Goal: Task Accomplishment & Management: Use online tool/utility

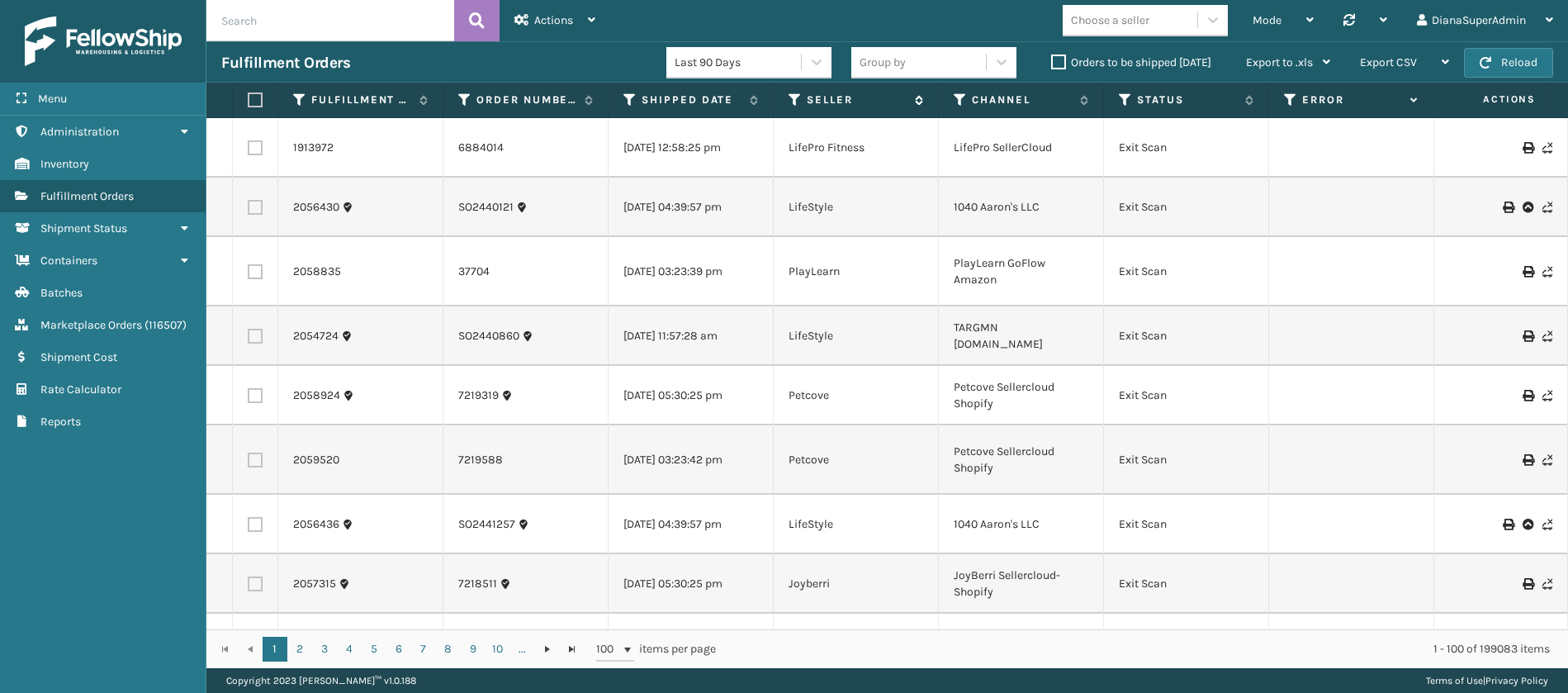
click at [795, 100] on icon at bounding box center [795, 100] width 14 height 15
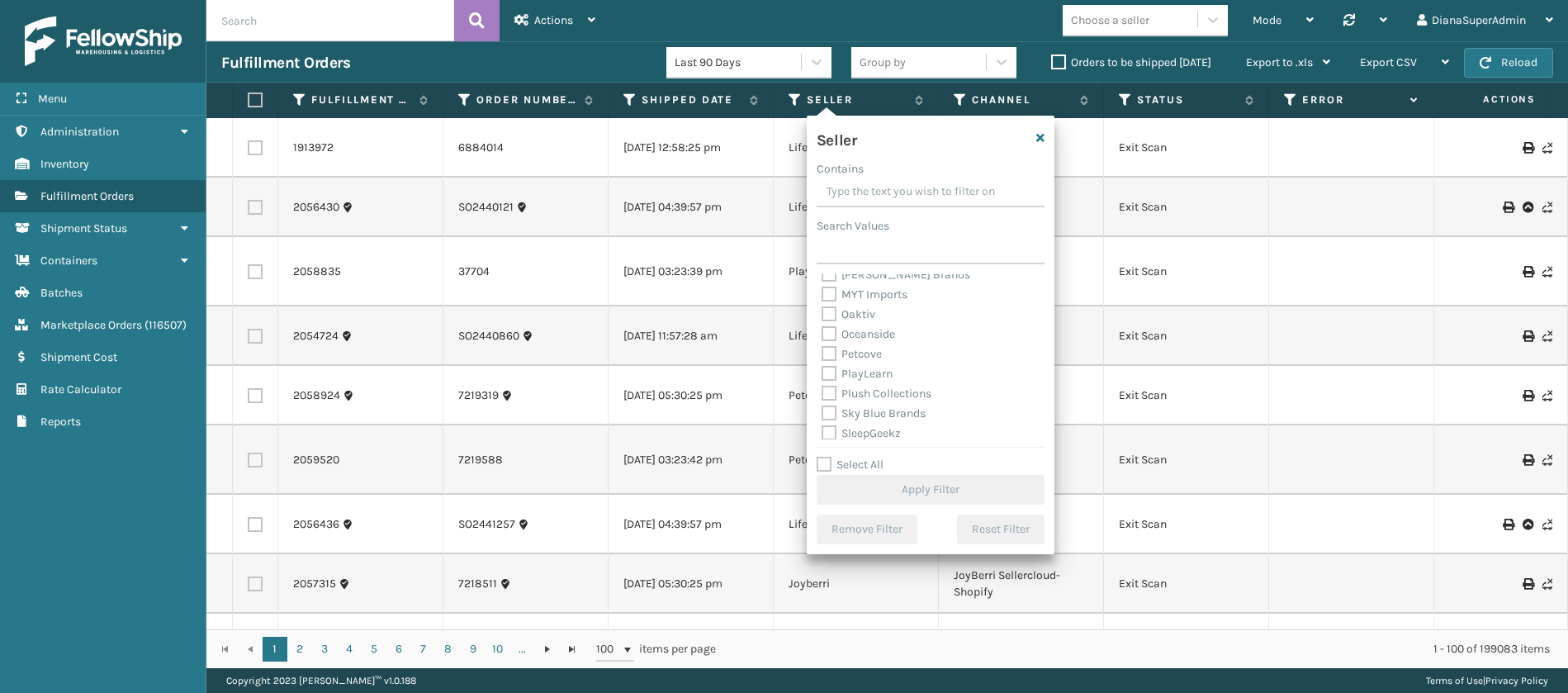
scroll to position [509, 0]
click at [828, 462] on label "Select All" at bounding box center [850, 464] width 67 height 14
click at [828, 456] on input "Select All" at bounding box center [940, 456] width 248 height 2
checkbox input "true"
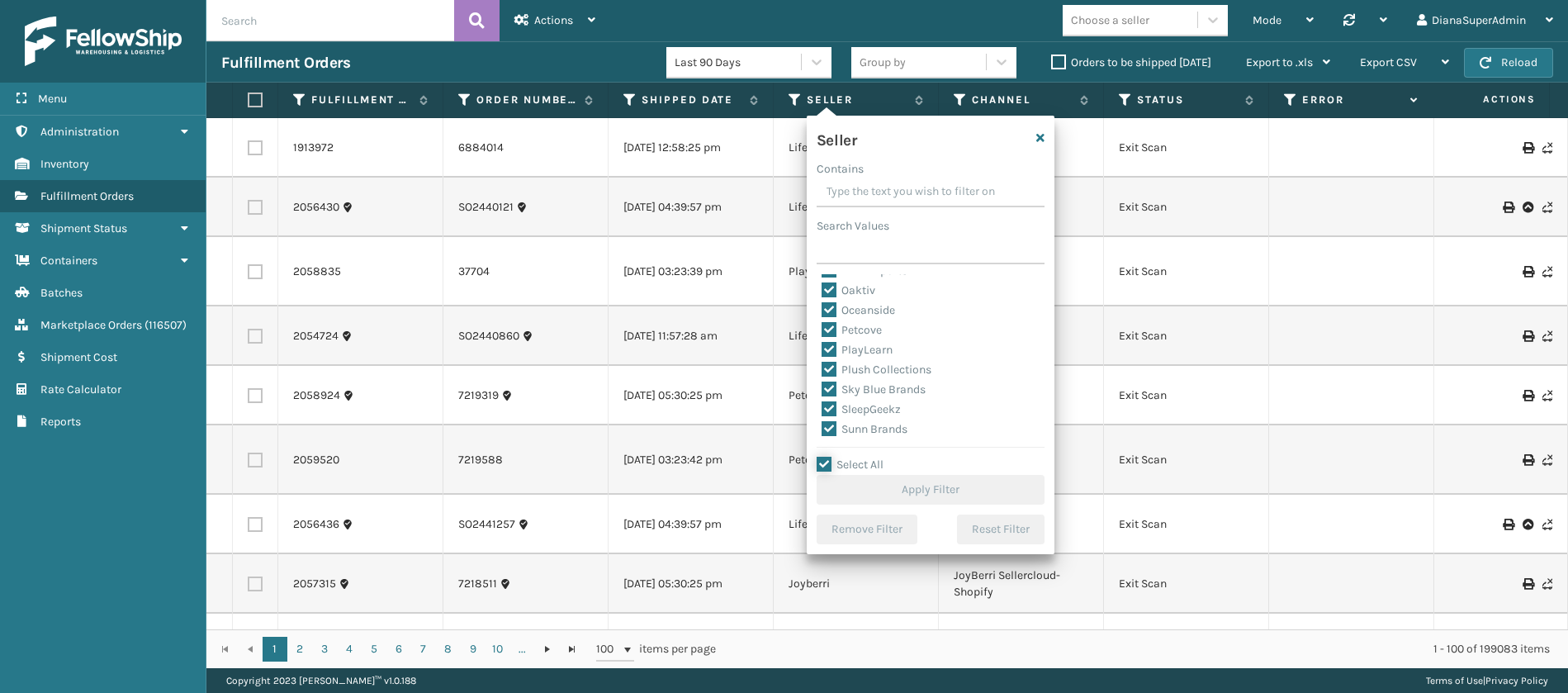
checkbox input "true"
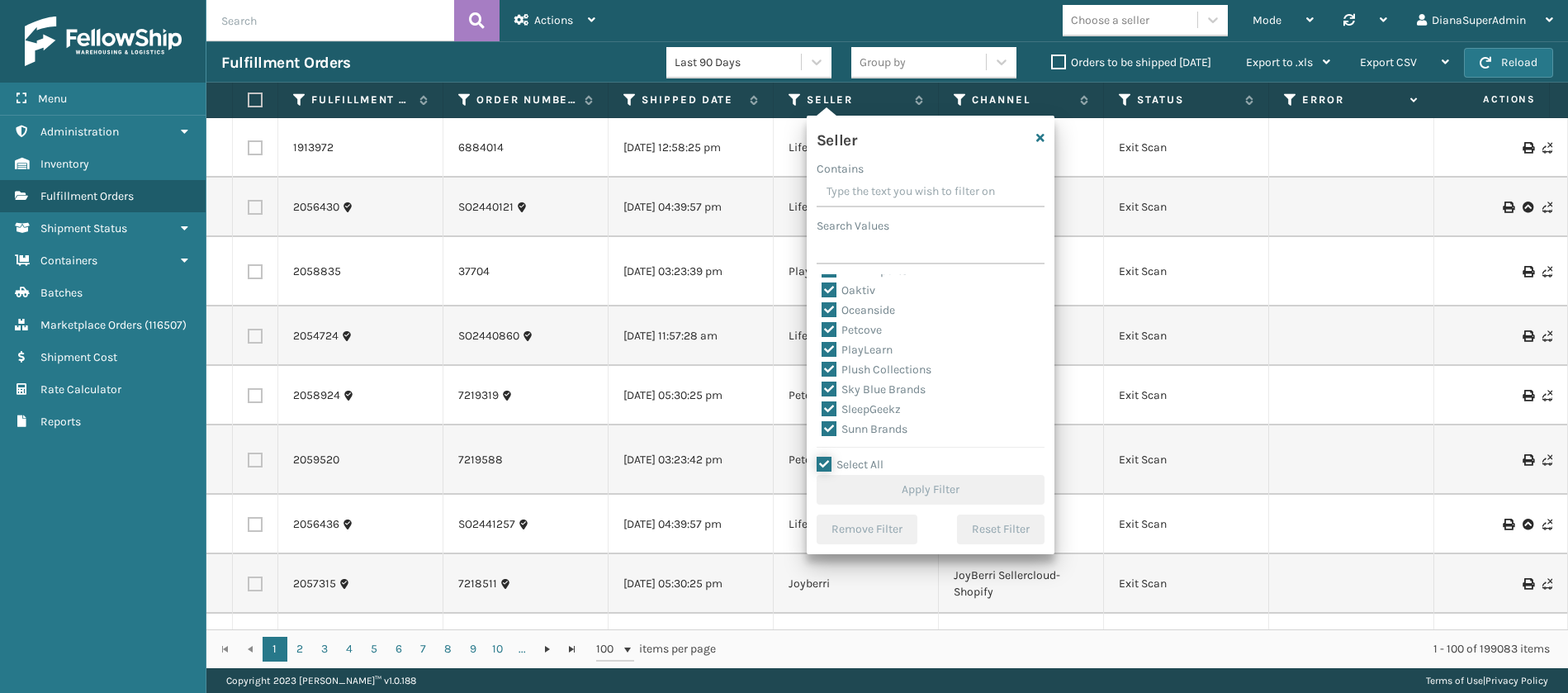
checkbox input "true"
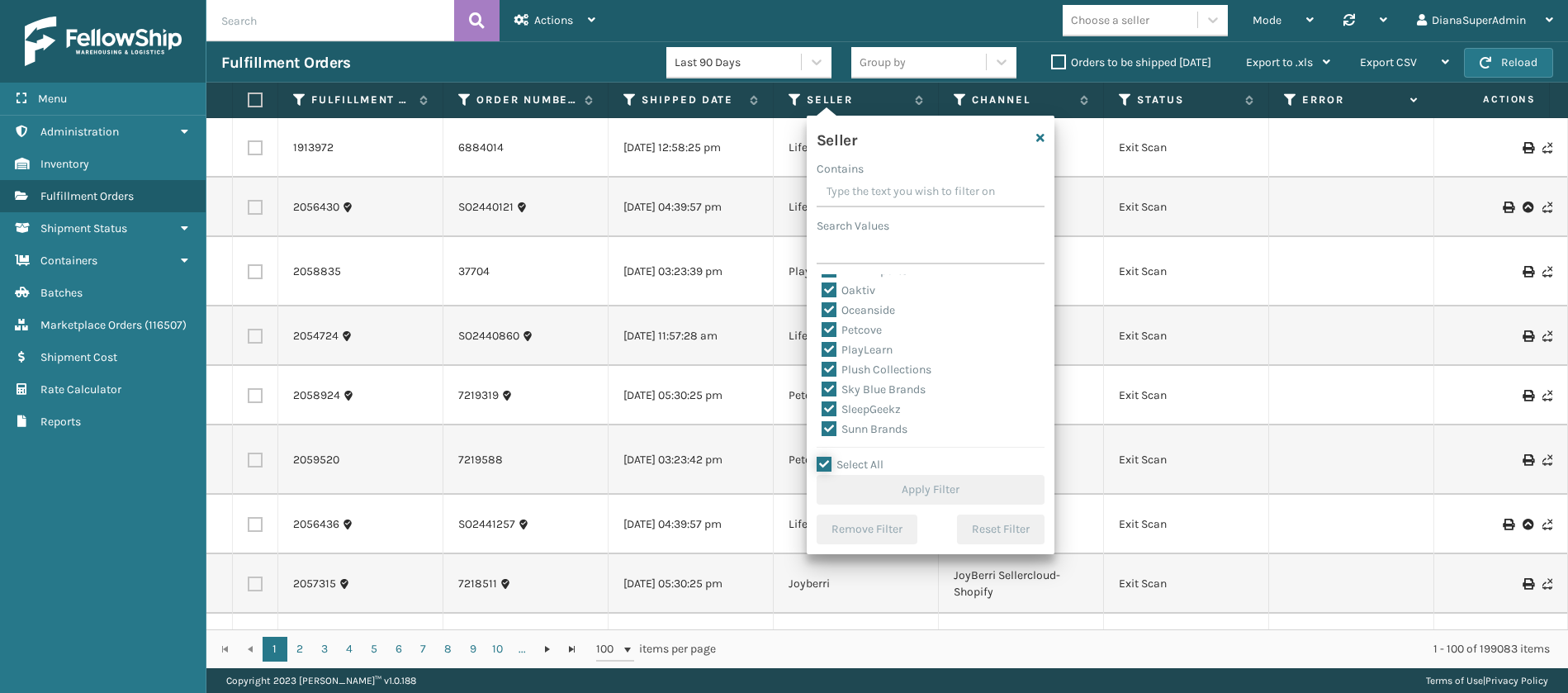
checkbox input "true"
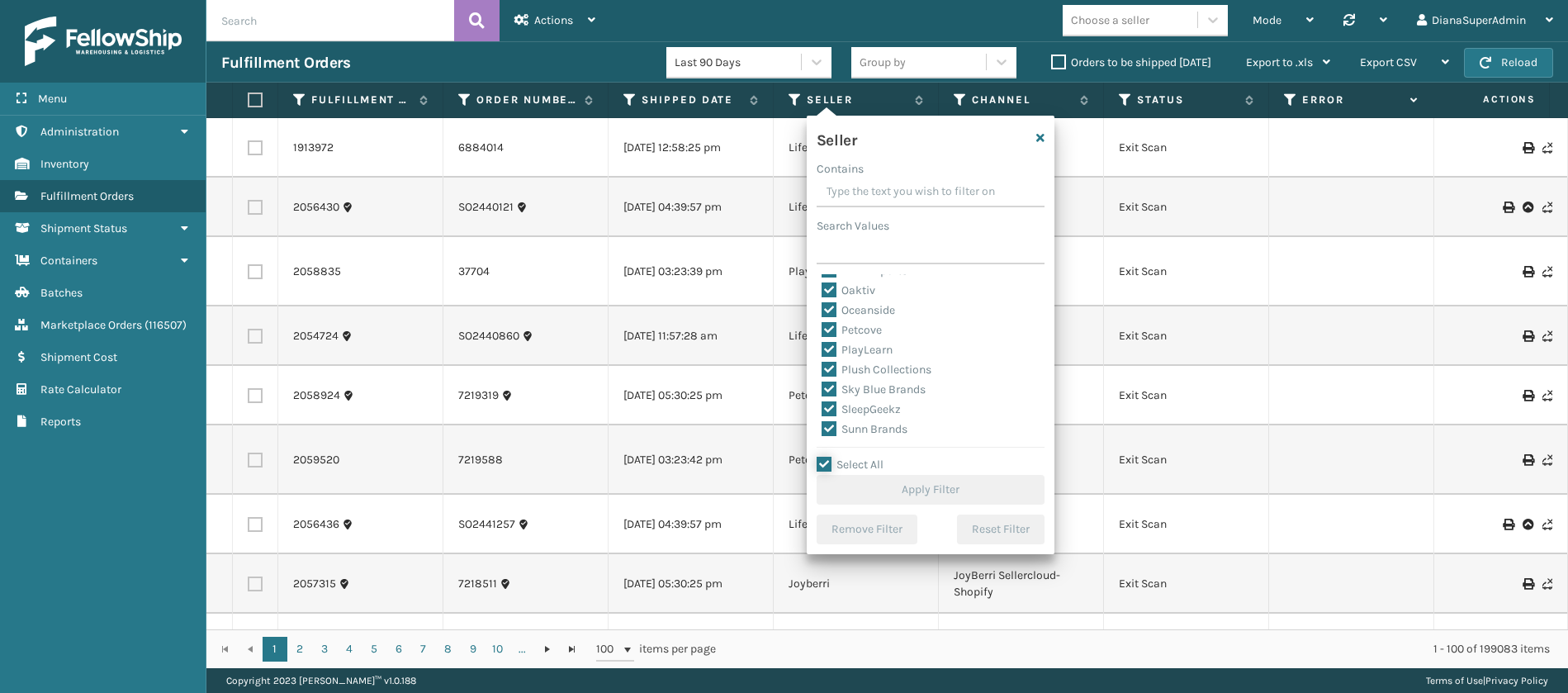
checkbox input "true"
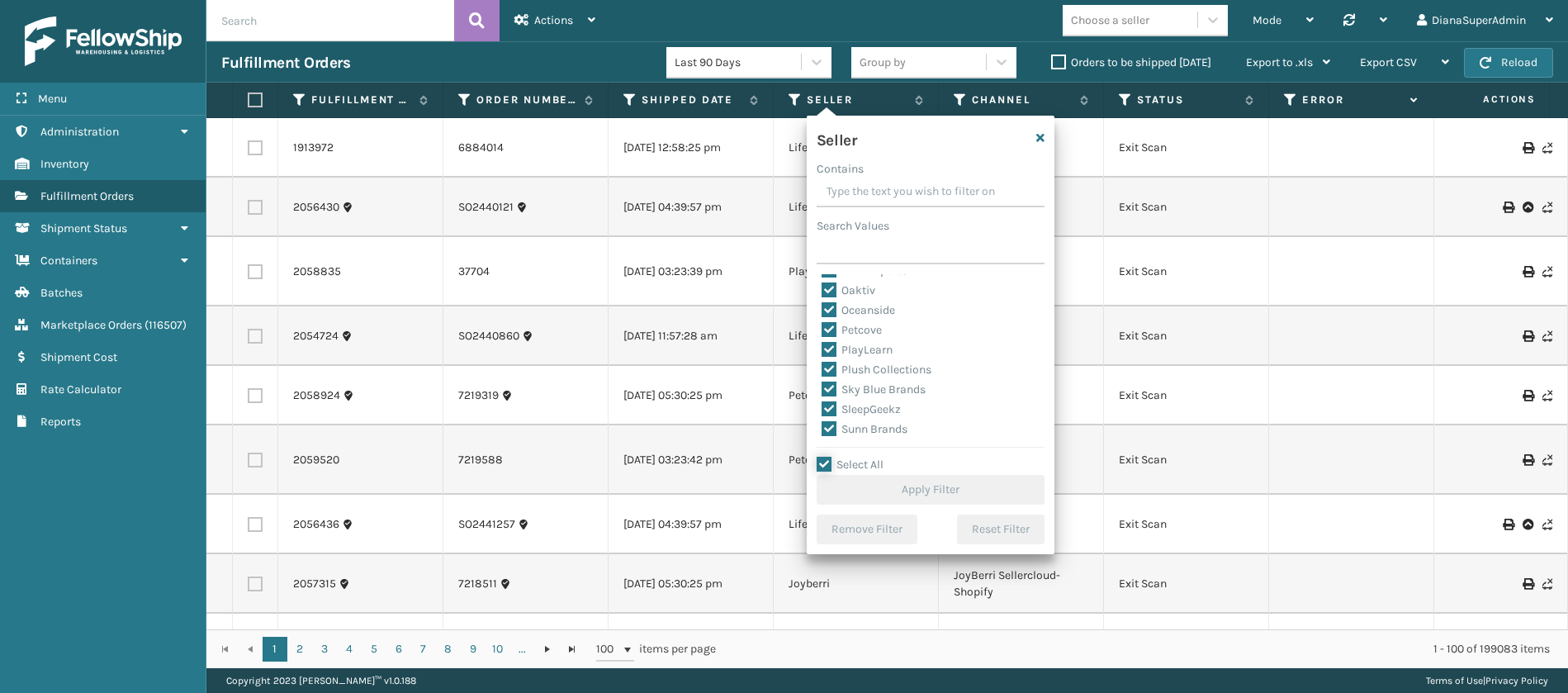
checkbox input "true"
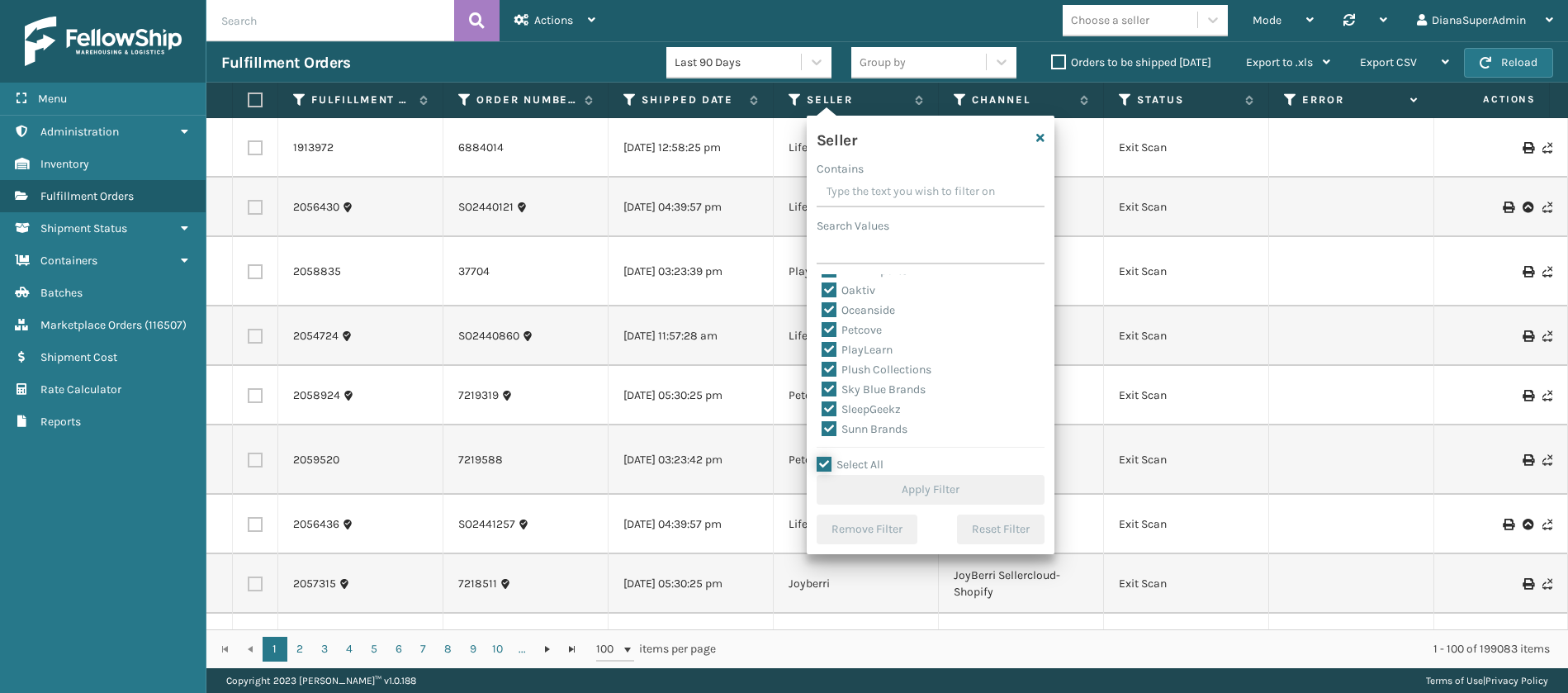
checkbox input "true"
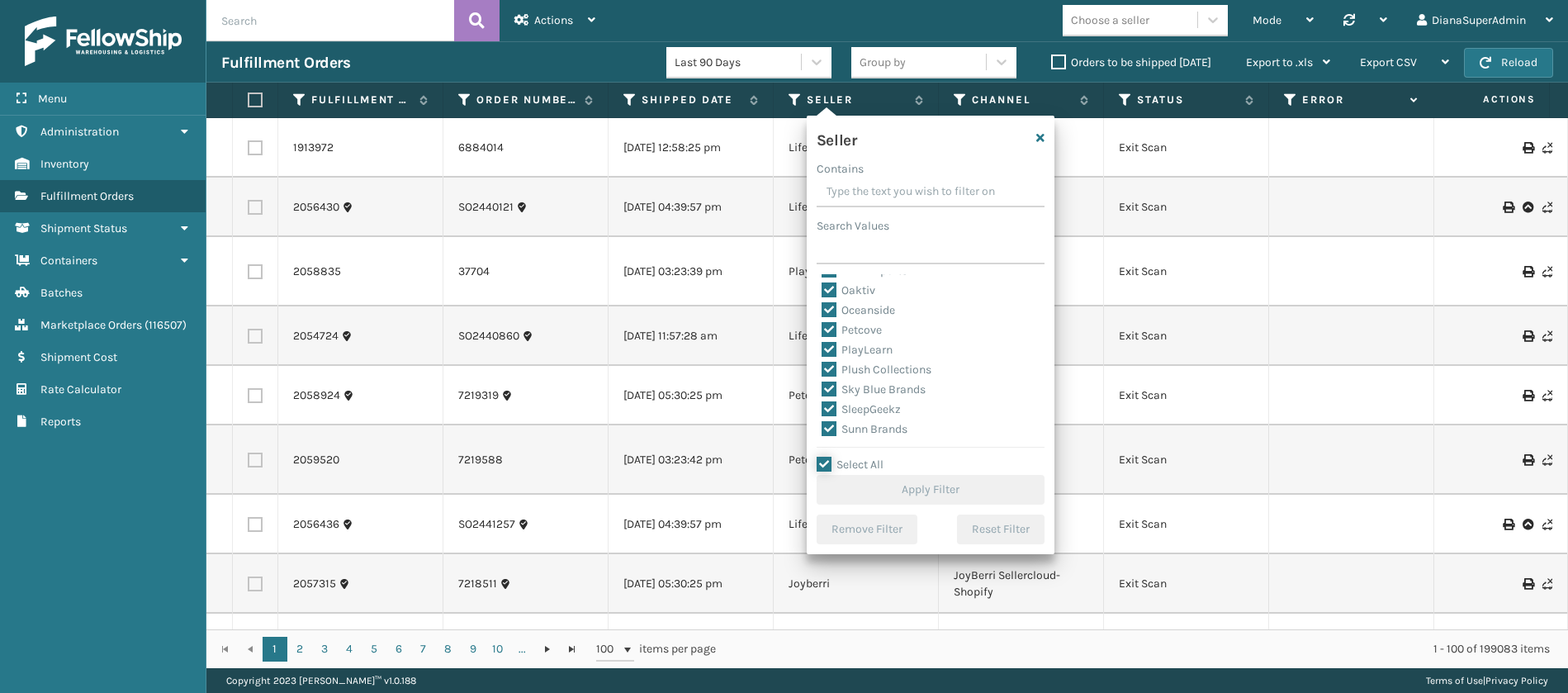
checkbox input "true"
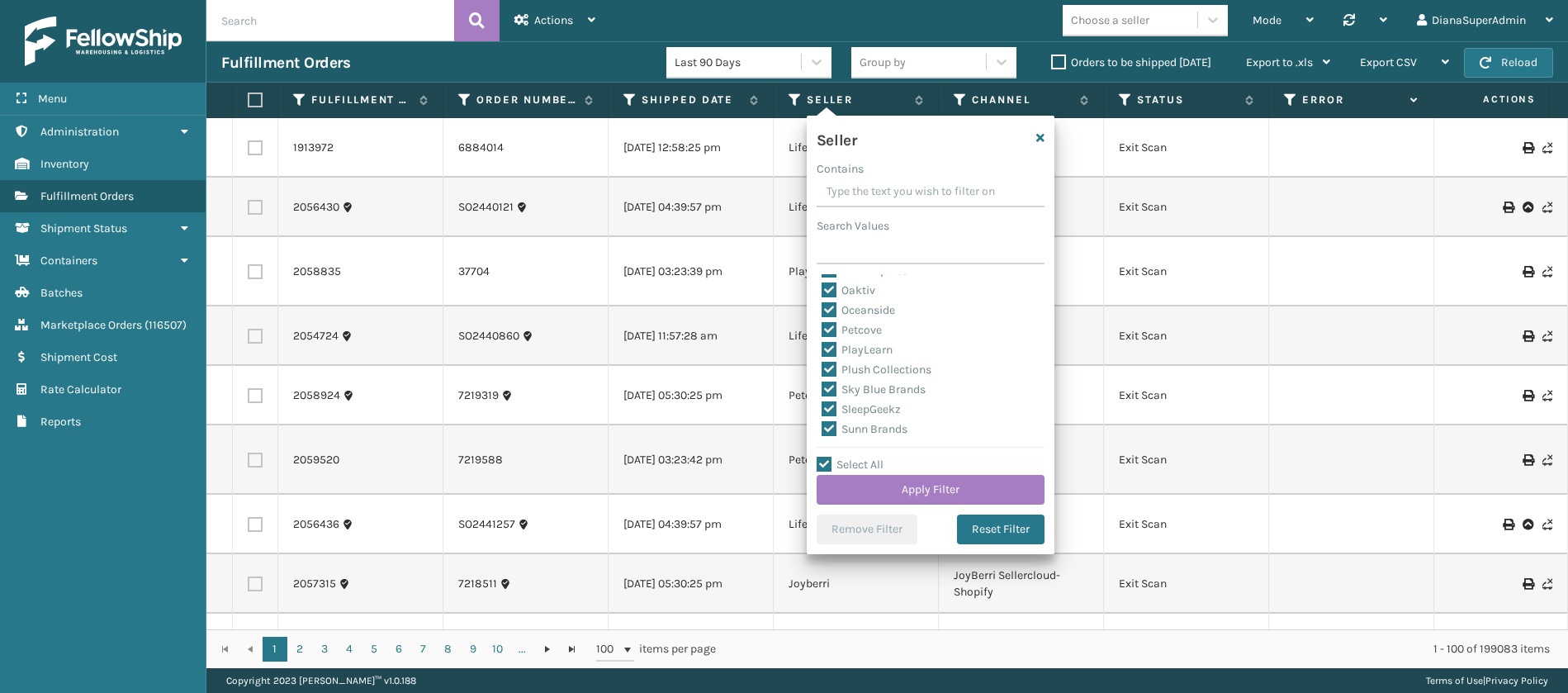
click at [828, 406] on label "SleepGeekz" at bounding box center [861, 409] width 79 height 14
click at [822, 406] on input "SleepGeekz" at bounding box center [822, 405] width 1 height 11
checkbox input "false"
click at [884, 485] on button "Apply Filter" at bounding box center [931, 489] width 228 height 30
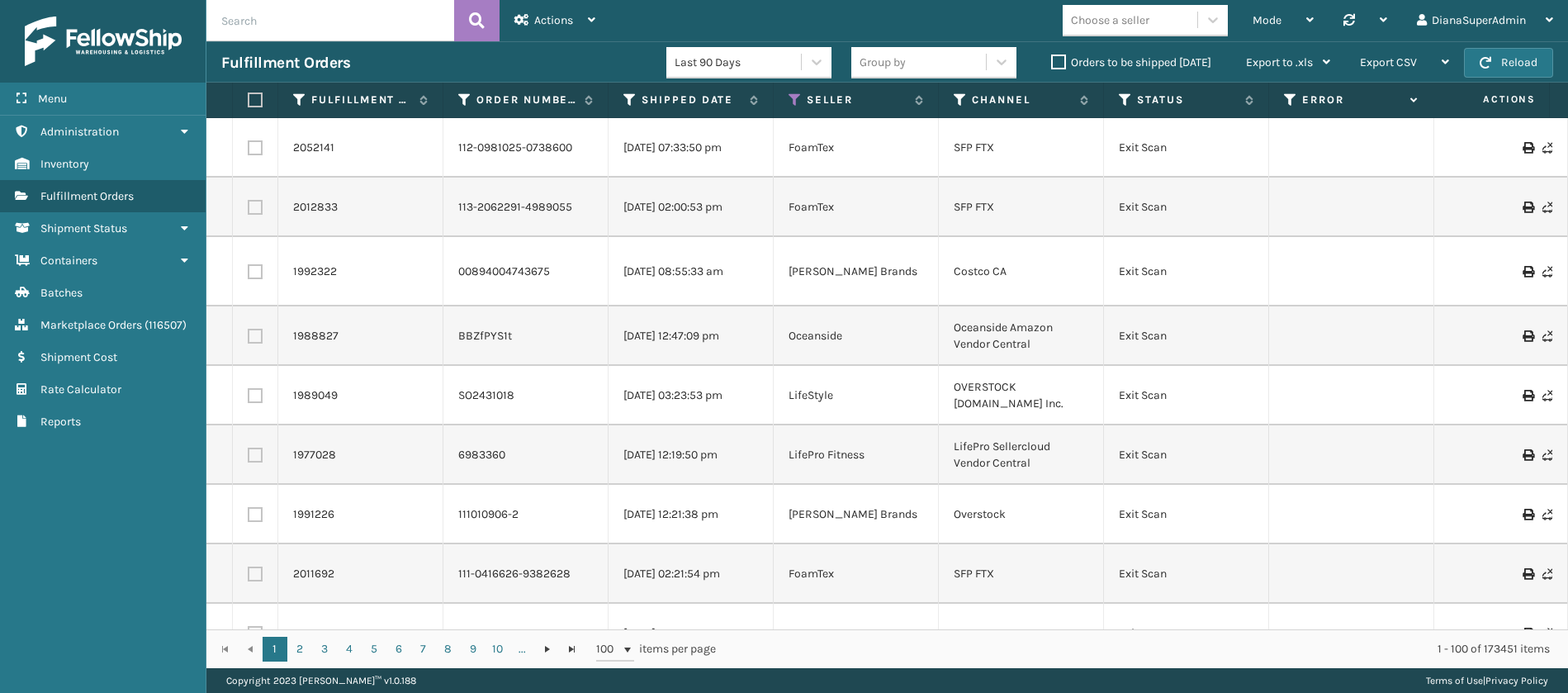
click at [1063, 58] on label "Orders to be shipped [DATE]" at bounding box center [1132, 62] width 161 height 14
click at [1052, 58] on input "Orders to be shipped [DATE]" at bounding box center [1052, 58] width 1 height 11
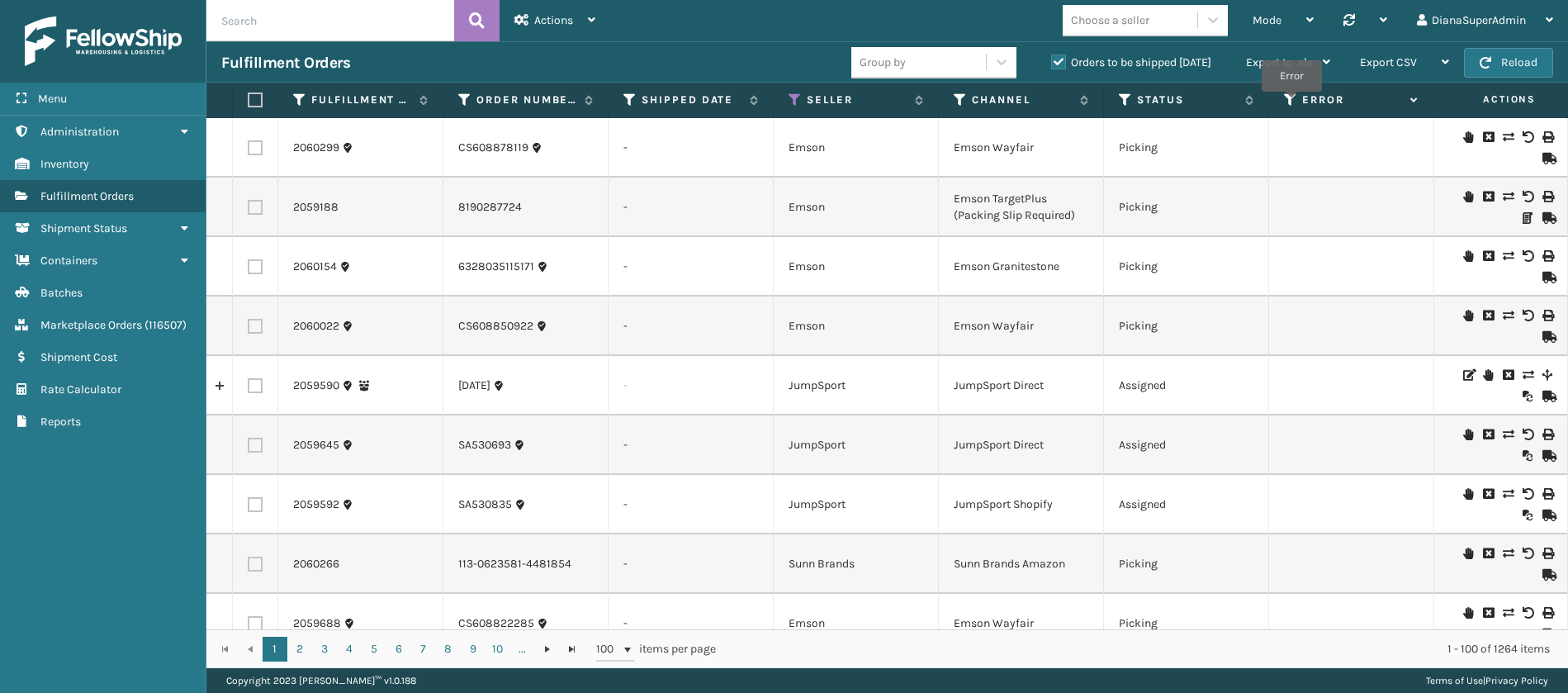
click at [1291, 102] on icon at bounding box center [1291, 100] width 14 height 15
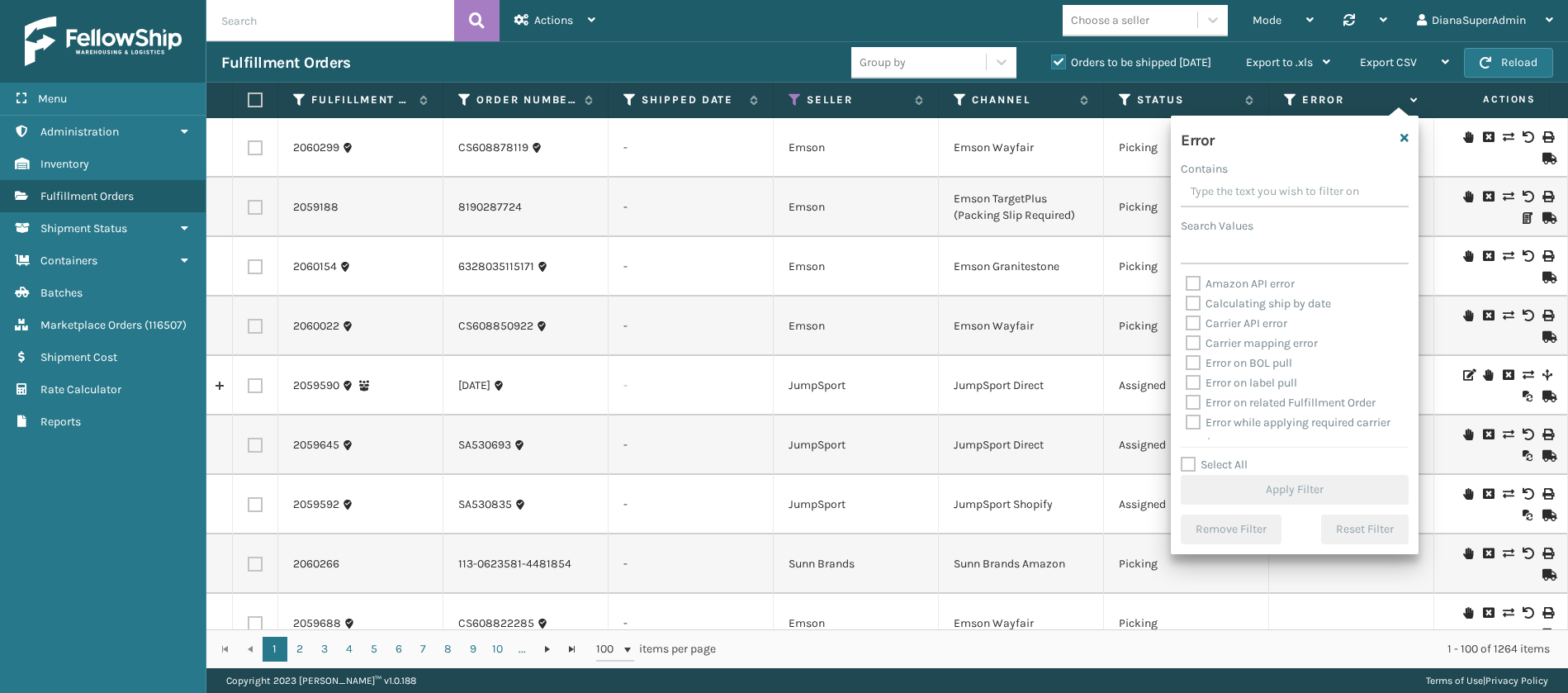
click at [1191, 461] on label "Select All" at bounding box center [1214, 464] width 67 height 14
click at [1191, 456] on input "Select All" at bounding box center [1304, 456] width 248 height 2
checkbox input "true"
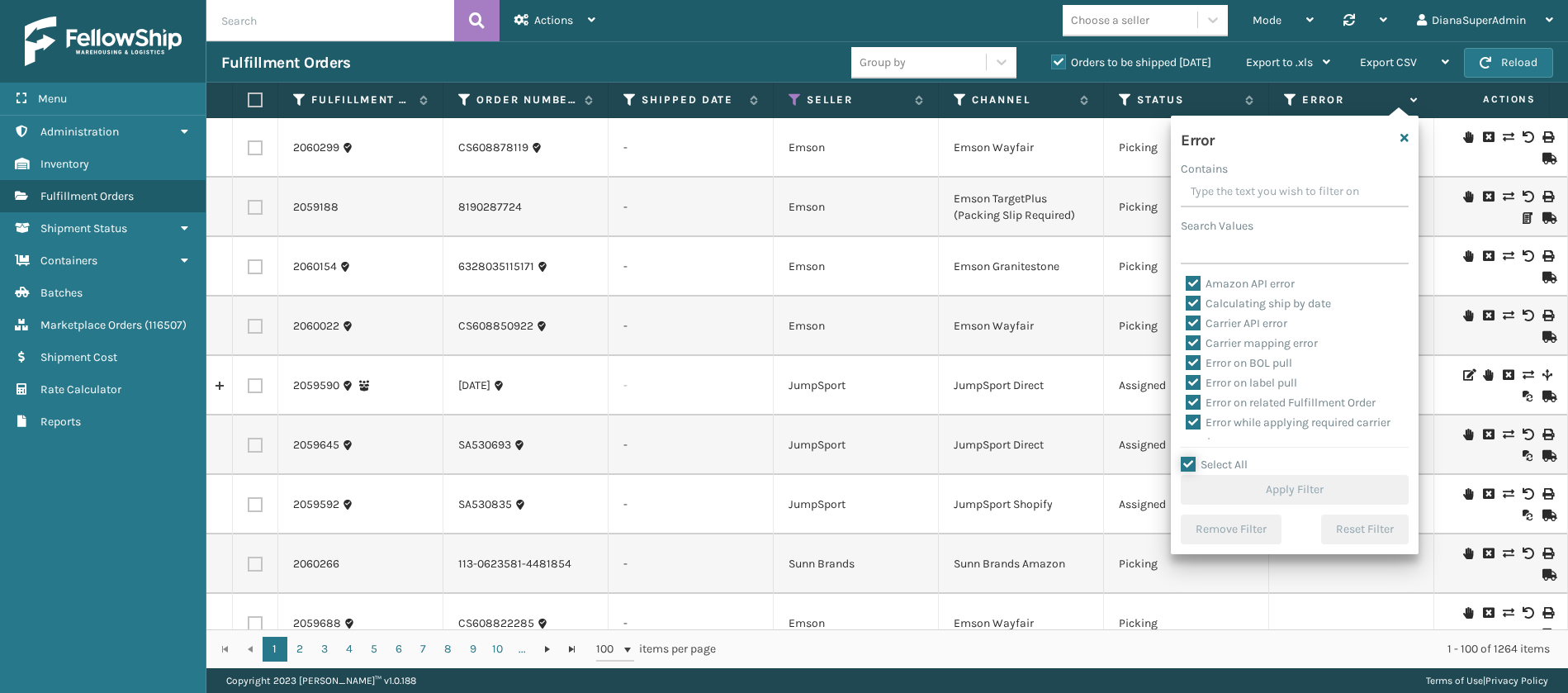
checkbox input "true"
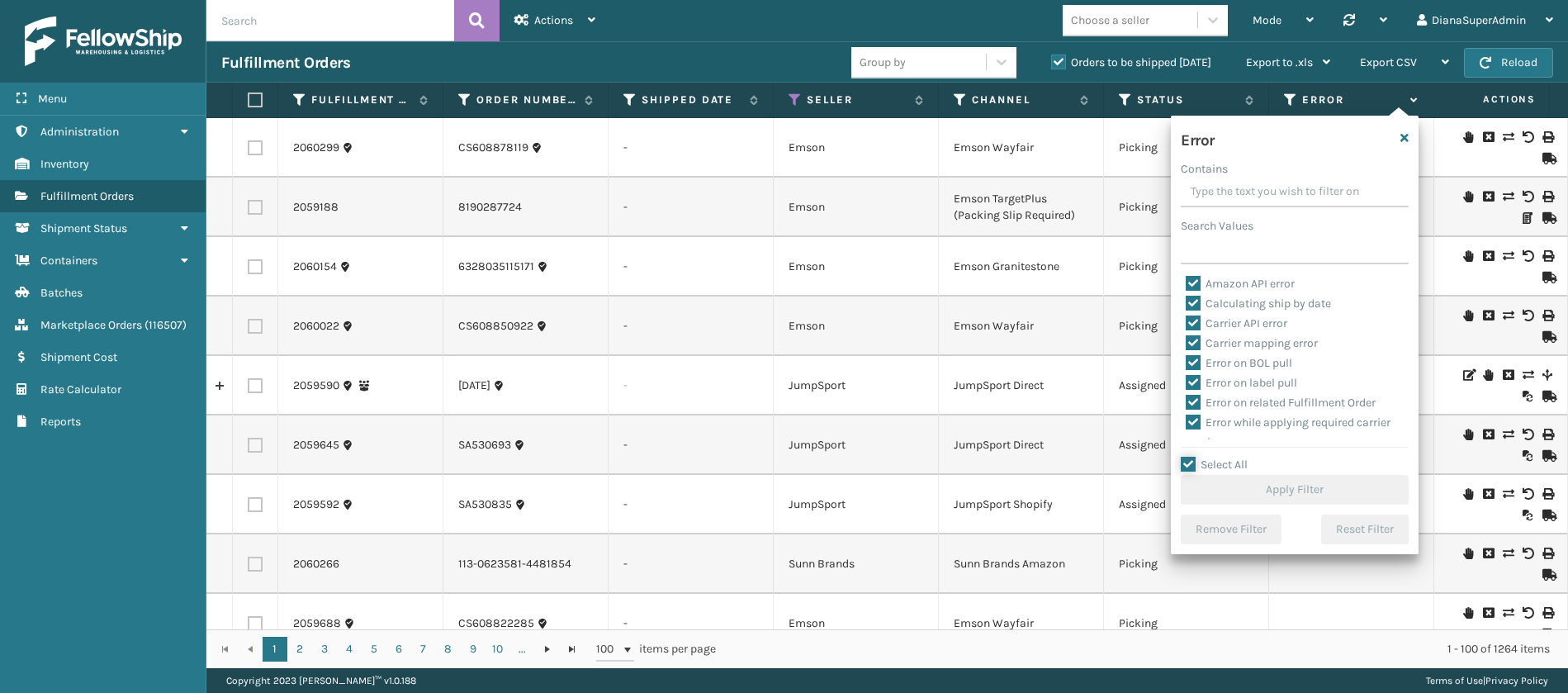
checkbox input "true"
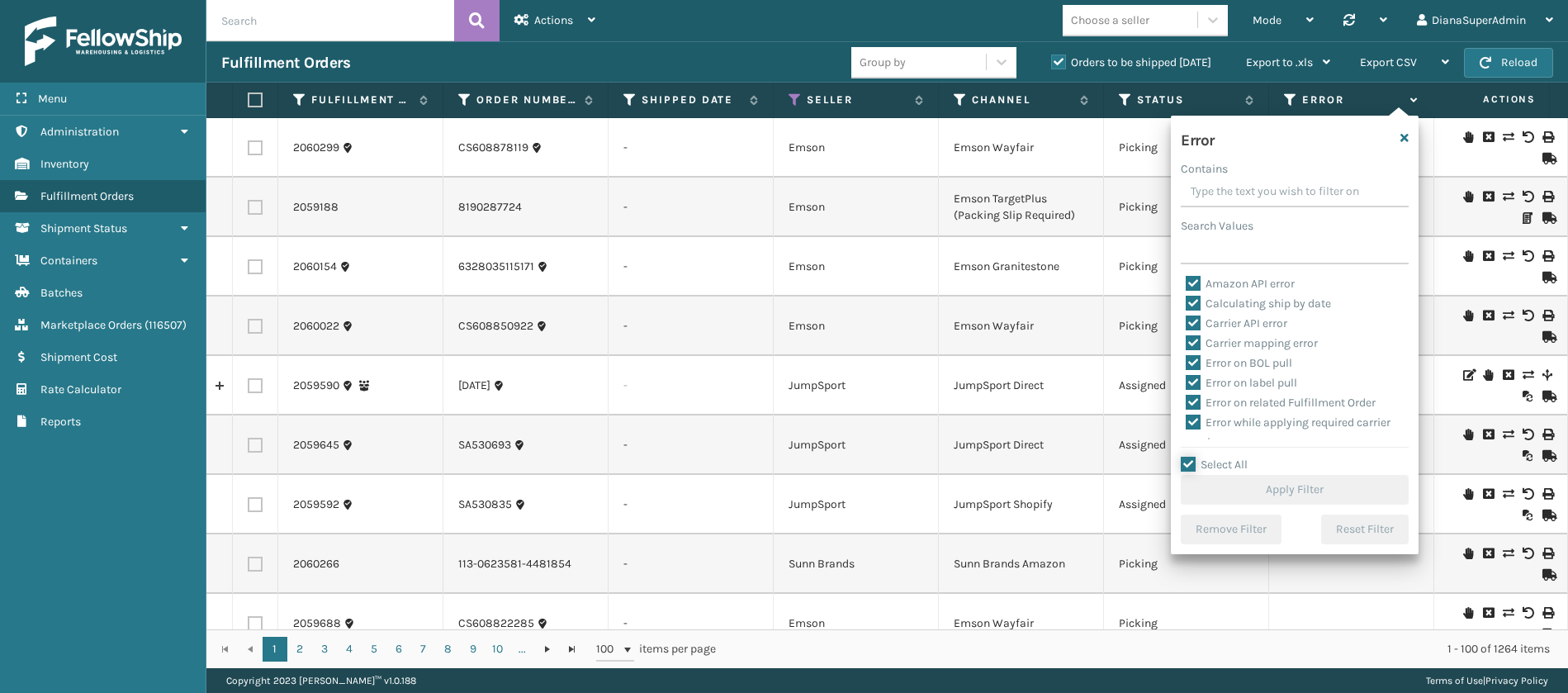
checkbox input "true"
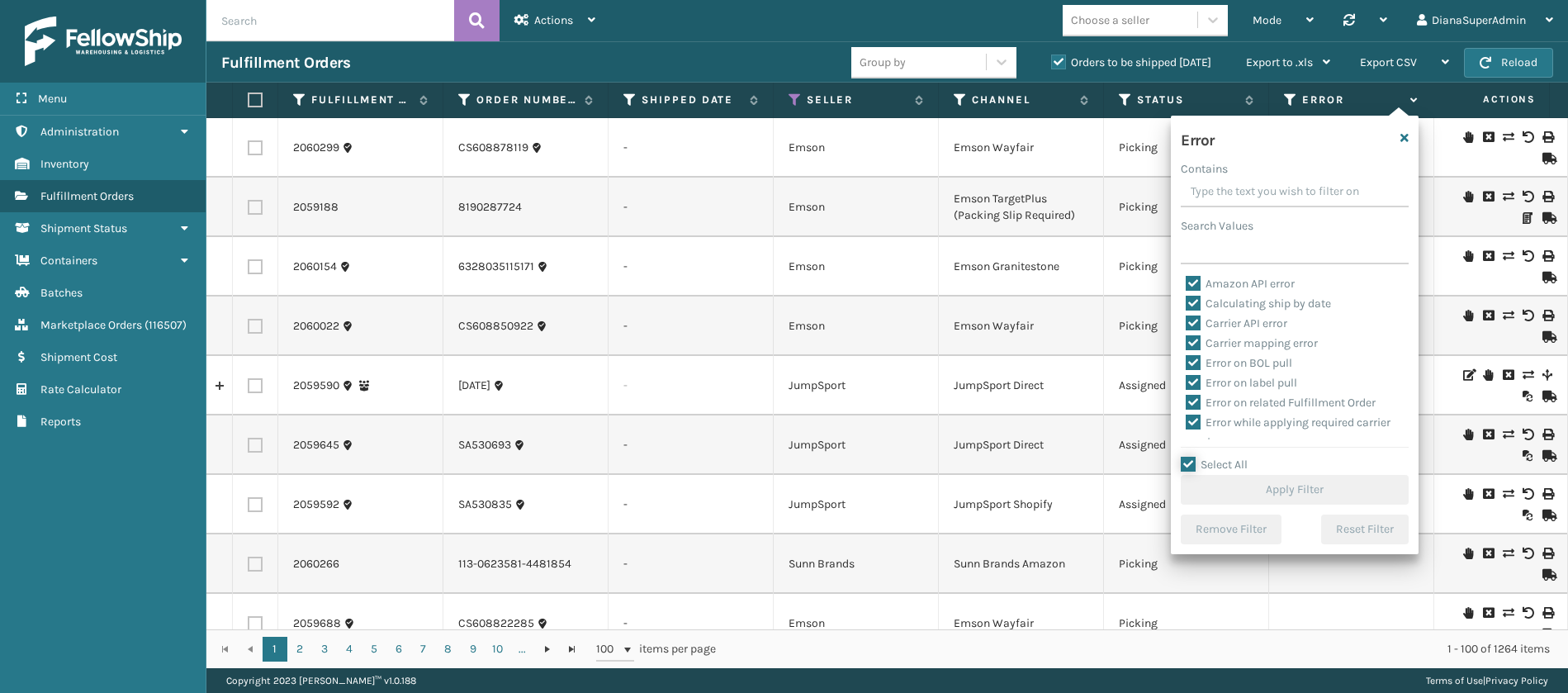
checkbox input "true"
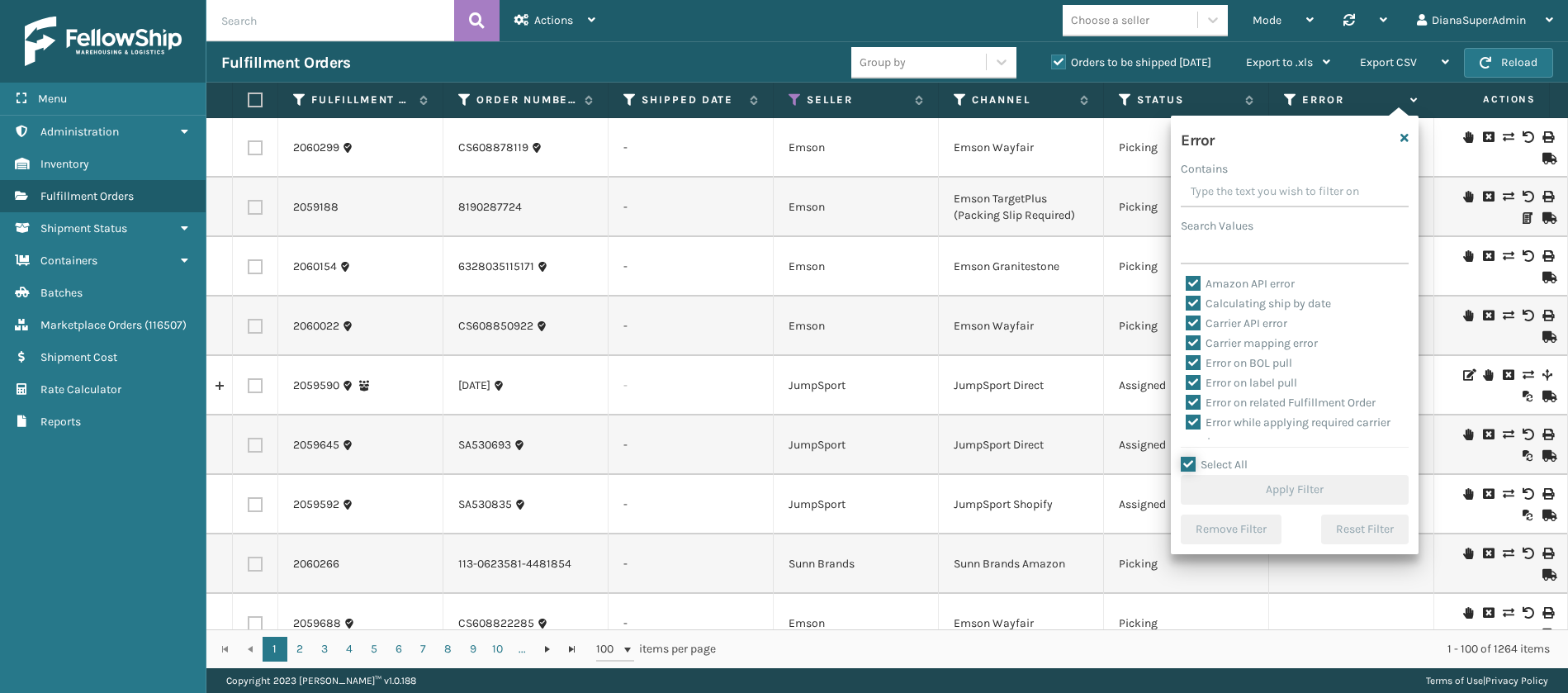
checkbox input "true"
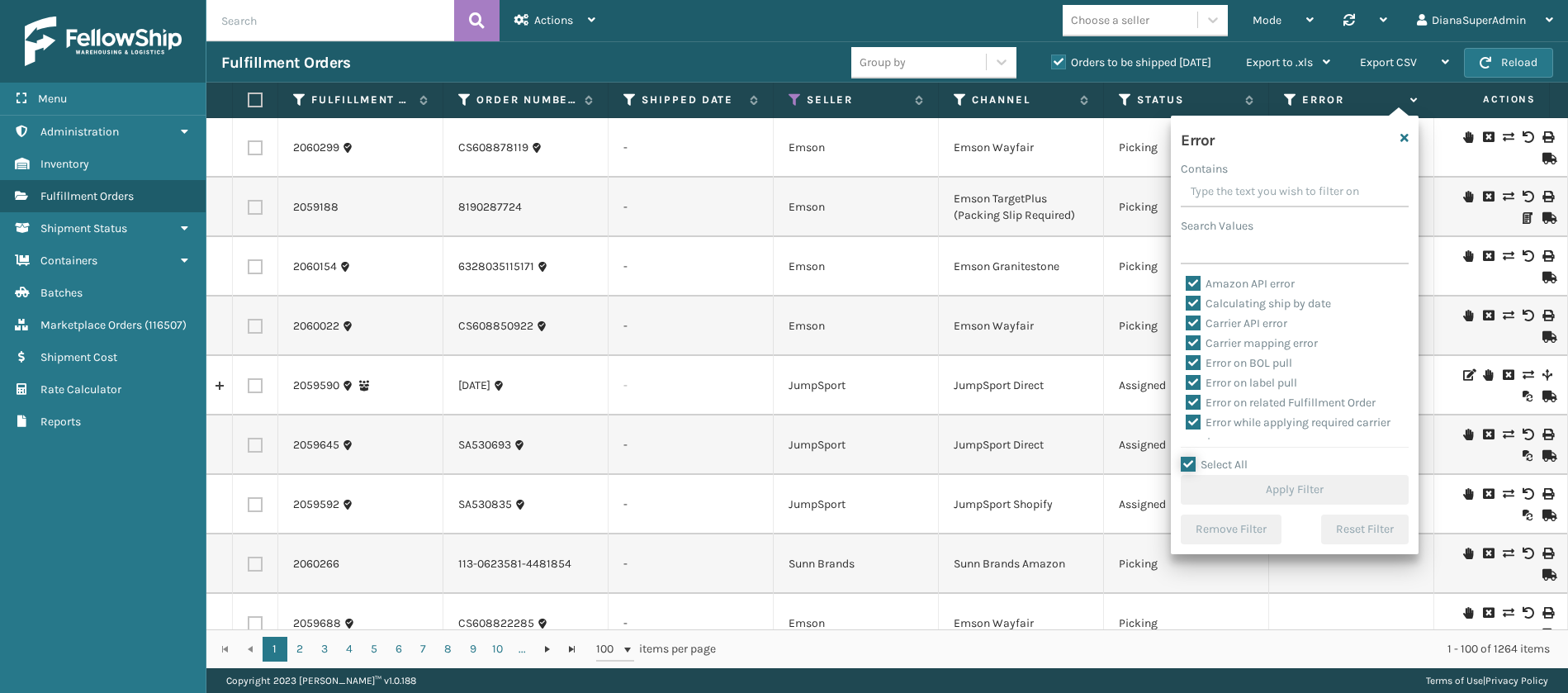
checkbox input "true"
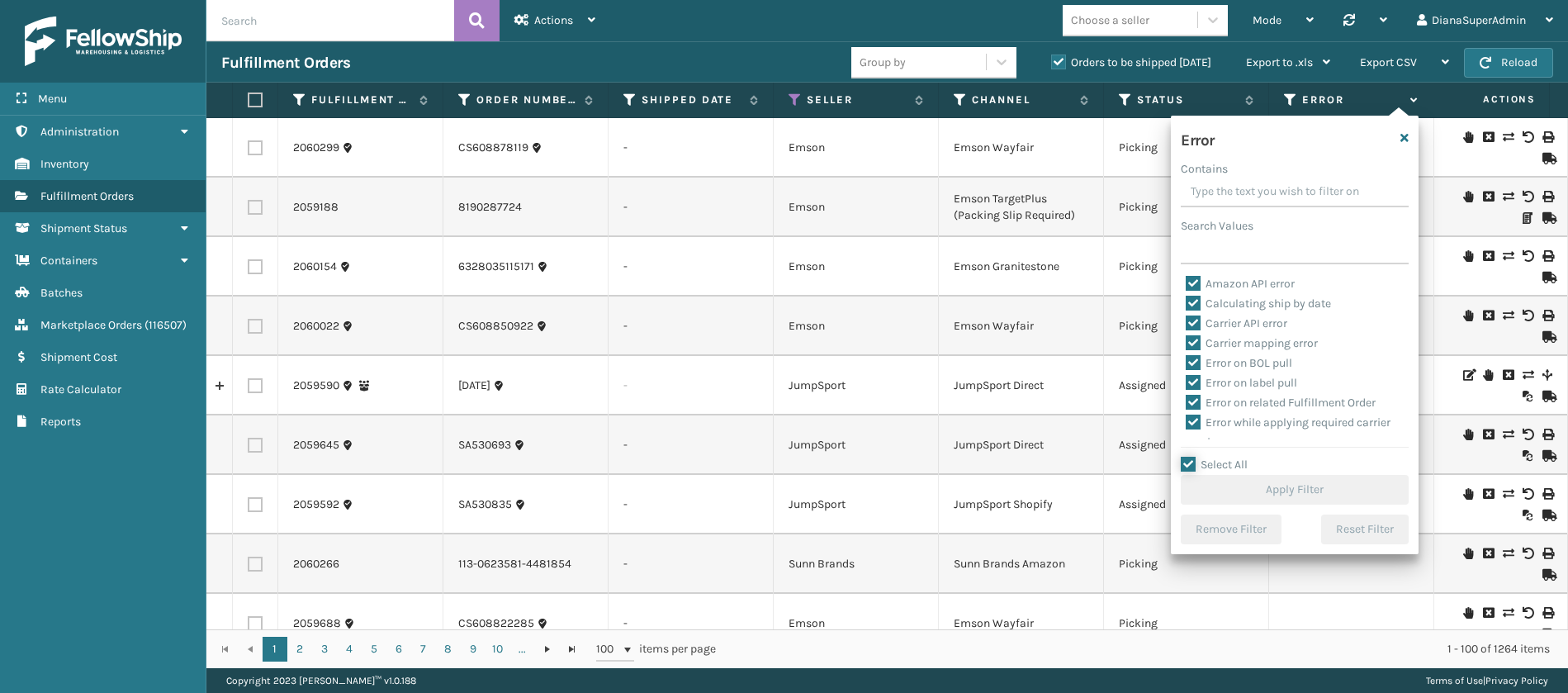
checkbox input "true"
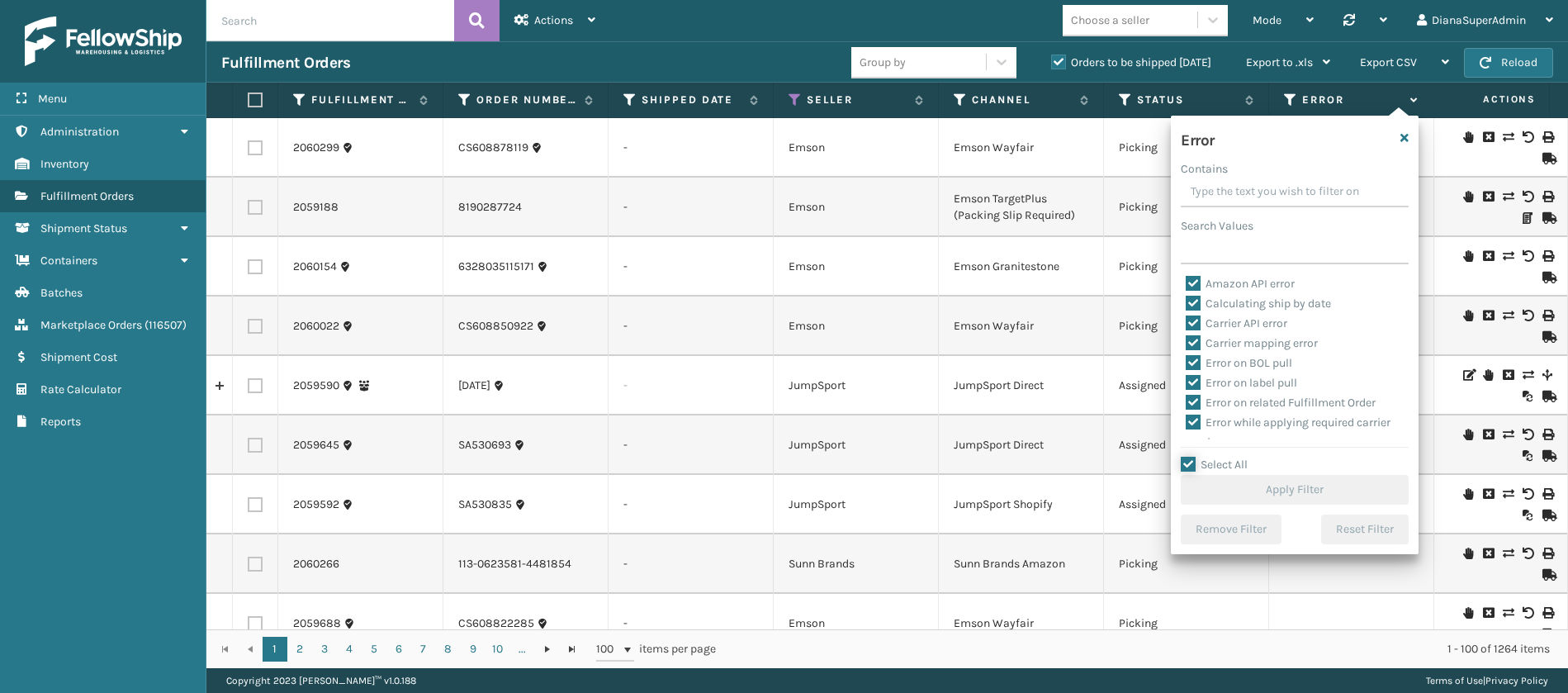
checkbox input "true"
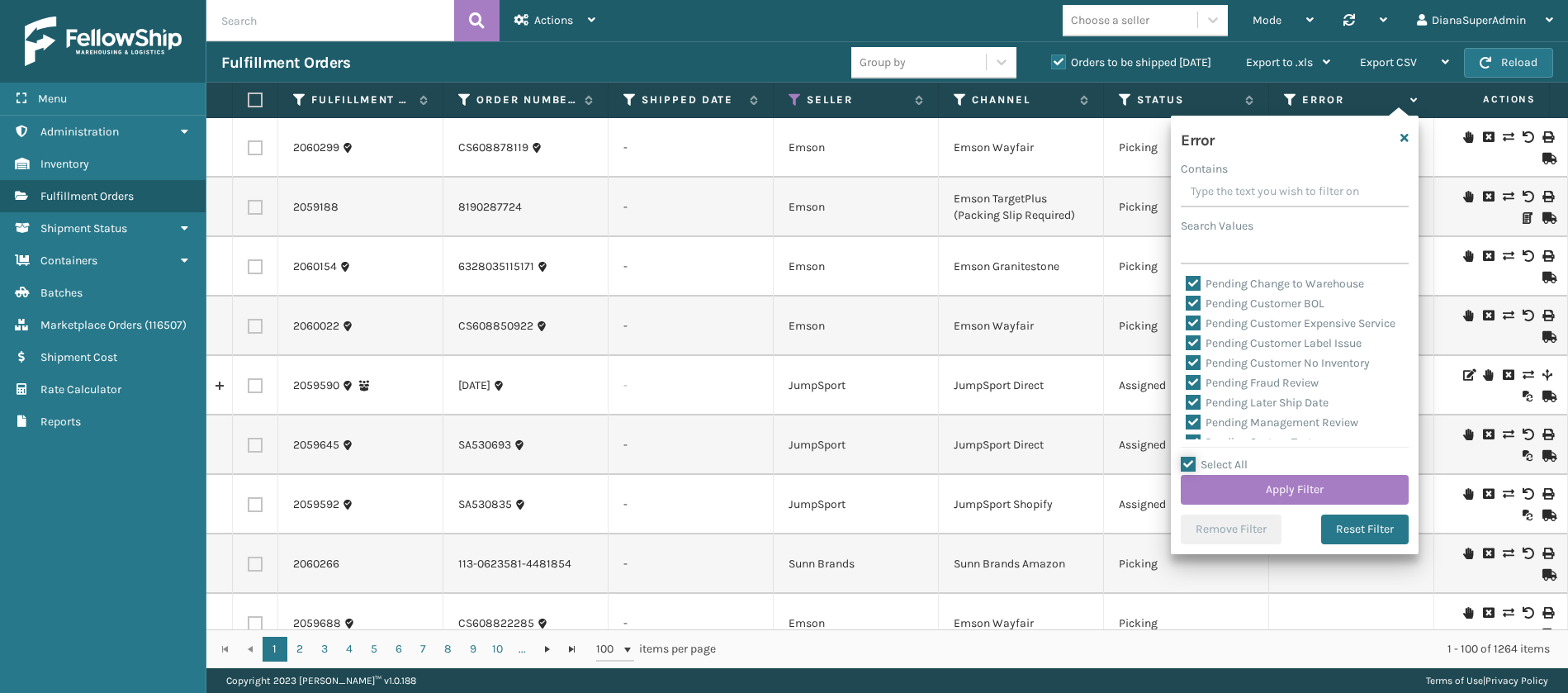
scroll to position [372, 0]
click at [1190, 341] on label "Pending Automation Update" at bounding box center [1269, 347] width 166 height 14
click at [1187, 341] on input "Pending Automation Update" at bounding box center [1186, 344] width 1 height 11
checkbox input "false"
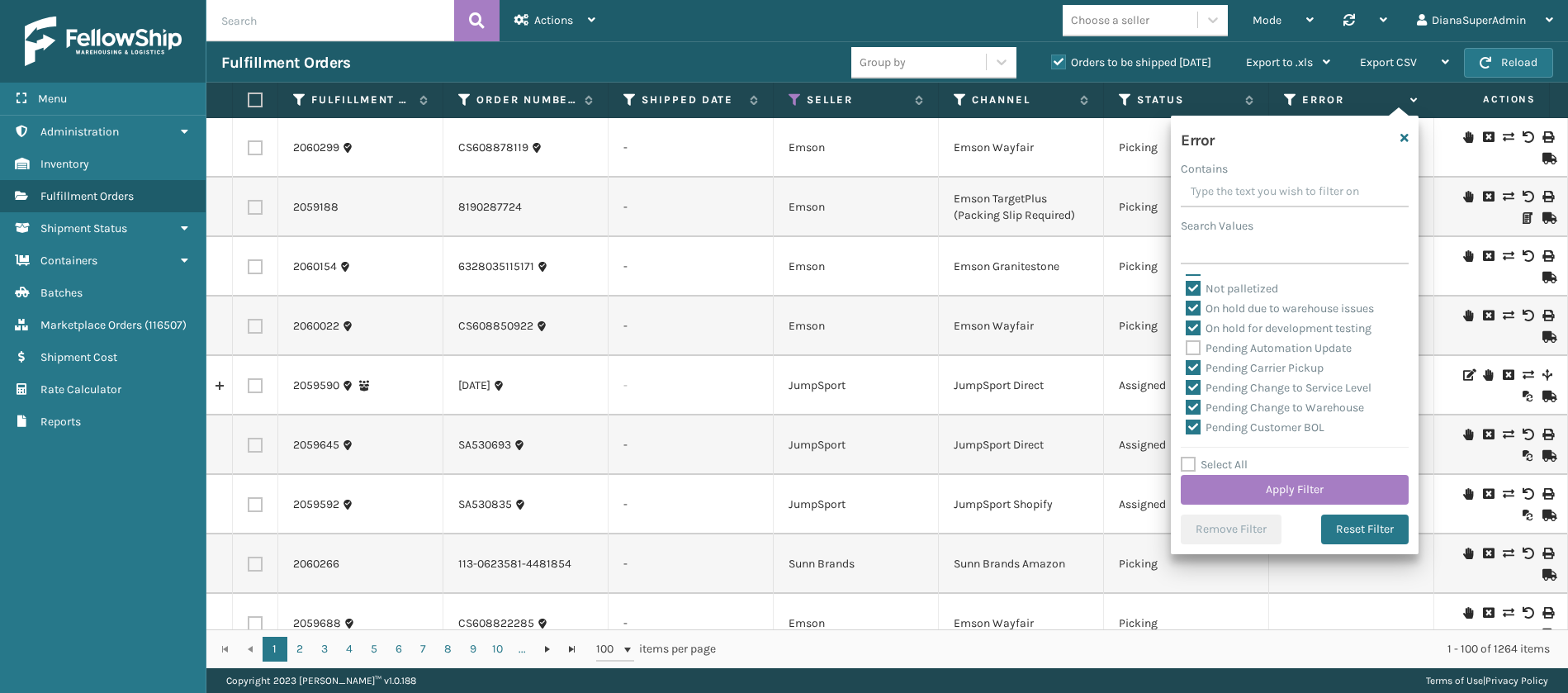
click at [1194, 364] on label "Pending Carrier Pickup" at bounding box center [1254, 368] width 138 height 14
click at [1187, 364] on input "Pending Carrier Pickup" at bounding box center [1186, 363] width 1 height 11
checkbox input "false"
click at [1196, 389] on label "Pending Change to Service Level" at bounding box center [1279, 387] width 186 height 14
click at [1187, 389] on input "Pending Change to Service Level" at bounding box center [1186, 383] width 1 height 11
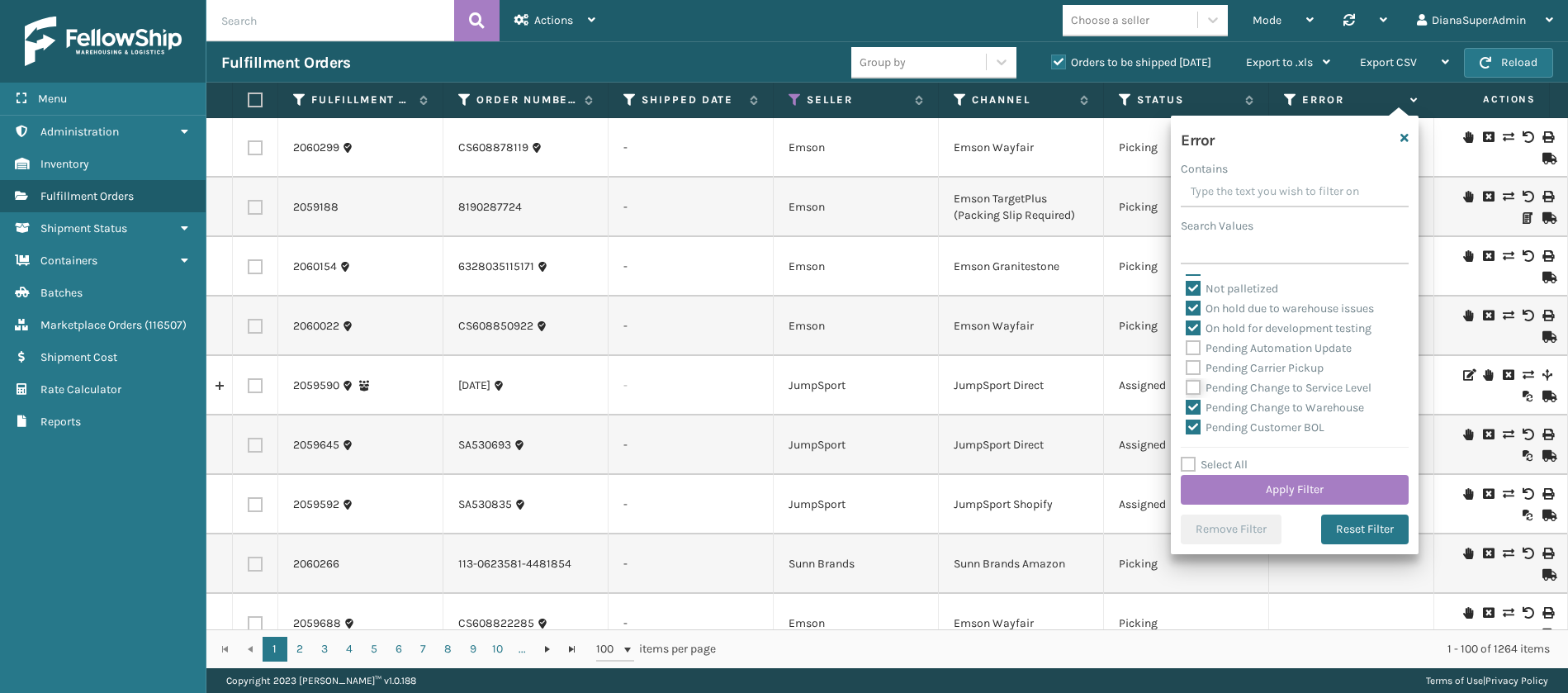
checkbox input "false"
click at [1197, 406] on label "Pending Change to Warehouse" at bounding box center [1275, 407] width 178 height 14
click at [1187, 406] on input "Pending Change to Warehouse" at bounding box center [1186, 403] width 1 height 11
checkbox input "false"
click at [1196, 425] on label "Pending Customer BOL" at bounding box center [1255, 427] width 139 height 14
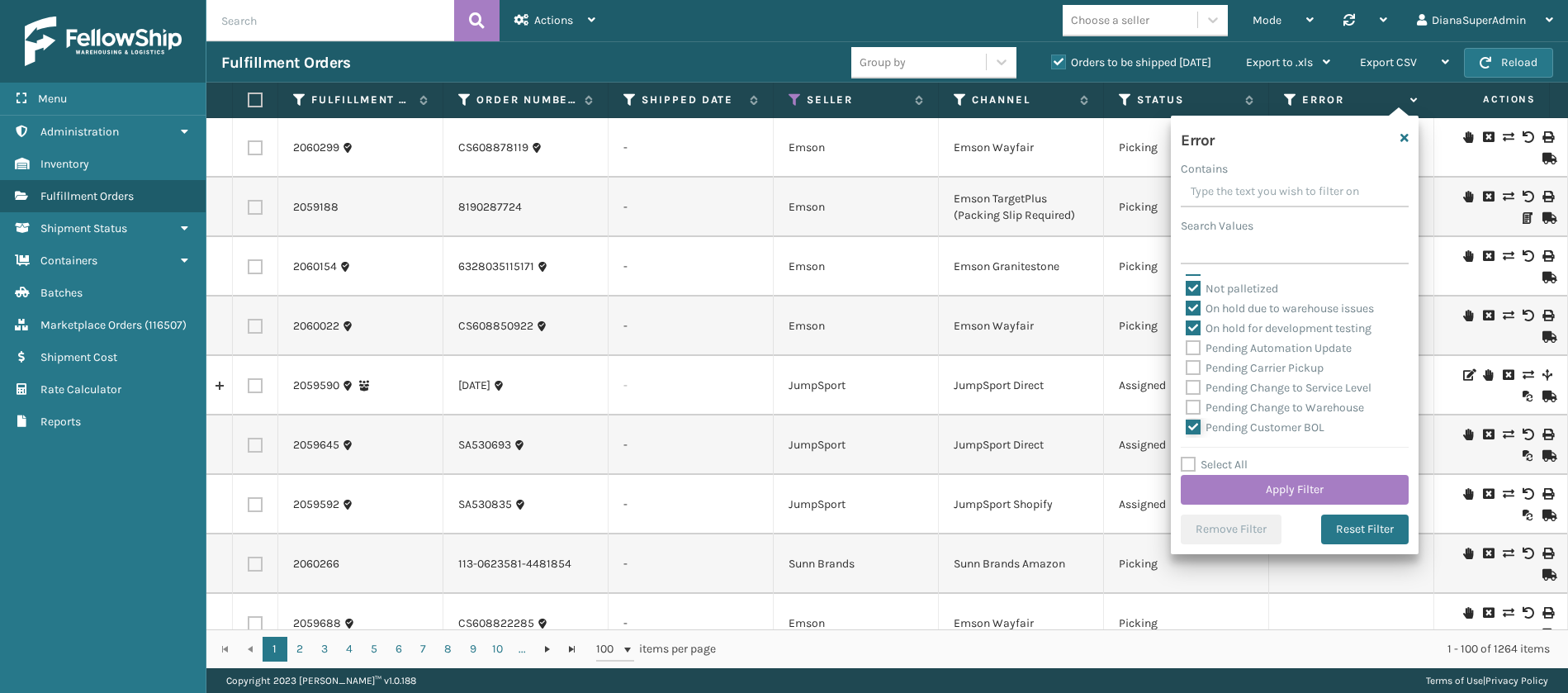
click at [1187, 425] on input "Pending Customer BOL" at bounding box center [1186, 423] width 1 height 11
checkbox input "false"
click at [1192, 325] on label "Pending Customer Expensive Service" at bounding box center [1291, 323] width 210 height 14
click at [1187, 325] on input "Pending Customer Expensive Service" at bounding box center [1186, 319] width 1 height 11
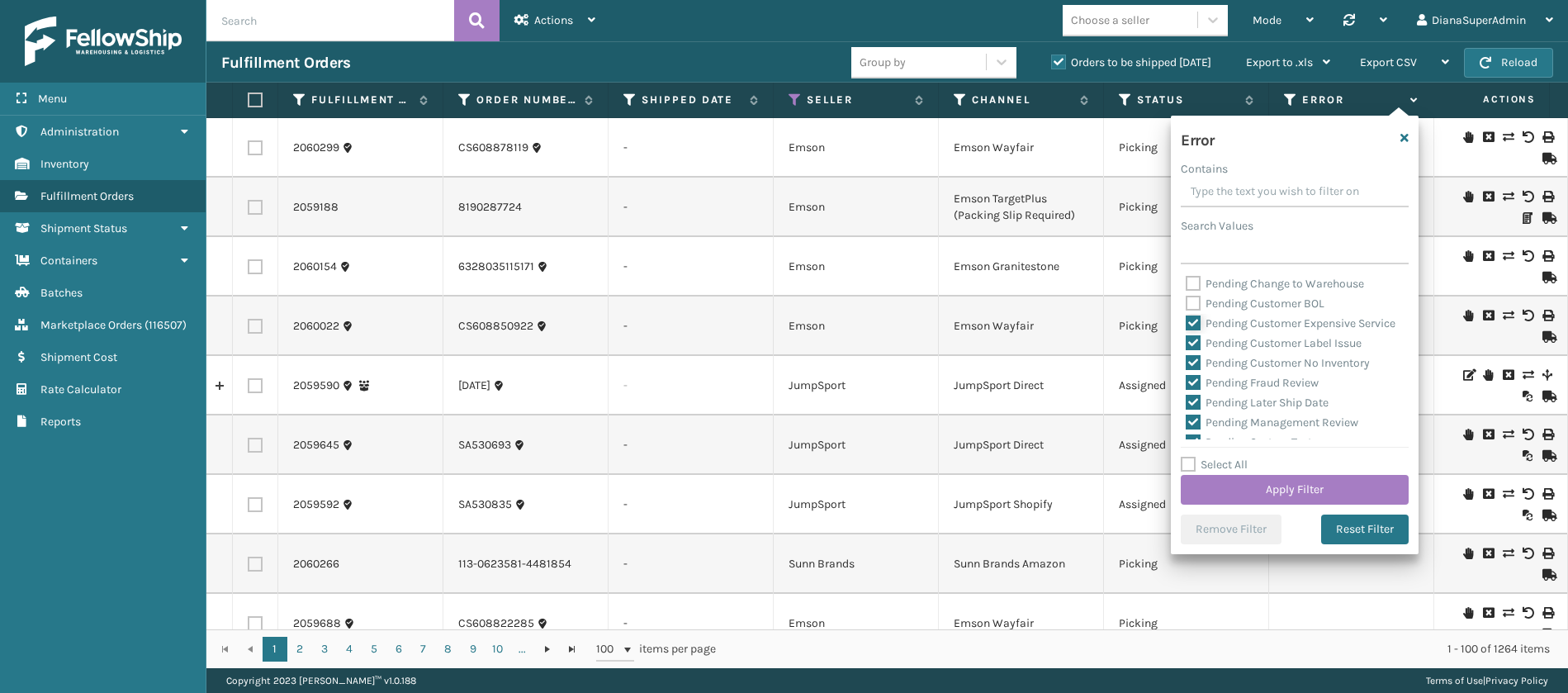
checkbox input "false"
click at [1192, 350] on label "Pending Customer Label Issue" at bounding box center [1274, 343] width 176 height 14
click at [1187, 344] on input "Pending Customer Label Issue" at bounding box center [1186, 339] width 1 height 11
checkbox input "false"
click at [1194, 370] on label "Pending Customer No Inventory" at bounding box center [1278, 363] width 184 height 14
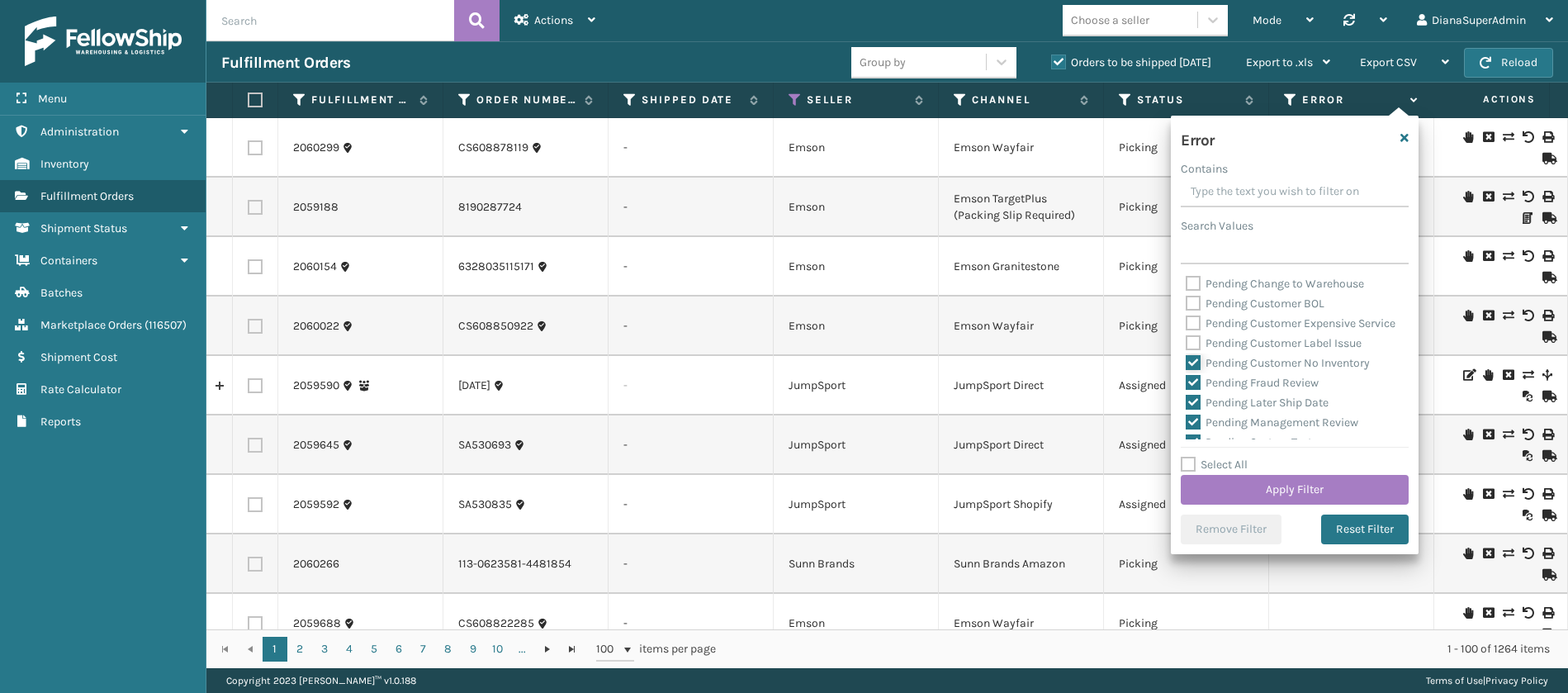
click at [1187, 364] on input "Pending Customer No Inventory" at bounding box center [1186, 358] width 1 height 11
checkbox input "false"
click at [1194, 390] on label "Pending Fraud Review" at bounding box center [1252, 382] width 133 height 14
click at [1187, 384] on input "Pending Fraud Review" at bounding box center [1186, 379] width 1 height 11
checkbox input "false"
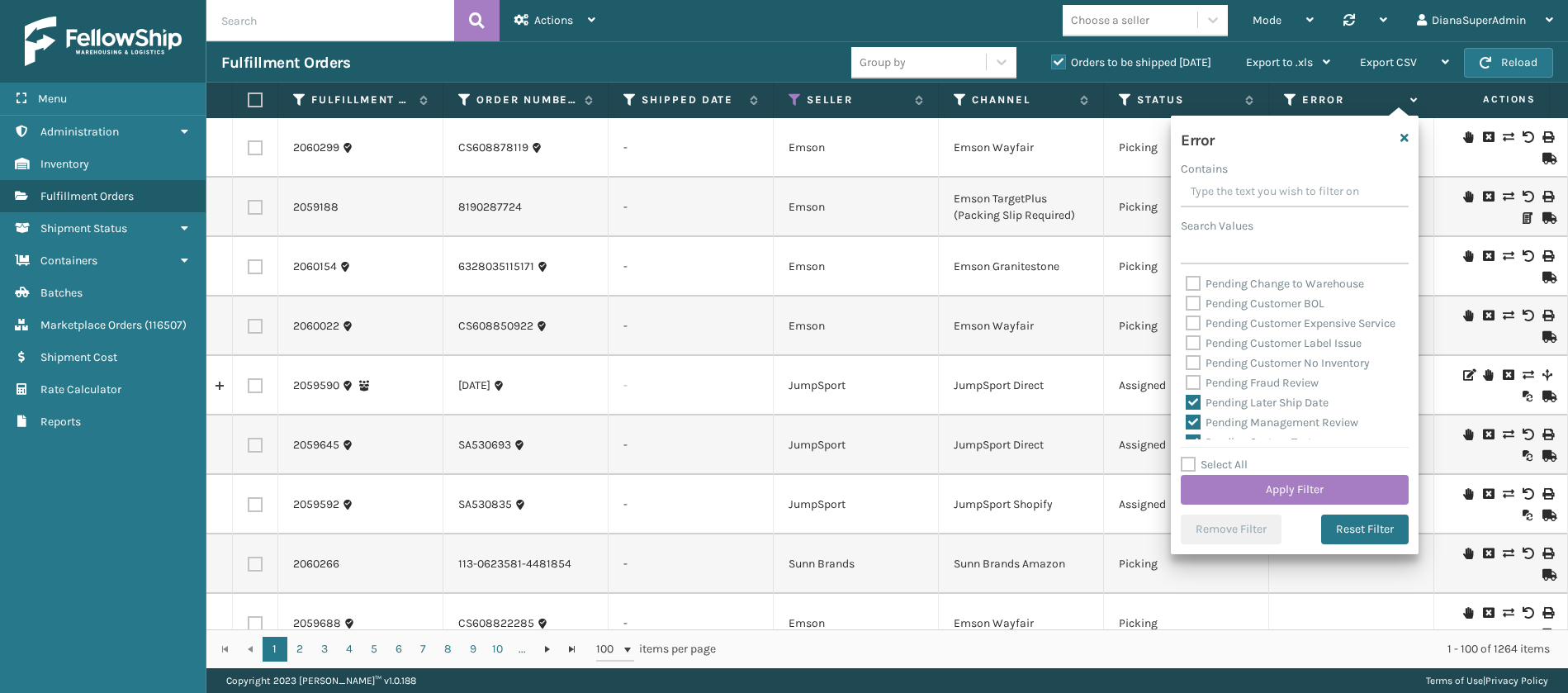
click at [1195, 410] on label "Pending Later Ship Date" at bounding box center [1257, 402] width 143 height 14
click at [1187, 404] on input "Pending Later Ship Date" at bounding box center [1186, 398] width 1 height 11
checkbox input "false"
click at [1188, 305] on label "Pending Management Review" at bounding box center [1272, 298] width 172 height 14
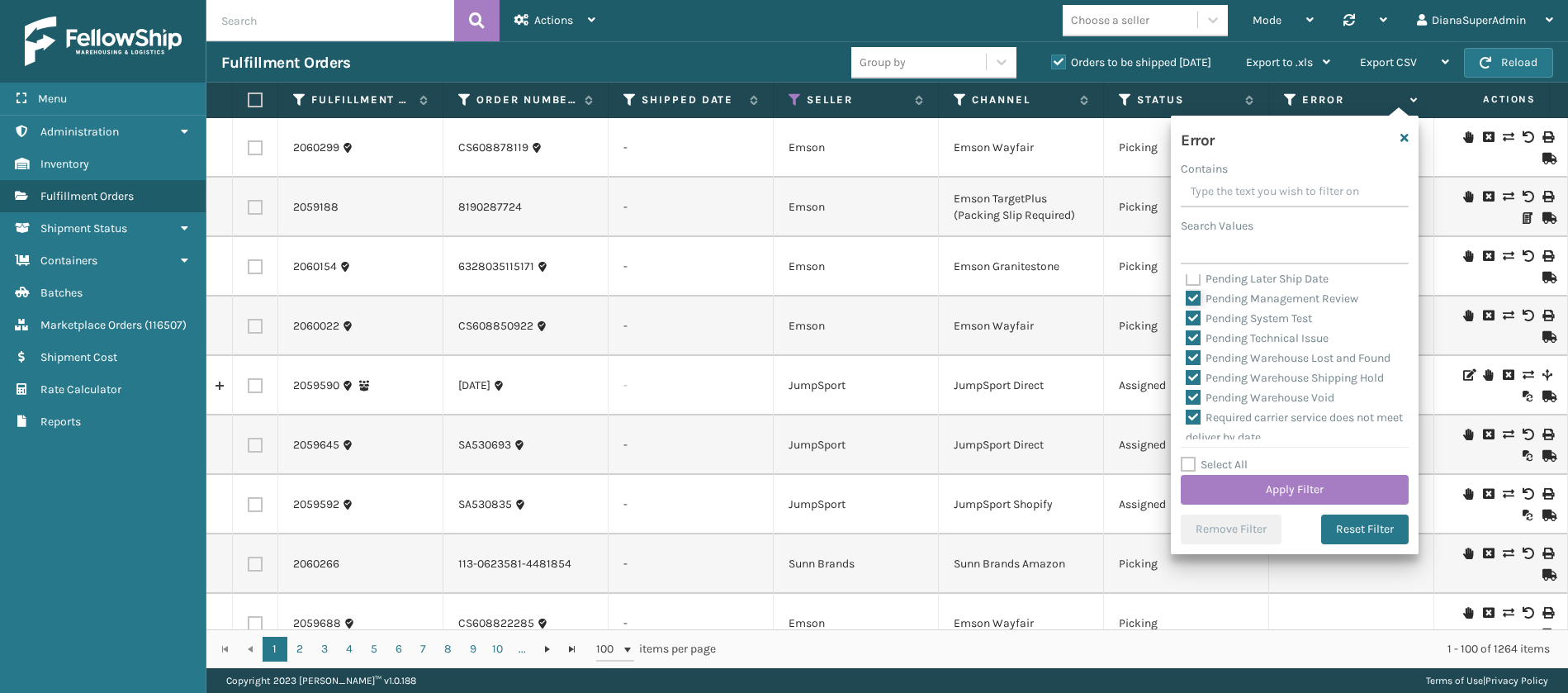
click at [1187, 300] on input "Pending Management Review" at bounding box center [1186, 294] width 1 height 11
checkbox input "false"
click at [1194, 329] on div "Pending System Test" at bounding box center [1295, 318] width 218 height 19
click at [1193, 345] on label "Pending Technical Issue" at bounding box center [1257, 338] width 143 height 14
click at [1187, 339] on input "Pending Technical Issue" at bounding box center [1186, 334] width 1 height 11
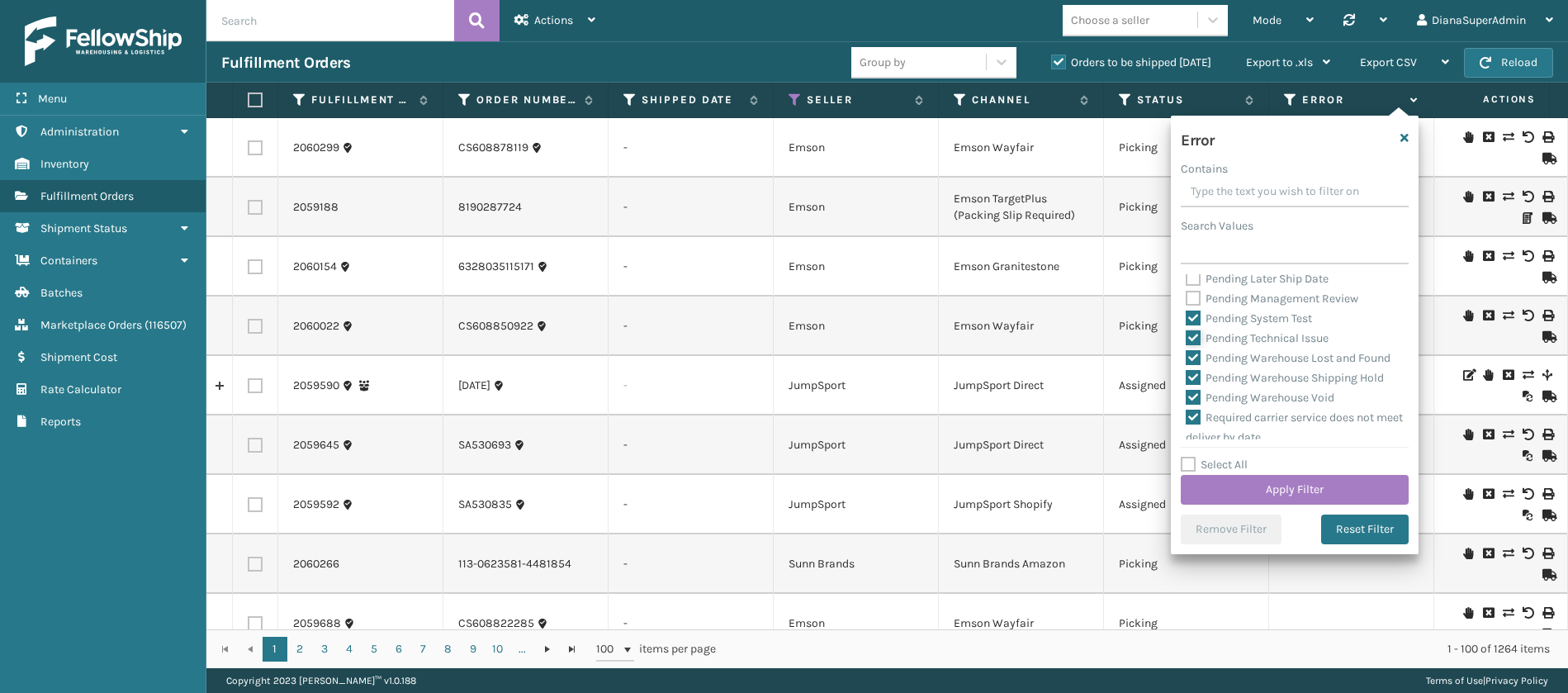
checkbox input "false"
click at [1189, 365] on label "Pending Warehouse Lost and Found" at bounding box center [1288, 357] width 205 height 14
click at [1187, 359] on input "Pending Warehouse Lost and Found" at bounding box center [1186, 353] width 1 height 11
checkbox input "false"
click at [1191, 325] on label "Pending System Test" at bounding box center [1248, 318] width 126 height 14
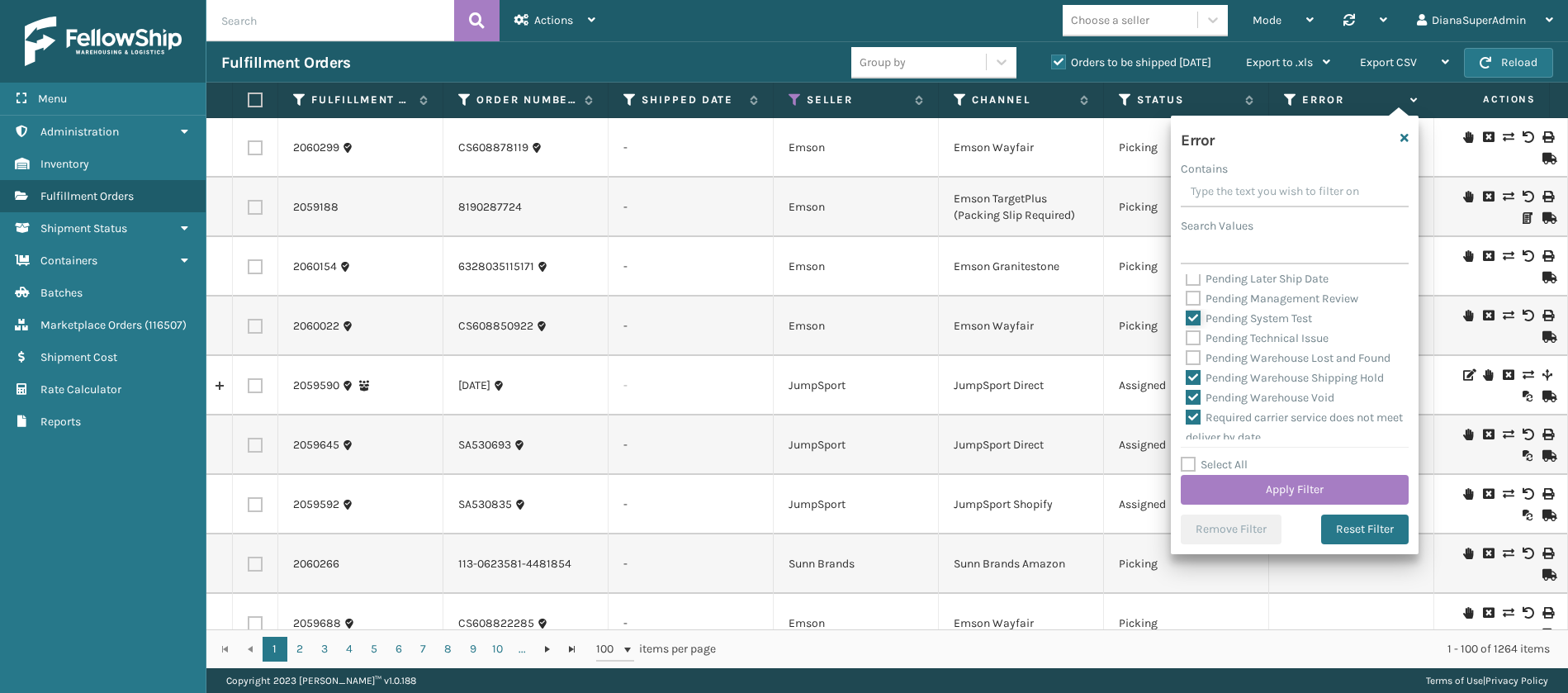
click at [1187, 319] on input "Pending System Test" at bounding box center [1186, 314] width 1 height 11
checkbox input "false"
click at [1194, 385] on label "Pending Warehouse Shipping Hold" at bounding box center [1285, 378] width 198 height 14
click at [1187, 379] on input "Pending Warehouse Shipping Hold" at bounding box center [1186, 374] width 1 height 11
checkbox input "false"
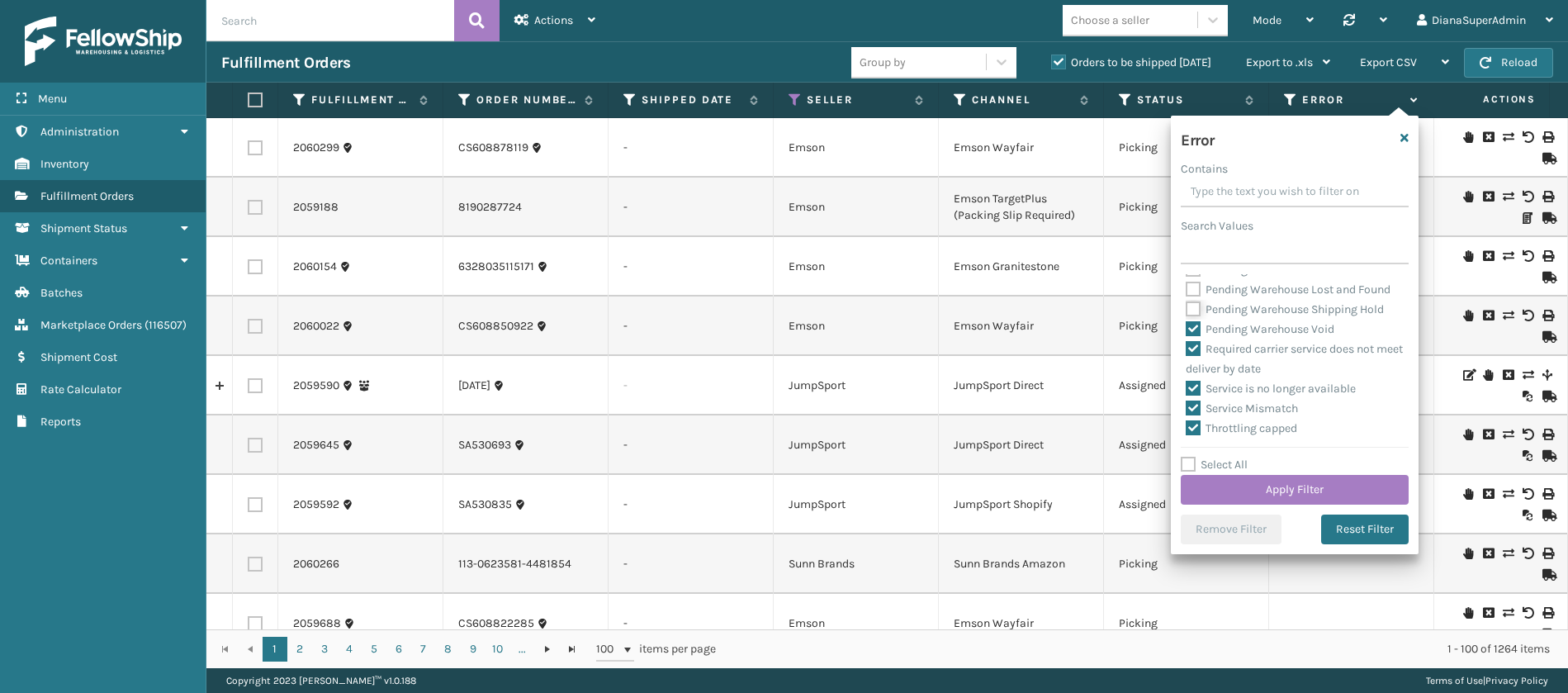
scroll to position [743, 0]
click at [1193, 317] on label "Pending Warehouse Void" at bounding box center [1260, 310] width 149 height 14
click at [1187, 311] on input "Pending Warehouse Void" at bounding box center [1186, 306] width 1 height 11
checkbox input "false"
click at [1312, 483] on button "Apply Filter" at bounding box center [1295, 489] width 228 height 30
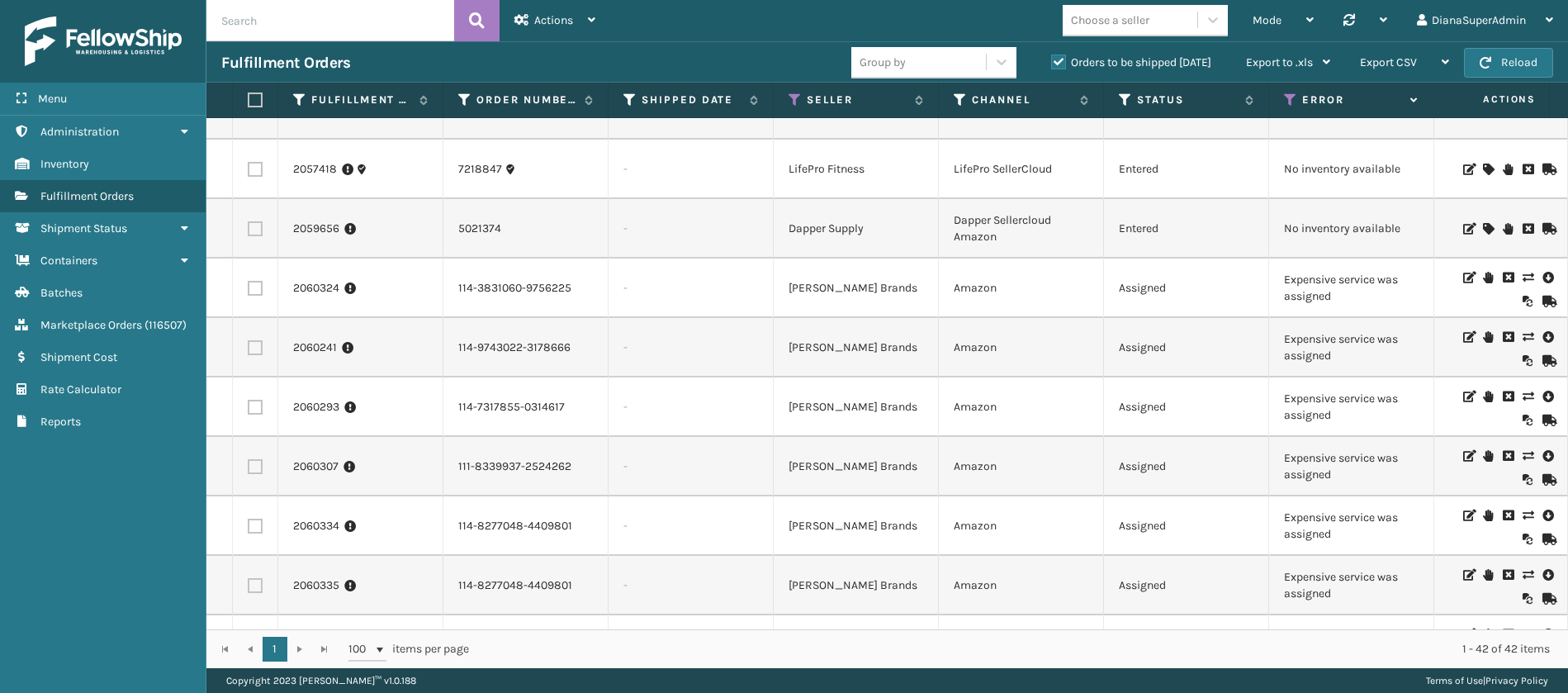
scroll to position [372, 0]
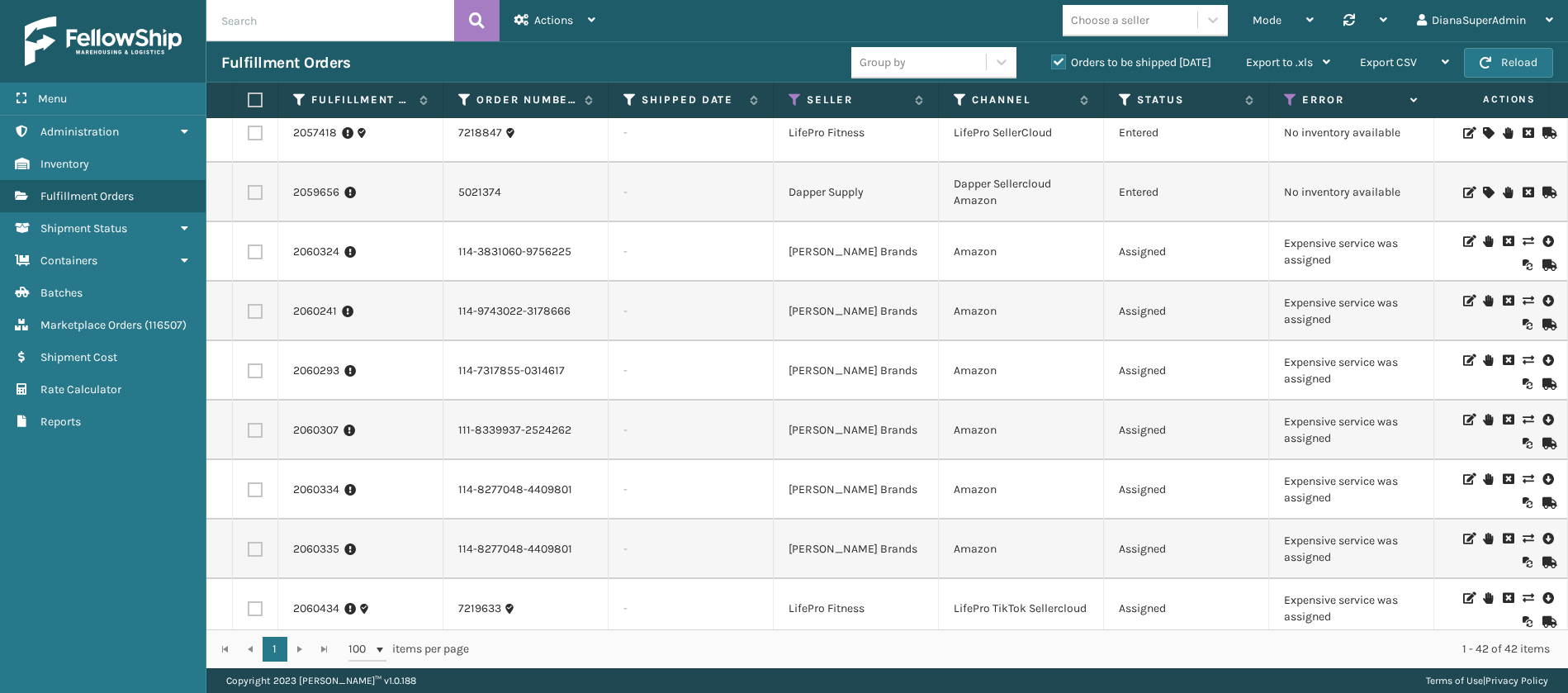
click at [1522, 240] on icon at bounding box center [1527, 241] width 10 height 12
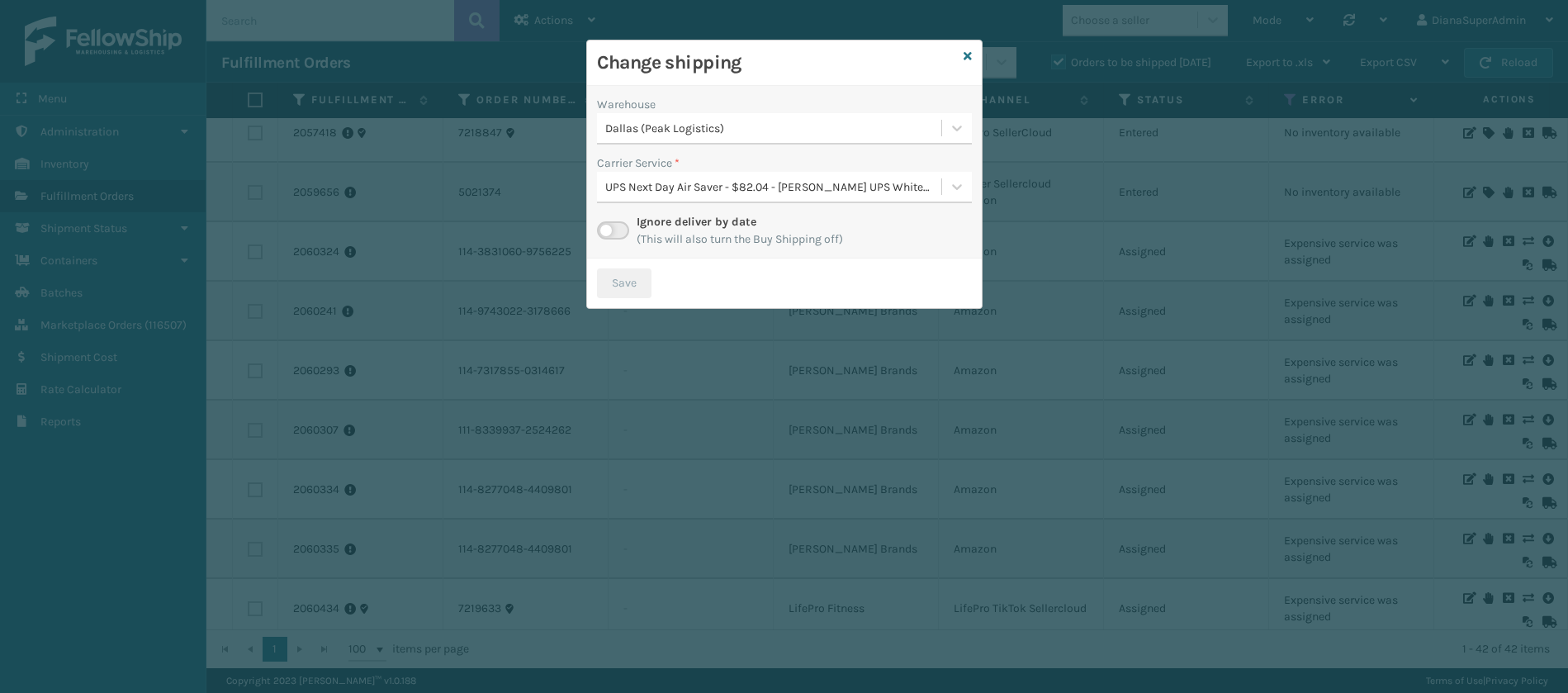
click at [605, 236] on label at bounding box center [613, 230] width 32 height 18
click at [605, 232] on input "checkbox" at bounding box center [602, 226] width 11 height 11
click at [951, 184] on icon at bounding box center [957, 187] width 17 height 17
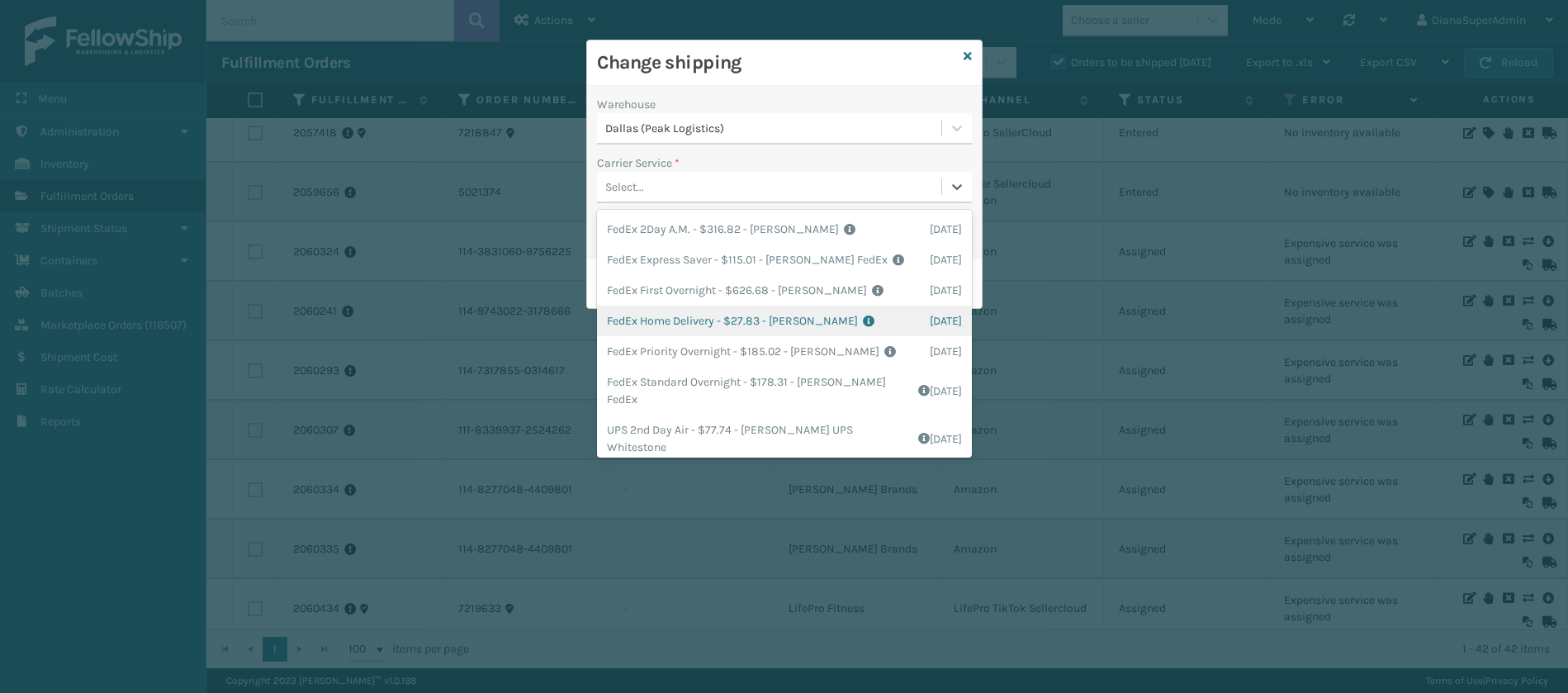
scroll to position [0, 0]
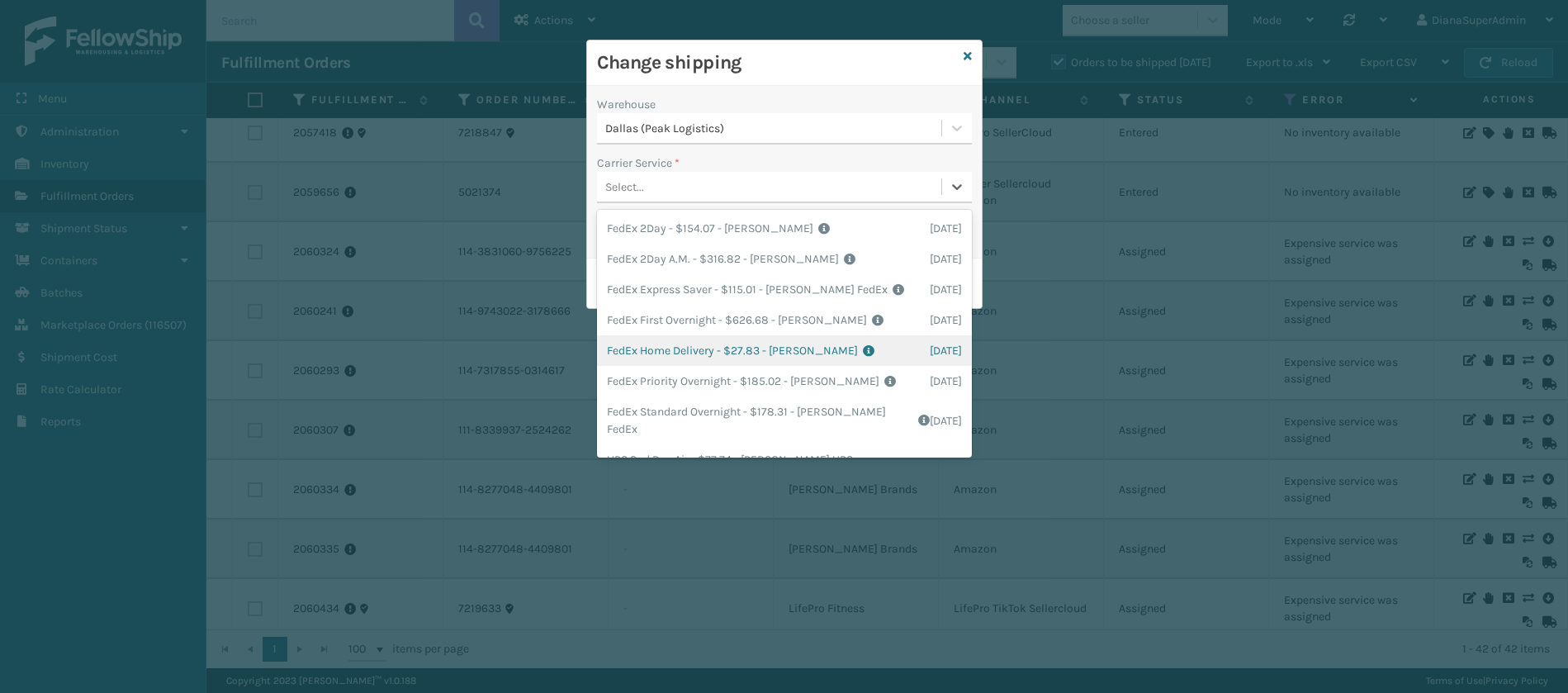
click at [675, 350] on div "FedEx Home Delivery - $27.83 - [PERSON_NAME] FedEx Shipping Cost $24.41 Surplus…" at bounding box center [784, 351] width 375 height 30
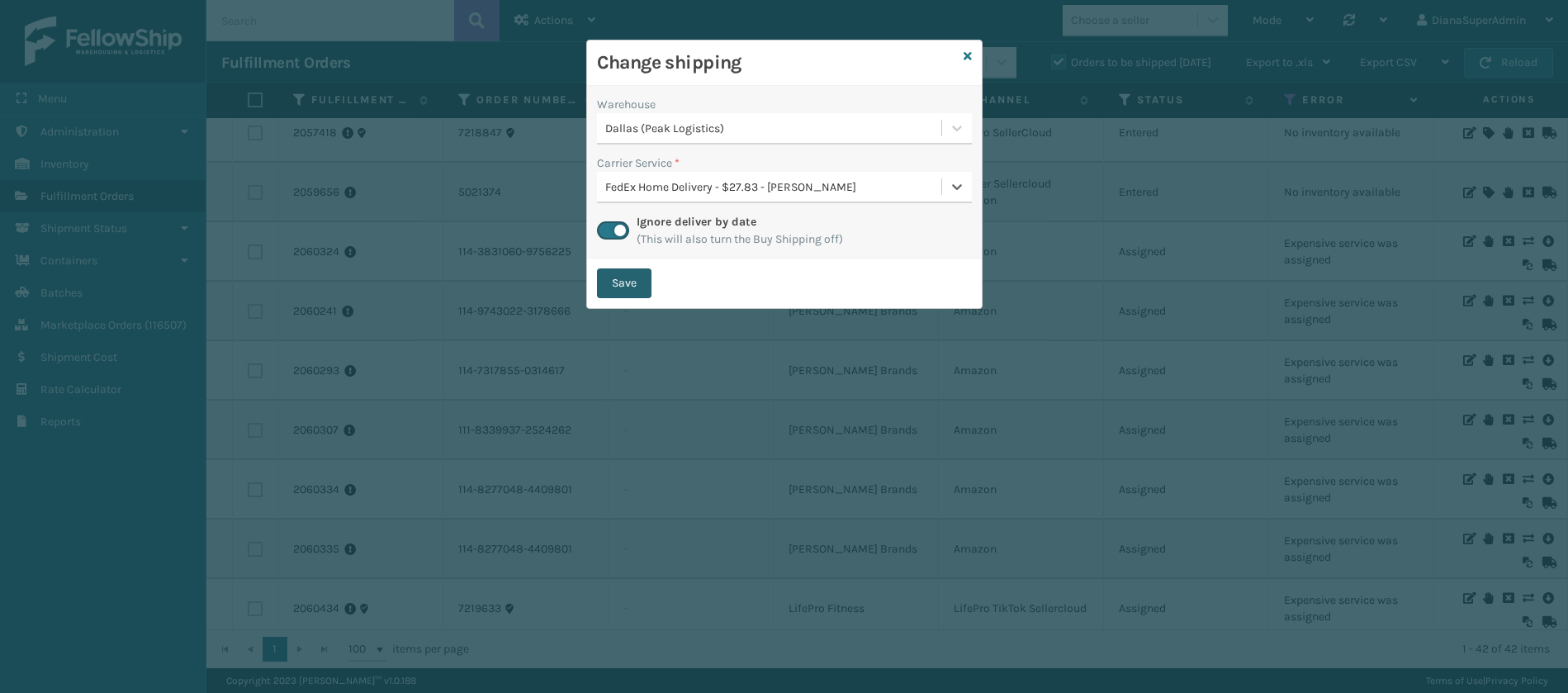
click at [645, 282] on button "Save" at bounding box center [624, 282] width 54 height 30
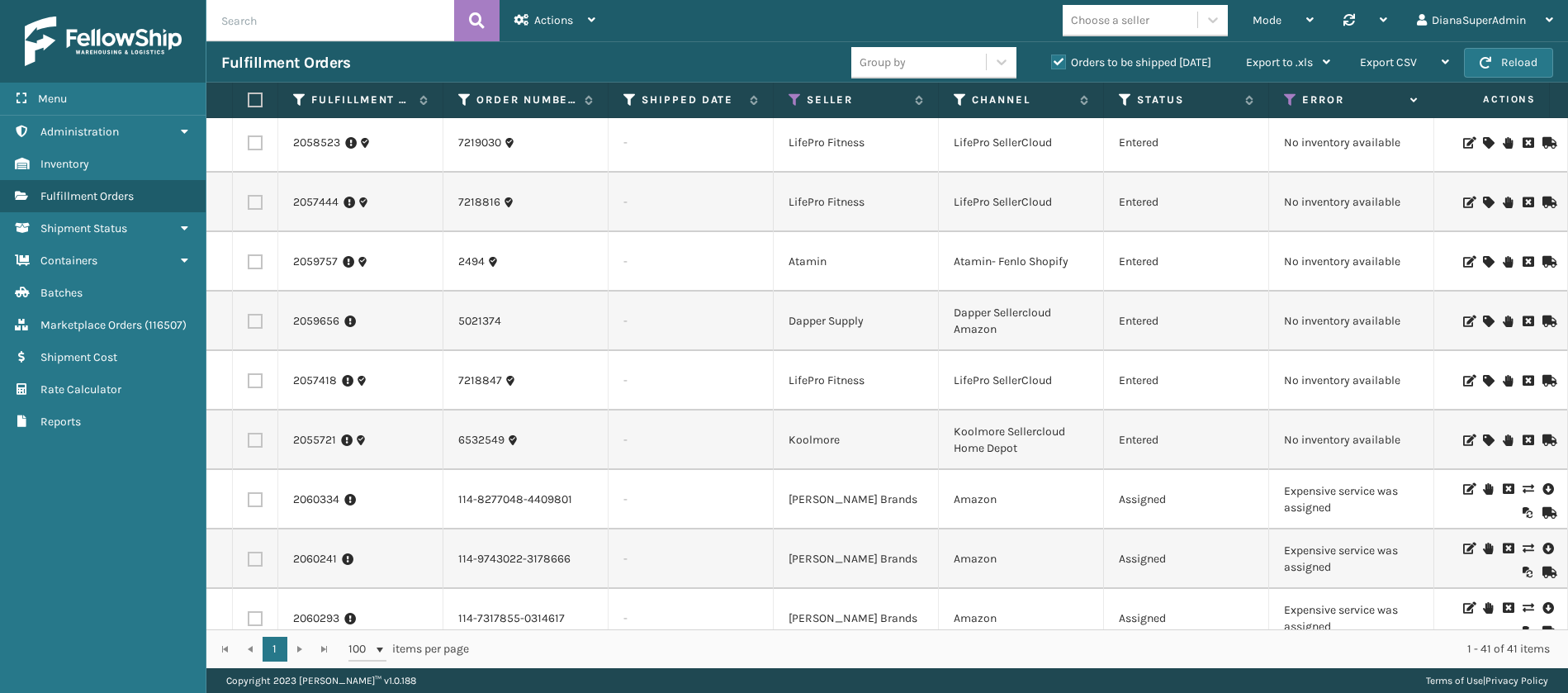
scroll to position [248, 0]
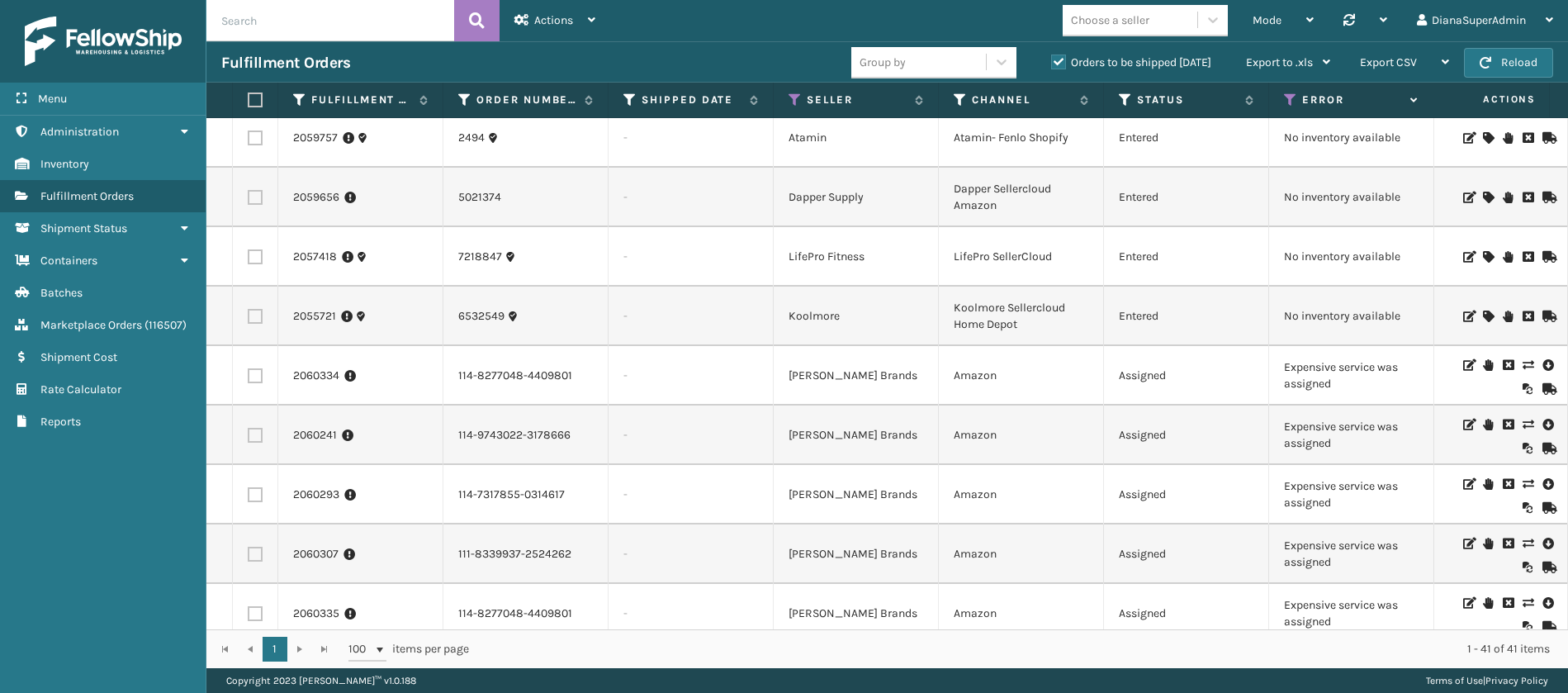
click at [1522, 359] on icon at bounding box center [1527, 365] width 10 height 12
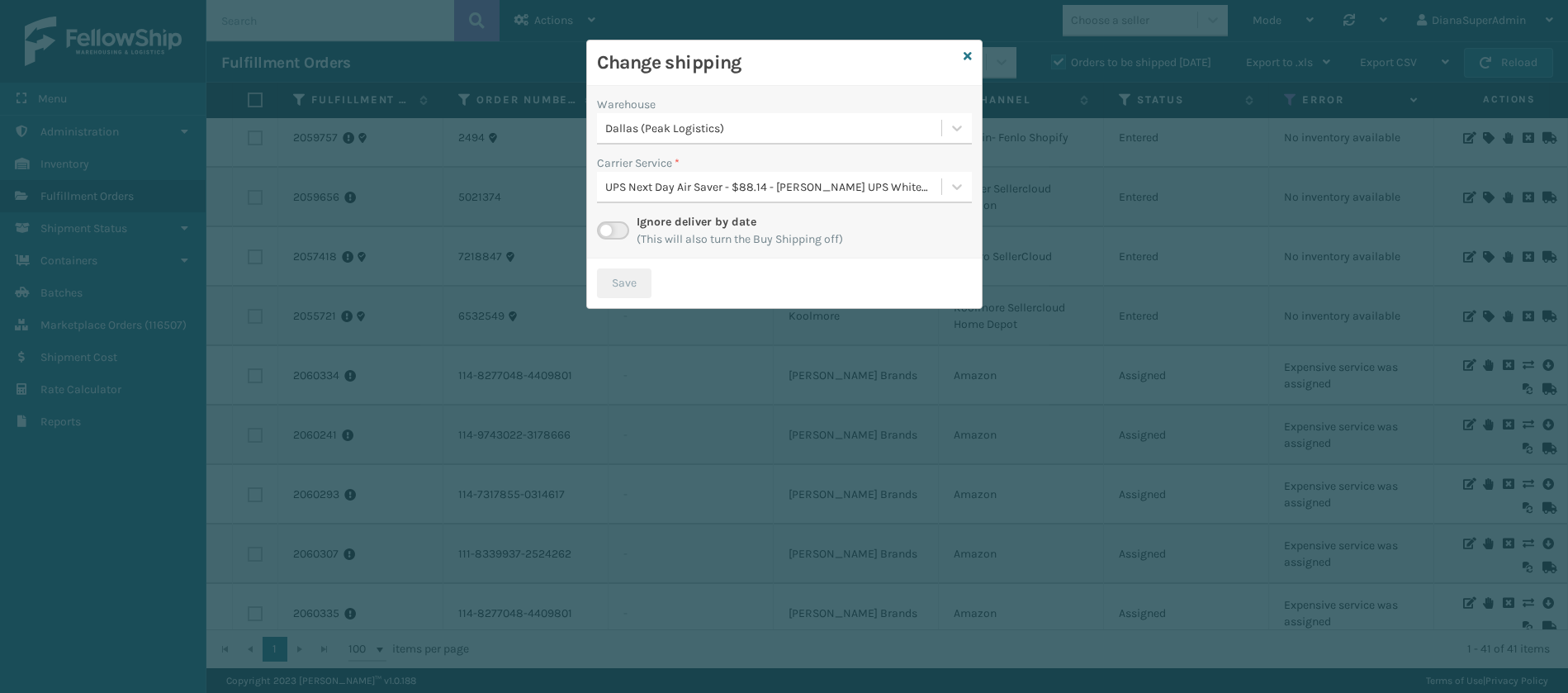
click at [626, 225] on label at bounding box center [613, 230] width 32 height 18
click at [608, 225] on input "checkbox" at bounding box center [602, 226] width 11 height 11
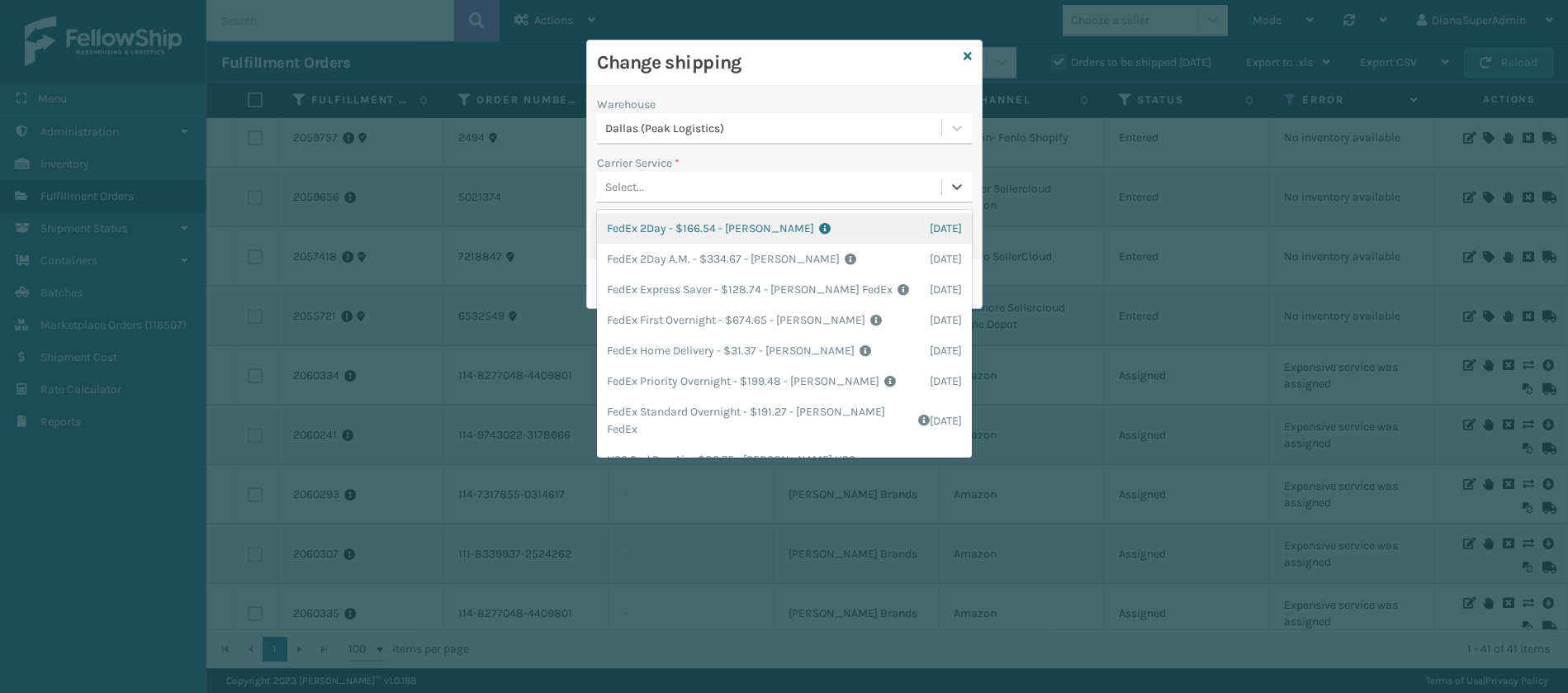
click at [950, 176] on div at bounding box center [957, 186] width 30 height 30
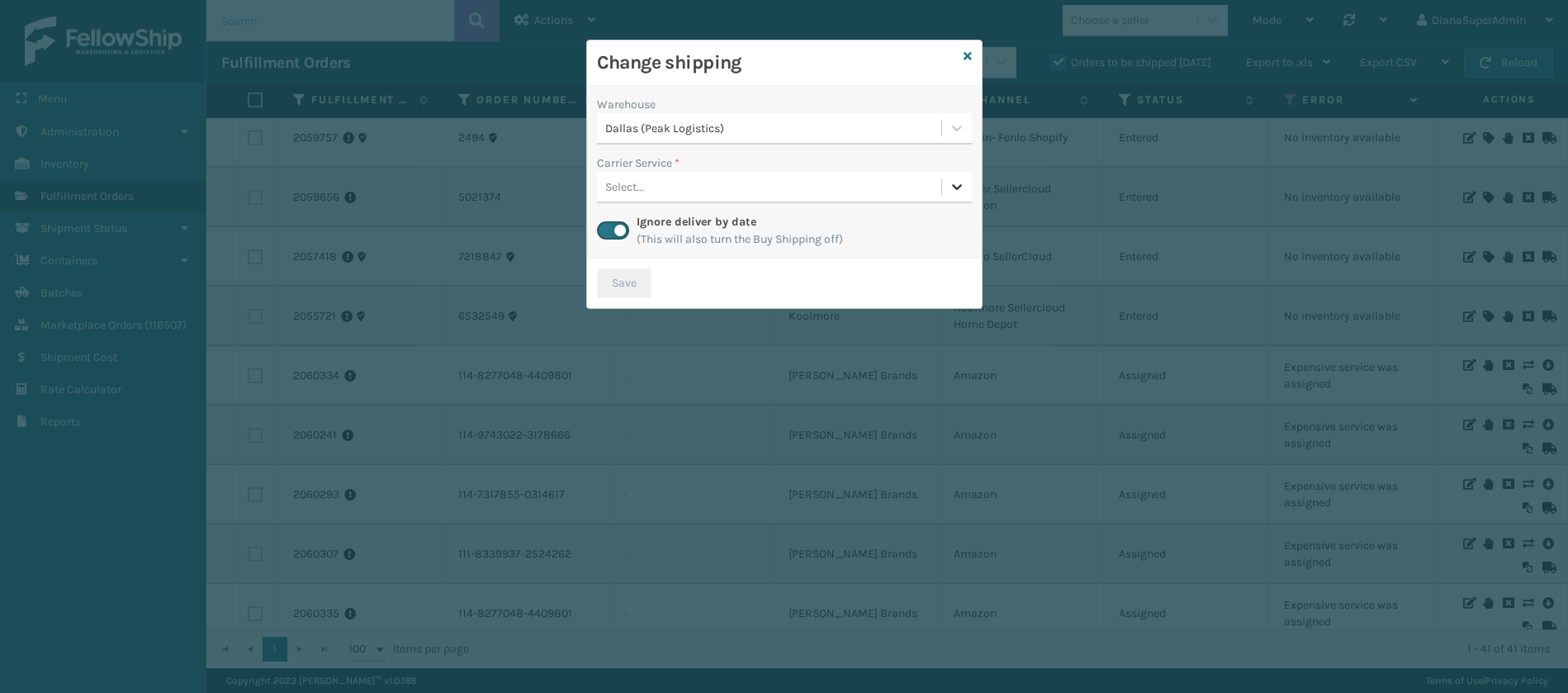
click at [953, 188] on icon at bounding box center [957, 187] width 17 height 17
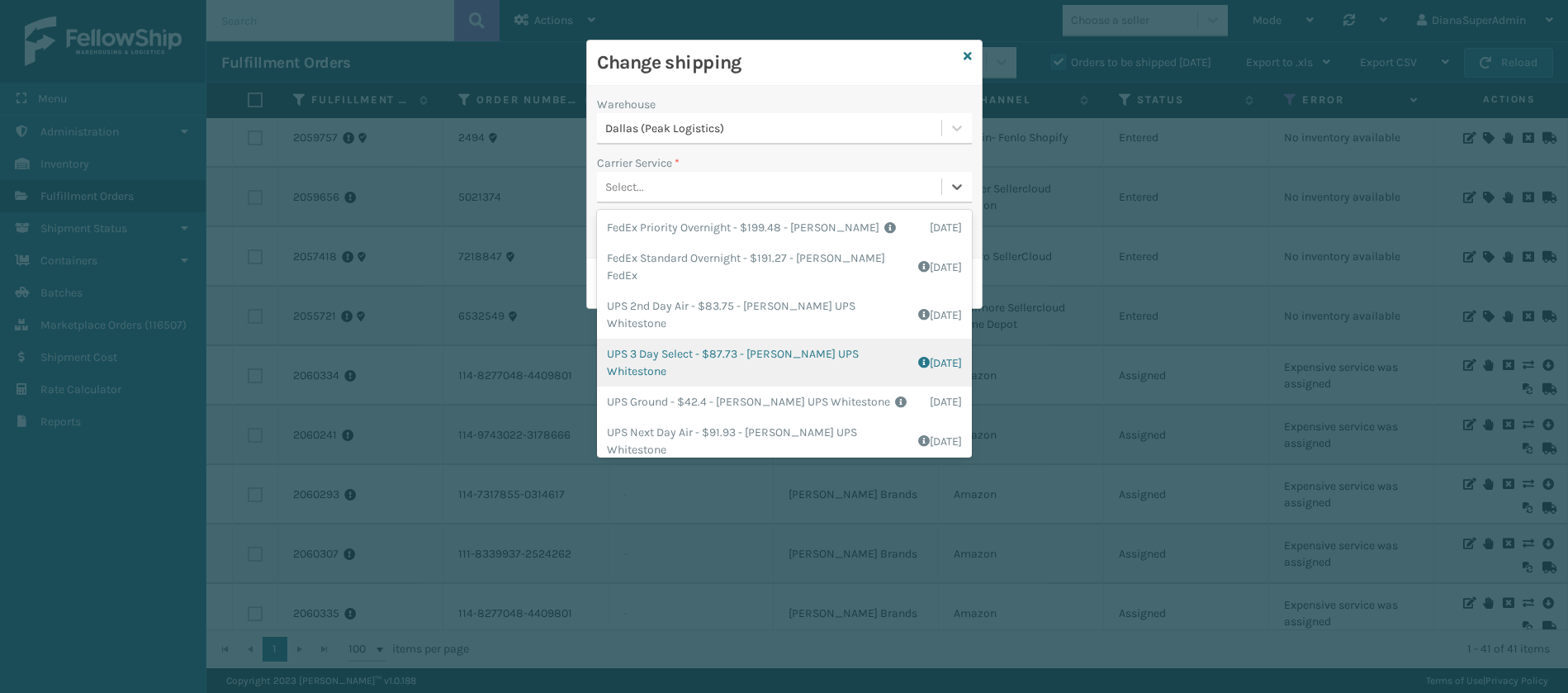
scroll to position [0, 0]
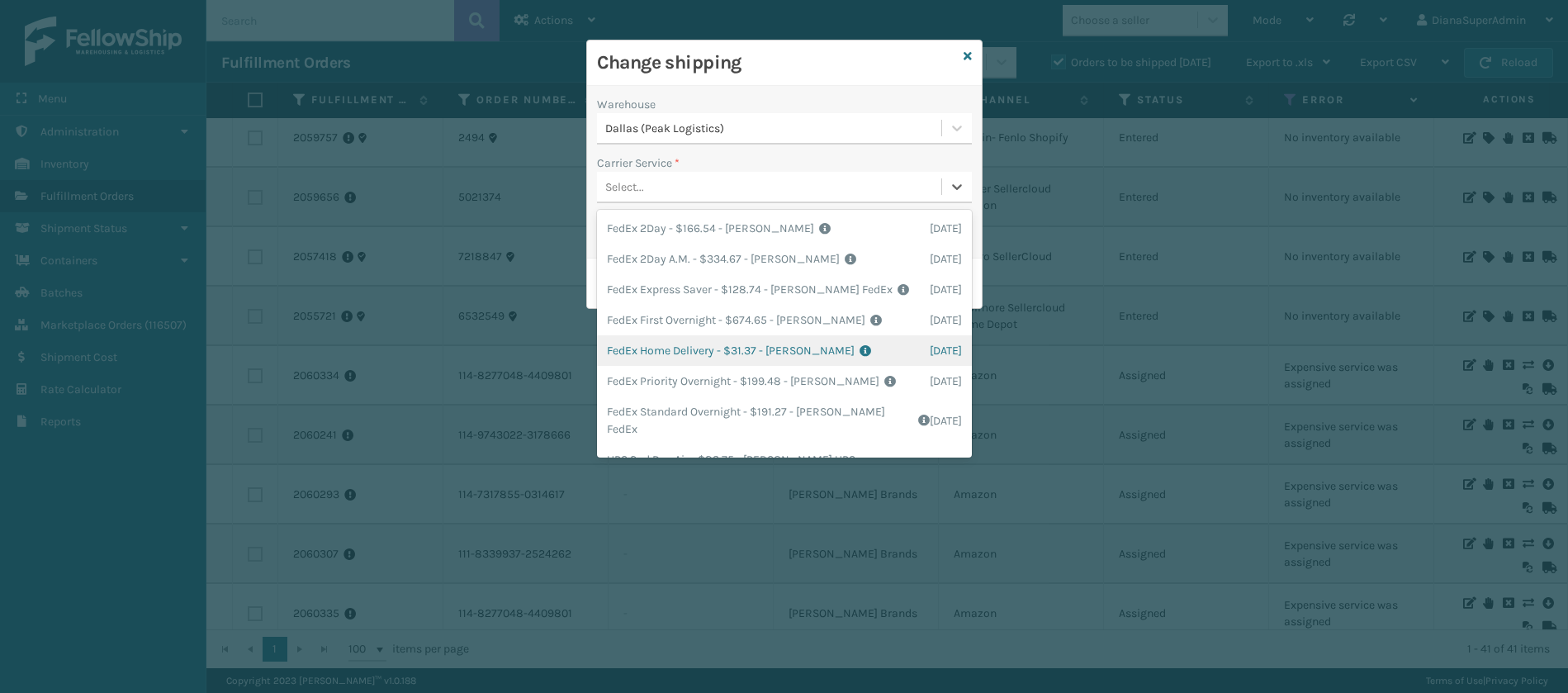
click at [672, 345] on div "FedEx Home Delivery - $31.37 - [PERSON_NAME] FedEx Shipping Cost $27.52 Surplus…" at bounding box center [784, 351] width 375 height 30
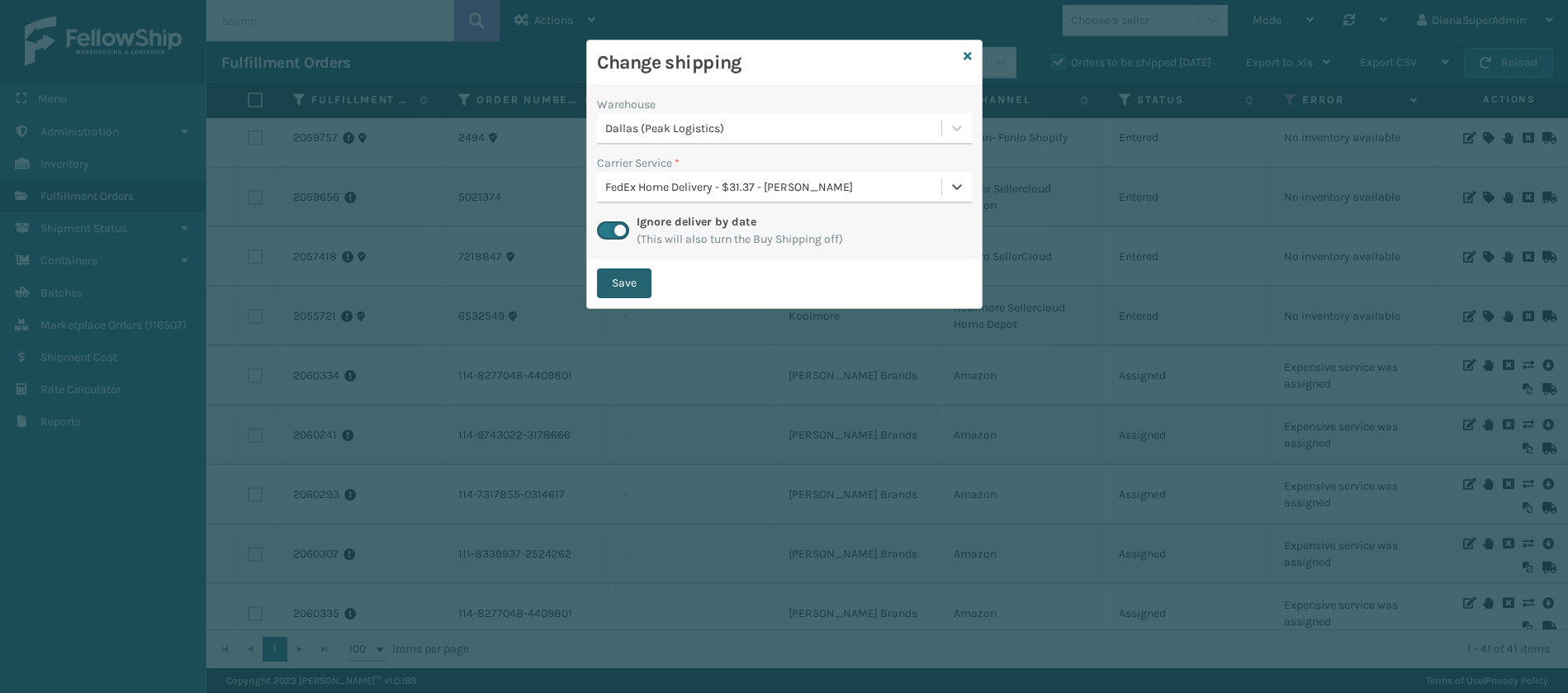
click at [635, 273] on button "Save" at bounding box center [624, 282] width 54 height 30
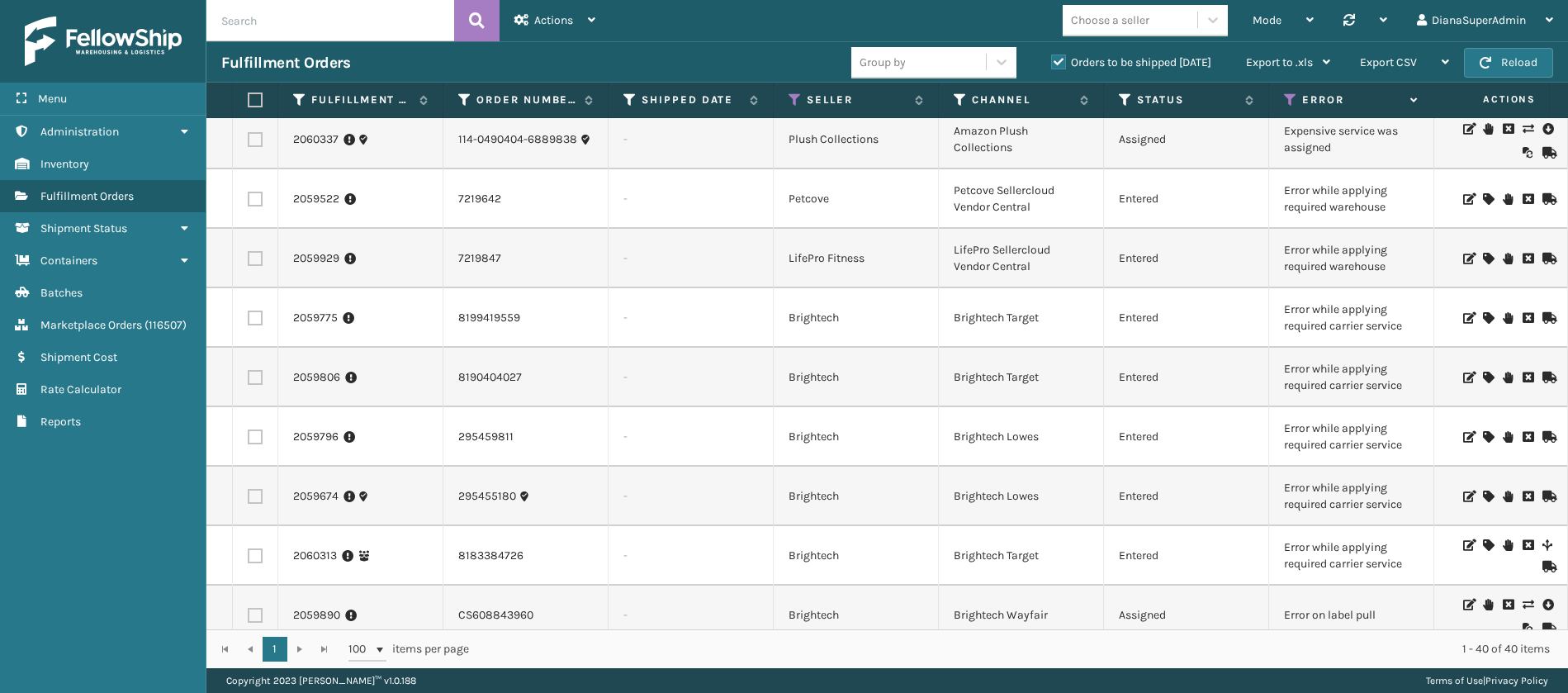
scroll to position [1143, 0]
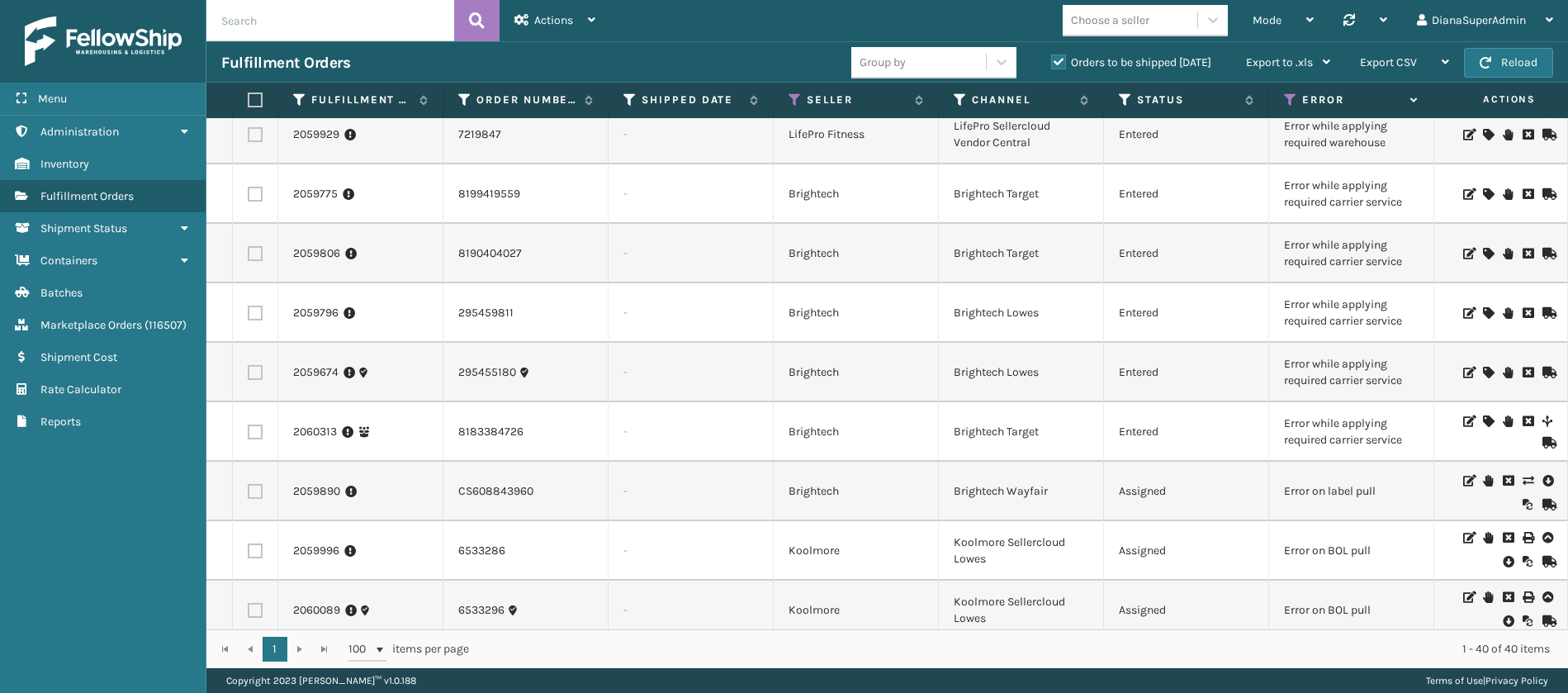
click at [1483, 421] on icon at bounding box center [1488, 421] width 10 height 12
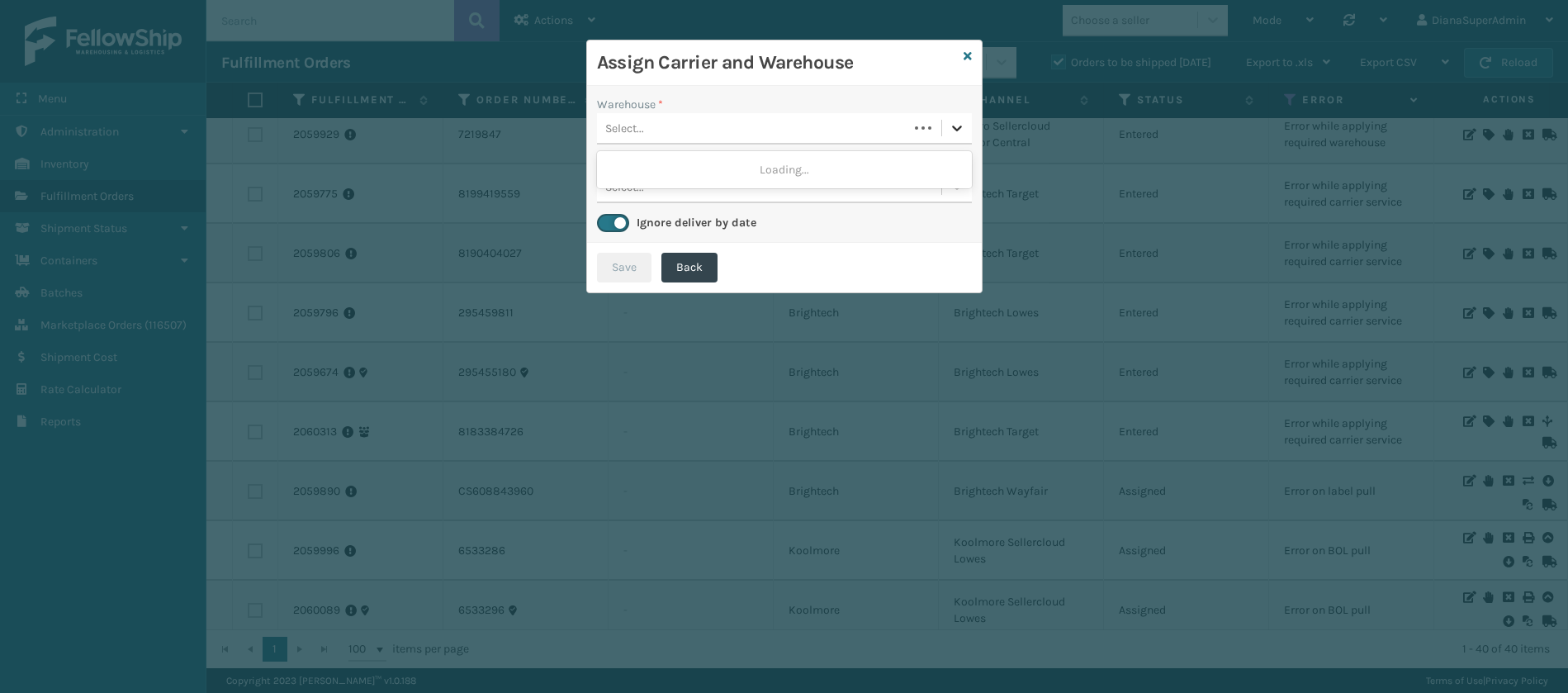
click at [960, 120] on icon at bounding box center [957, 128] width 17 height 17
click at [868, 158] on div "Fellowship - West" at bounding box center [784, 170] width 375 height 30
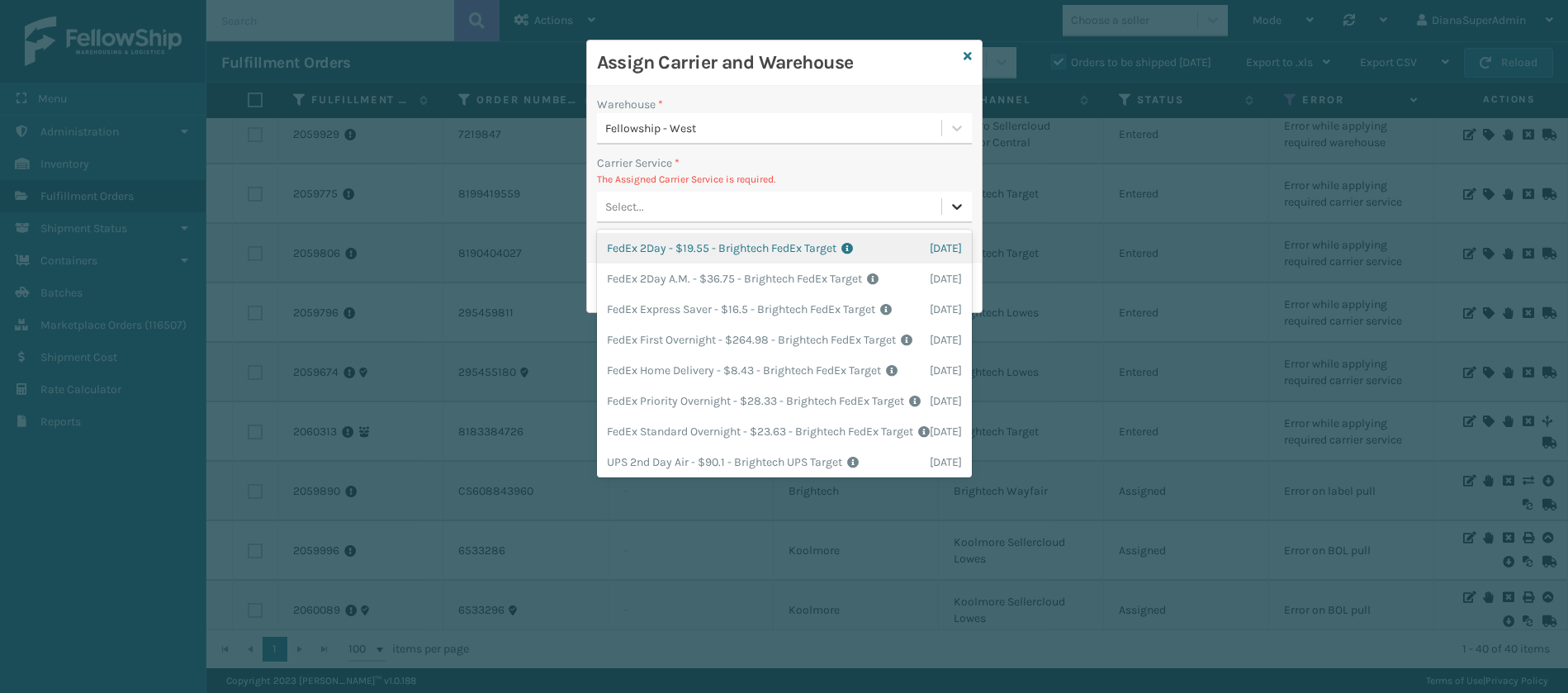
click at [948, 199] on icon at bounding box center [957, 206] width 17 height 17
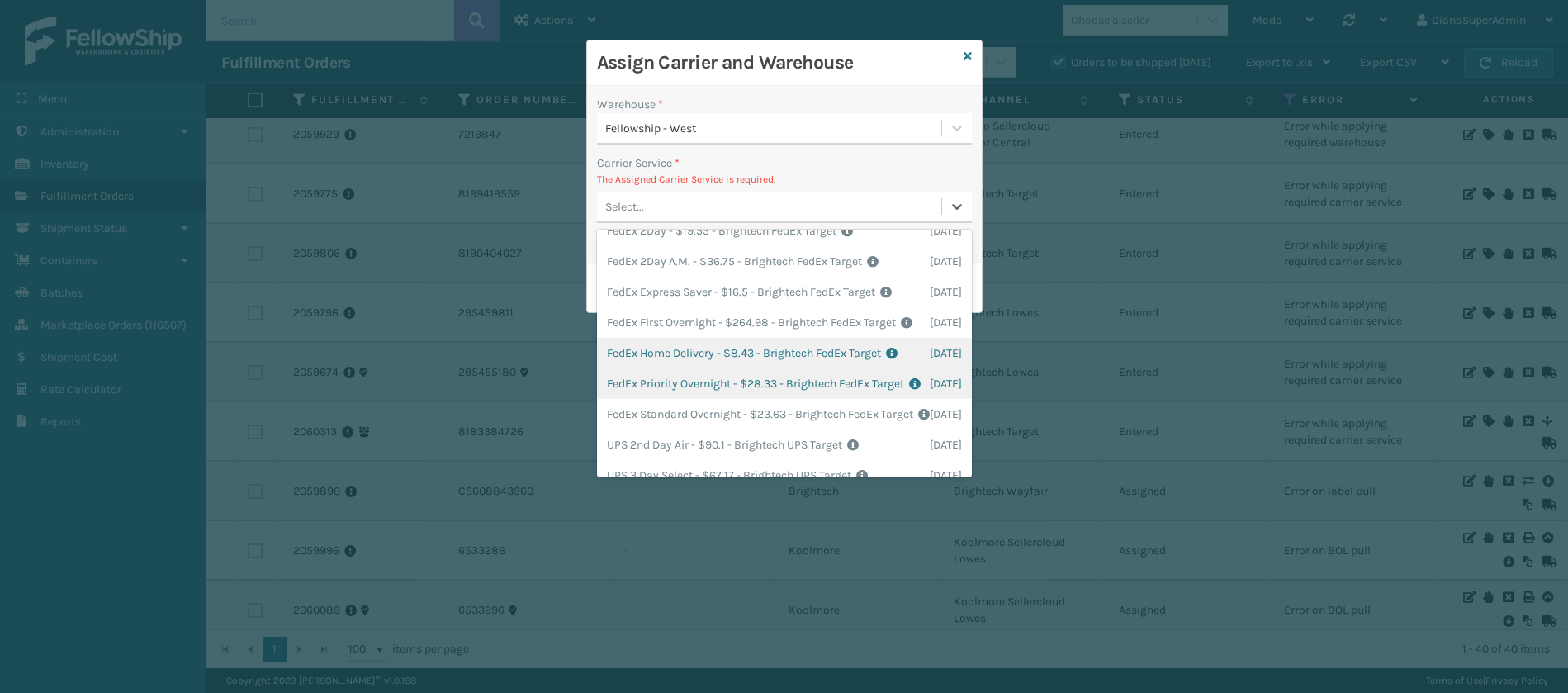
scroll to position [15, 0]
click at [712, 371] on div "FedEx Home Delivery - $8.43 - Brightech FedEx Target Shipping Cost $8.43 Surplu…" at bounding box center [784, 355] width 375 height 30
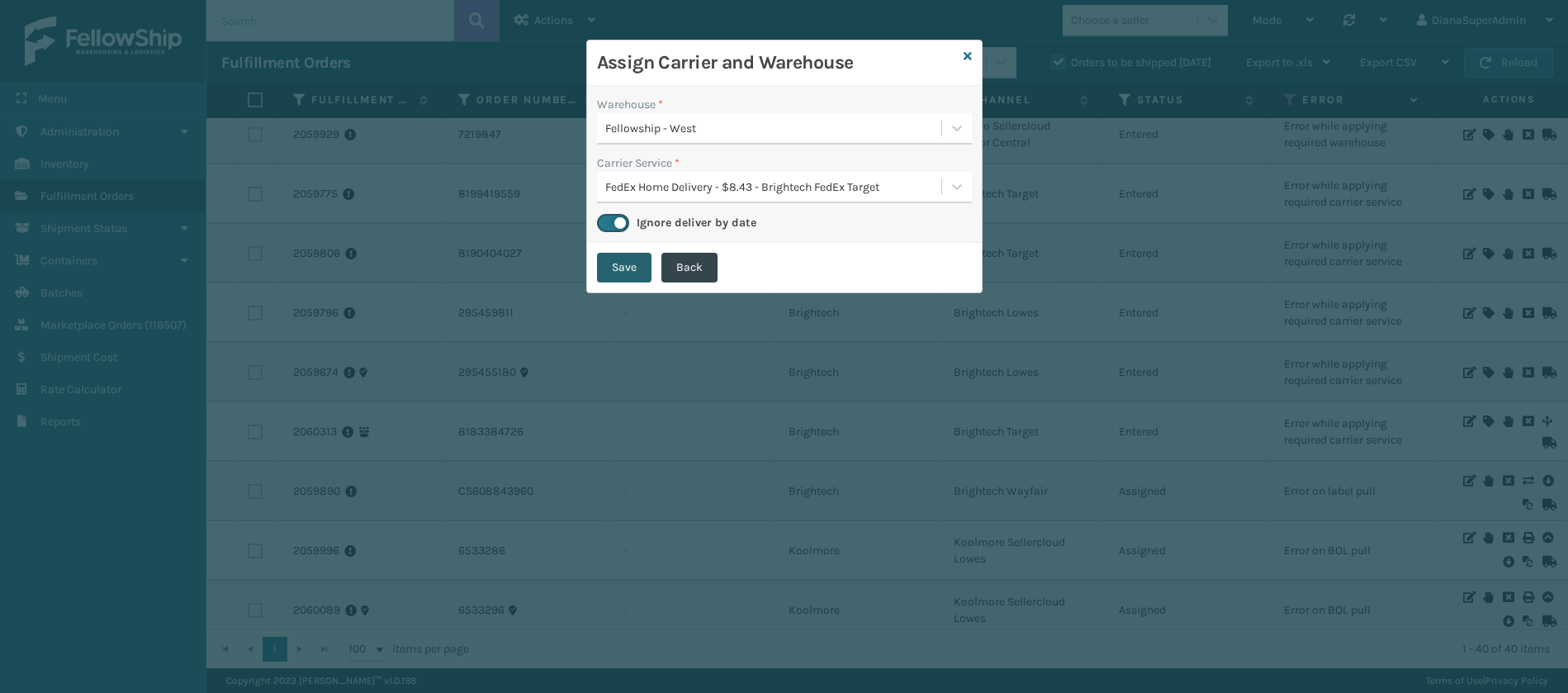
click at [630, 268] on button "Save" at bounding box center [624, 267] width 54 height 30
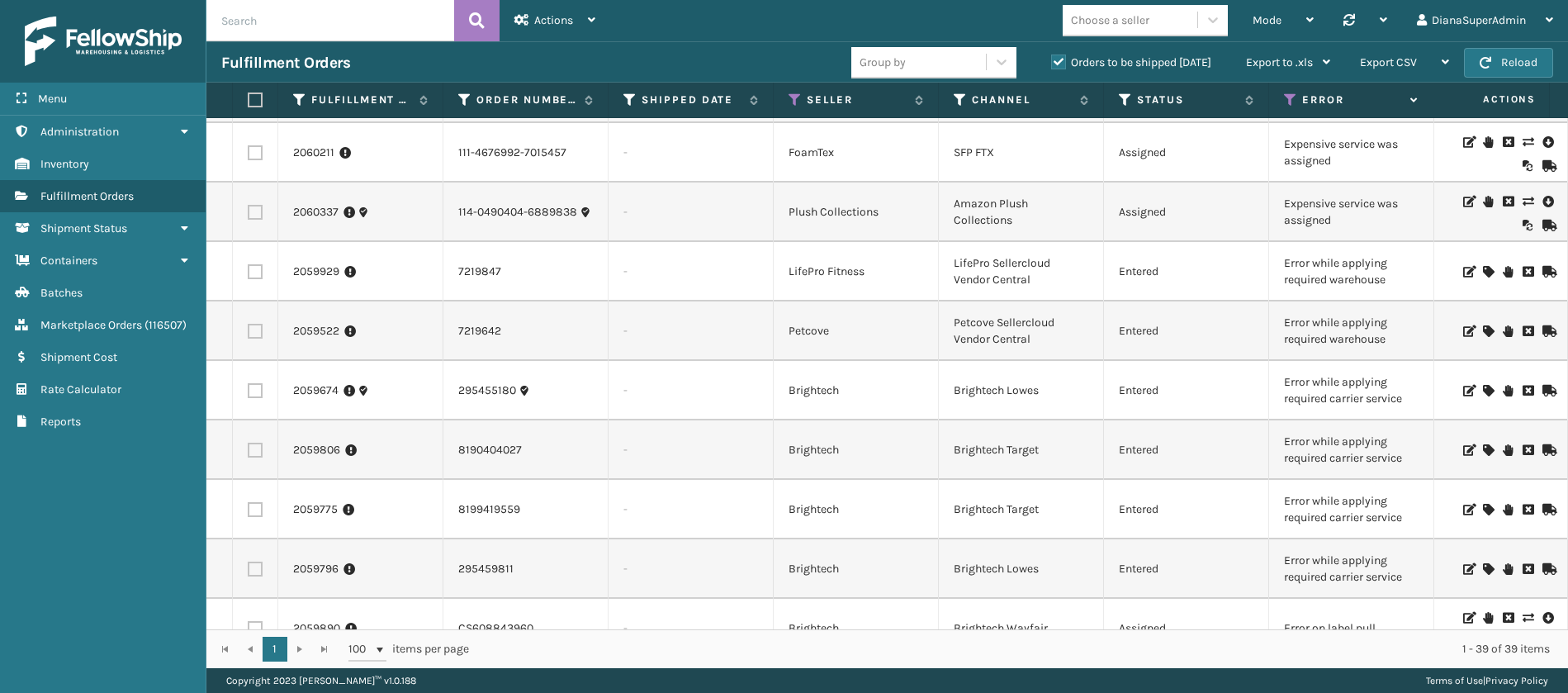
scroll to position [1107, 0]
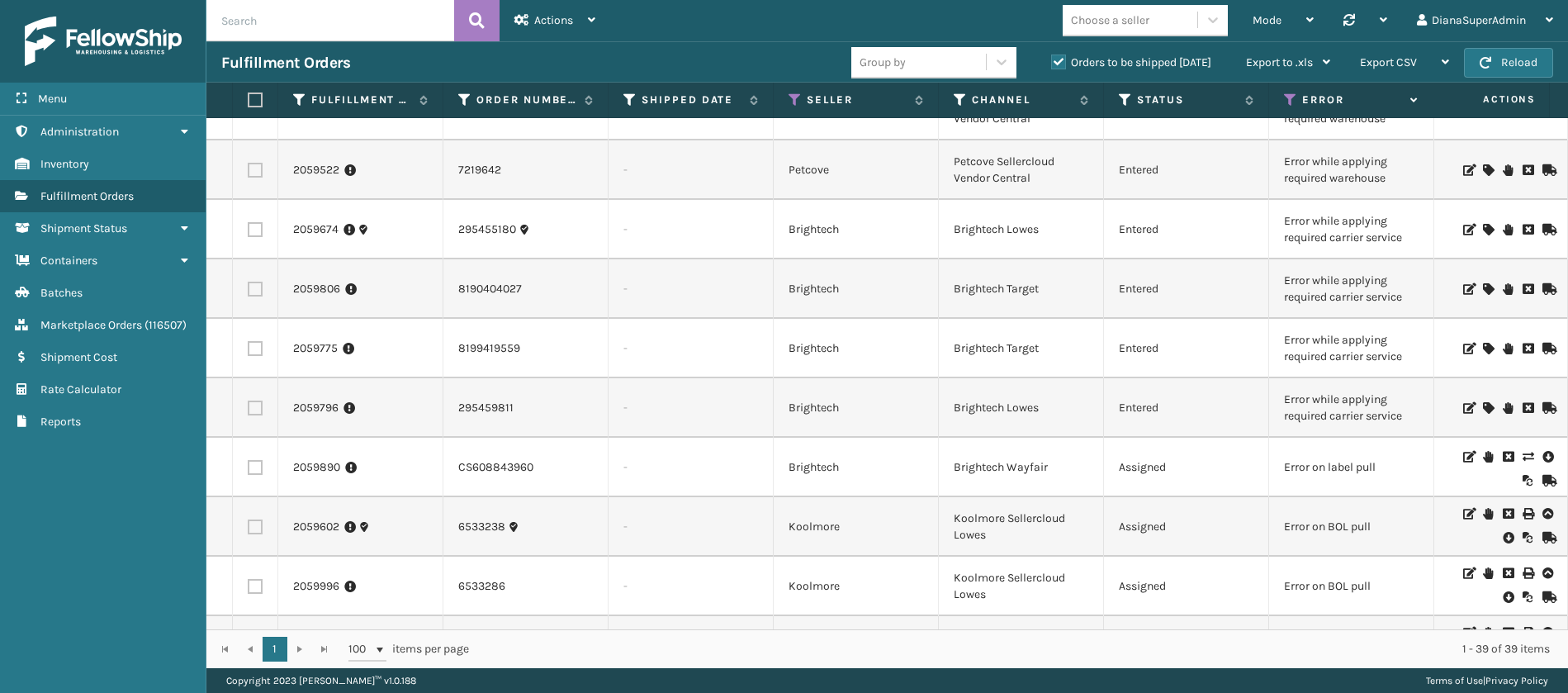
click at [1483, 407] on icon at bounding box center [1488, 408] width 10 height 12
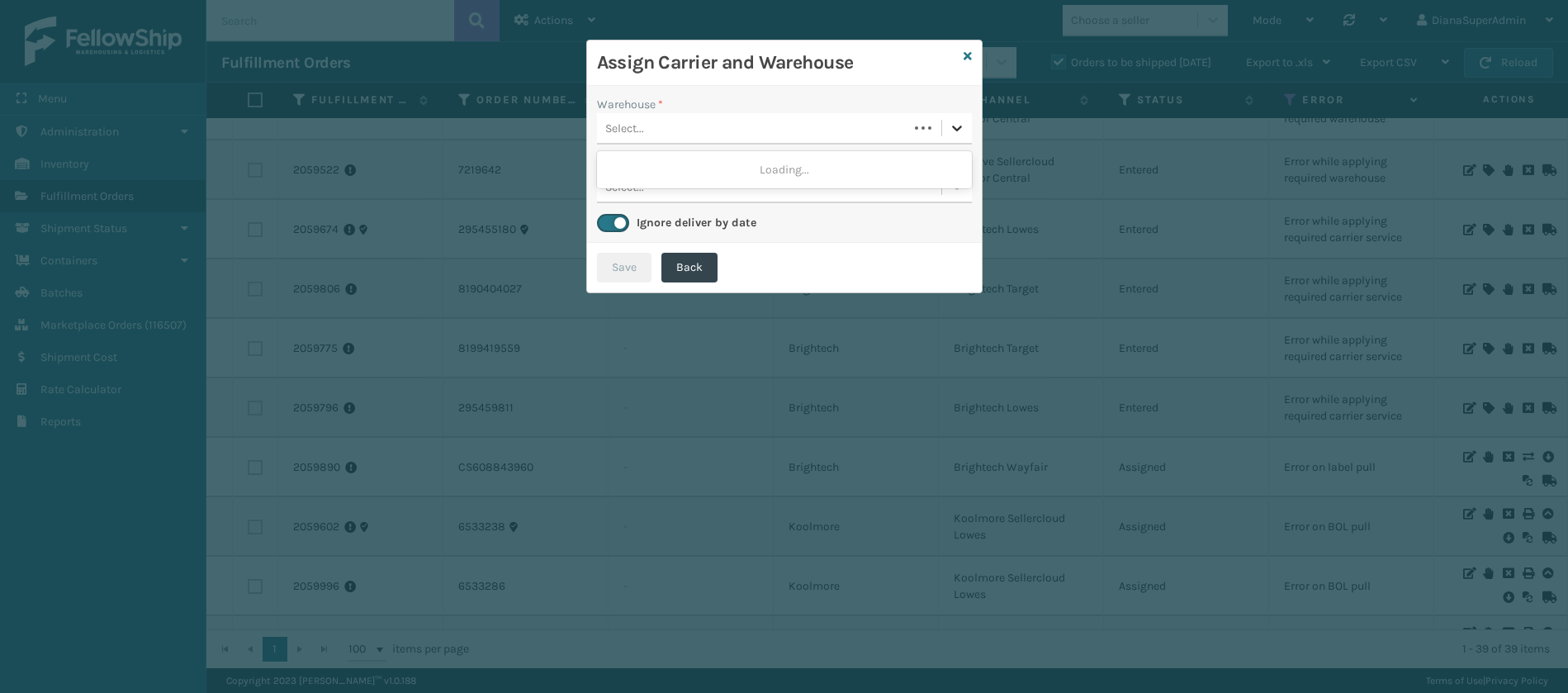
click at [950, 128] on icon at bounding box center [957, 128] width 17 height 17
click at [883, 163] on div "Fellowship - West" at bounding box center [784, 170] width 375 height 30
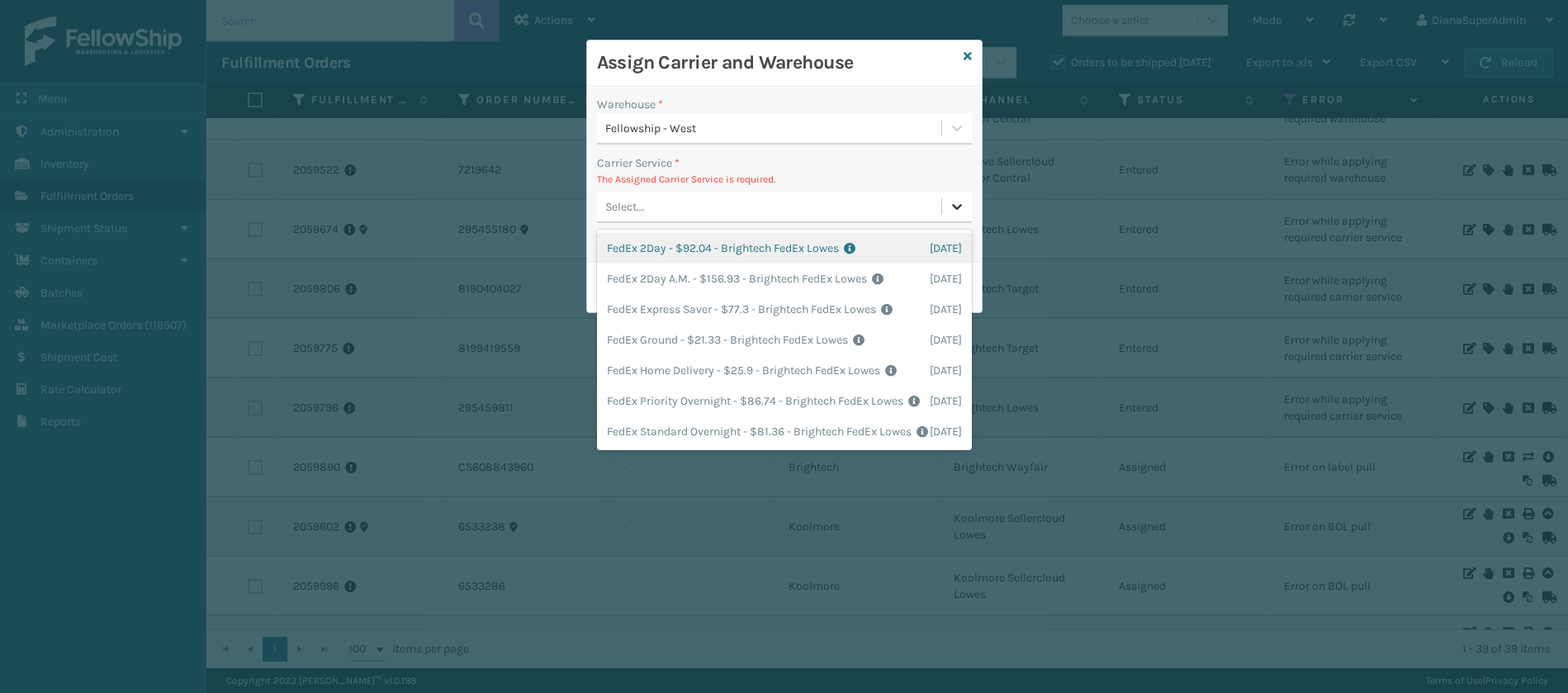
click at [959, 205] on icon at bounding box center [957, 206] width 17 height 17
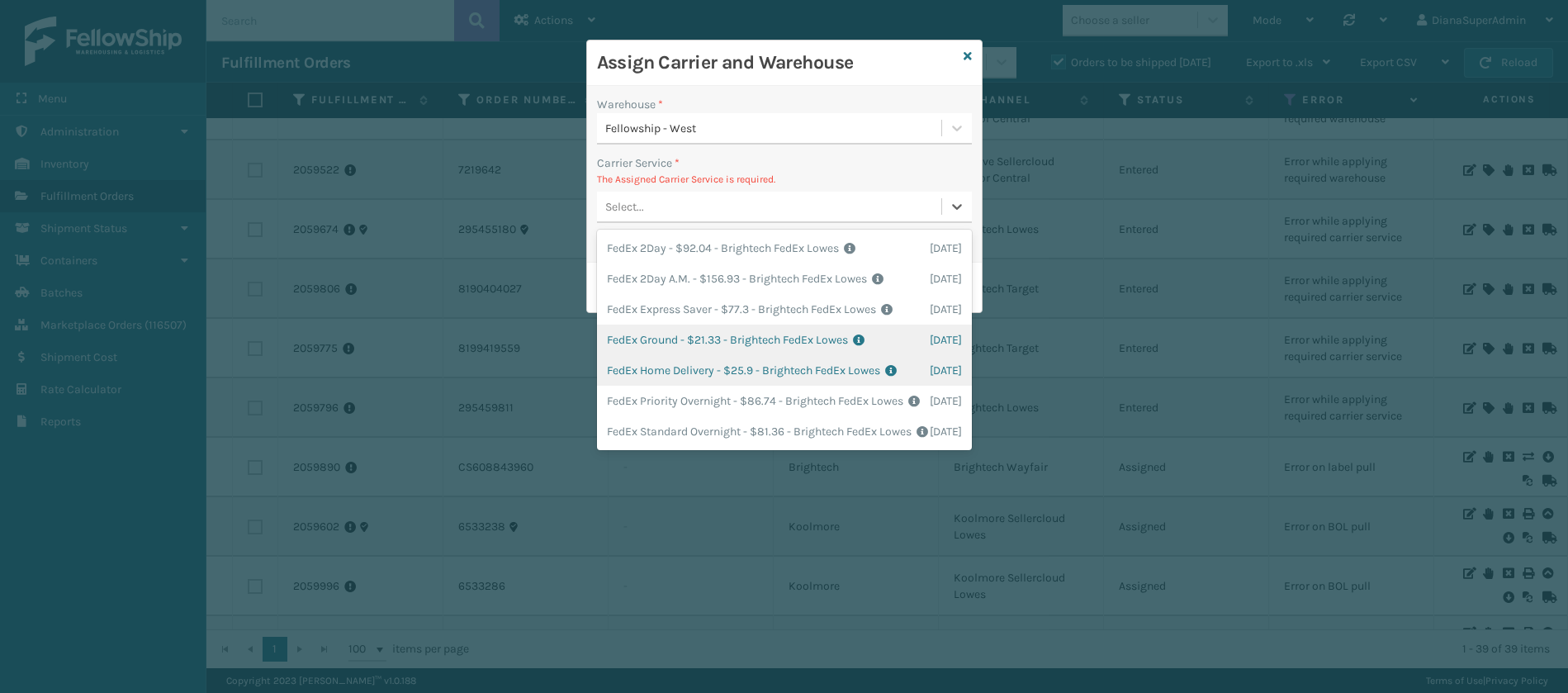
scroll to position [0, 0]
click at [670, 355] on div "FedEx Ground - $21.33 - Brightech FedEx Lowes Shipping Cost $21.33 Surplus Cost…" at bounding box center [784, 340] width 375 height 30
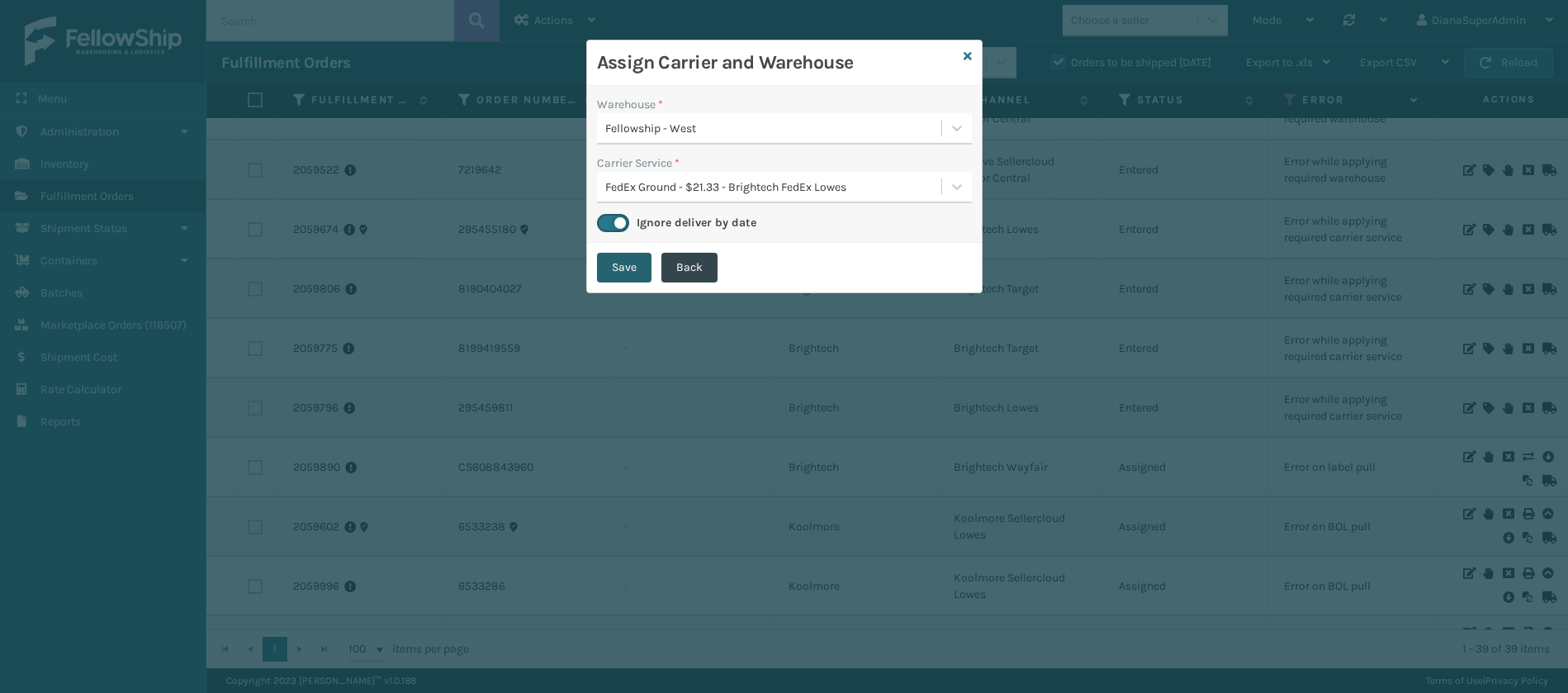
click at [622, 271] on button "Save" at bounding box center [624, 267] width 54 height 30
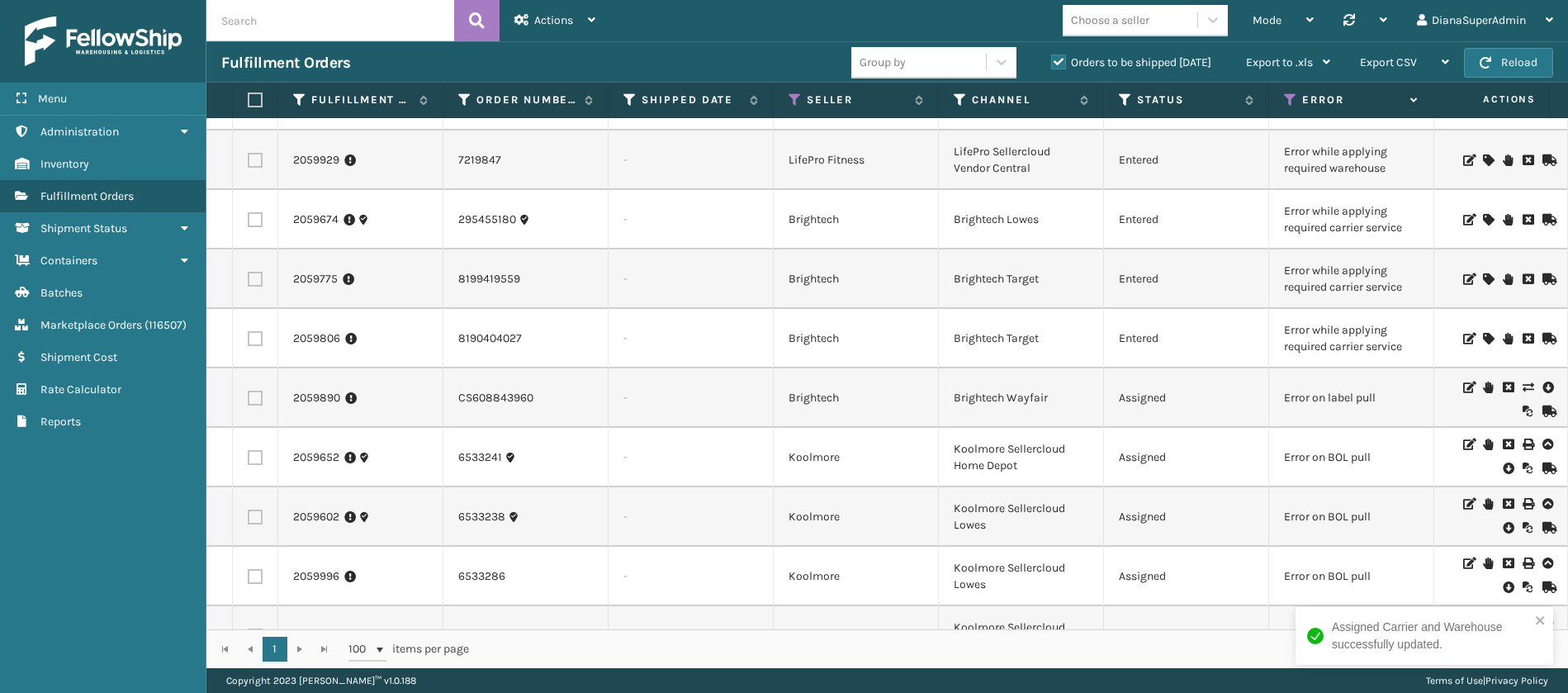
scroll to position [1111, 0]
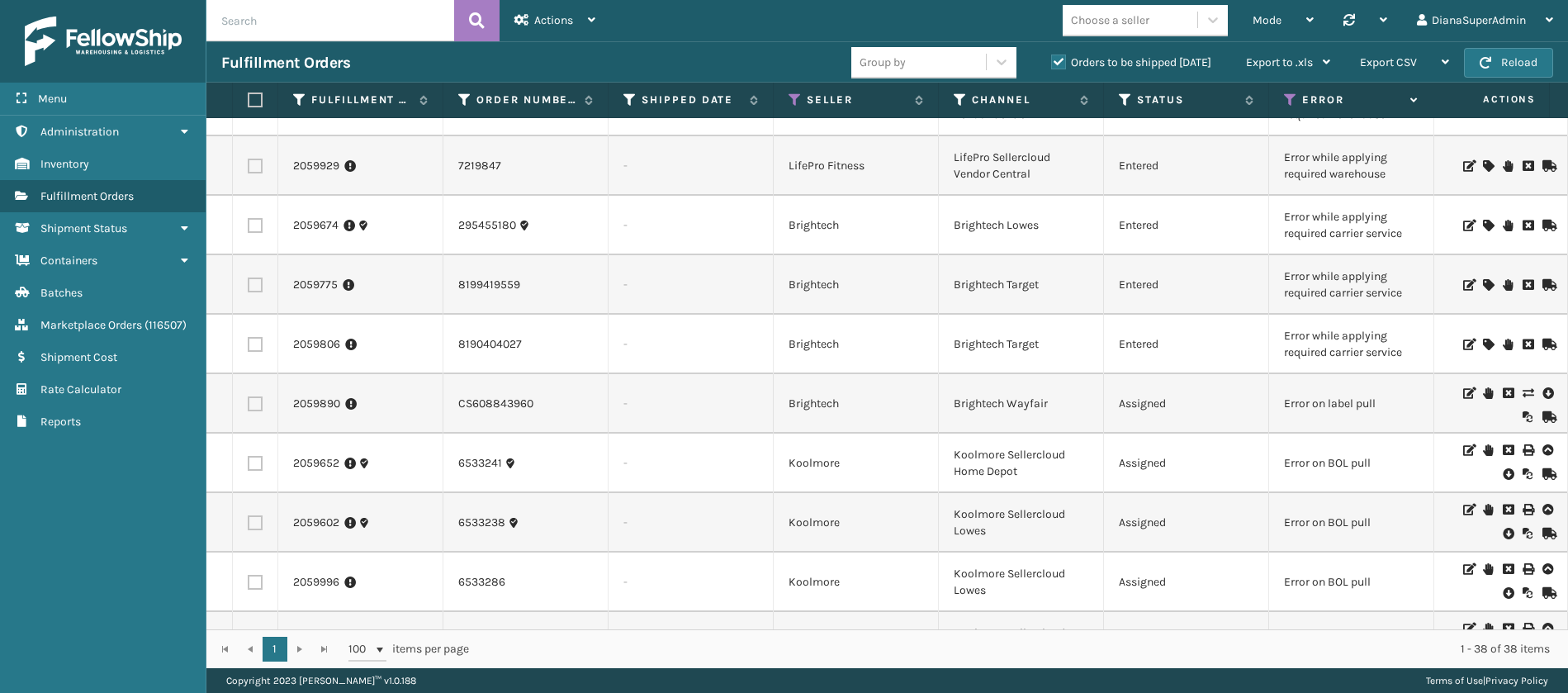
click at [1483, 342] on icon at bounding box center [1488, 345] width 10 height 12
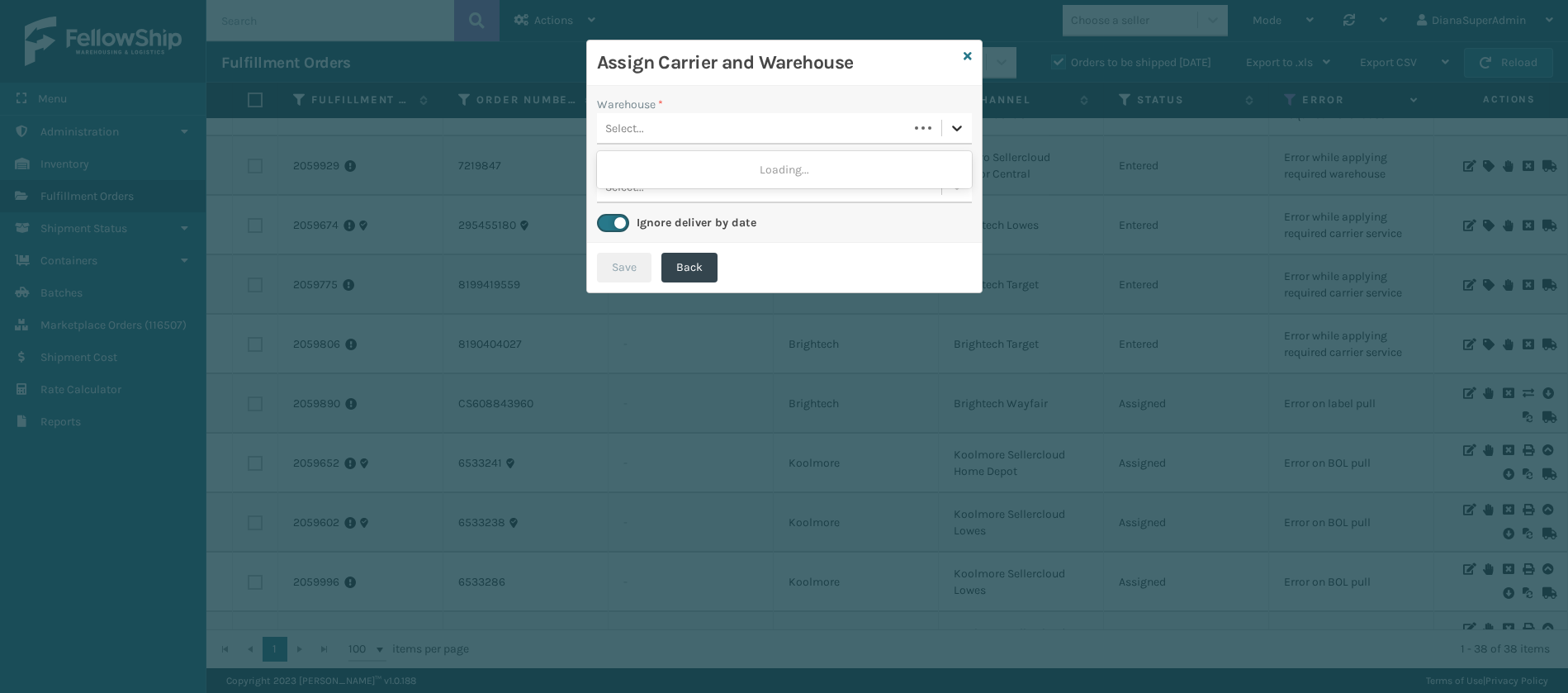
click at [950, 135] on icon at bounding box center [957, 128] width 17 height 17
click at [853, 161] on div "Fellowship - West" at bounding box center [784, 170] width 375 height 30
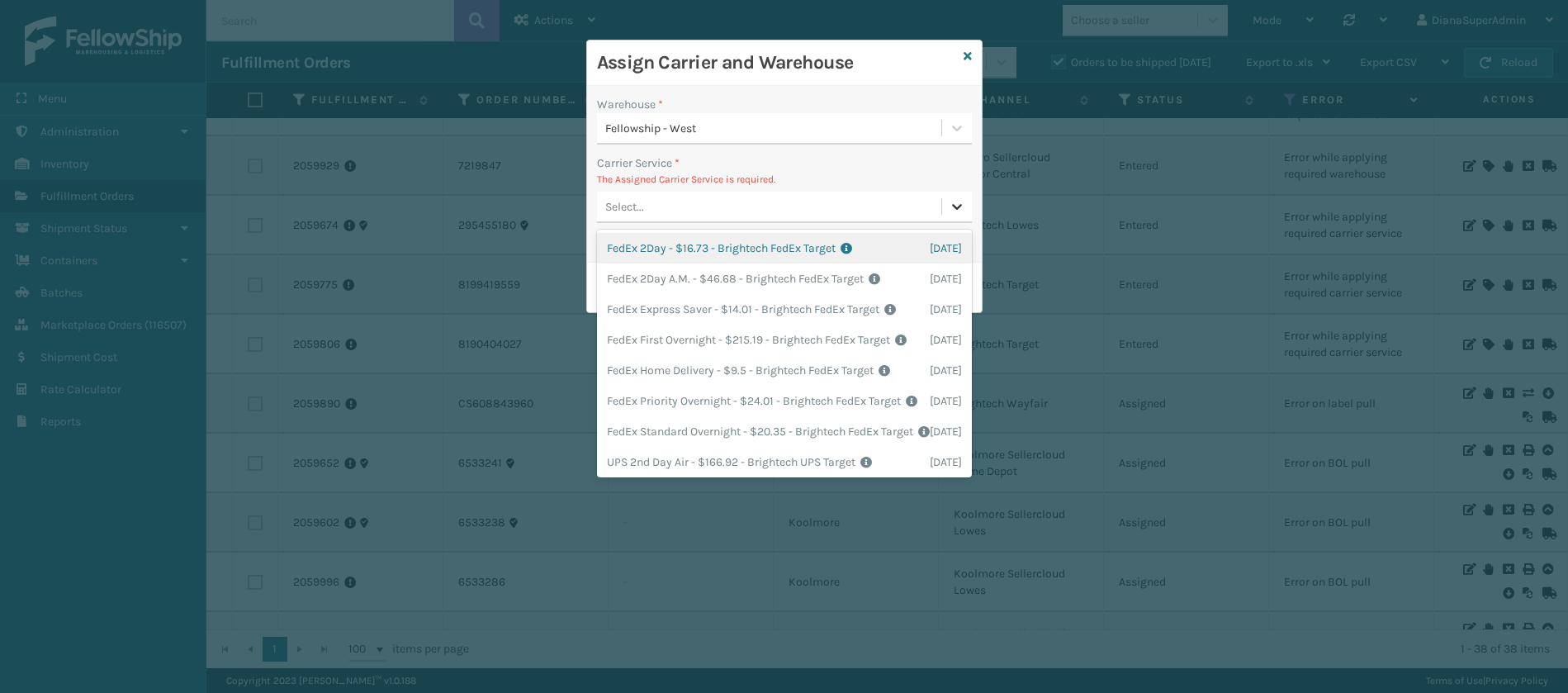
click at [963, 208] on icon at bounding box center [957, 206] width 17 height 17
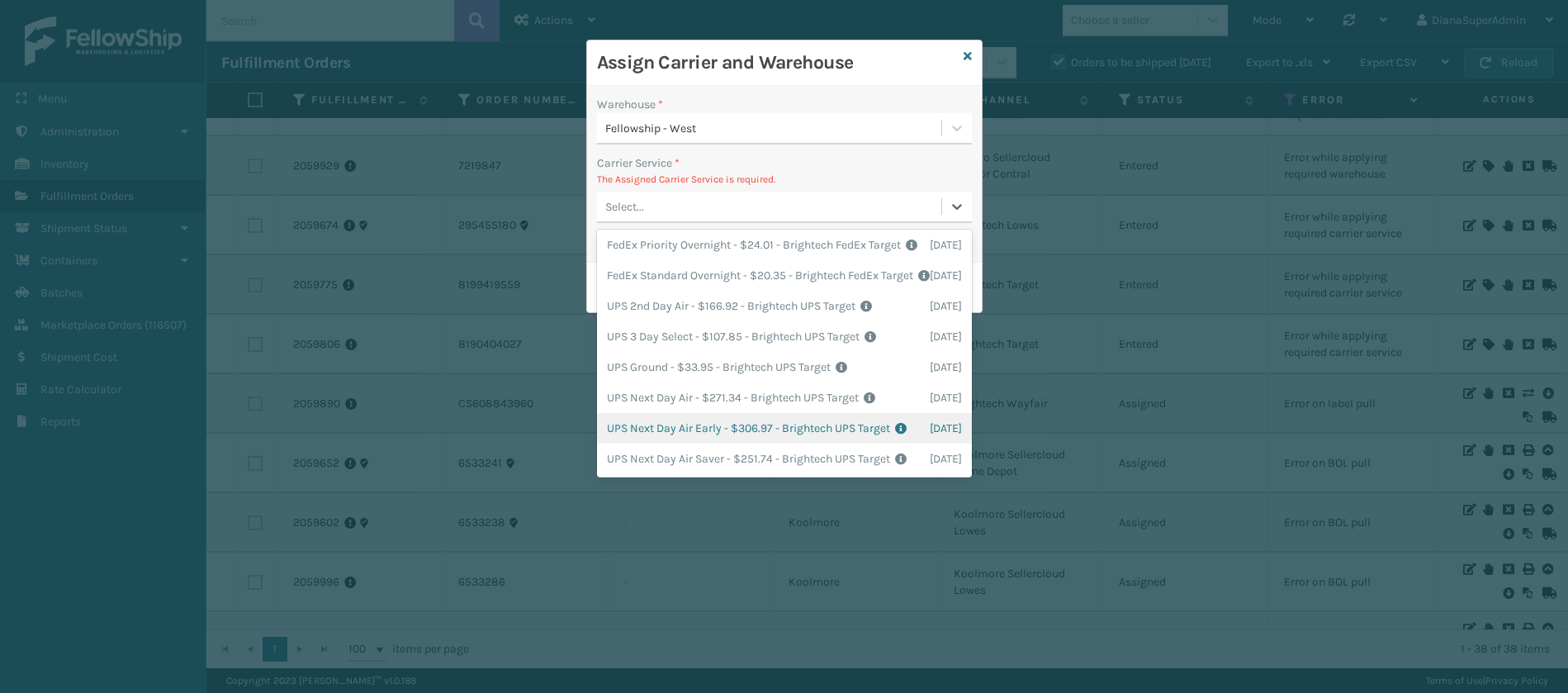
scroll to position [0, 0]
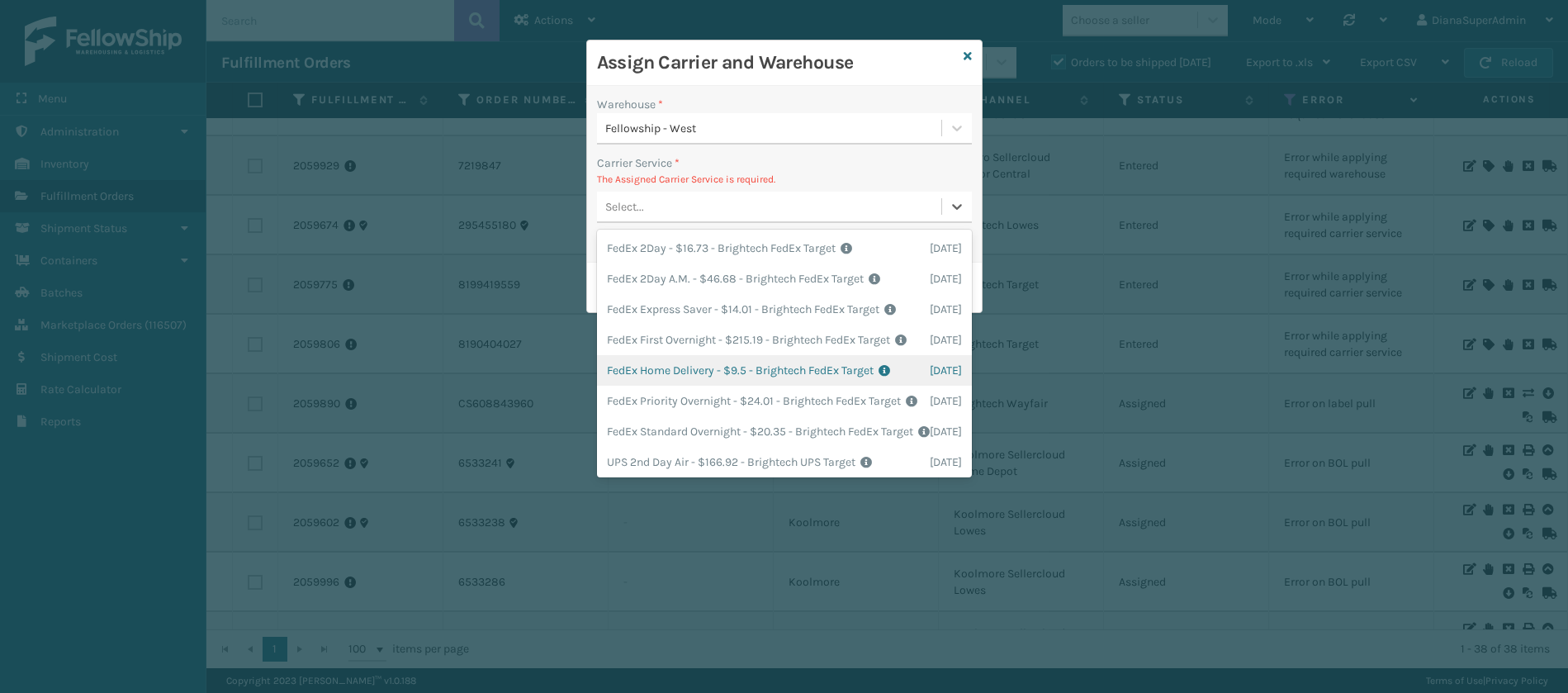
click at [725, 385] on div "FedEx Home Delivery - $9.5 - Brightech FedEx Target Shipping Cost $9.5 Surplus …" at bounding box center [784, 370] width 375 height 30
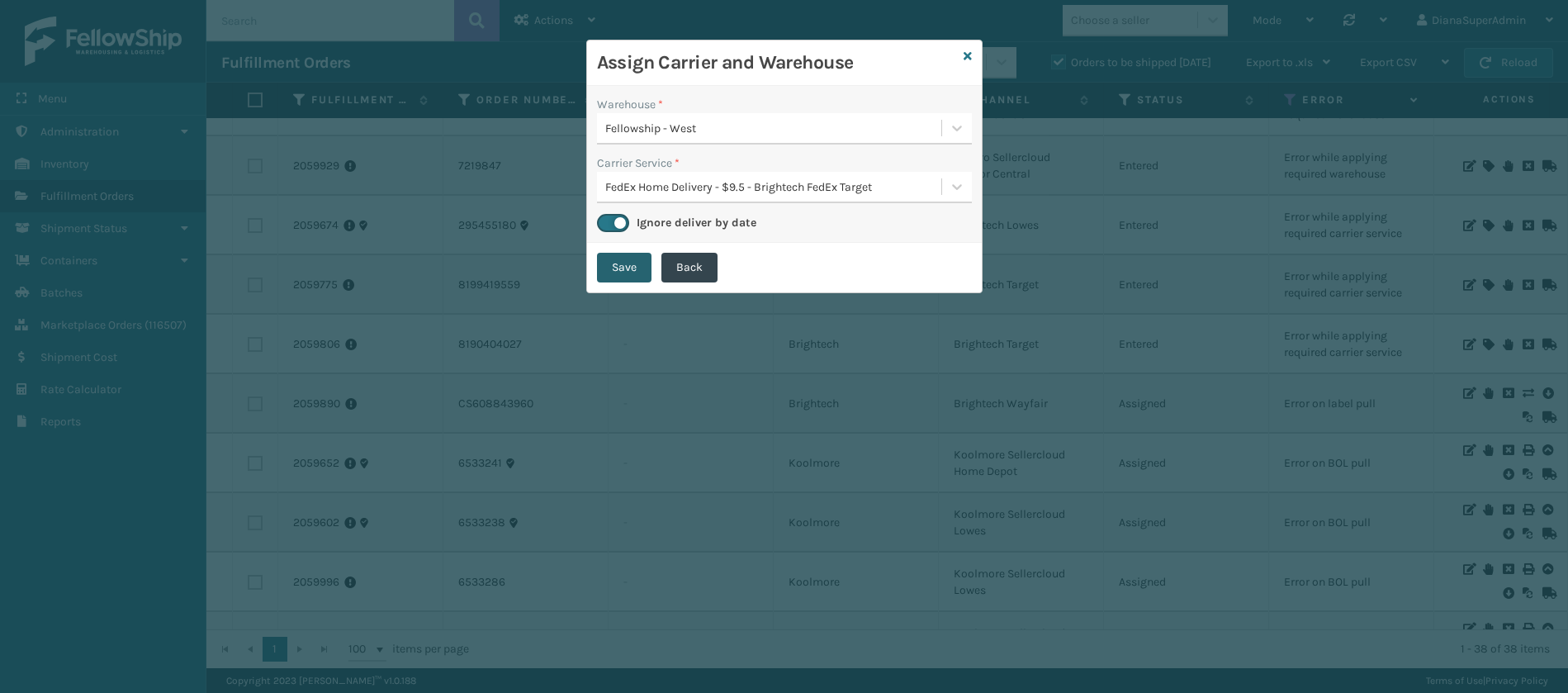
click at [615, 272] on button "Save" at bounding box center [624, 267] width 54 height 30
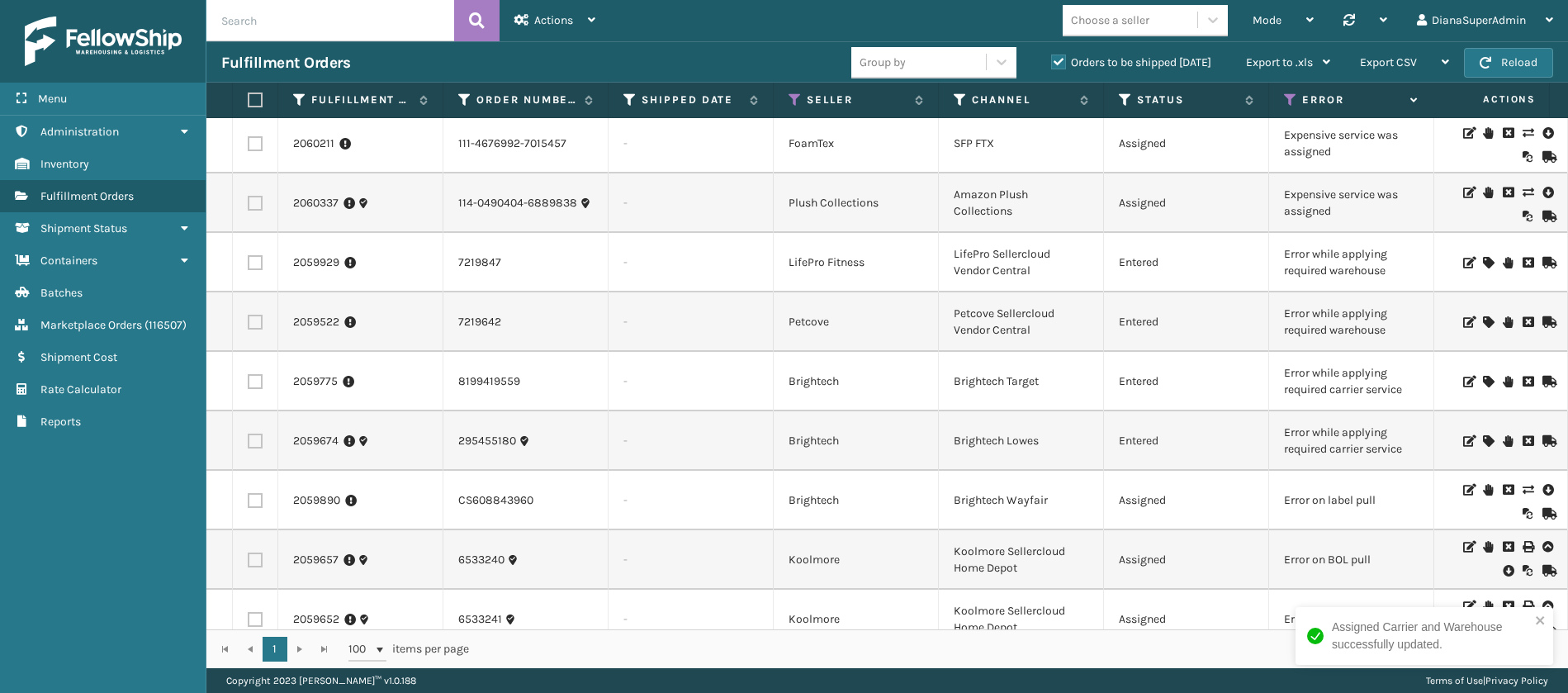
scroll to position [956, 0]
click at [1483, 437] on icon at bounding box center [1488, 440] width 10 height 12
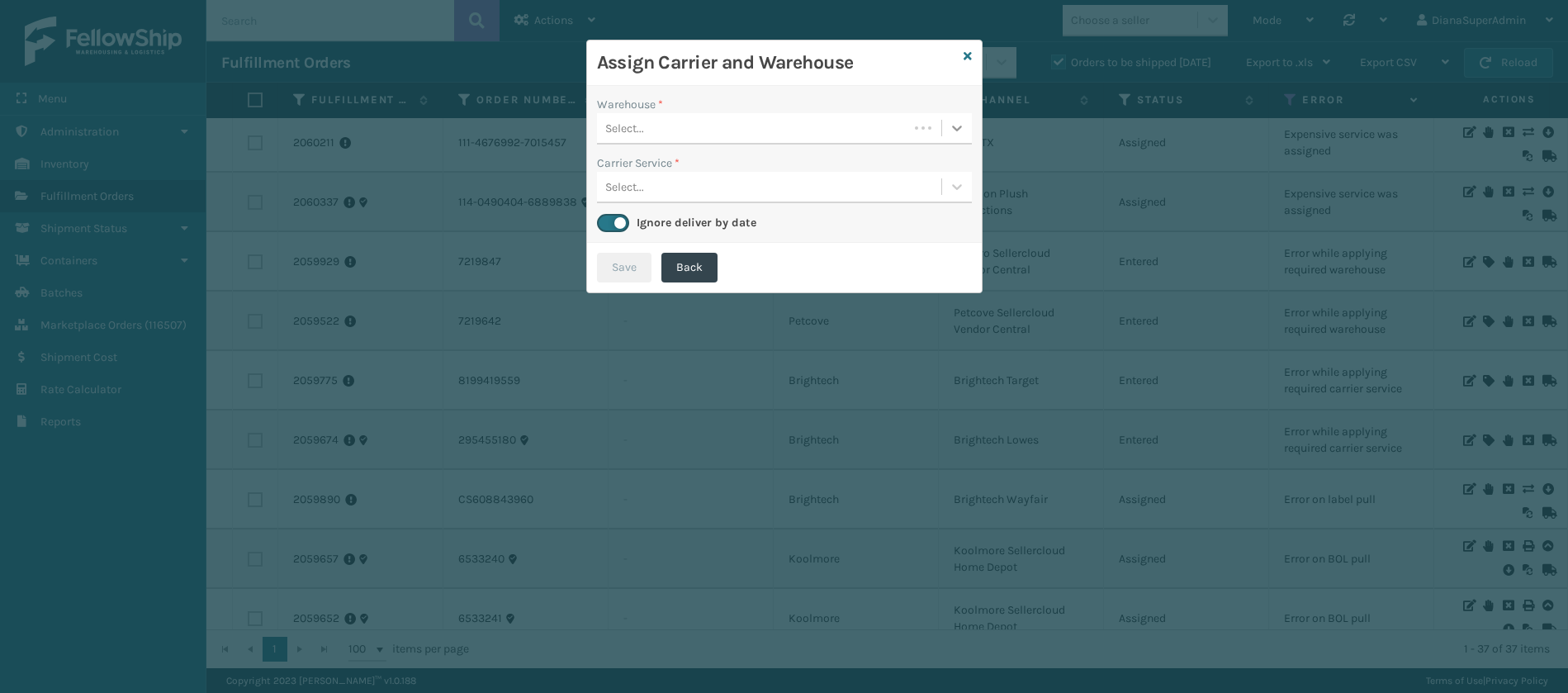
click at [954, 122] on icon at bounding box center [957, 128] width 17 height 17
click at [762, 164] on div "Fellowship - West" at bounding box center [784, 170] width 375 height 30
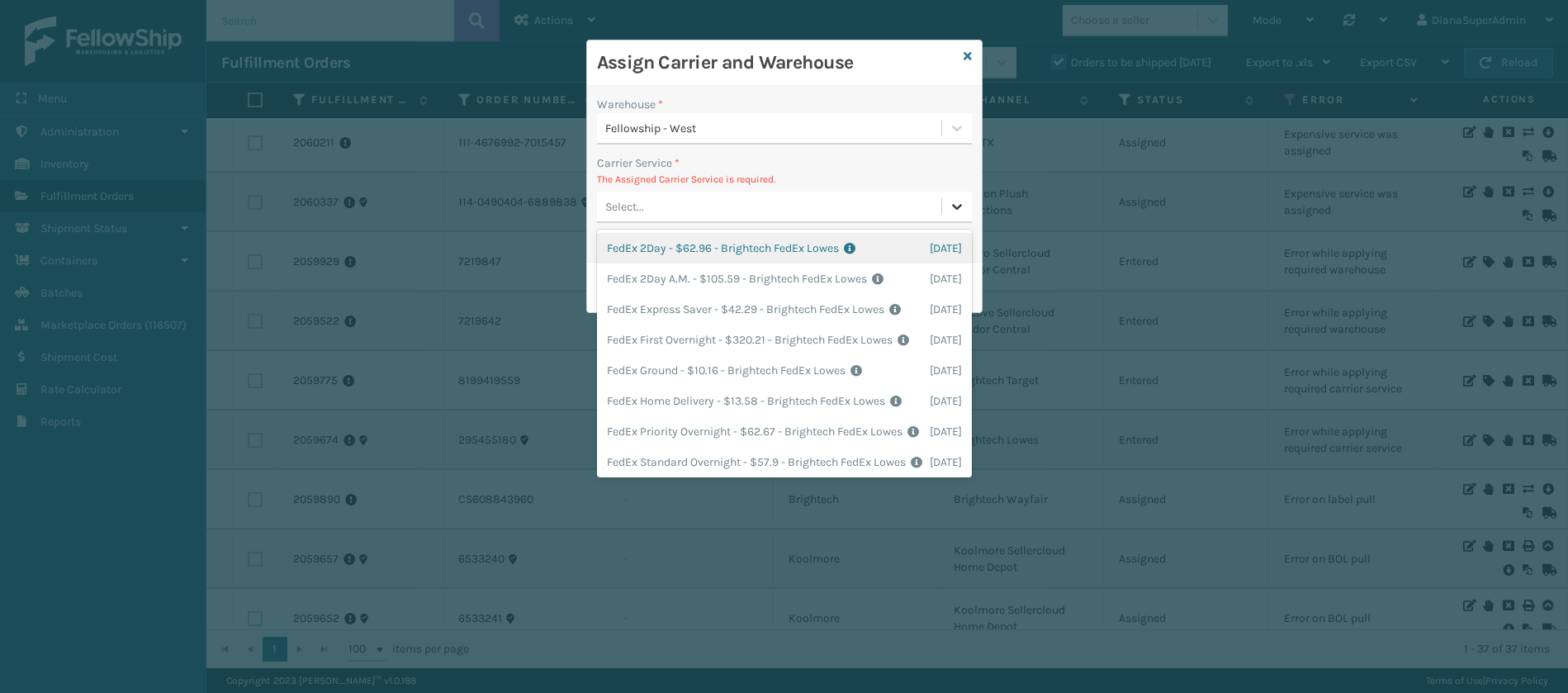
click at [966, 210] on div at bounding box center [957, 206] width 30 height 30
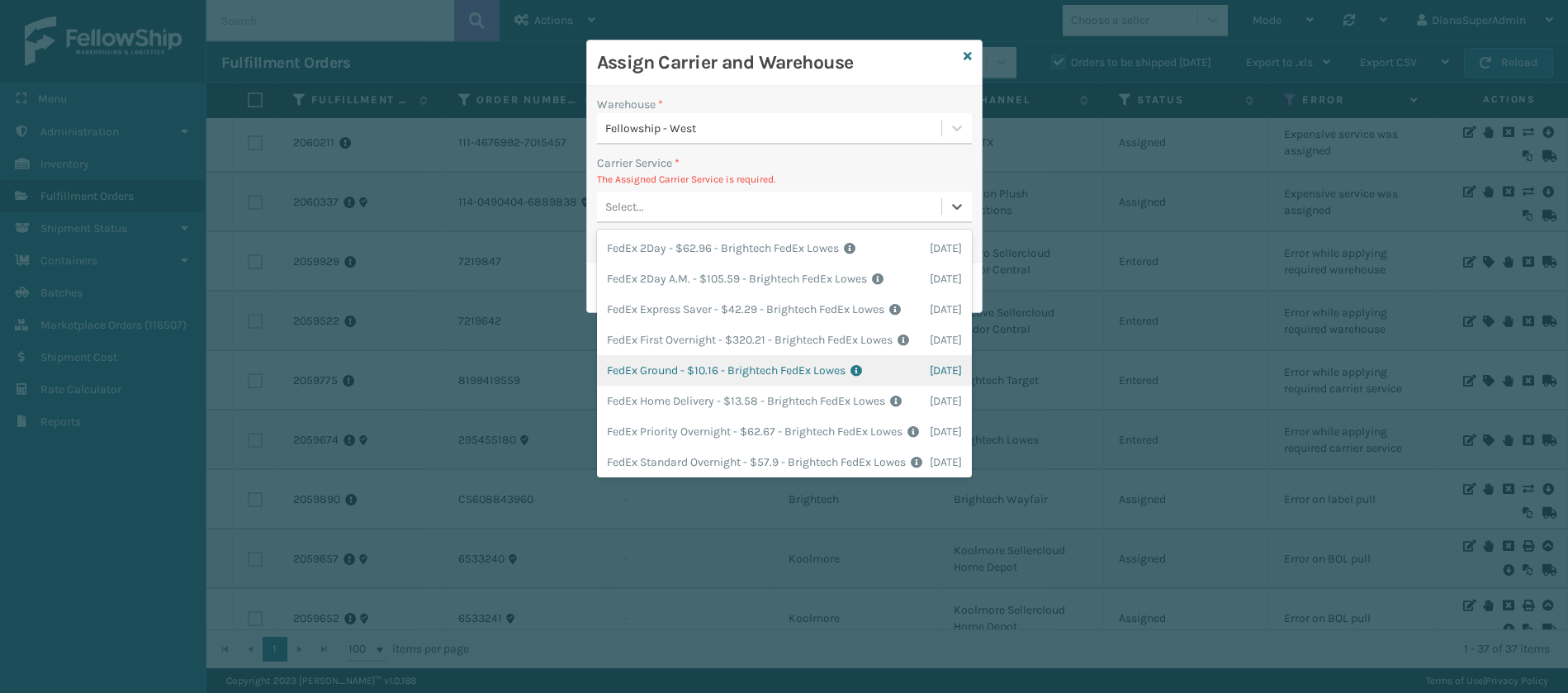
scroll to position [107, 0]
click at [653, 352] on div "FedEx Ground - $10.16 - Brightech FedEx Lowes Shipping Cost $10.16 Surplus Cost…" at bounding box center [784, 367] width 375 height 30
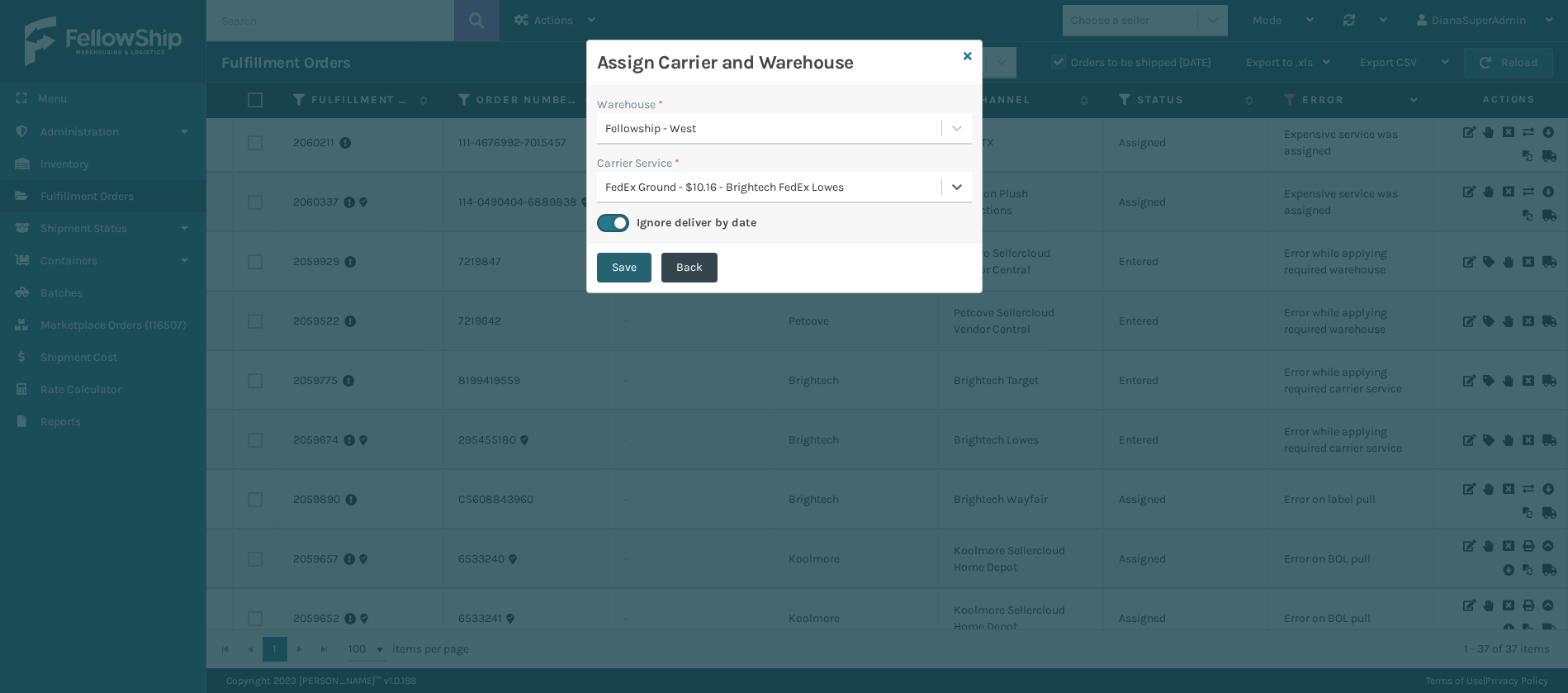
click at [626, 273] on button "Save" at bounding box center [624, 267] width 54 height 30
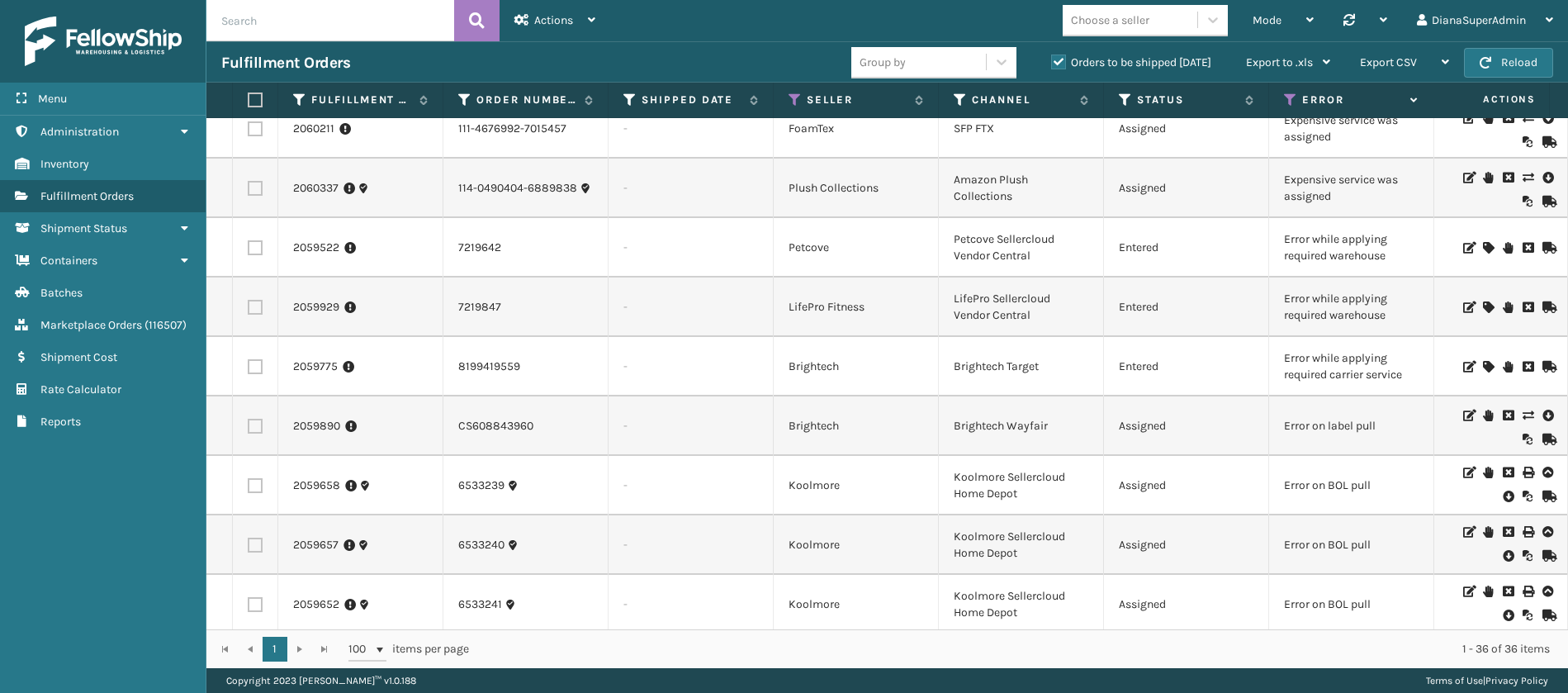
scroll to position [971, 0]
click at [1483, 363] on icon at bounding box center [1488, 366] width 10 height 12
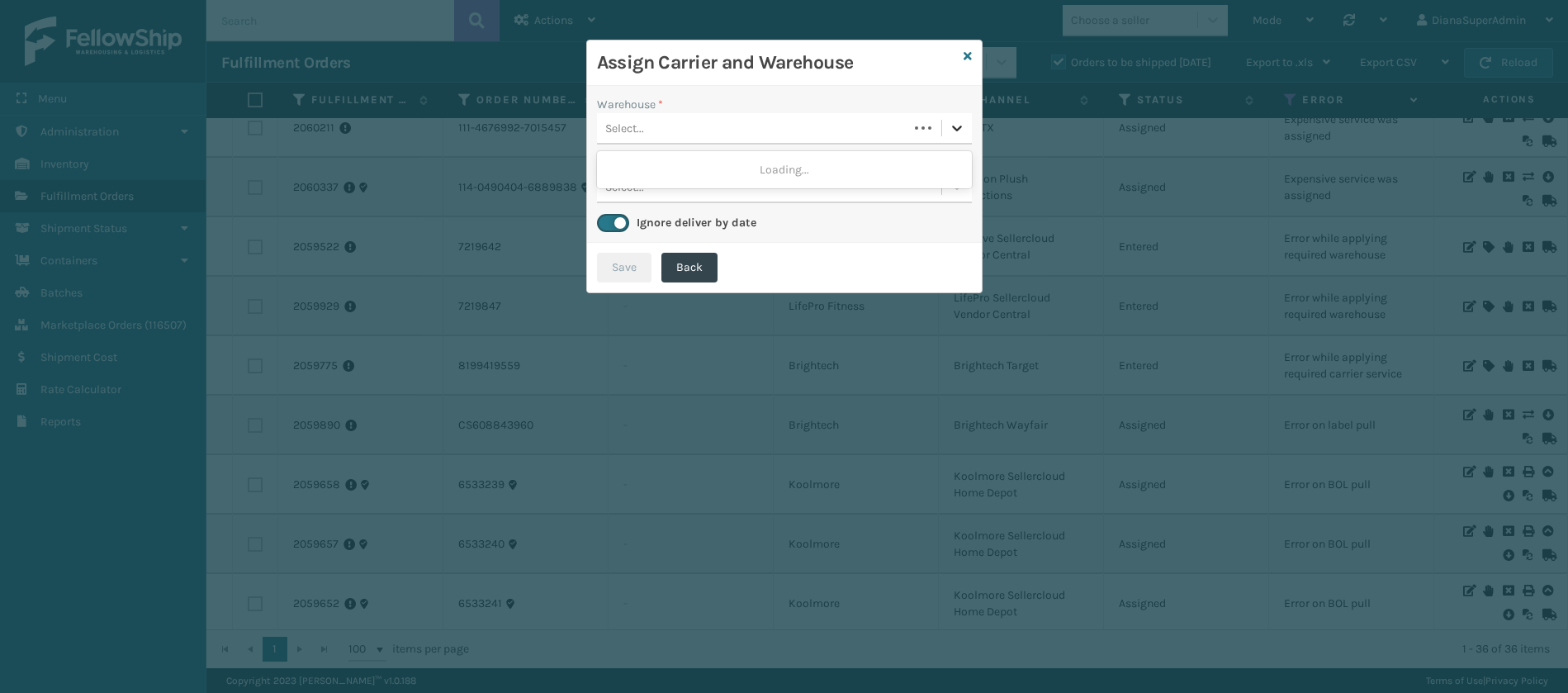
click at [958, 134] on icon at bounding box center [957, 128] width 17 height 17
click at [845, 169] on div "Fellowship - West" at bounding box center [784, 170] width 375 height 30
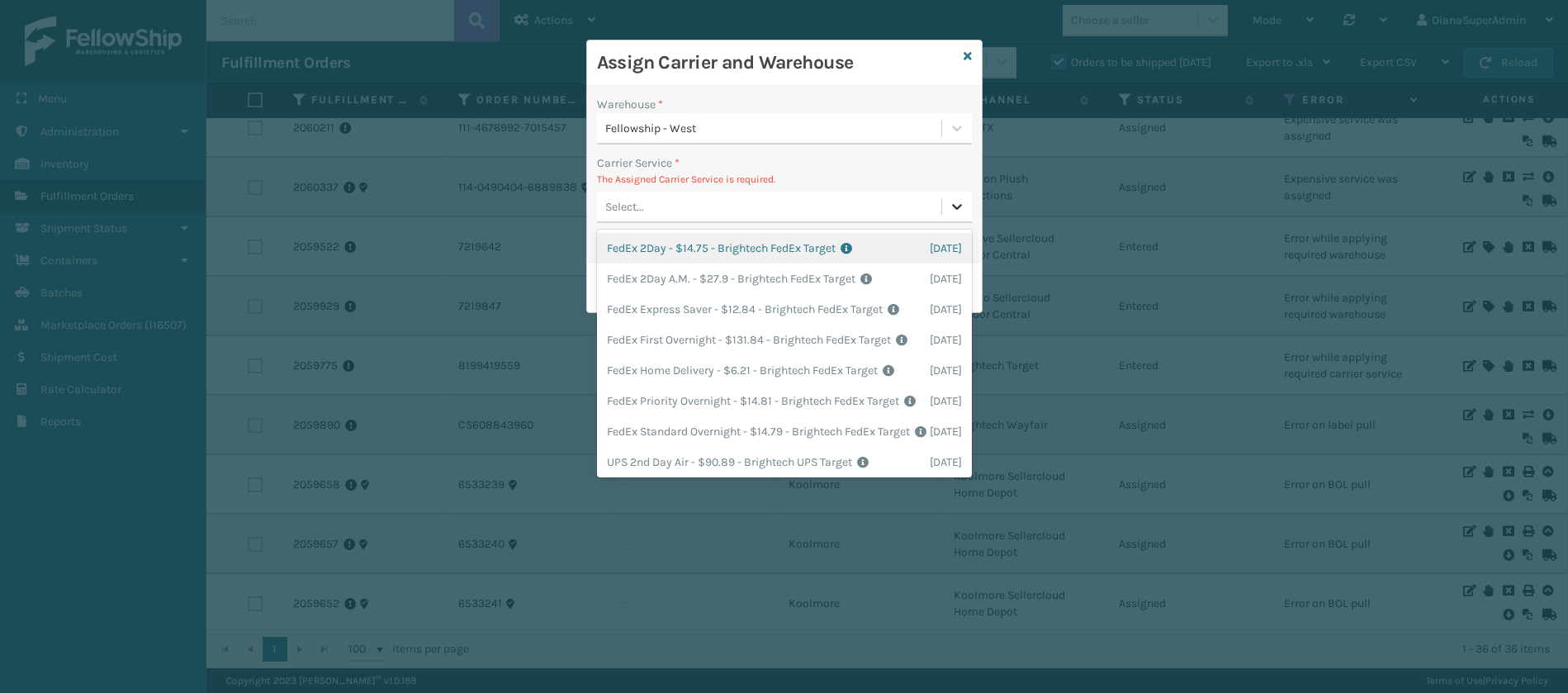
click at [954, 203] on icon at bounding box center [957, 206] width 17 height 17
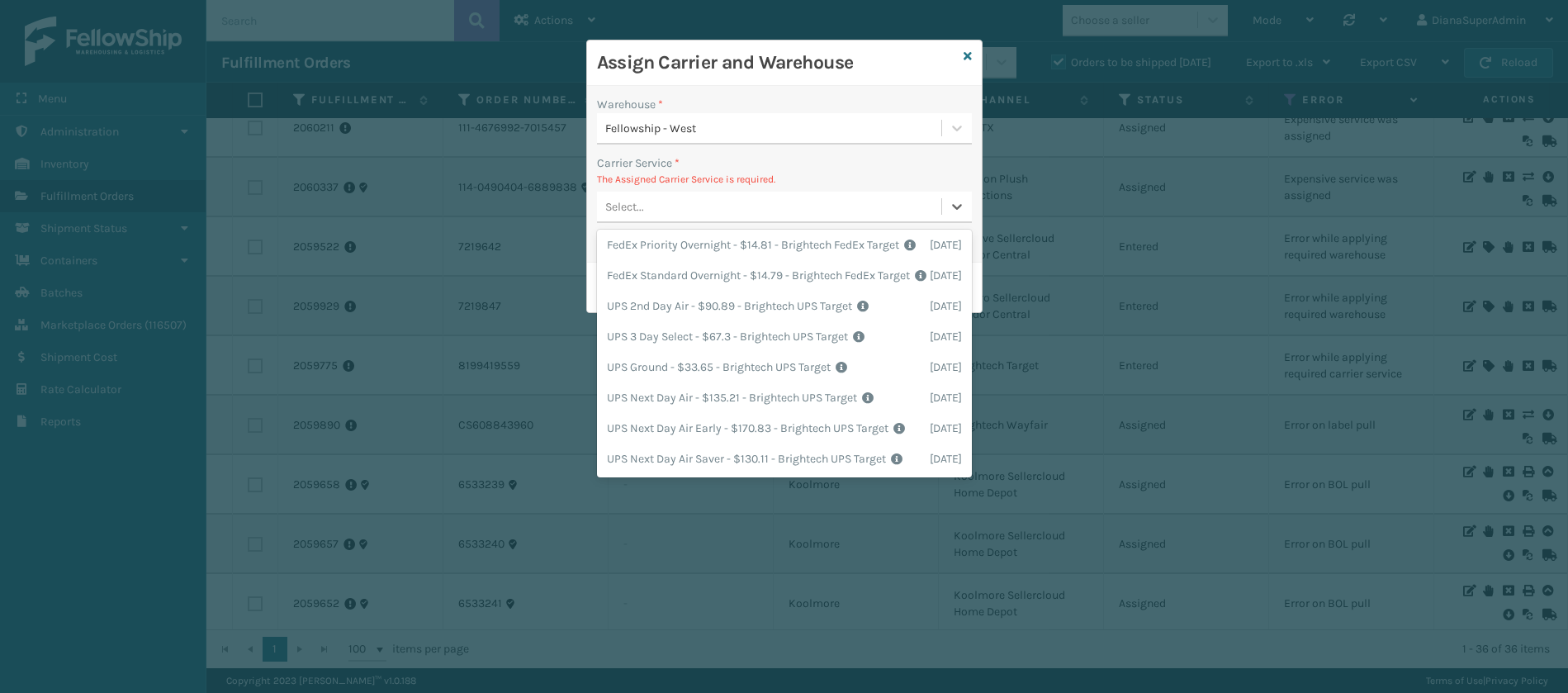
scroll to position [0, 0]
click at [686, 385] on div "FedEx Home Delivery - $6.21 - Brightech FedEx Target Shipping Cost $6.21 Surplu…" at bounding box center [784, 370] width 375 height 30
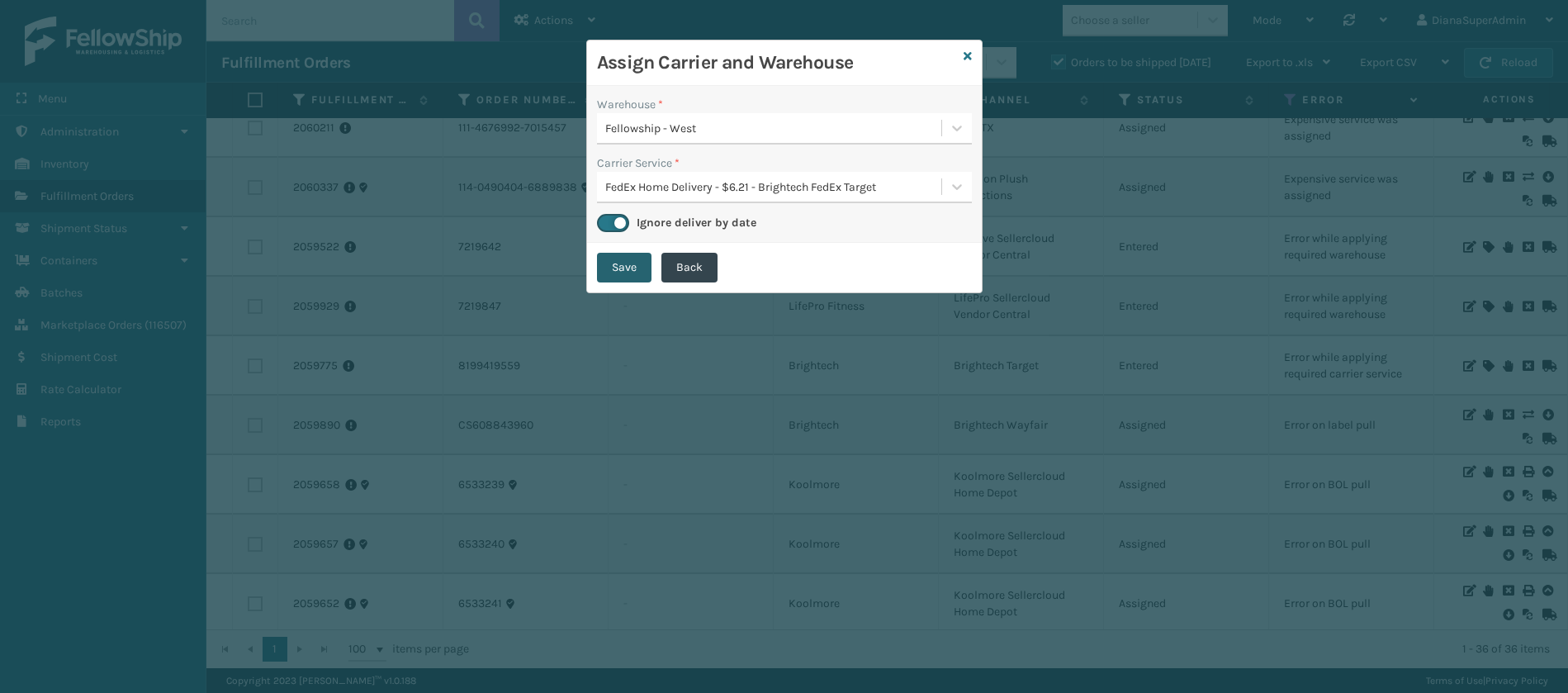
click at [626, 268] on button "Save" at bounding box center [624, 267] width 54 height 30
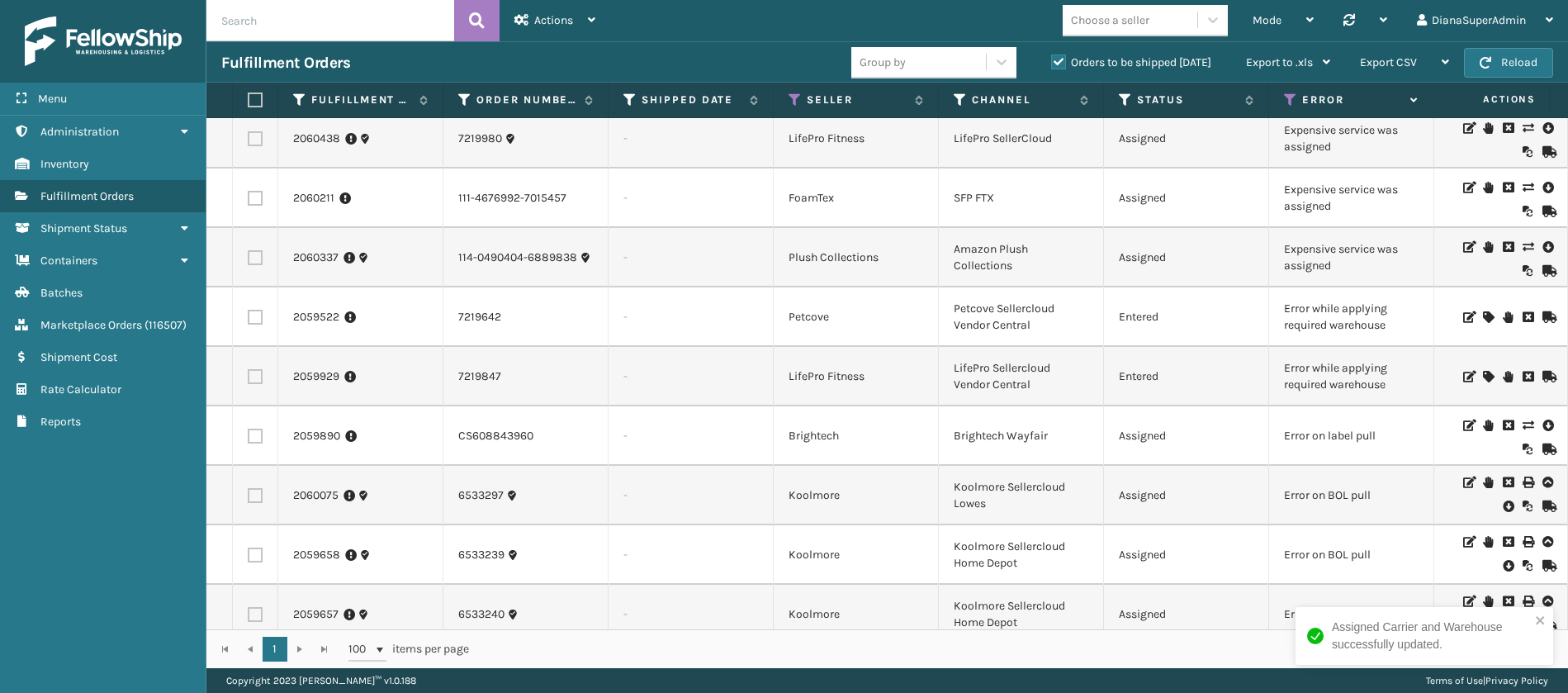
scroll to position [897, 0]
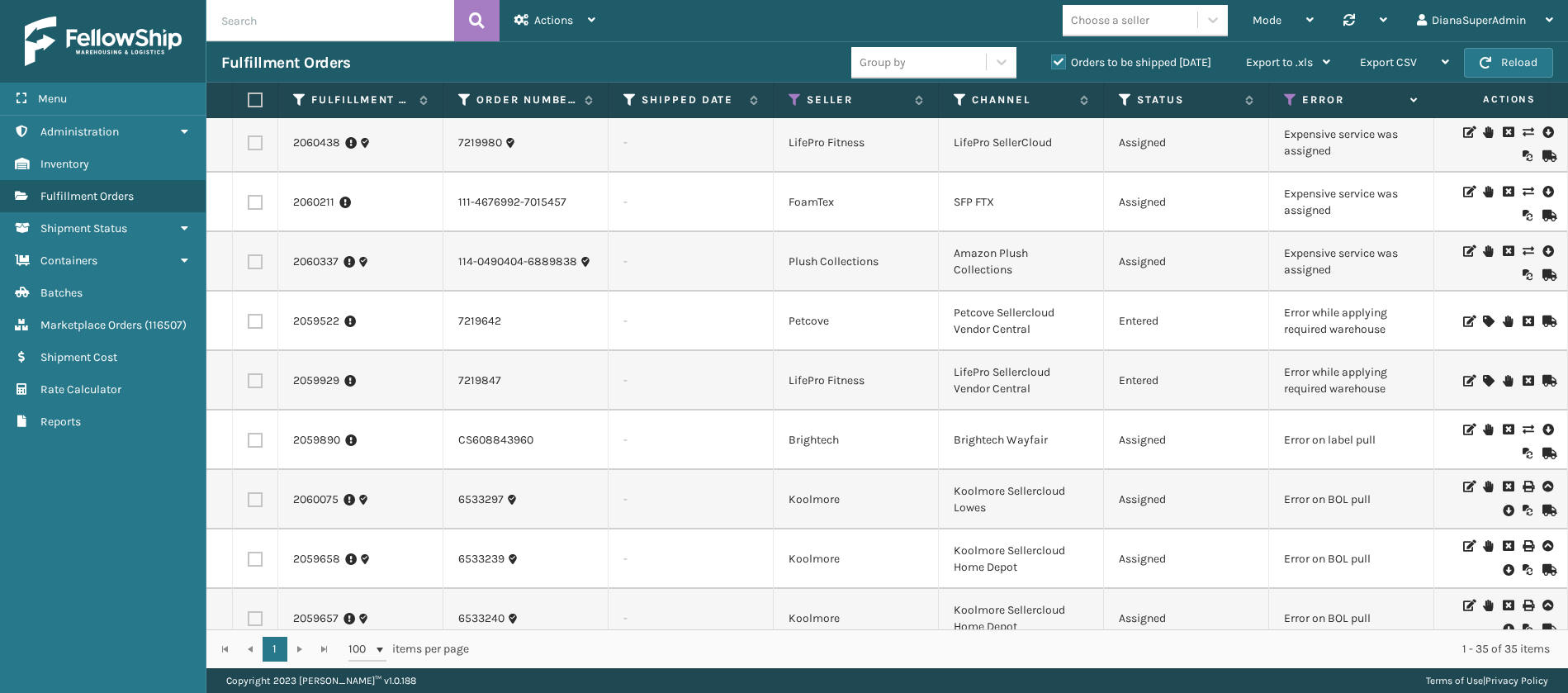
click at [1483, 383] on icon at bounding box center [1488, 381] width 10 height 12
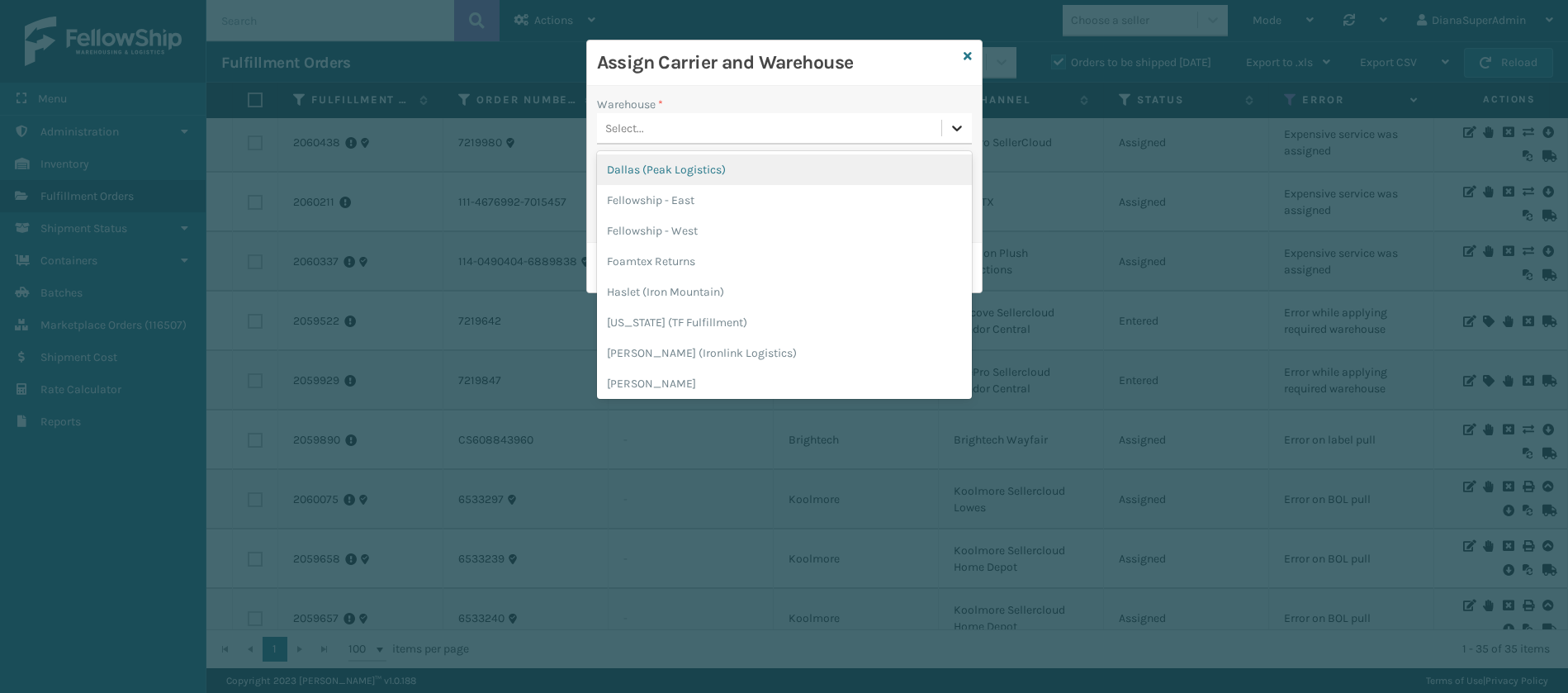
click at [954, 133] on icon at bounding box center [957, 128] width 17 height 17
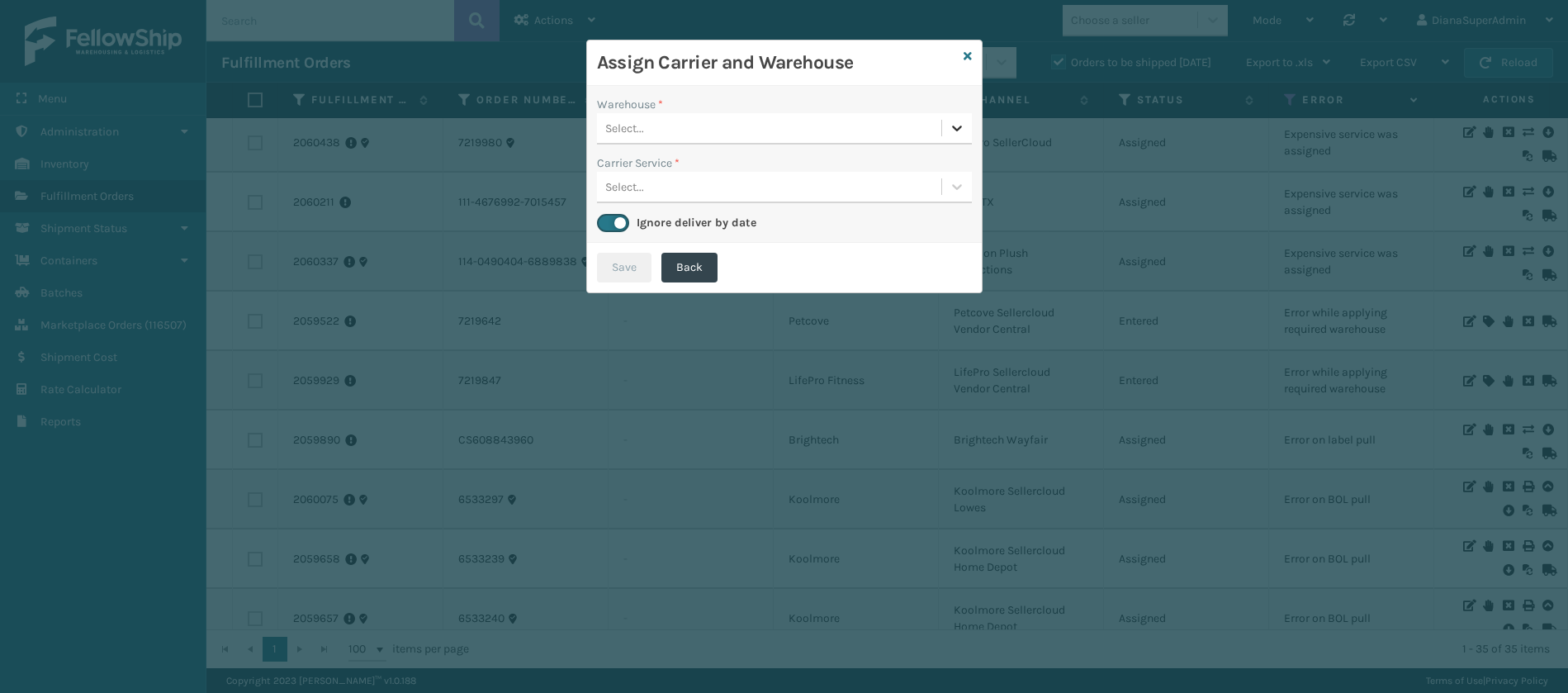
click at [961, 124] on icon at bounding box center [957, 128] width 17 height 17
click at [972, 56] on div "Assign Carrier and Warehouse" at bounding box center [784, 63] width 395 height 46
click at [969, 55] on icon at bounding box center [968, 57] width 8 height 12
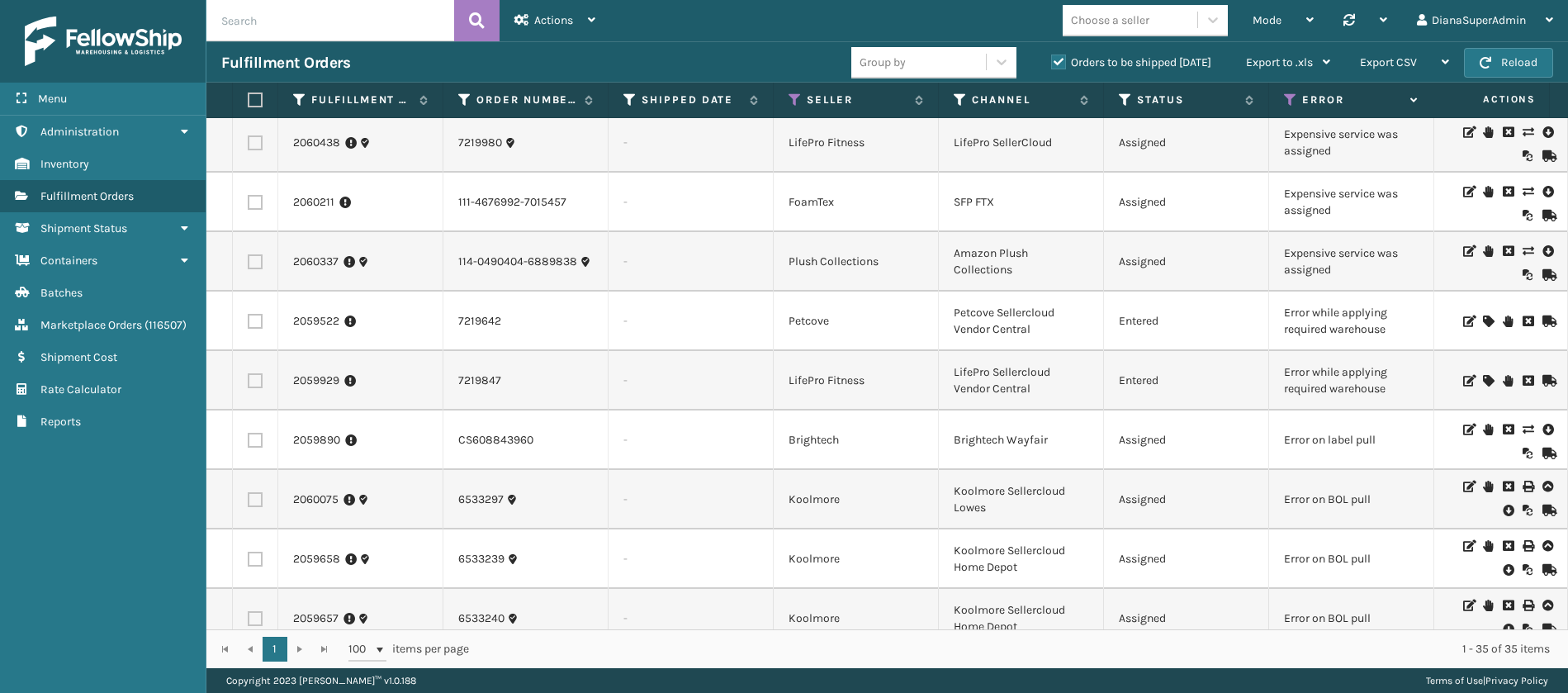
click at [1483, 316] on icon at bounding box center [1488, 321] width 10 height 12
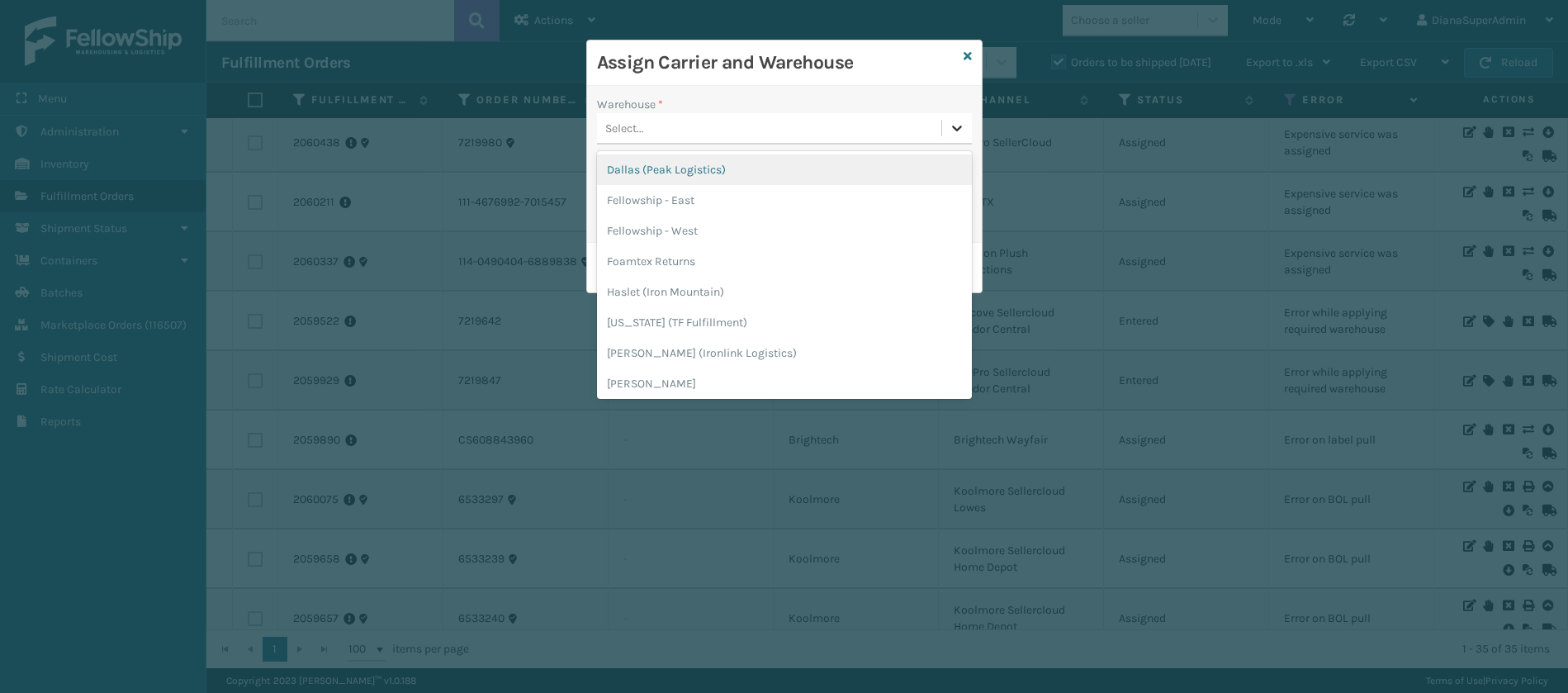
click at [953, 123] on icon at bounding box center [957, 128] width 17 height 17
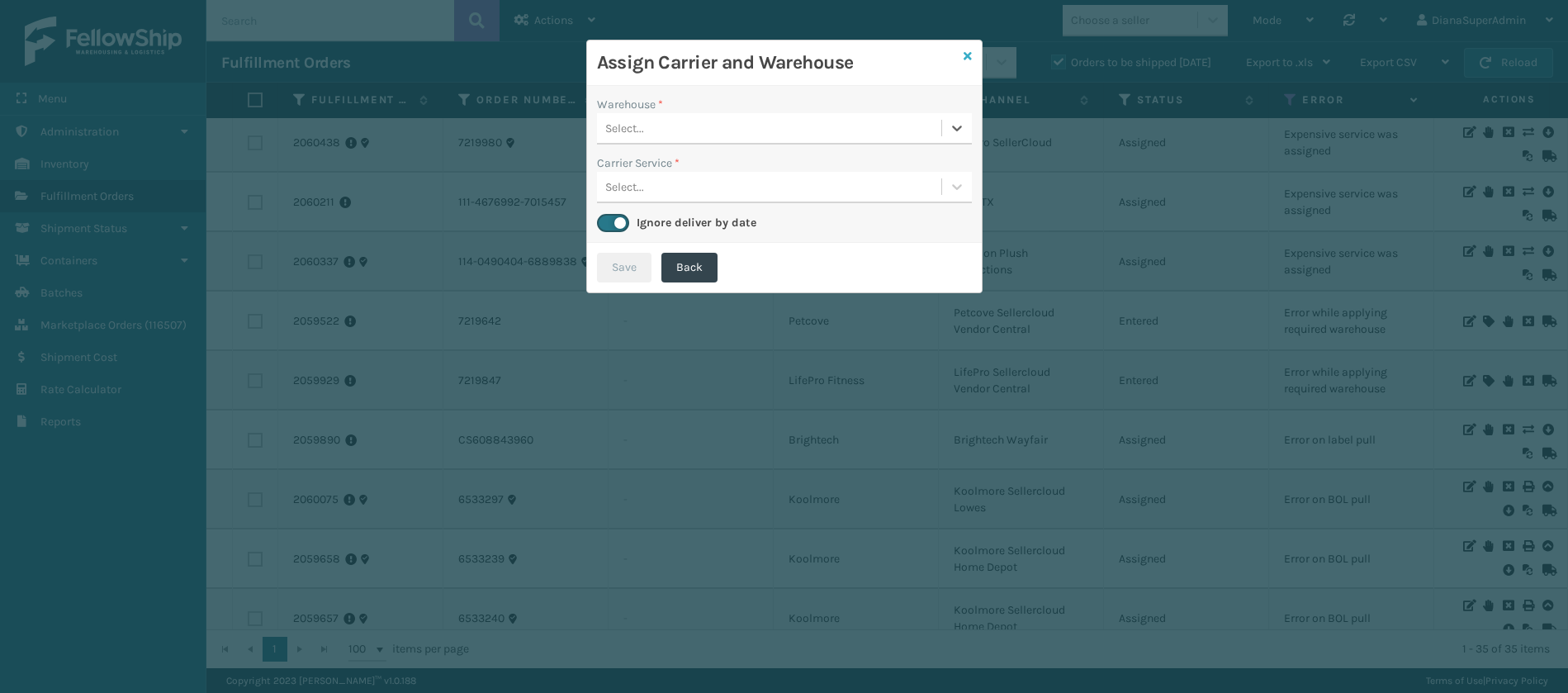
click at [969, 53] on icon at bounding box center [968, 57] width 8 height 12
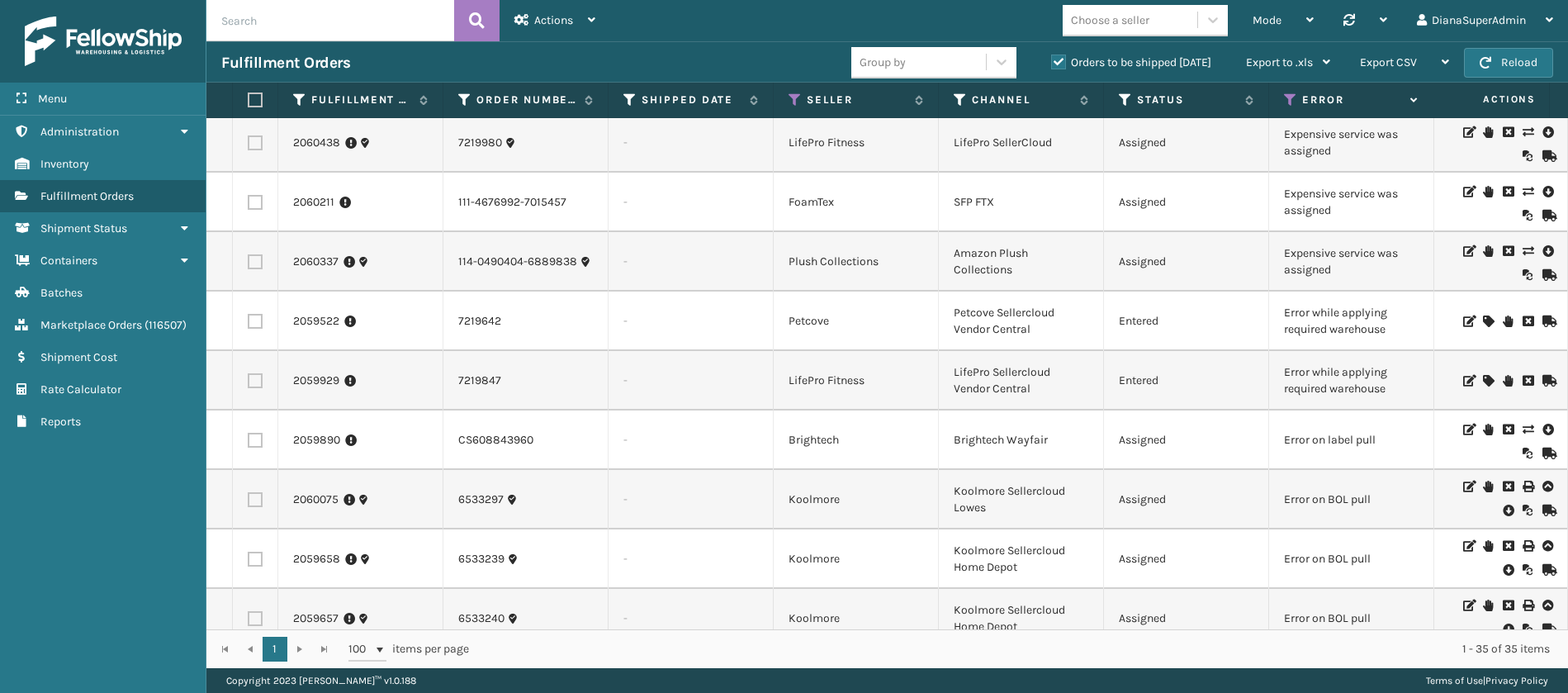
click at [1522, 248] on icon at bounding box center [1527, 251] width 10 height 12
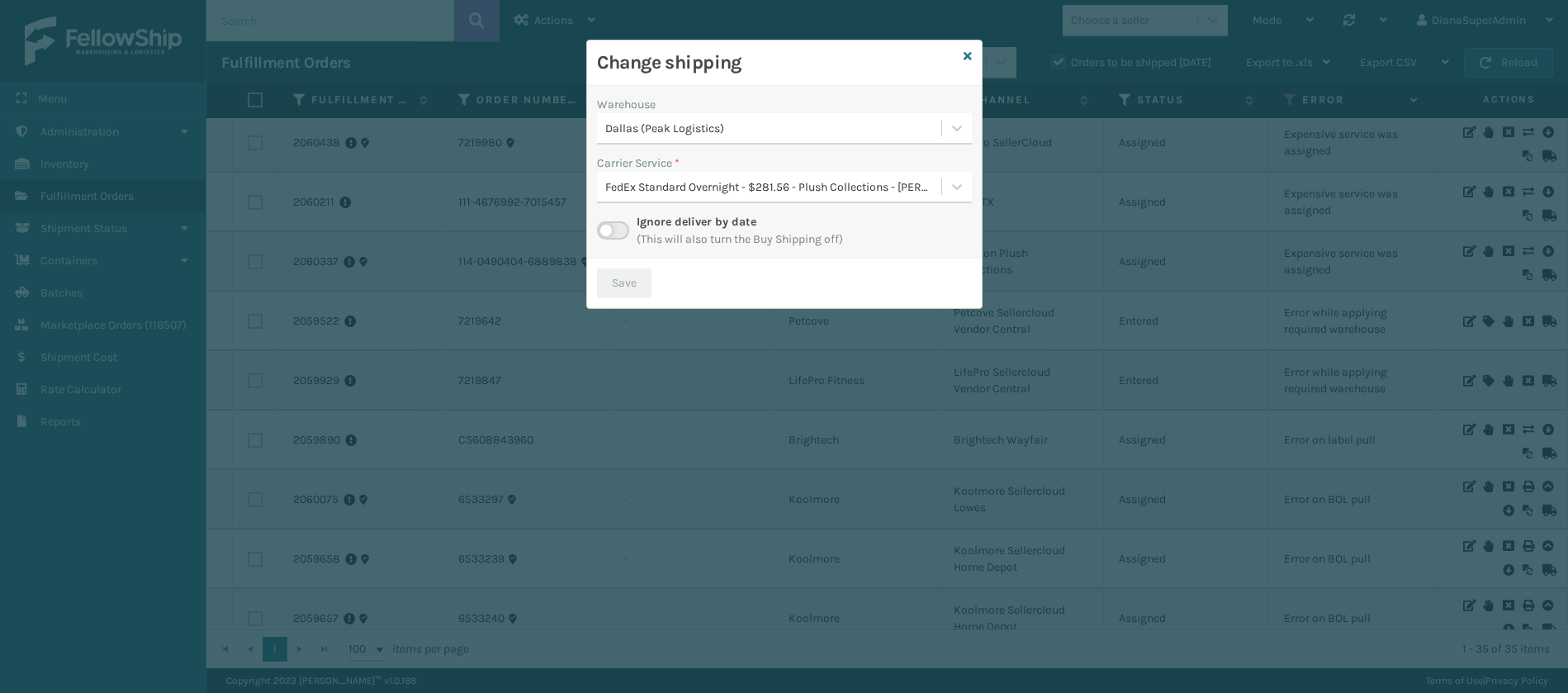
click at [615, 229] on label at bounding box center [613, 230] width 32 height 18
click at [608, 229] on input "checkbox" at bounding box center [602, 226] width 11 height 11
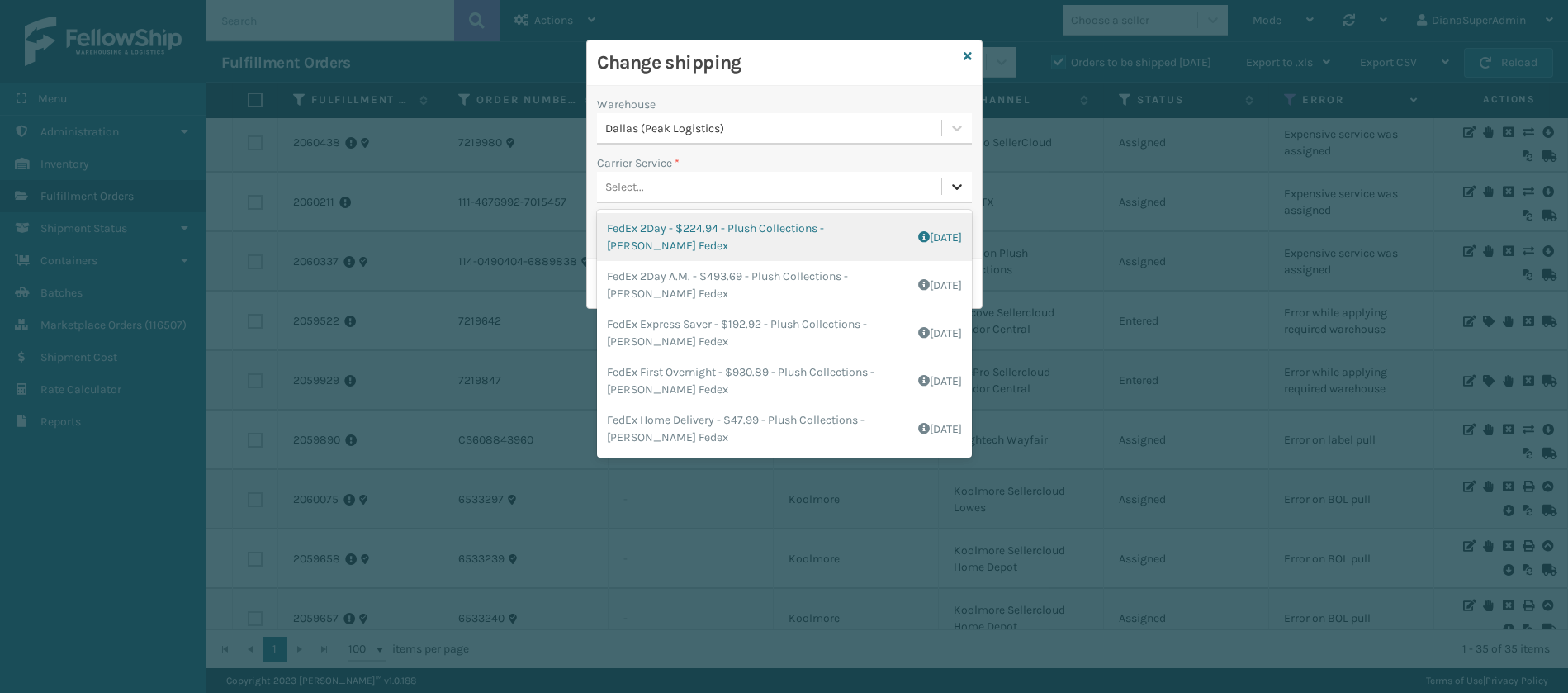
click at [952, 184] on icon at bounding box center [957, 187] width 17 height 17
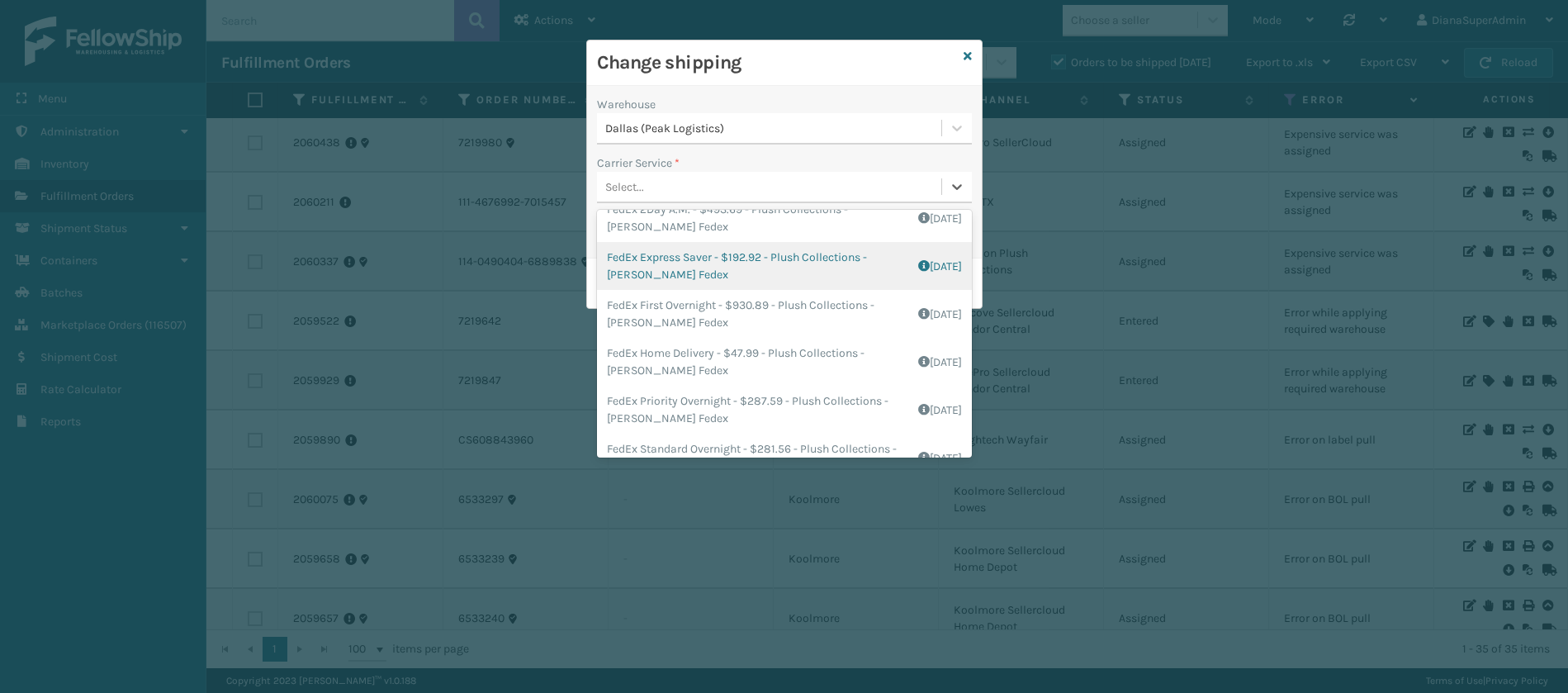
scroll to position [94, 0]
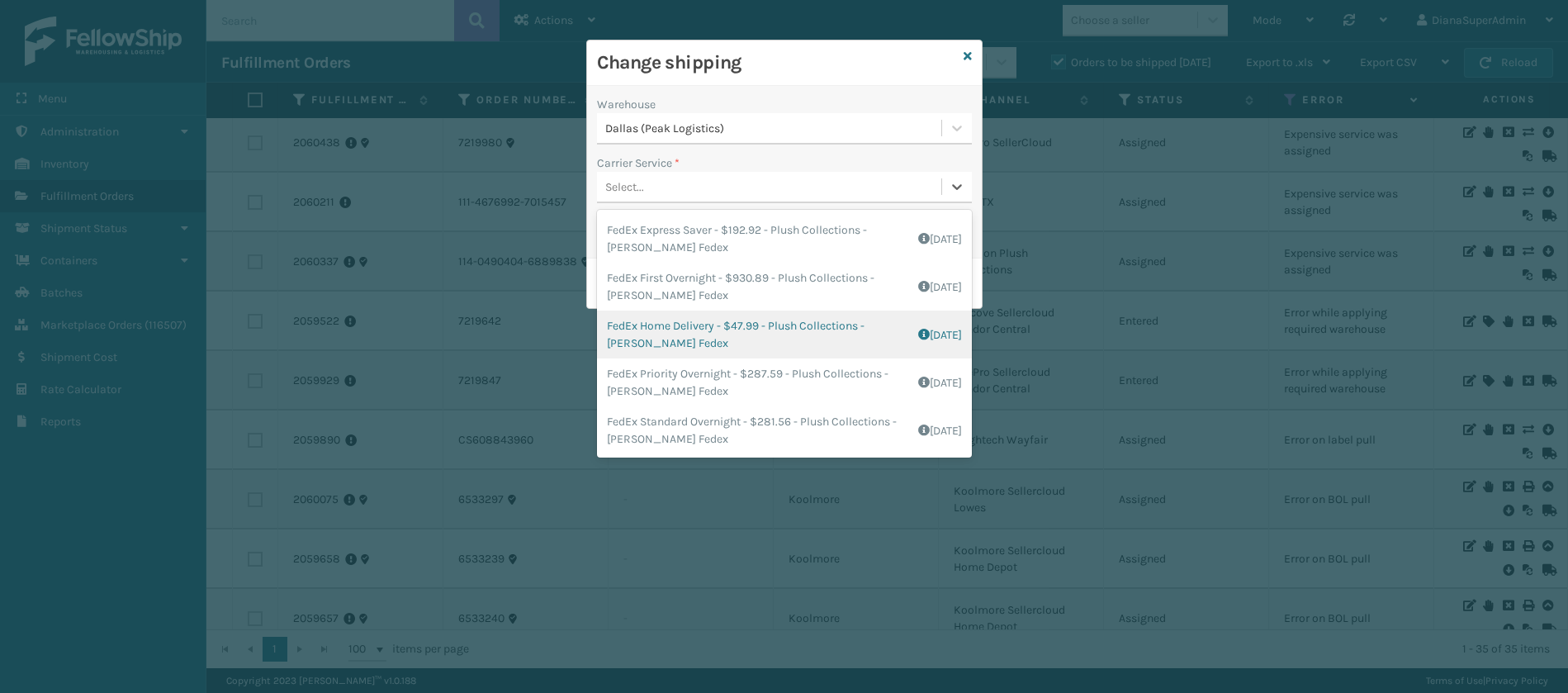
click at [698, 332] on div "FedEx Home Delivery - $47.99 - Plush Collections - [PERSON_NAME] Fedex Shipping…" at bounding box center [784, 334] width 375 height 48
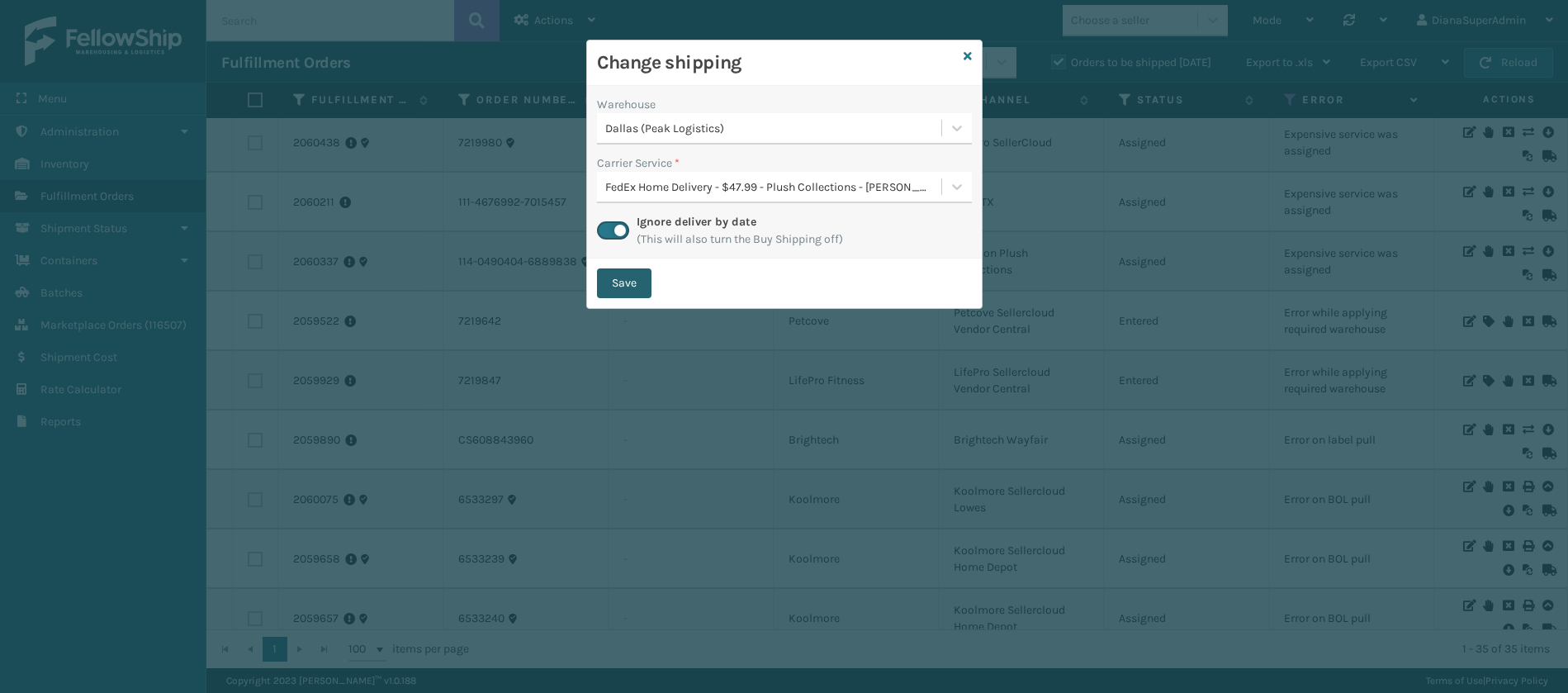
click at [629, 277] on button "Save" at bounding box center [624, 282] width 54 height 30
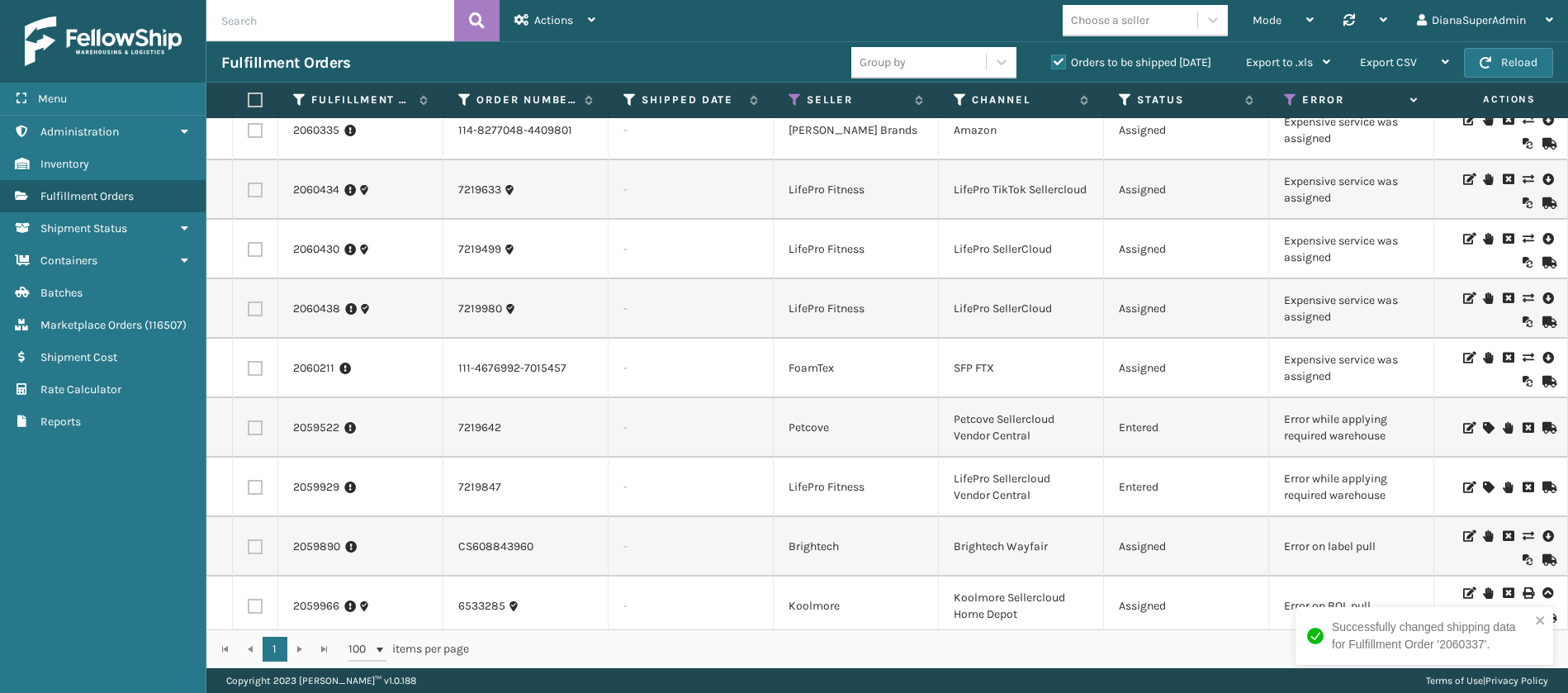
scroll to position [732, 0]
click at [1522, 356] on icon at bounding box center [1527, 356] width 10 height 12
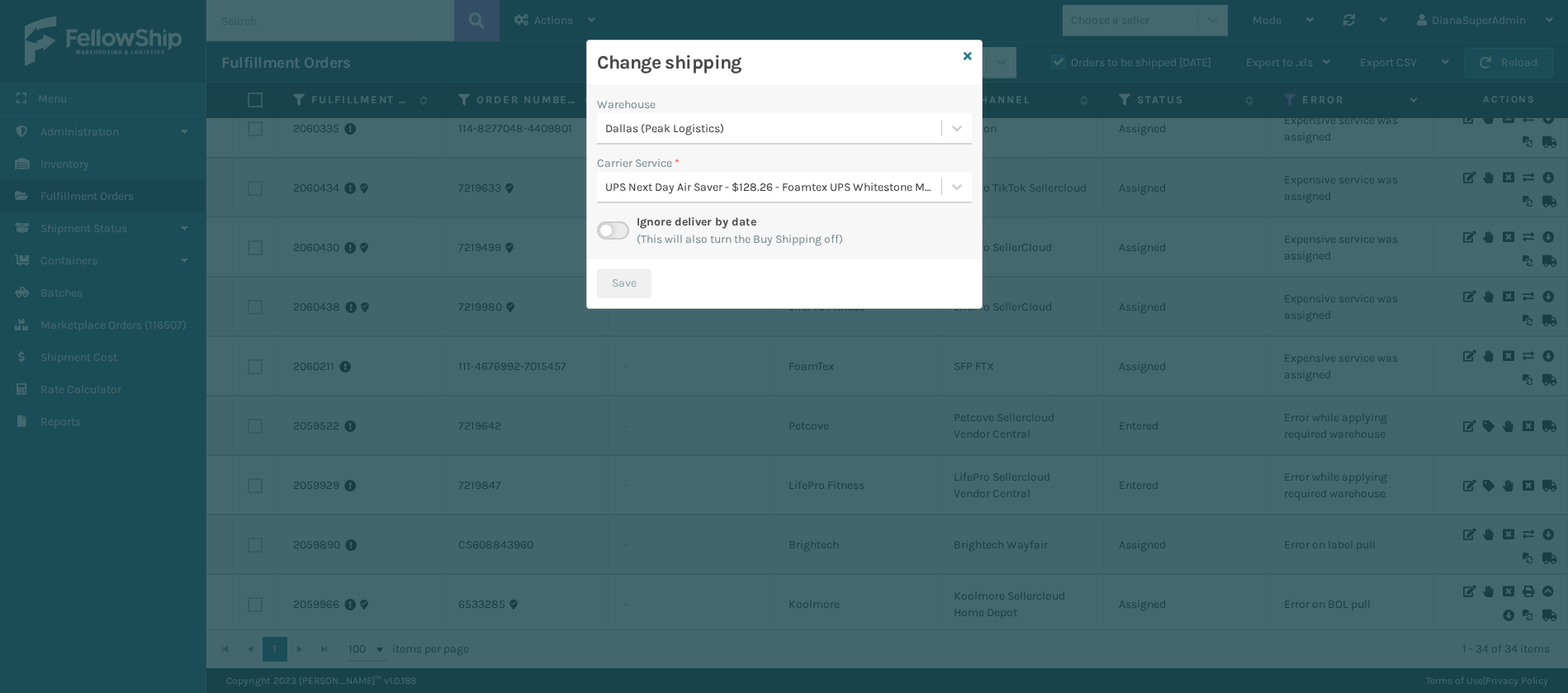
click at [616, 223] on label at bounding box center [613, 230] width 32 height 18
click at [608, 223] on input "checkbox" at bounding box center [602, 226] width 11 height 11
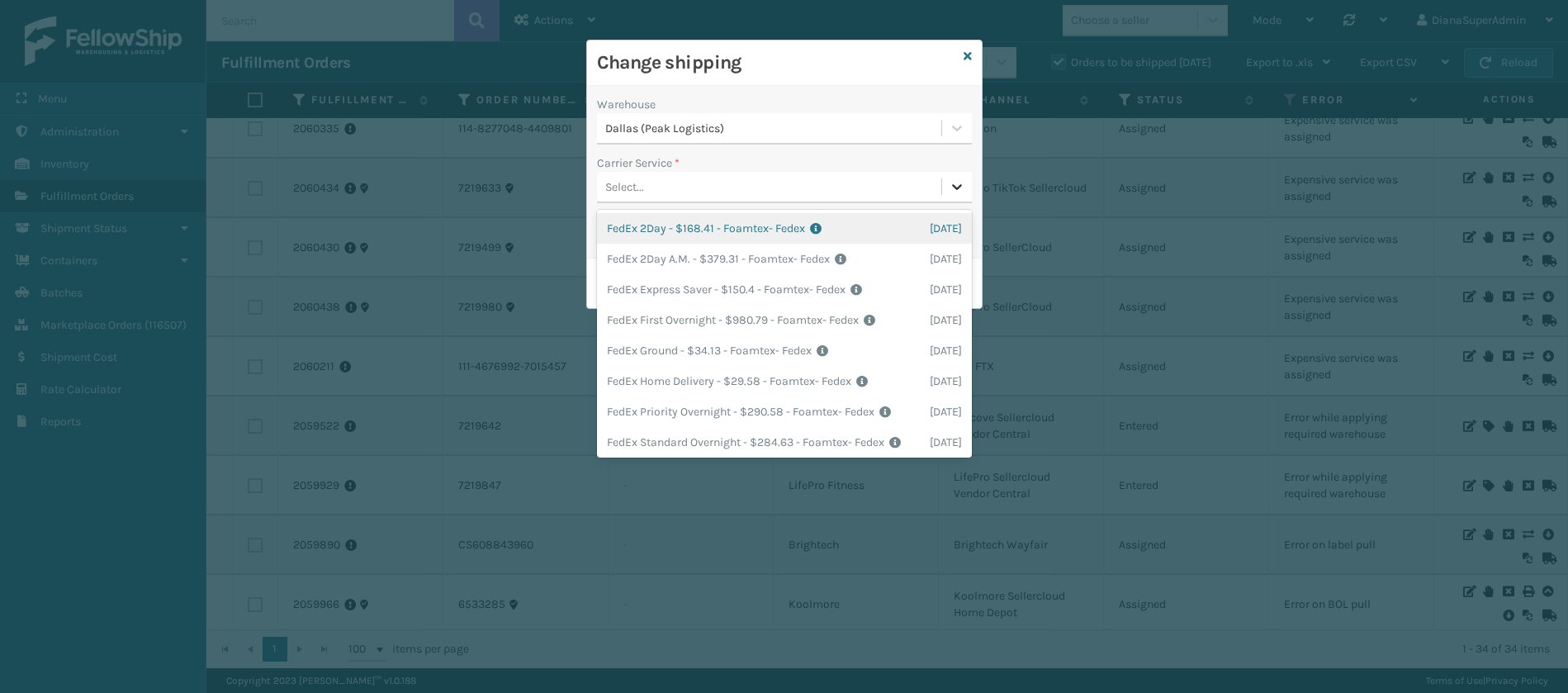
click at [948, 197] on div at bounding box center [957, 186] width 30 height 30
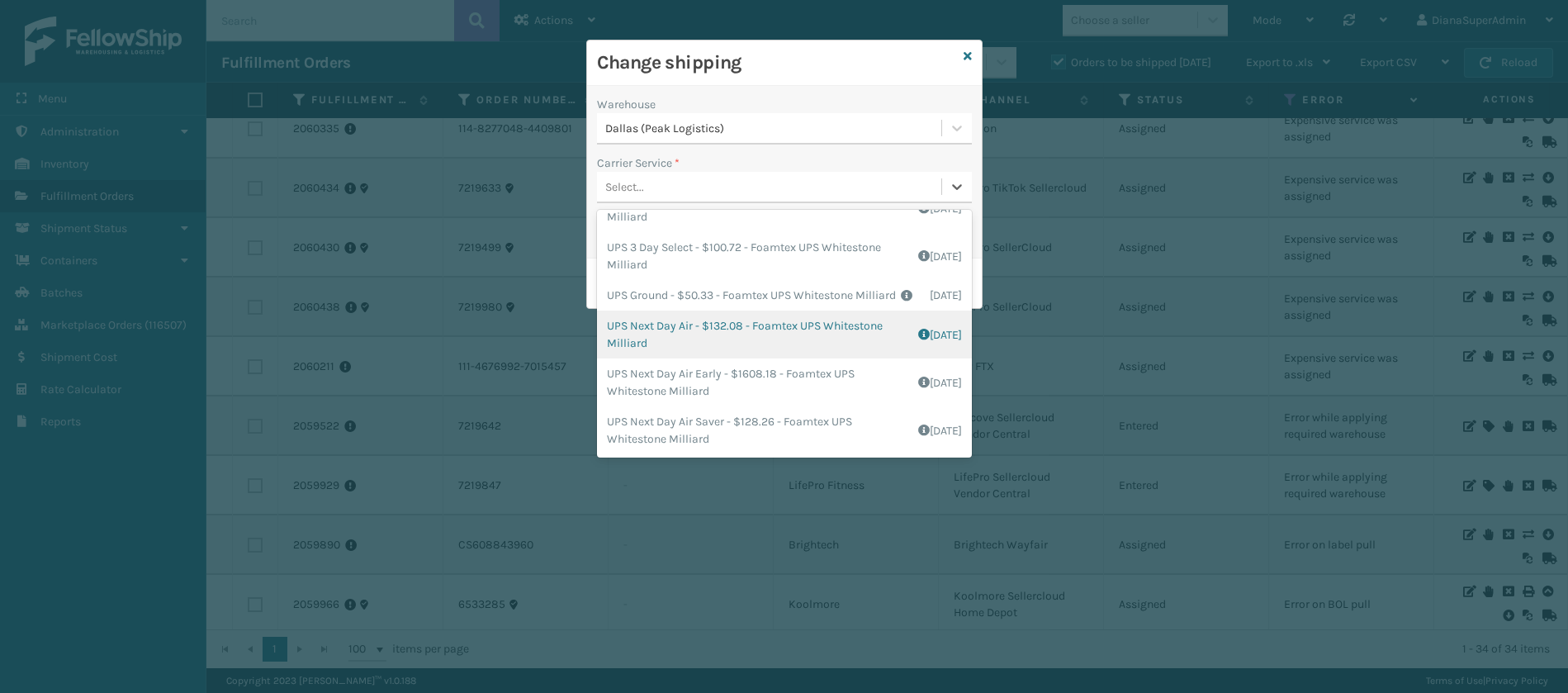
scroll to position [0, 0]
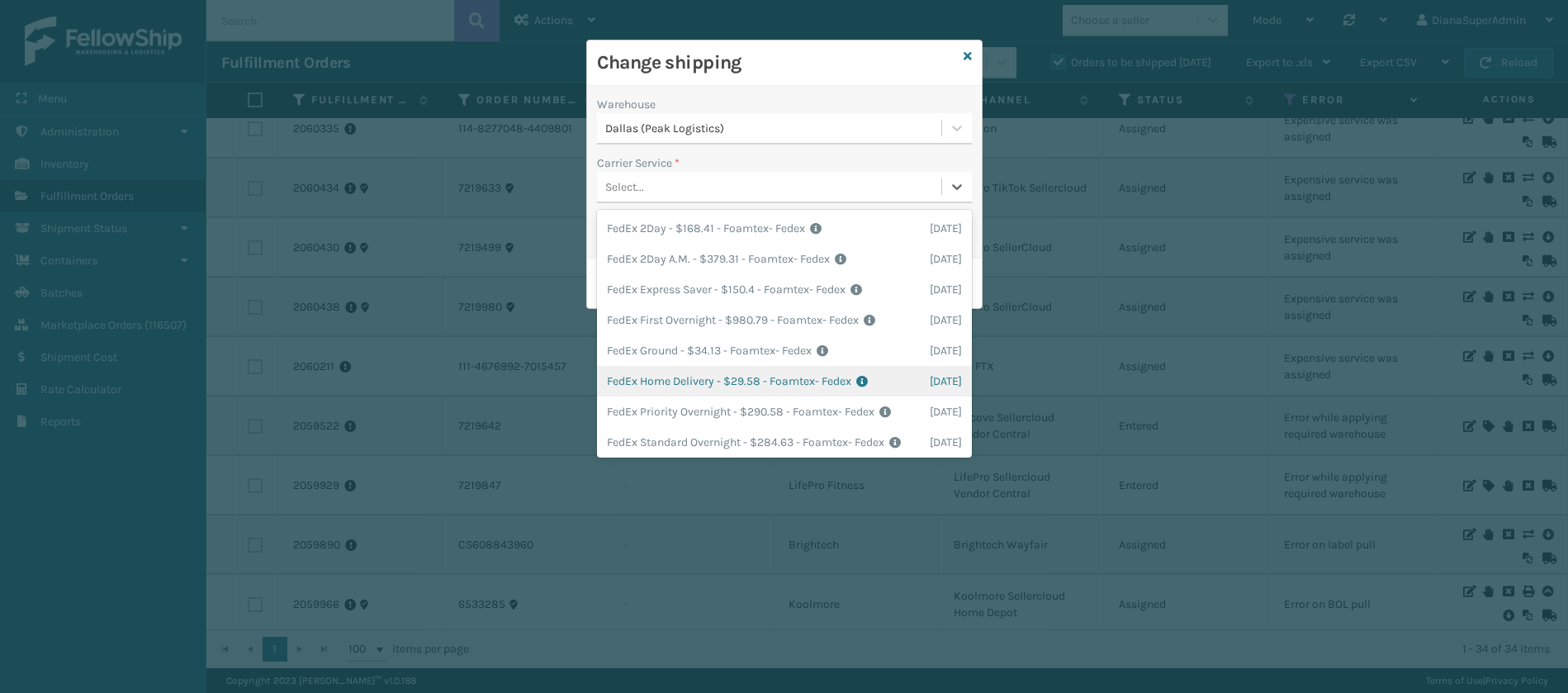
click at [737, 396] on div "FedEx Home Delivery - $29.58 - Foamtex- Fedex Shipping Cost $29.58 Surplus Cost…" at bounding box center [784, 381] width 375 height 30
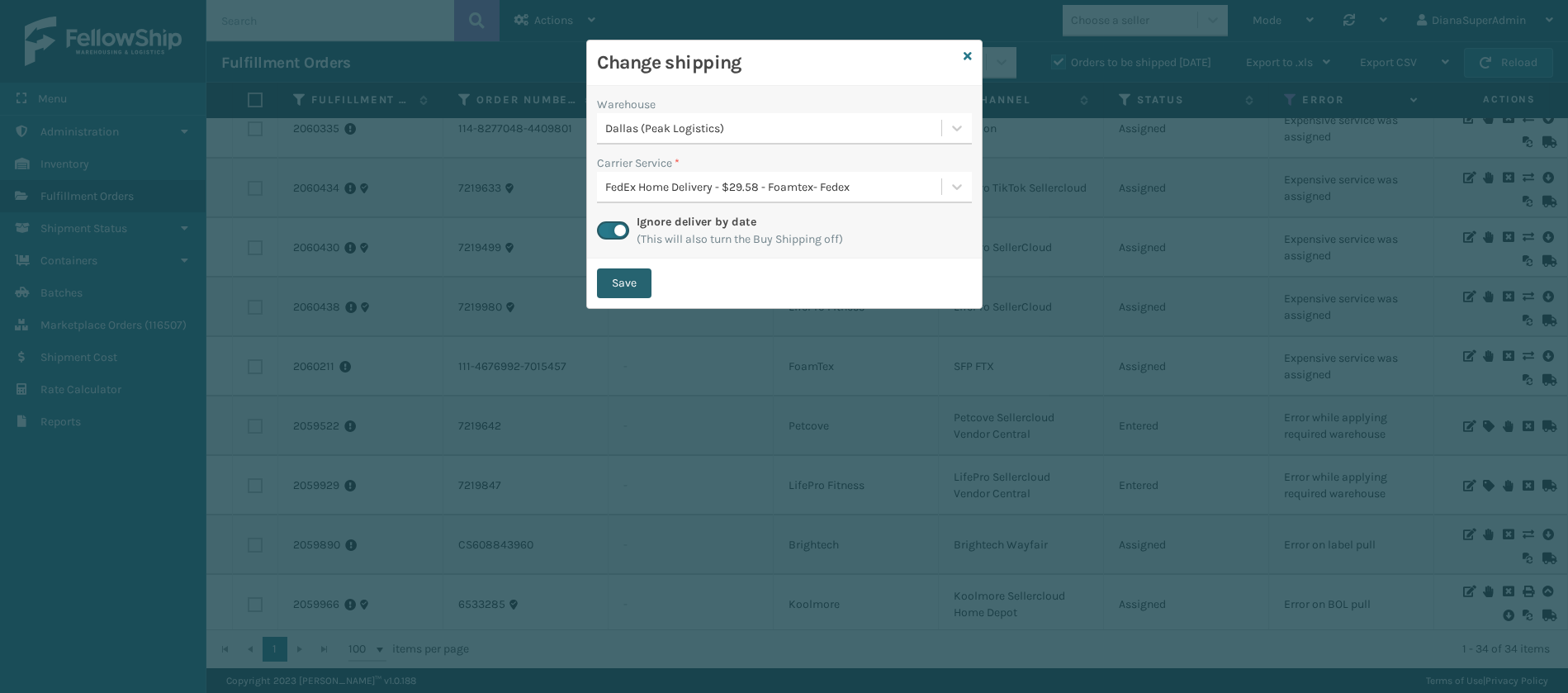
click at [636, 289] on button "Save" at bounding box center [624, 282] width 54 height 30
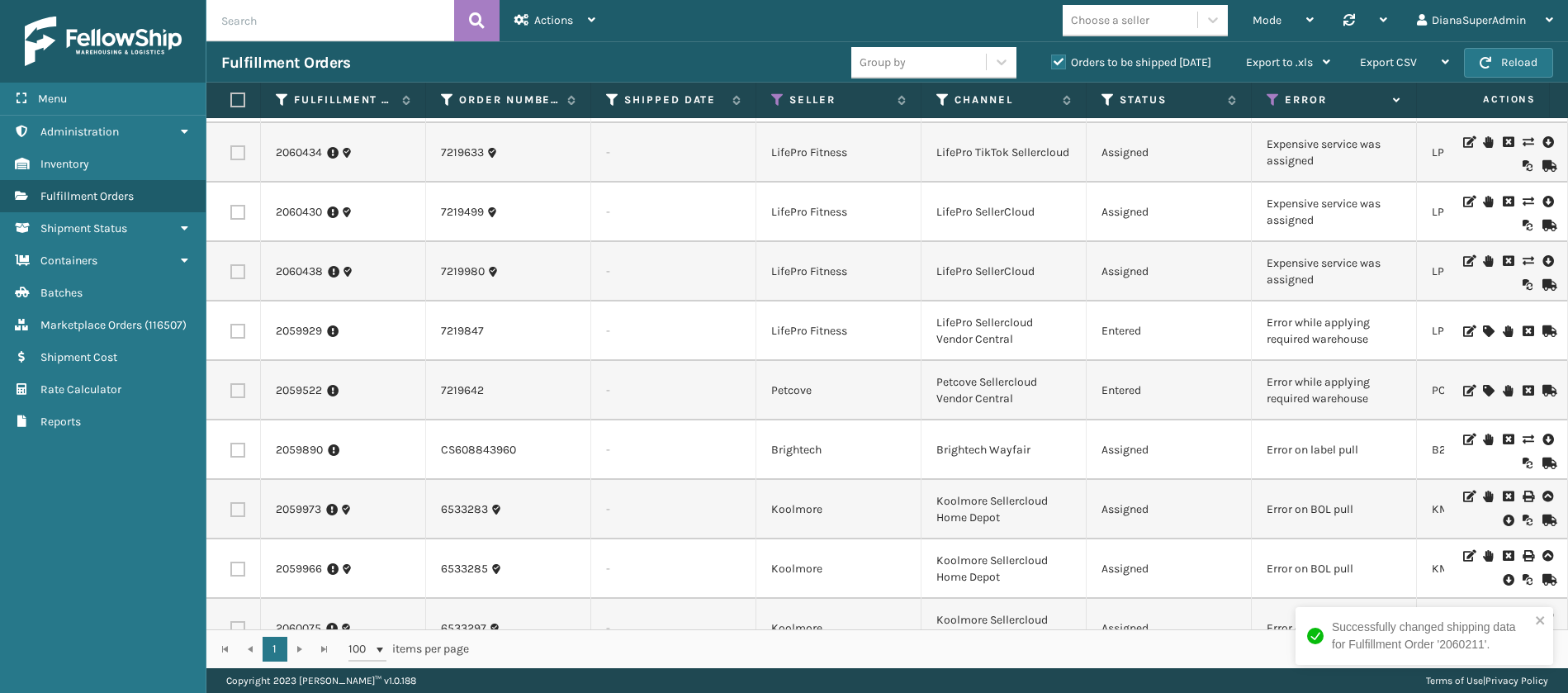
scroll to position [0, 25]
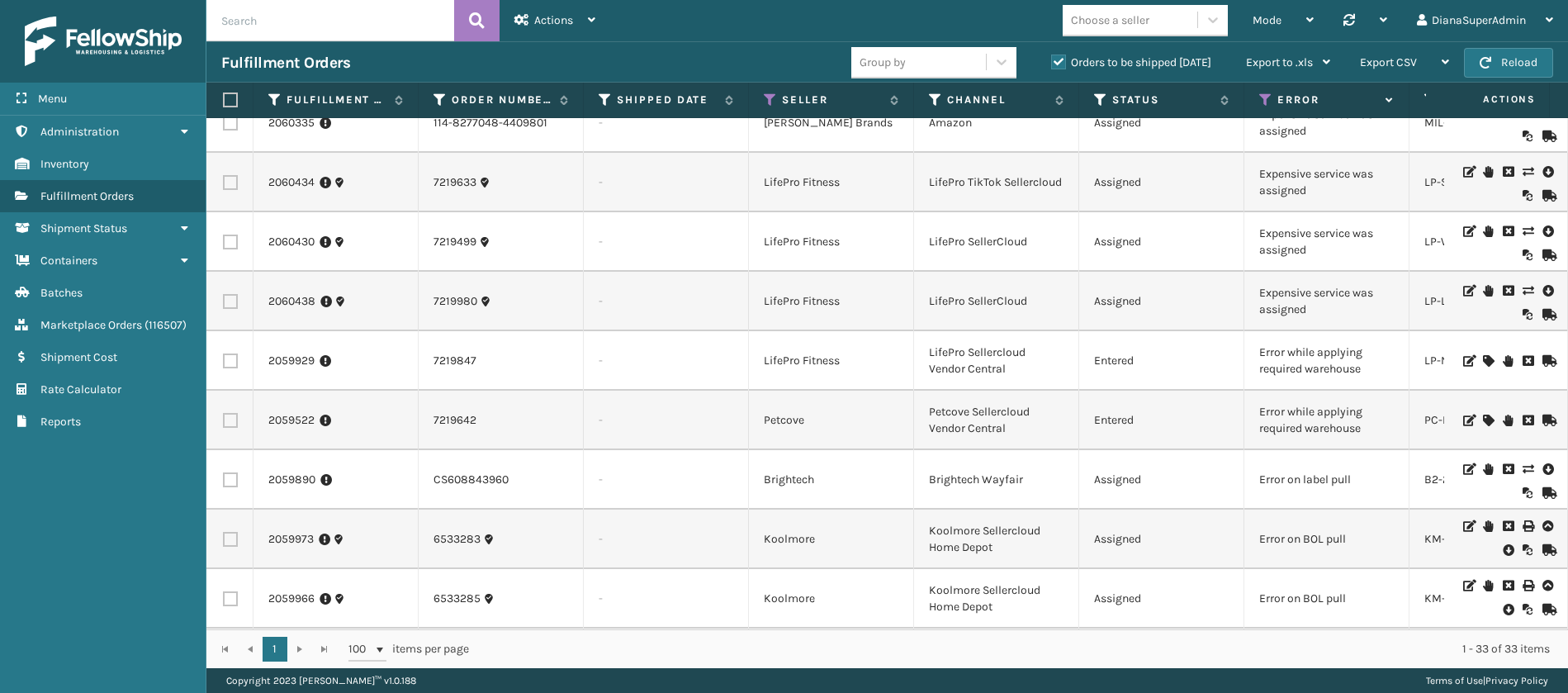
click at [1483, 419] on icon at bounding box center [1488, 420] width 10 height 12
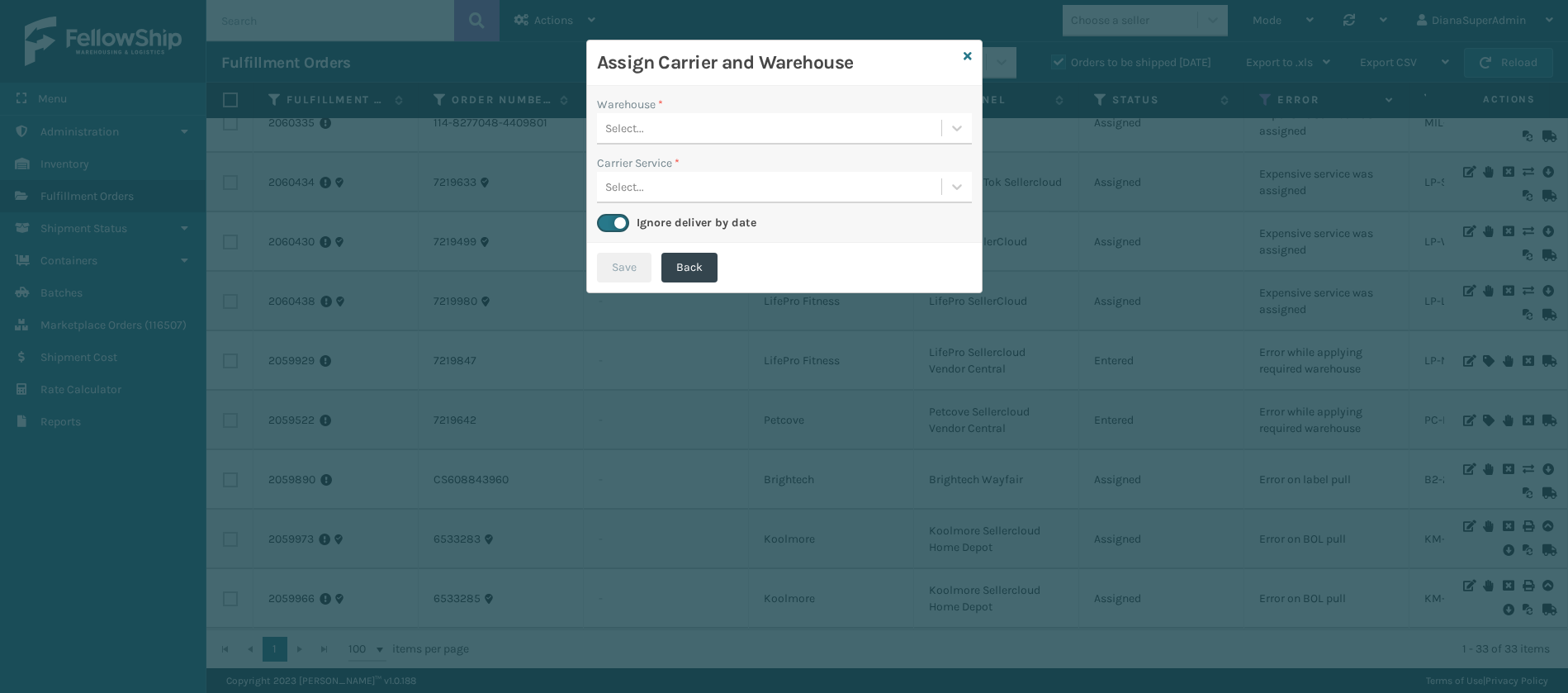
click at [959, 143] on div "Select..." at bounding box center [784, 128] width 375 height 31
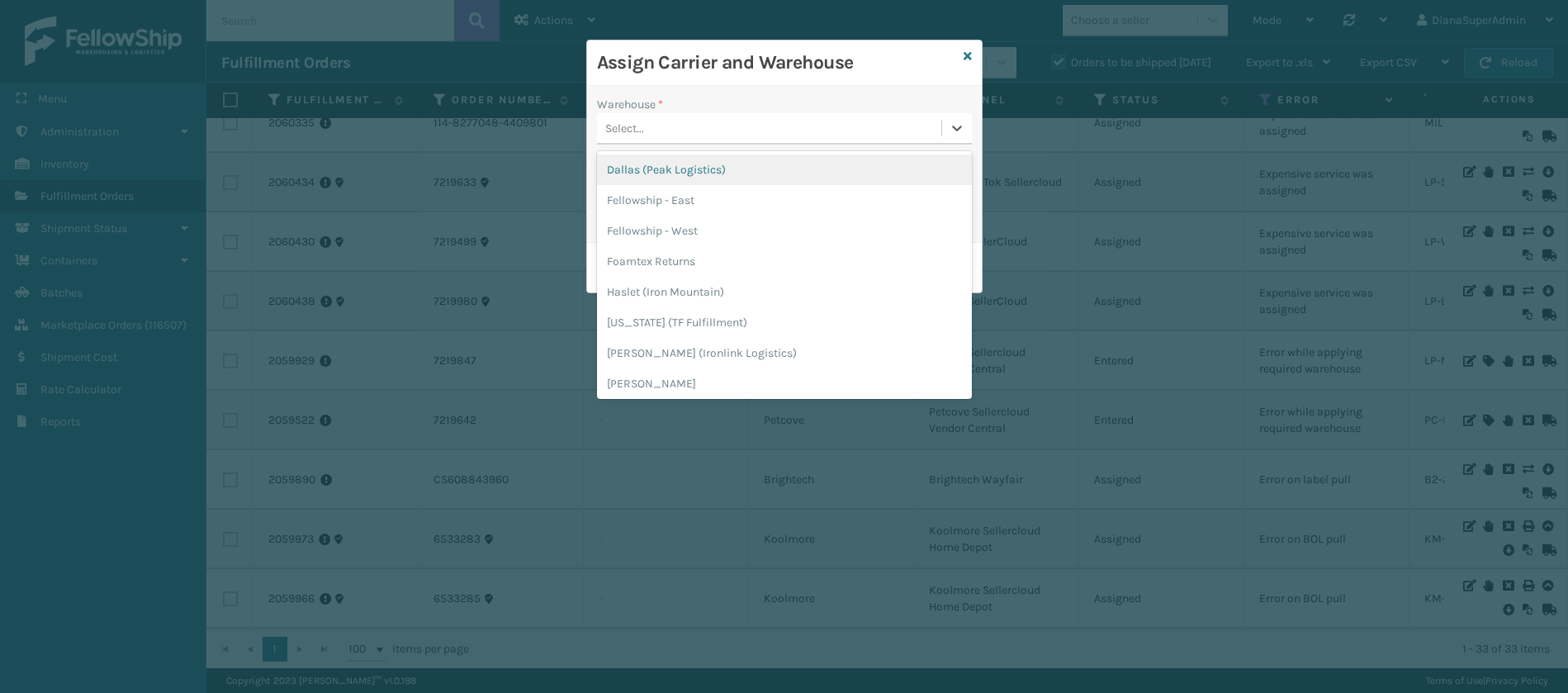
click at [959, 143] on div "Select..." at bounding box center [784, 128] width 375 height 31
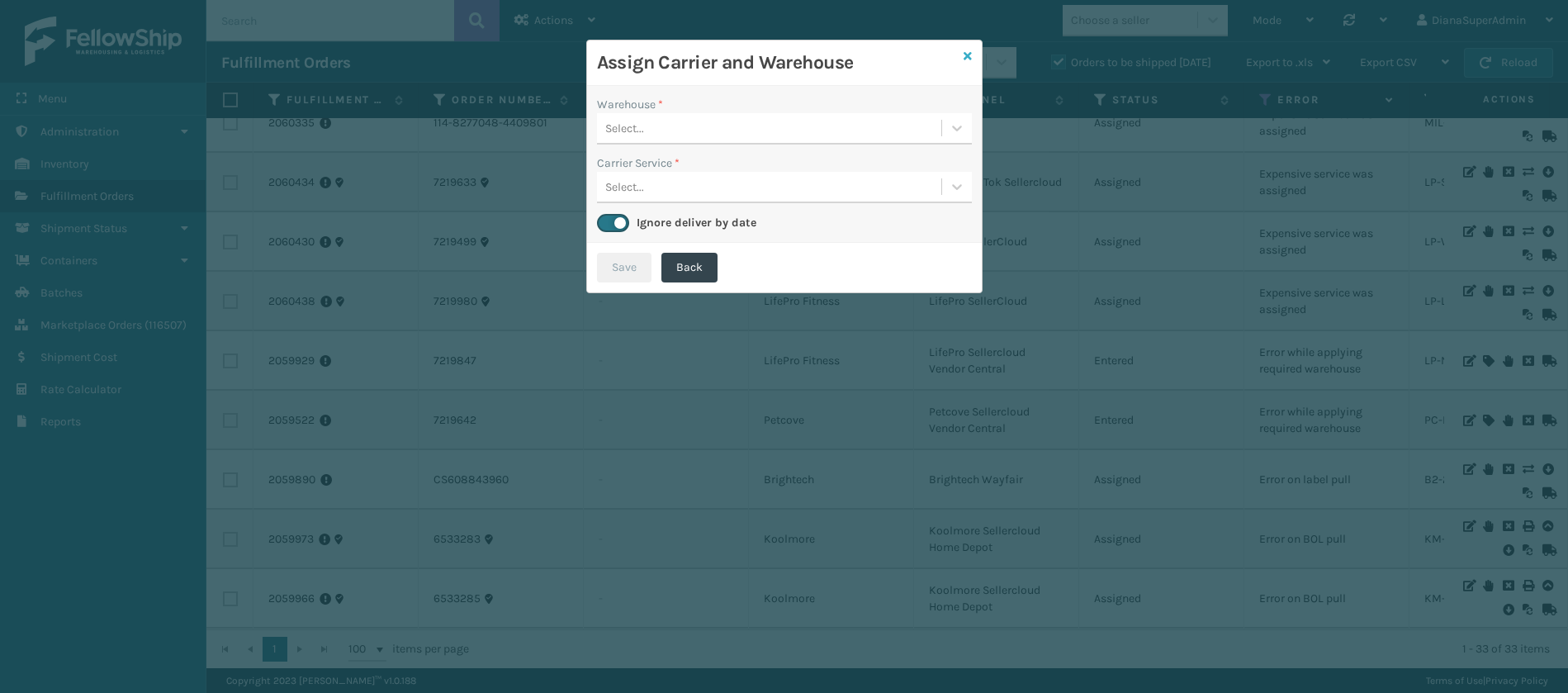
click at [968, 55] on icon at bounding box center [968, 57] width 8 height 12
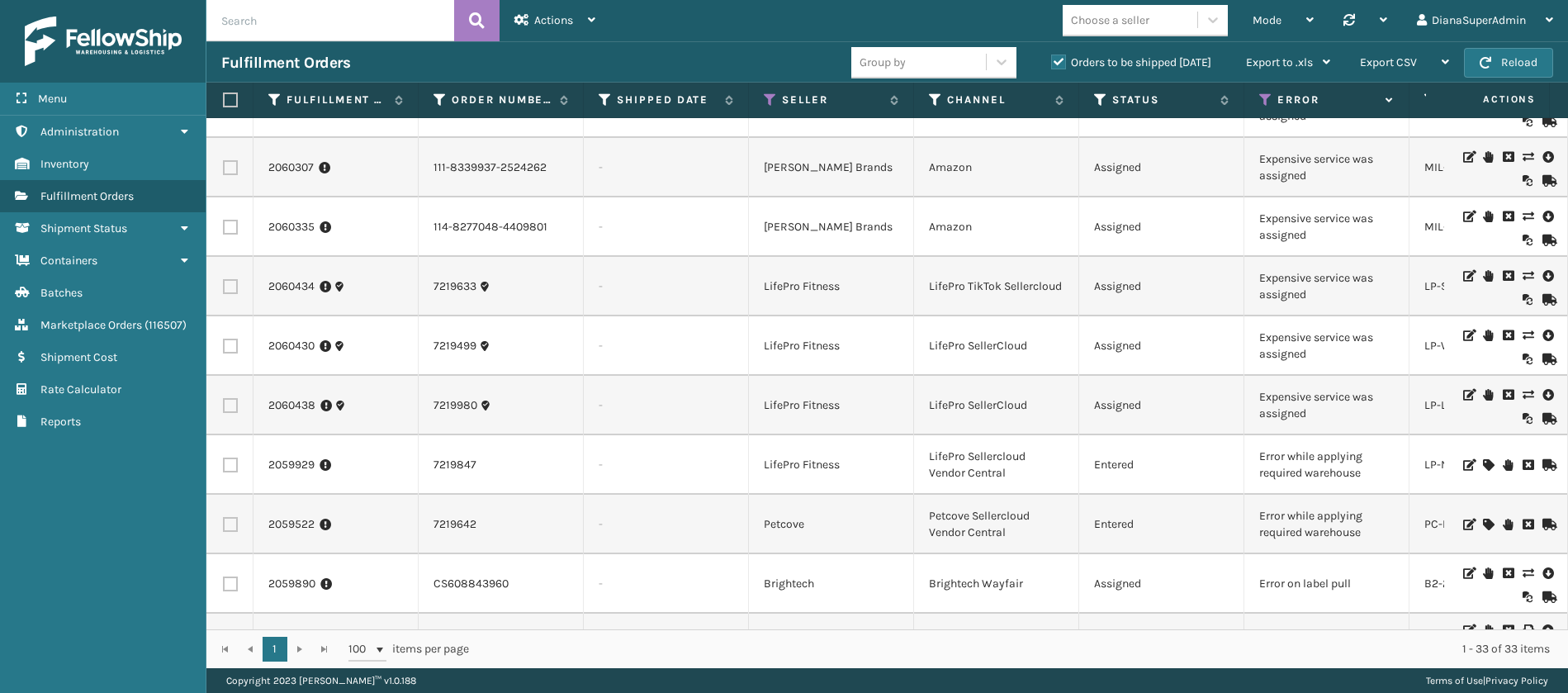
scroll to position [614, 25]
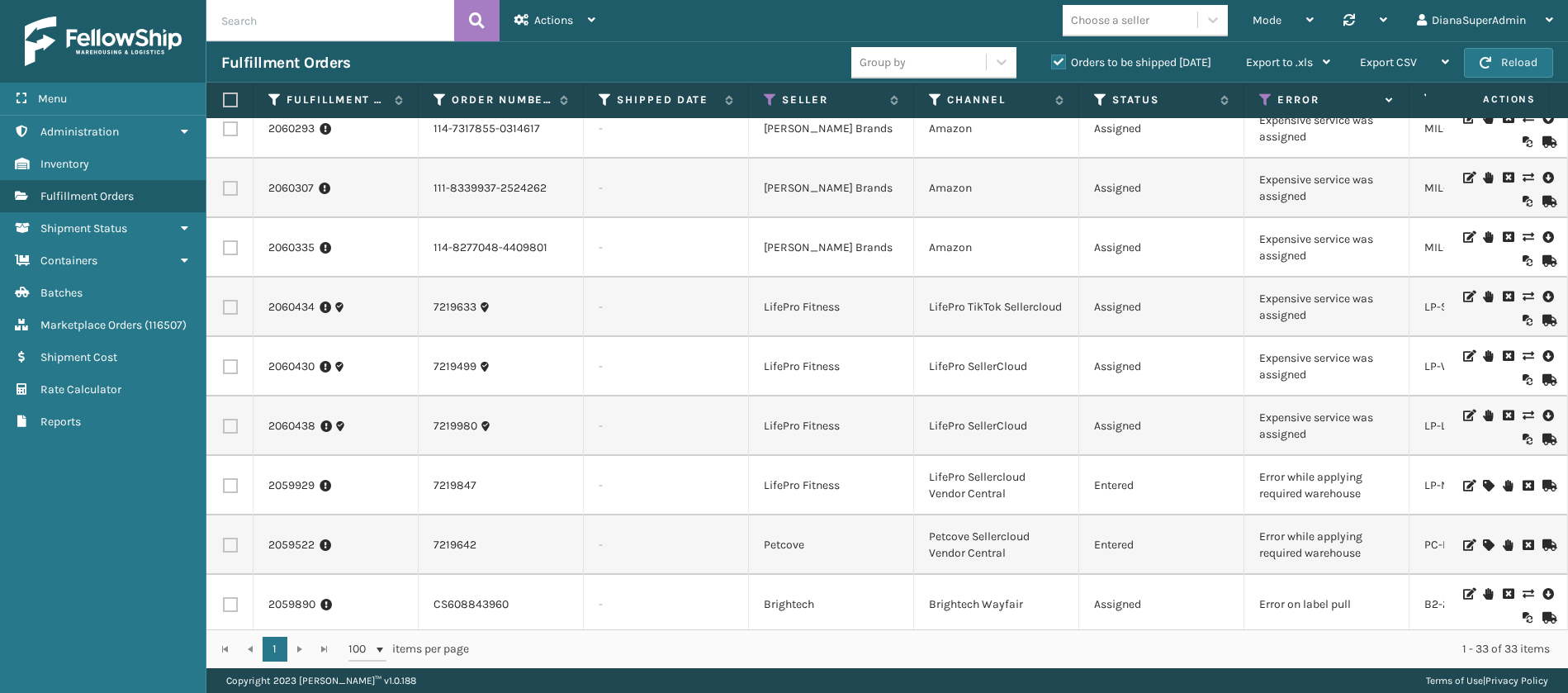
click at [1522, 358] on icon at bounding box center [1527, 356] width 10 height 12
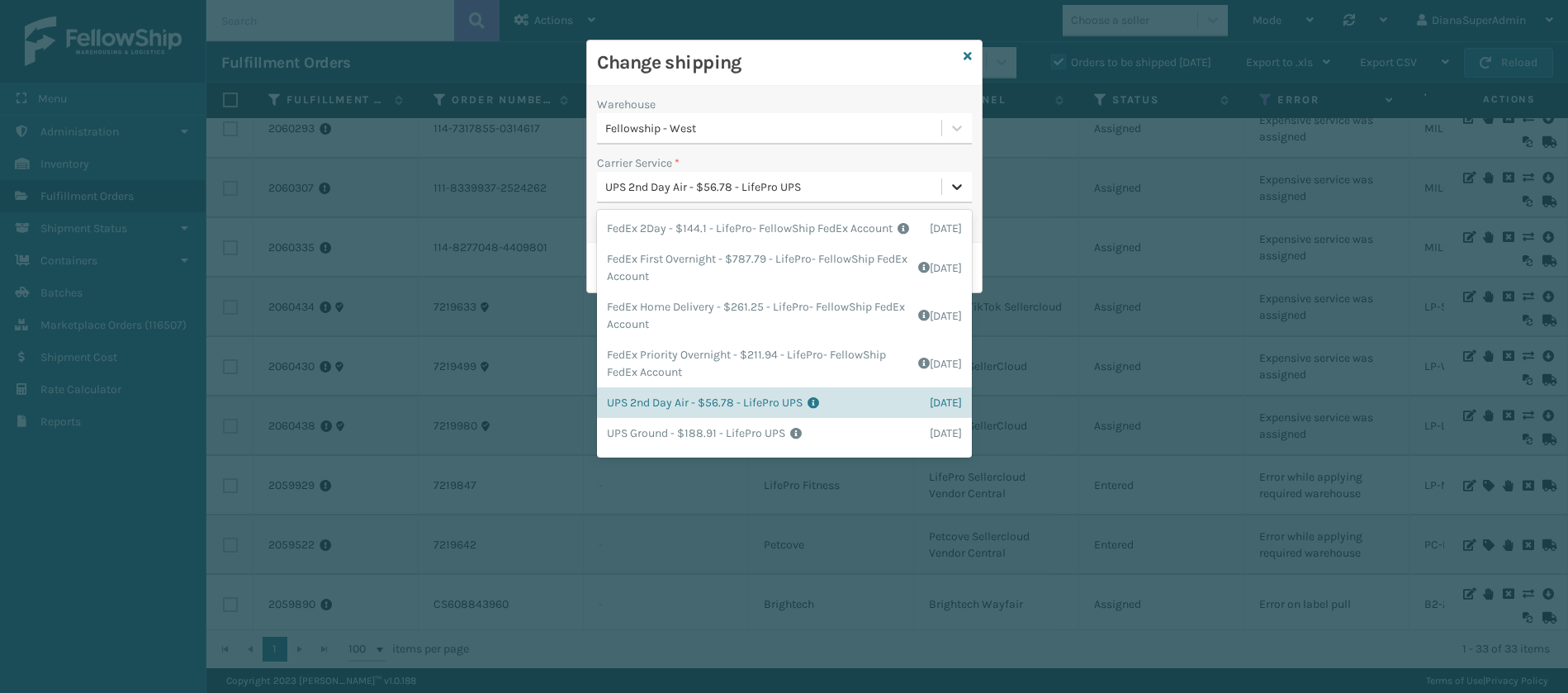
click at [954, 190] on icon at bounding box center [957, 187] width 17 height 17
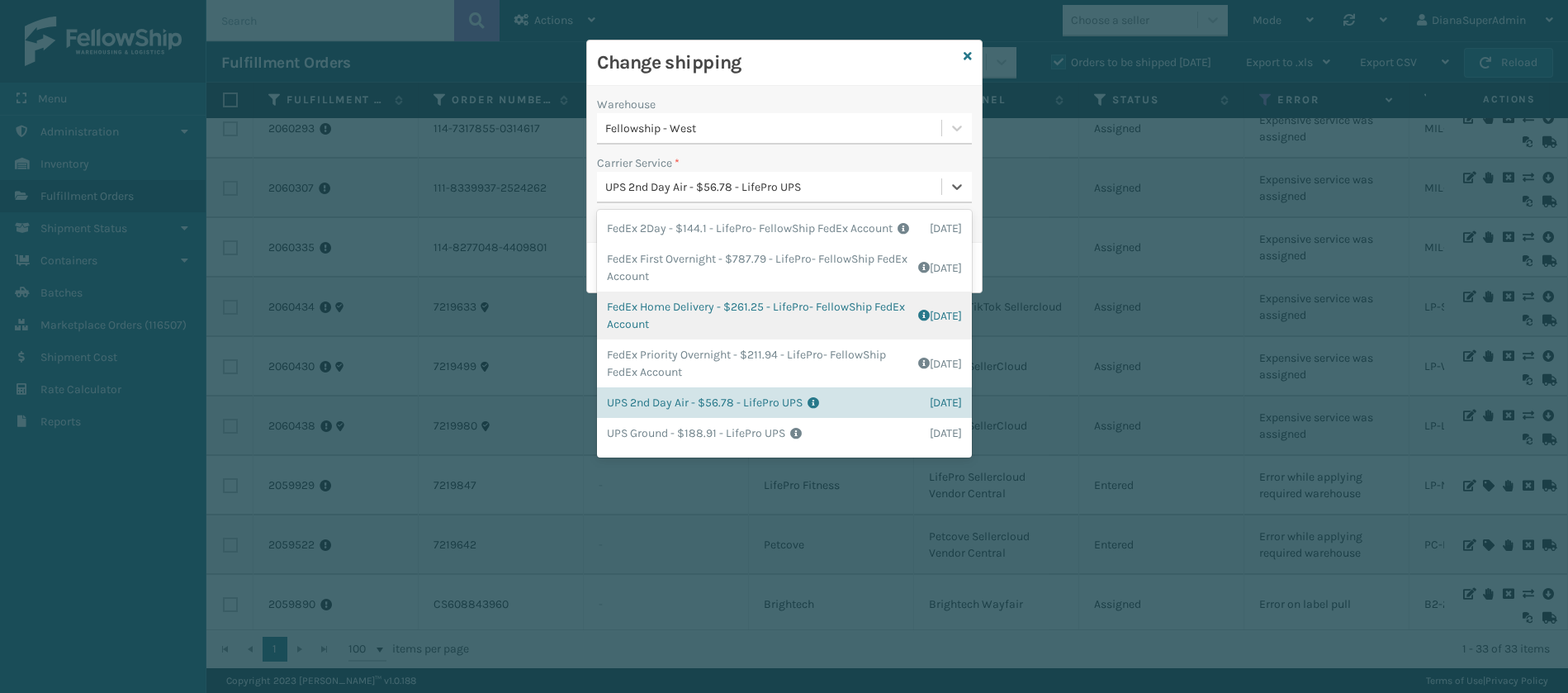
scroll to position [73, 0]
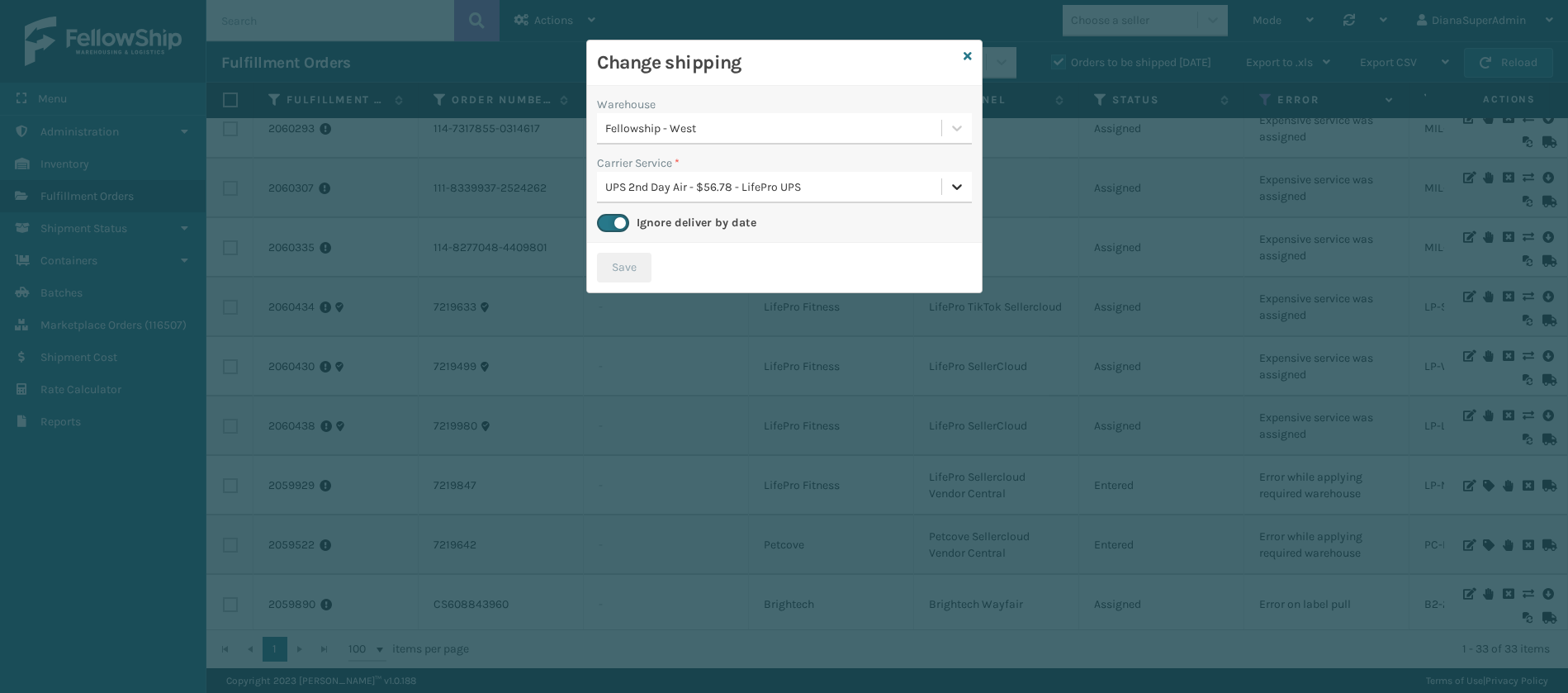
click at [957, 181] on icon at bounding box center [957, 187] width 17 height 17
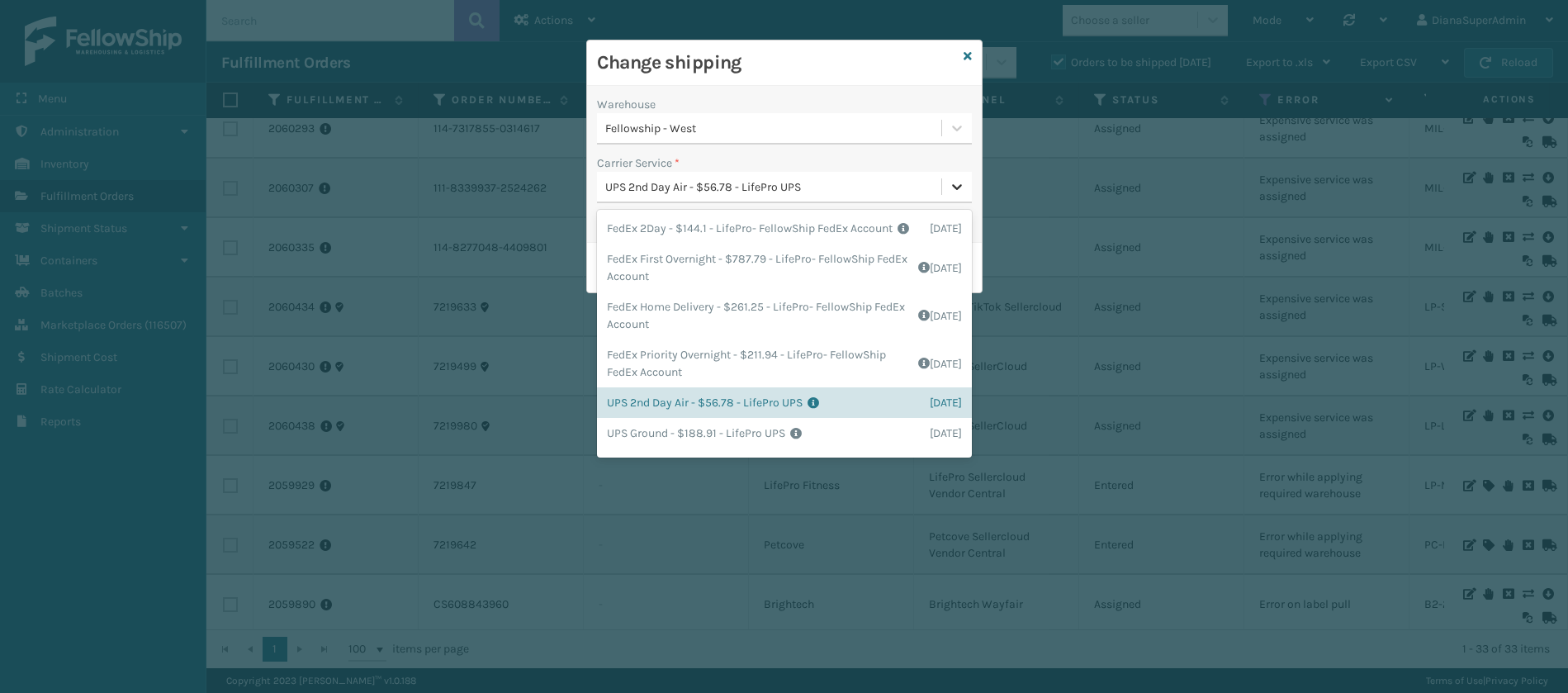
click at [957, 181] on icon at bounding box center [957, 187] width 17 height 17
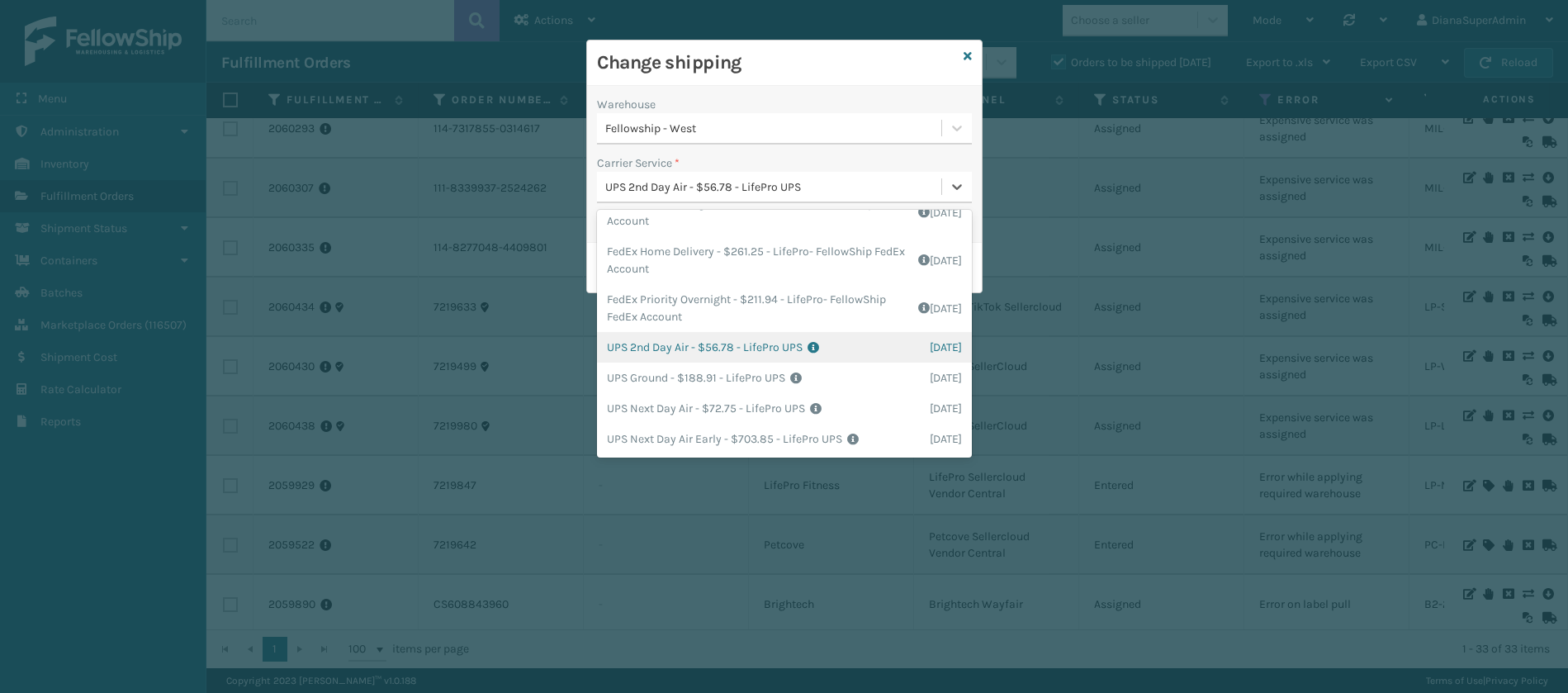
click at [756, 349] on div "UPS 2nd Day Air - $56.78 - LifePro UPS Shipping Cost $49.37 Surplus Cost $7.405…" at bounding box center [784, 347] width 375 height 30
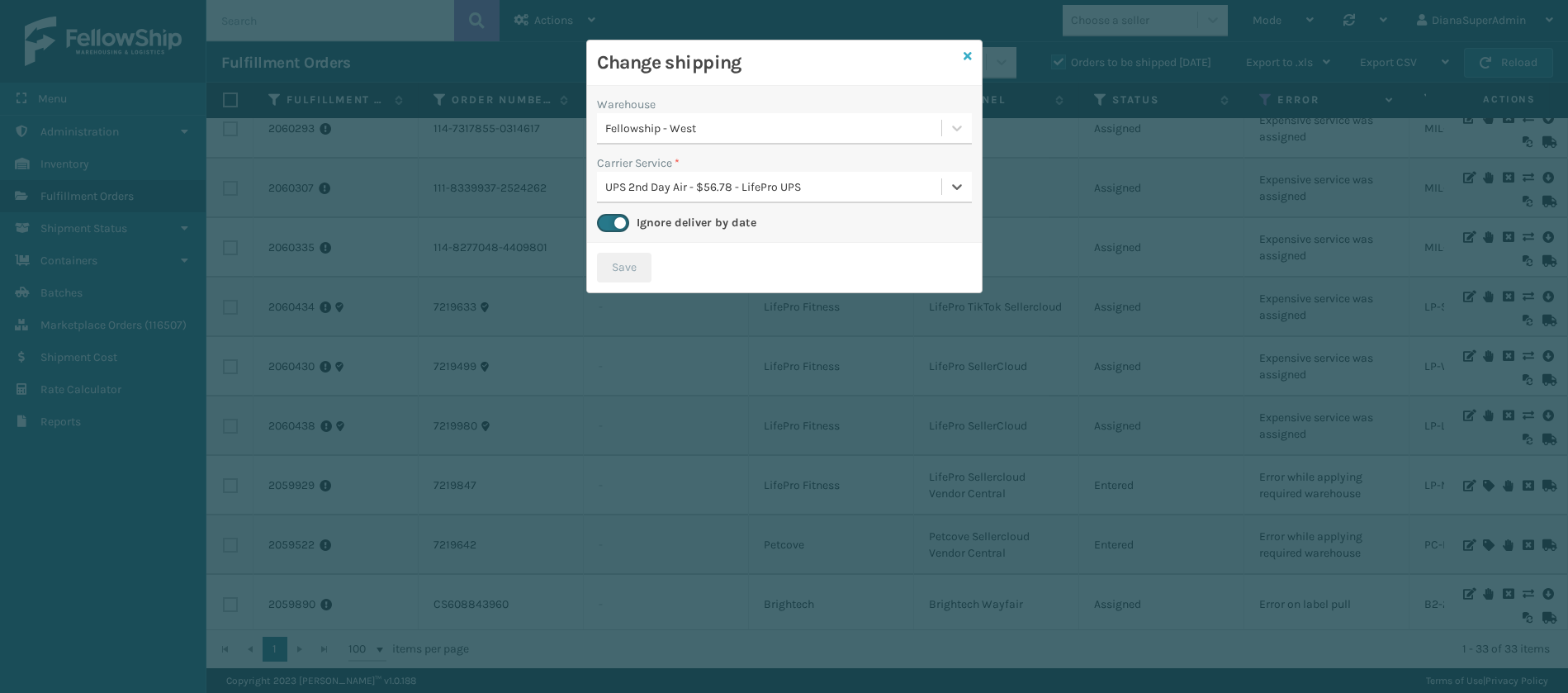
click at [971, 53] on icon at bounding box center [968, 57] width 8 height 12
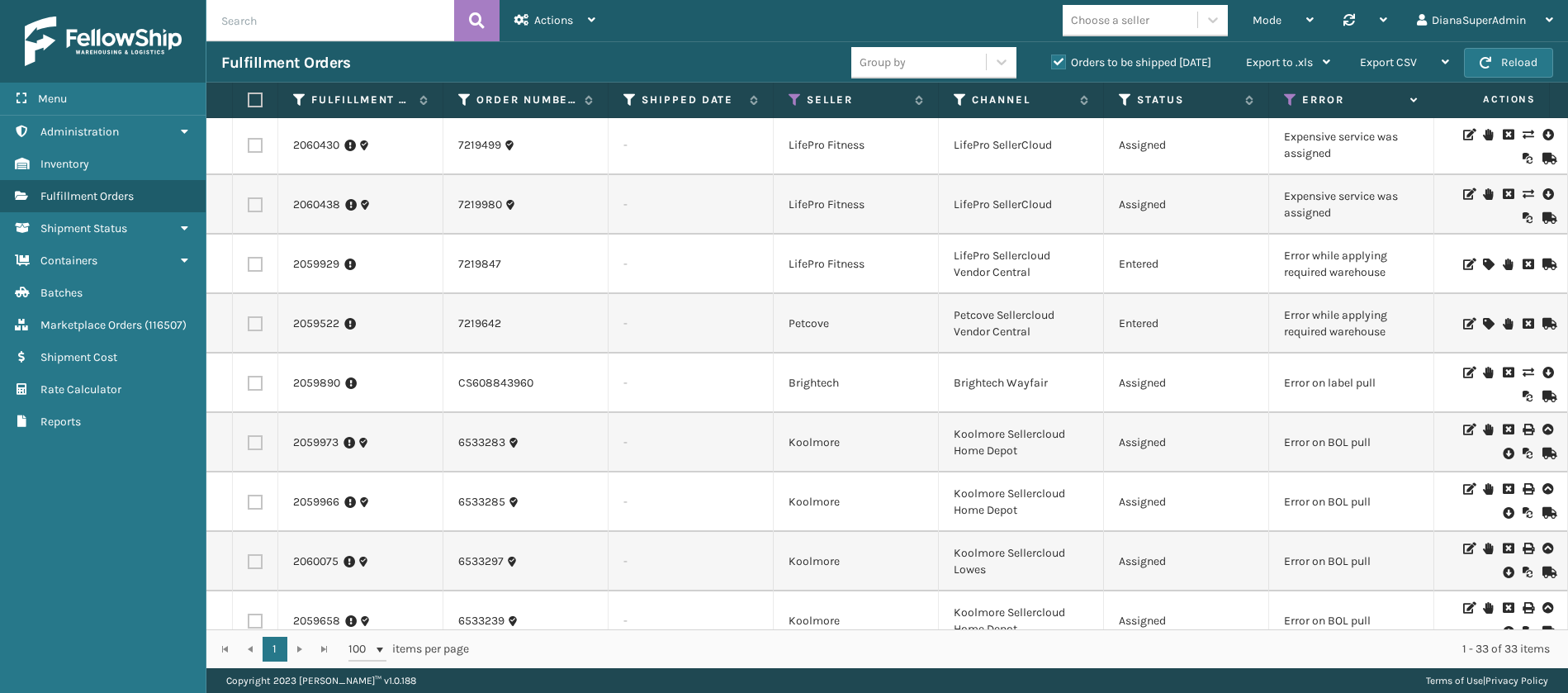
scroll to position [751, 0]
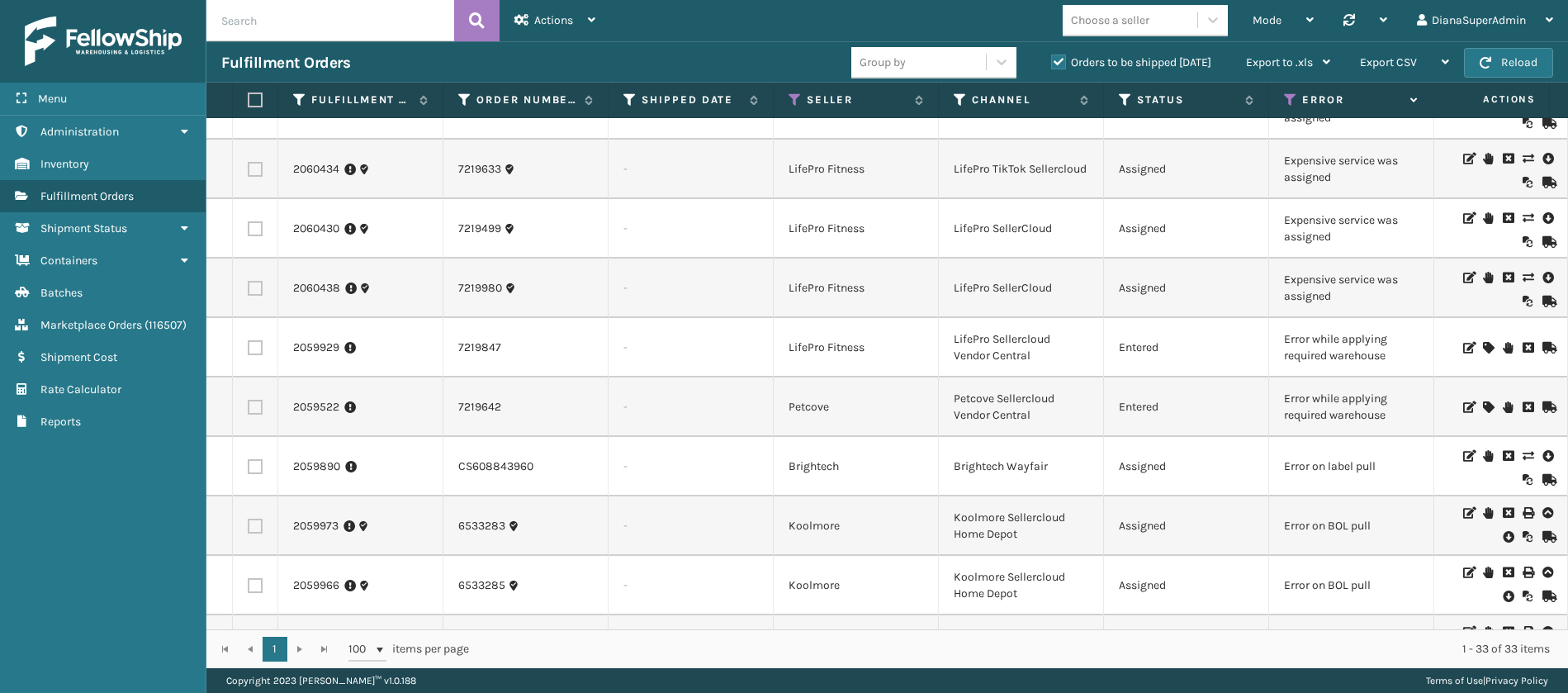
click at [1483, 408] on icon at bounding box center [1488, 407] width 10 height 12
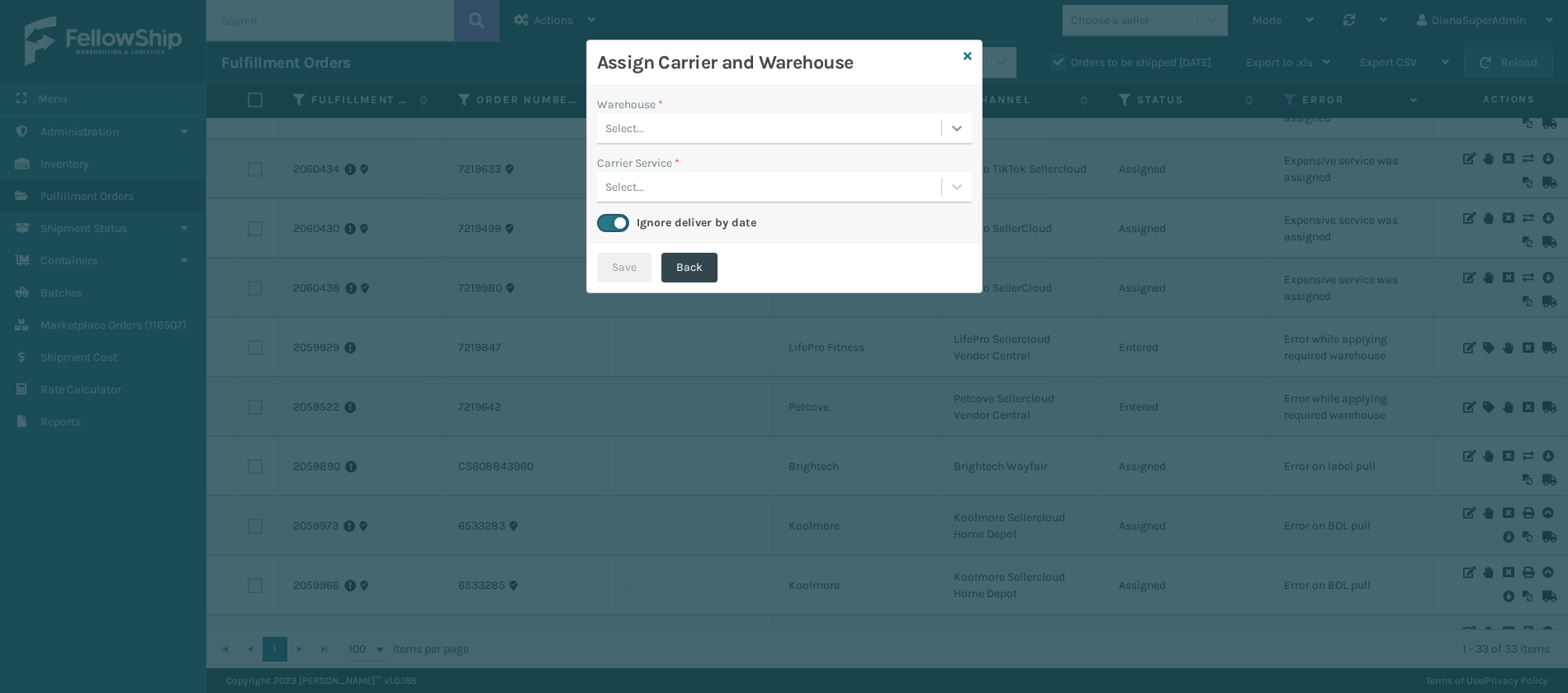
click at [956, 123] on icon at bounding box center [957, 128] width 17 height 17
click at [967, 119] on div at bounding box center [957, 128] width 30 height 30
click at [964, 53] on icon at bounding box center [968, 57] width 8 height 12
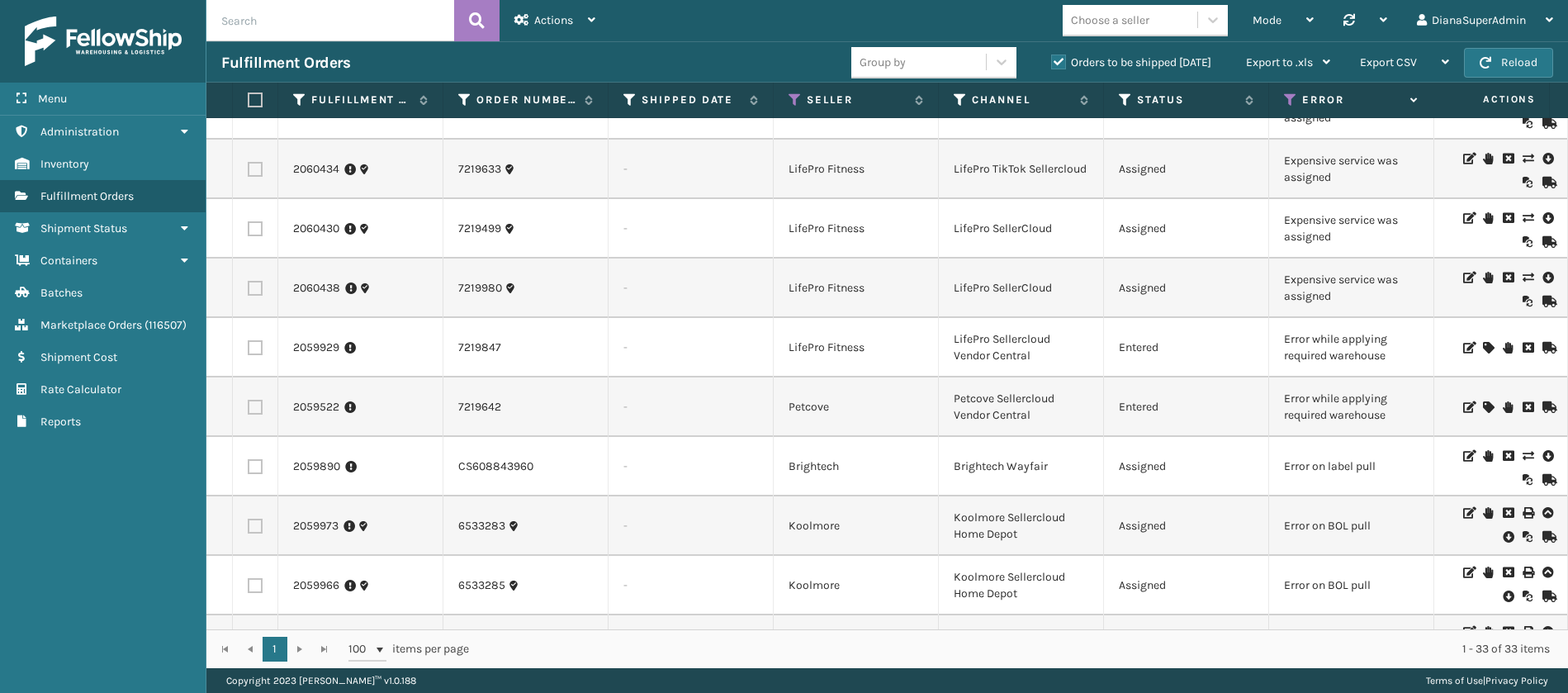
click at [1483, 407] on icon at bounding box center [1488, 407] width 10 height 12
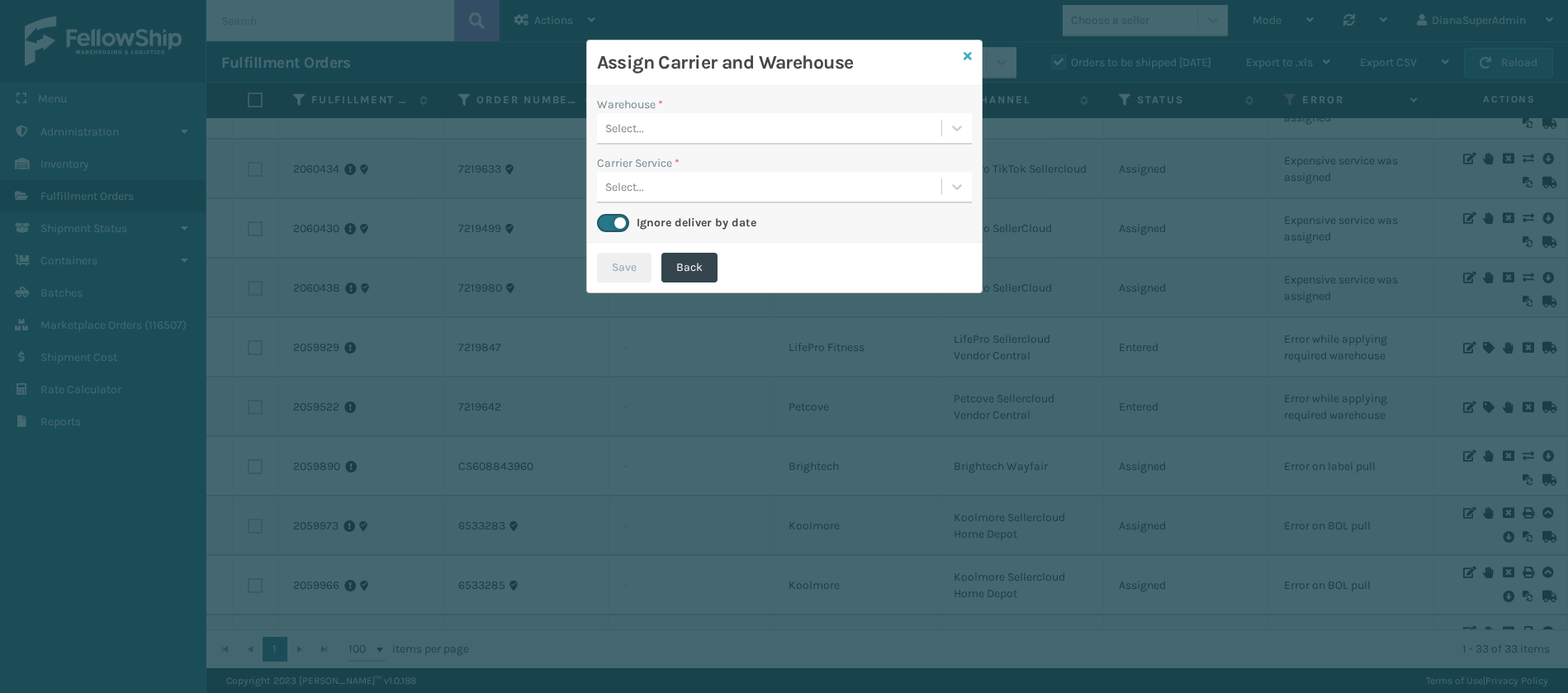
click at [965, 53] on icon at bounding box center [968, 57] width 8 height 12
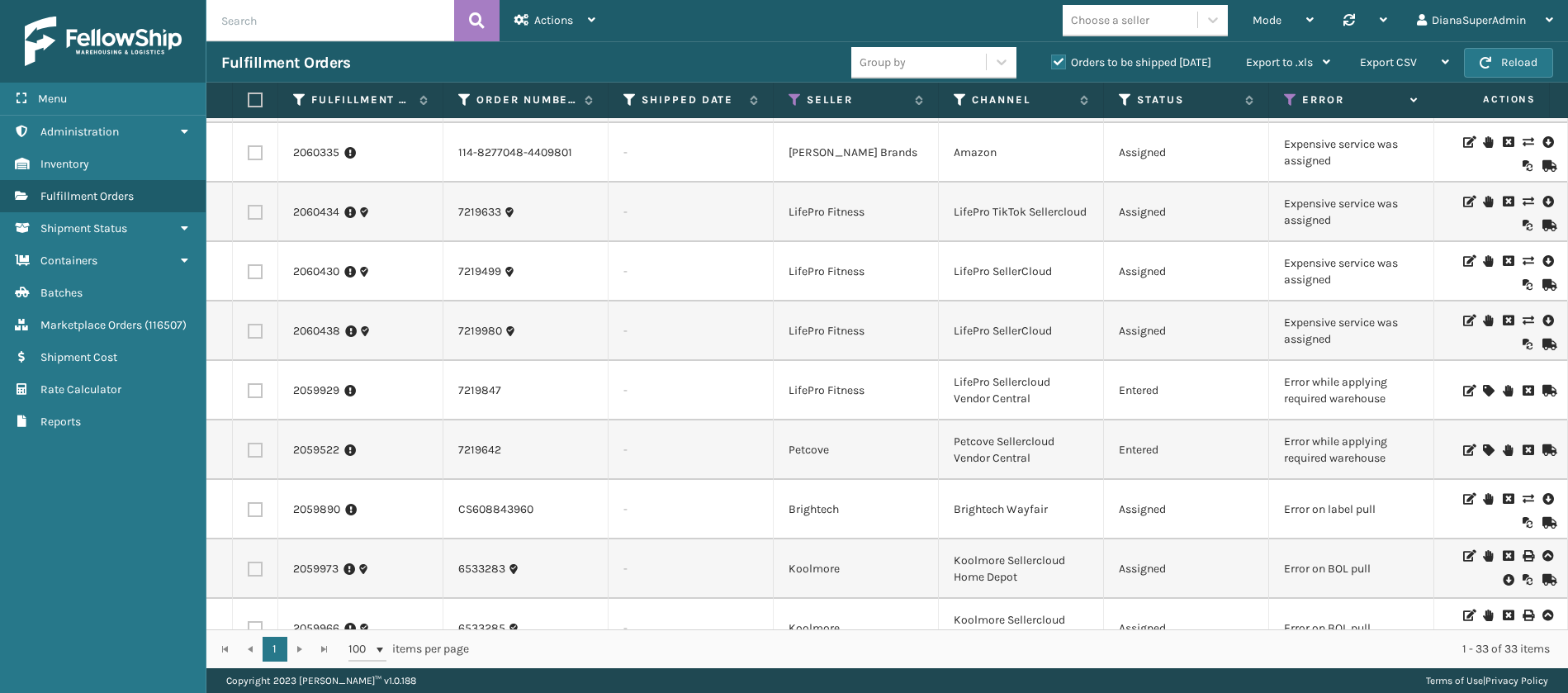
scroll to position [707, 0]
click at [1522, 257] on icon at bounding box center [1527, 263] width 10 height 12
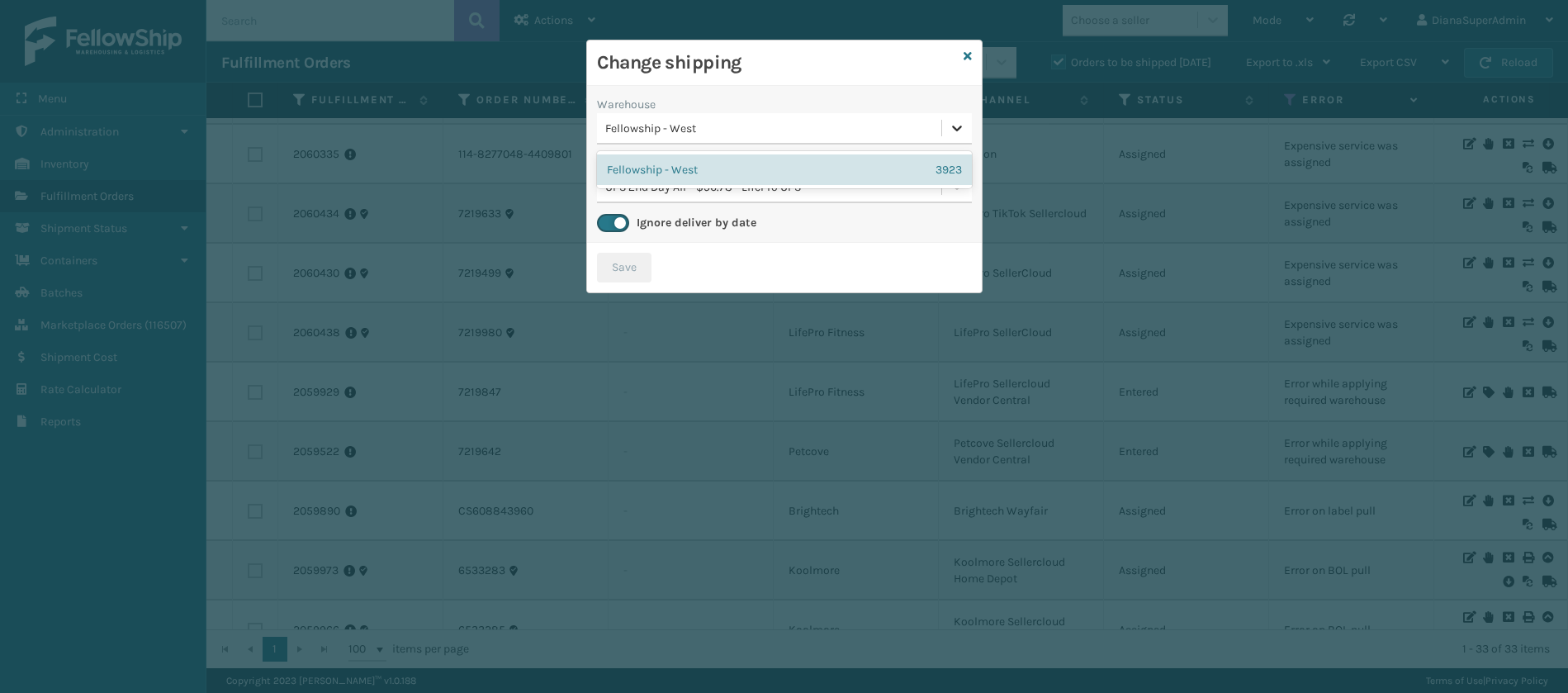
click at [964, 134] on icon at bounding box center [957, 128] width 17 height 17
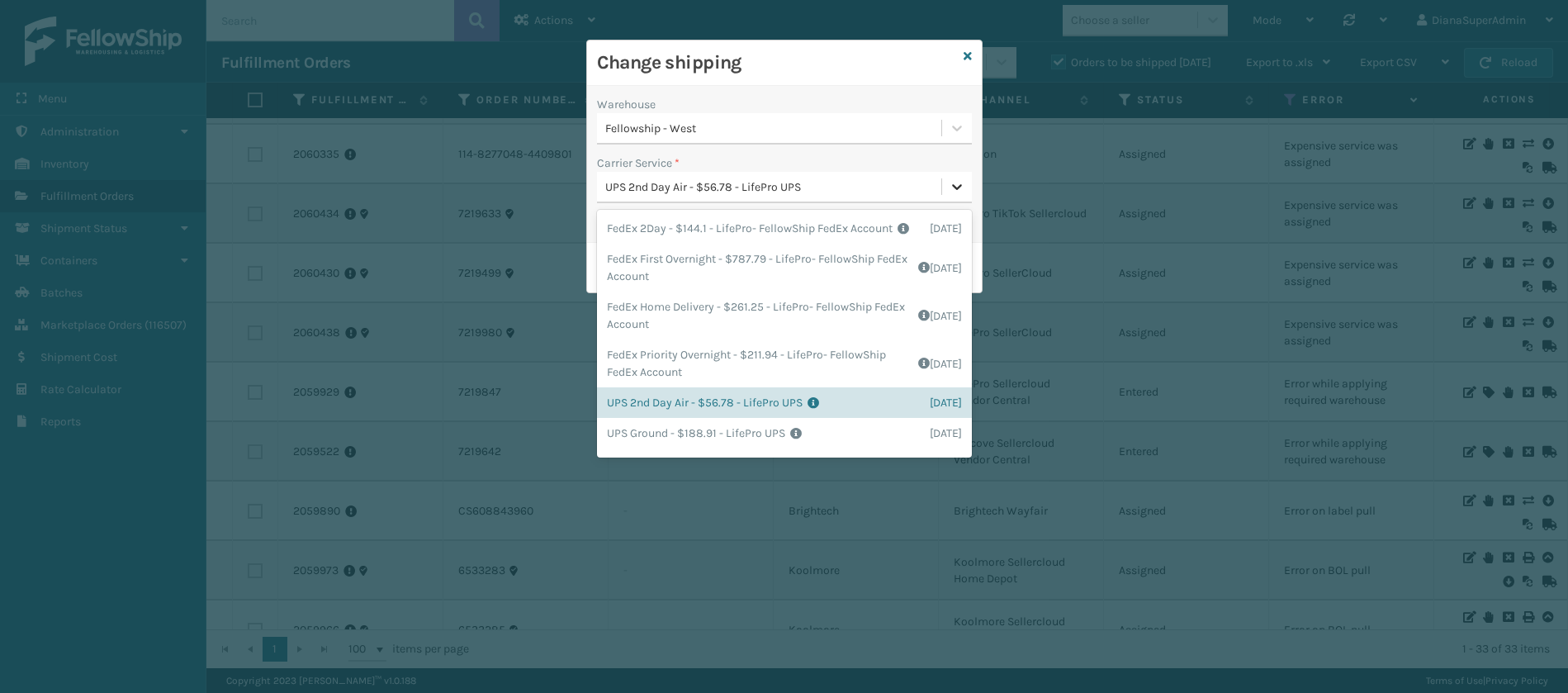
click at [959, 191] on icon at bounding box center [957, 187] width 17 height 17
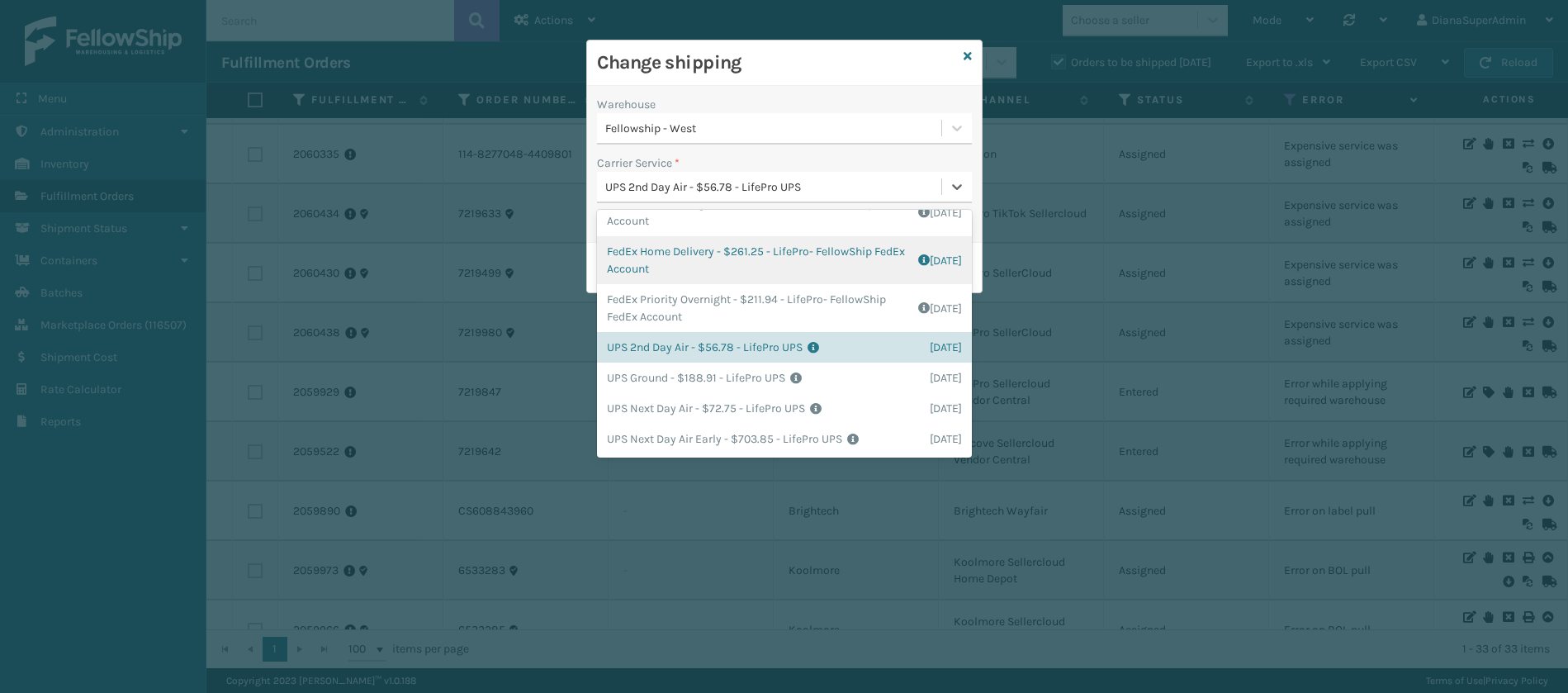
scroll to position [0, 0]
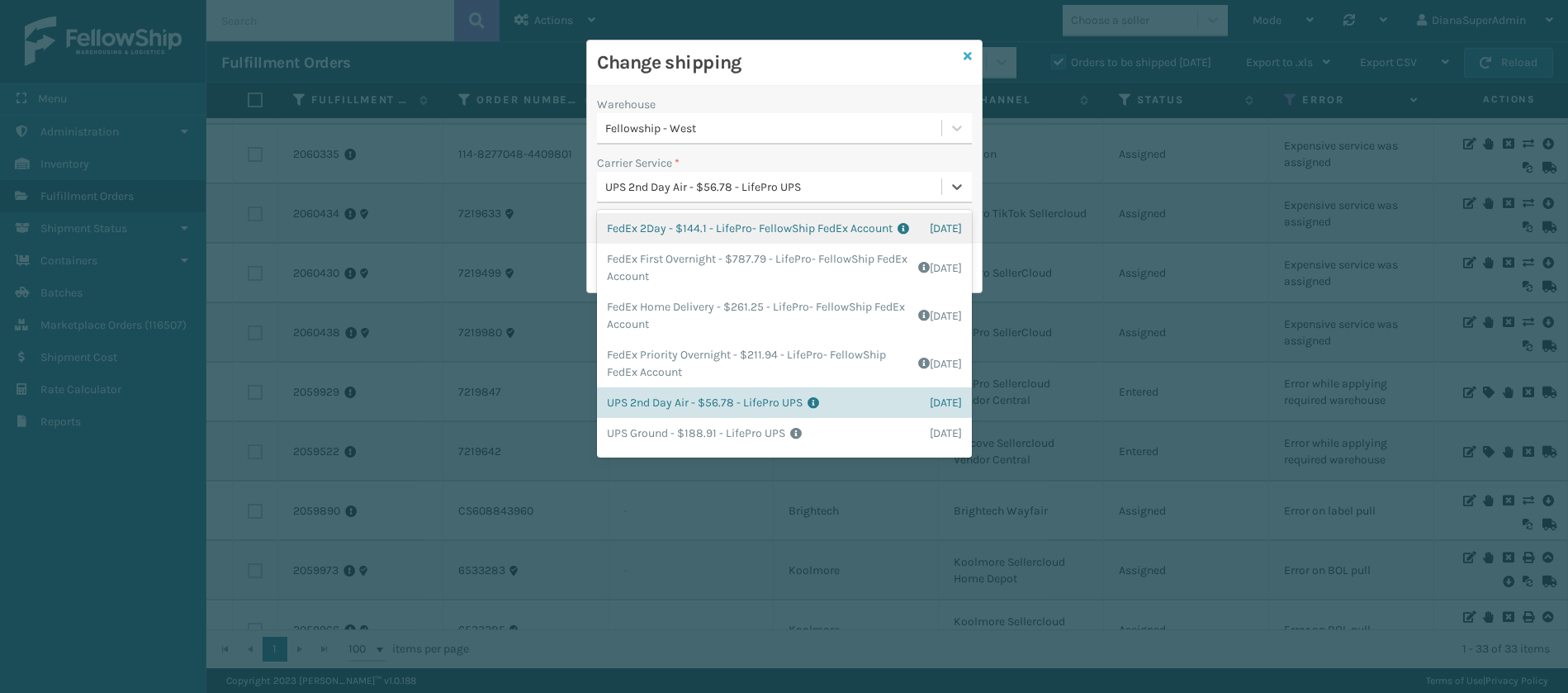
click at [967, 59] on icon at bounding box center [968, 57] width 8 height 12
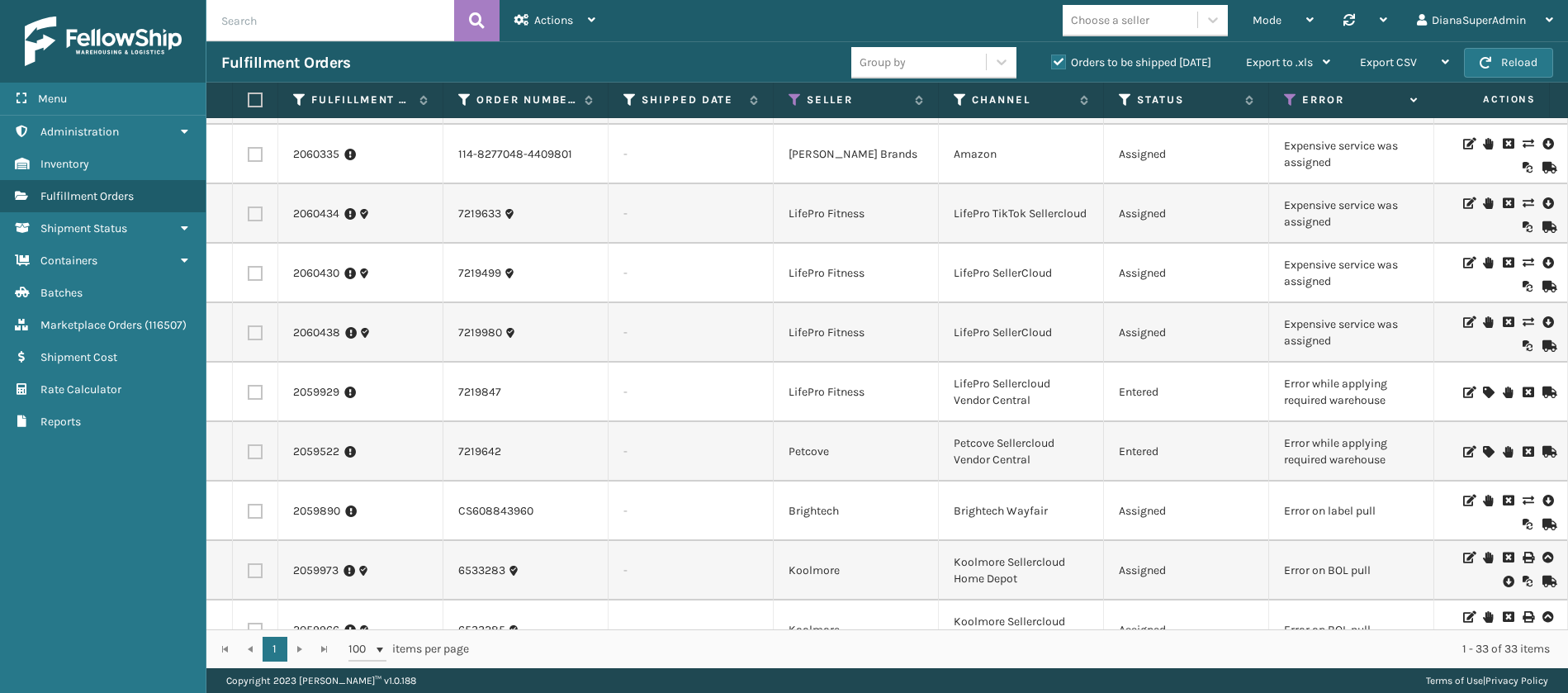
click at [386, 25] on input "text" at bounding box center [330, 20] width 248 height 41
paste input "5021421"
type input "5021421"
click at [482, 35] on button at bounding box center [477, 20] width 46 height 41
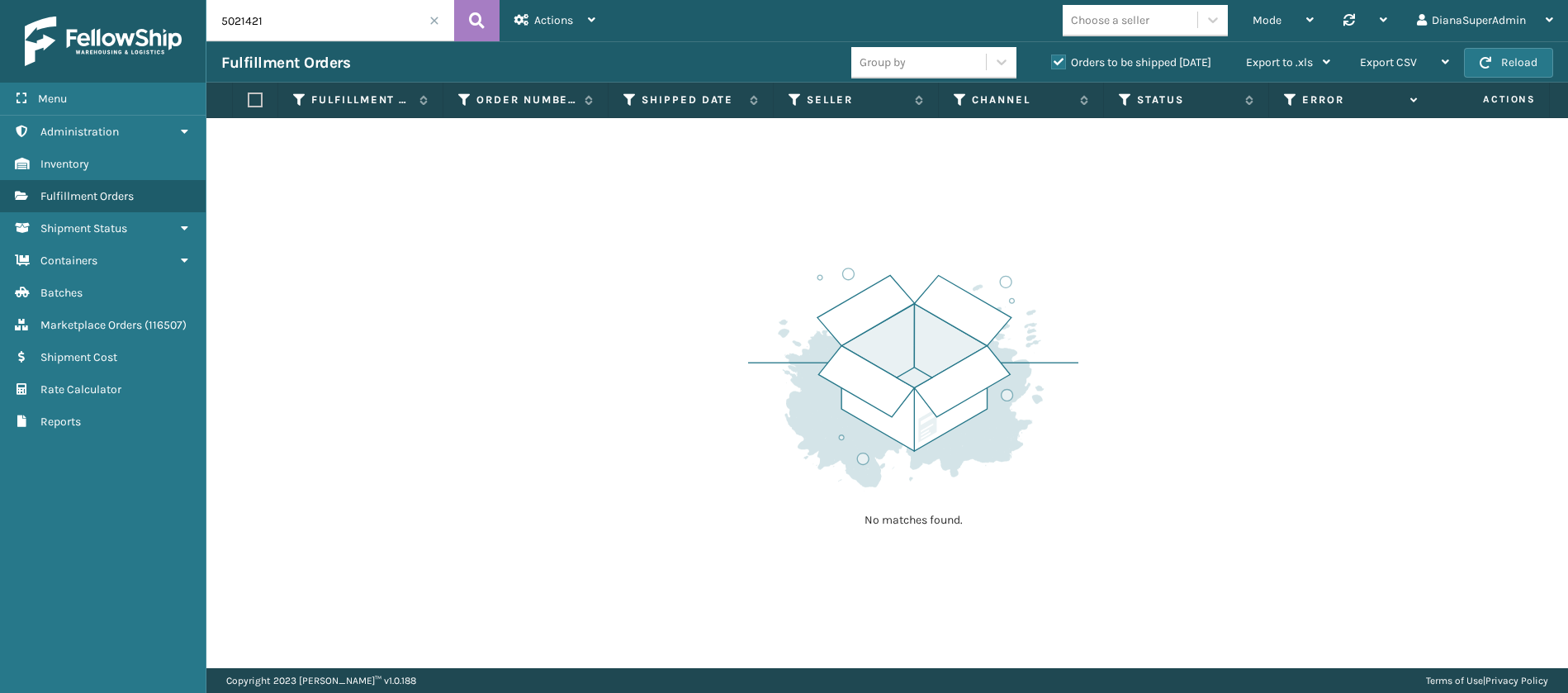
click at [1054, 60] on label "Orders to be shipped [DATE]" at bounding box center [1132, 62] width 161 height 14
click at [1052, 60] on input "Orders to be shipped [DATE]" at bounding box center [1052, 58] width 1 height 11
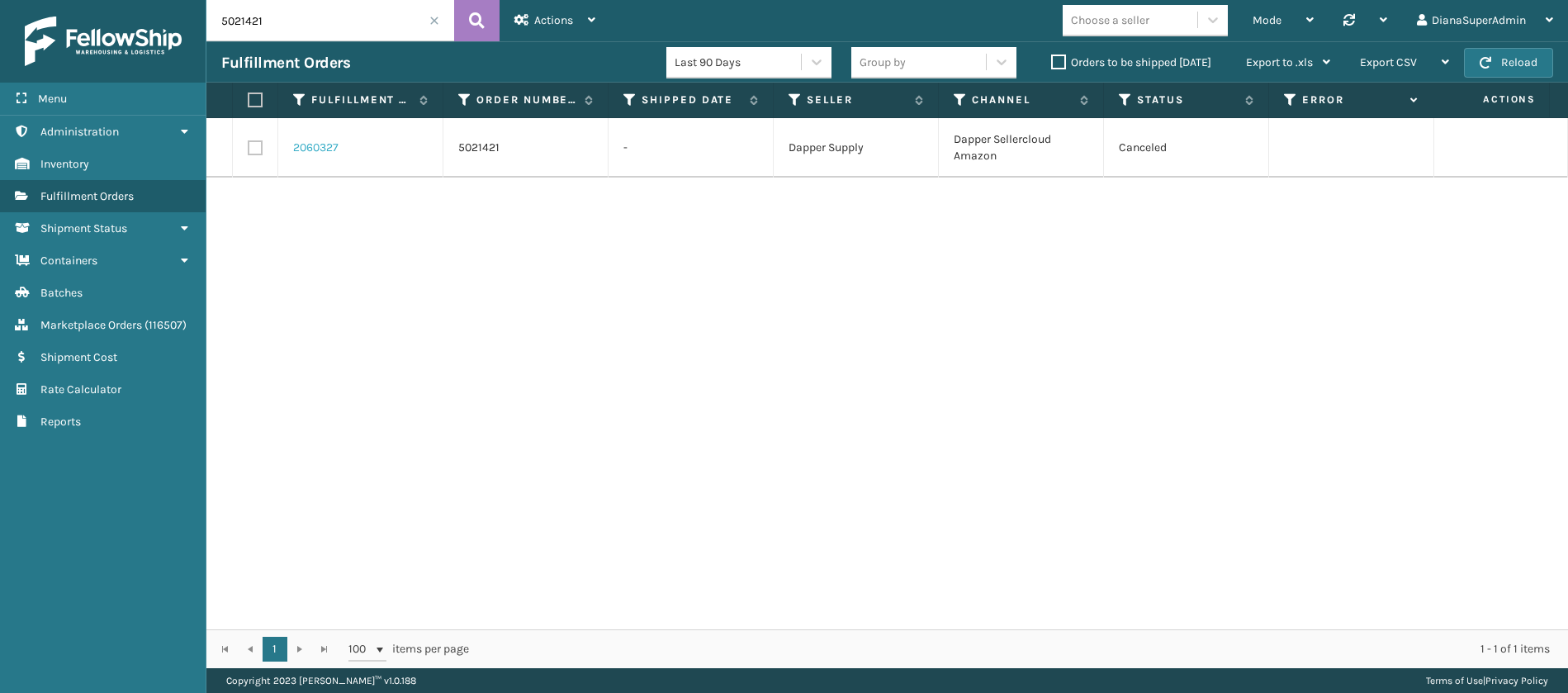
click at [327, 154] on link "2060327" at bounding box center [316, 148] width 46 height 17
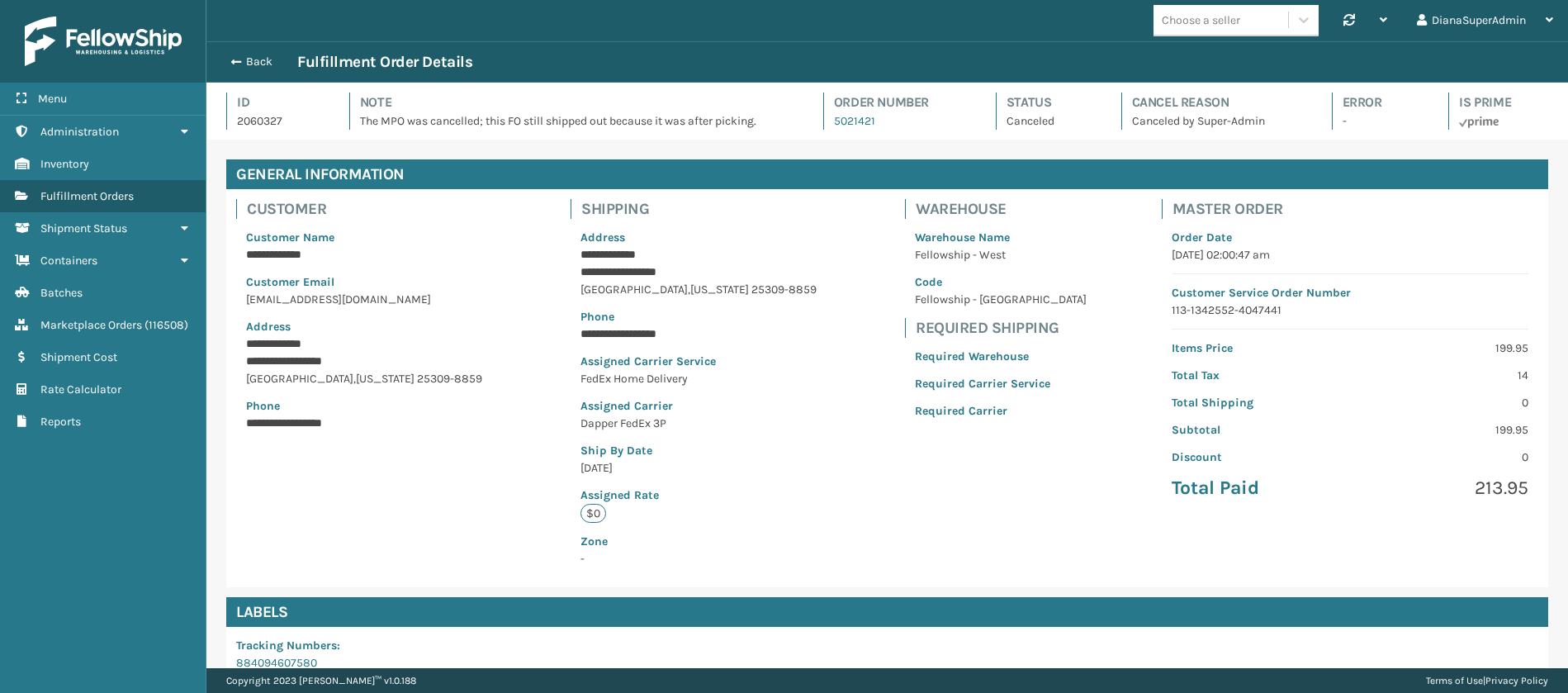
scroll to position [254, 0]
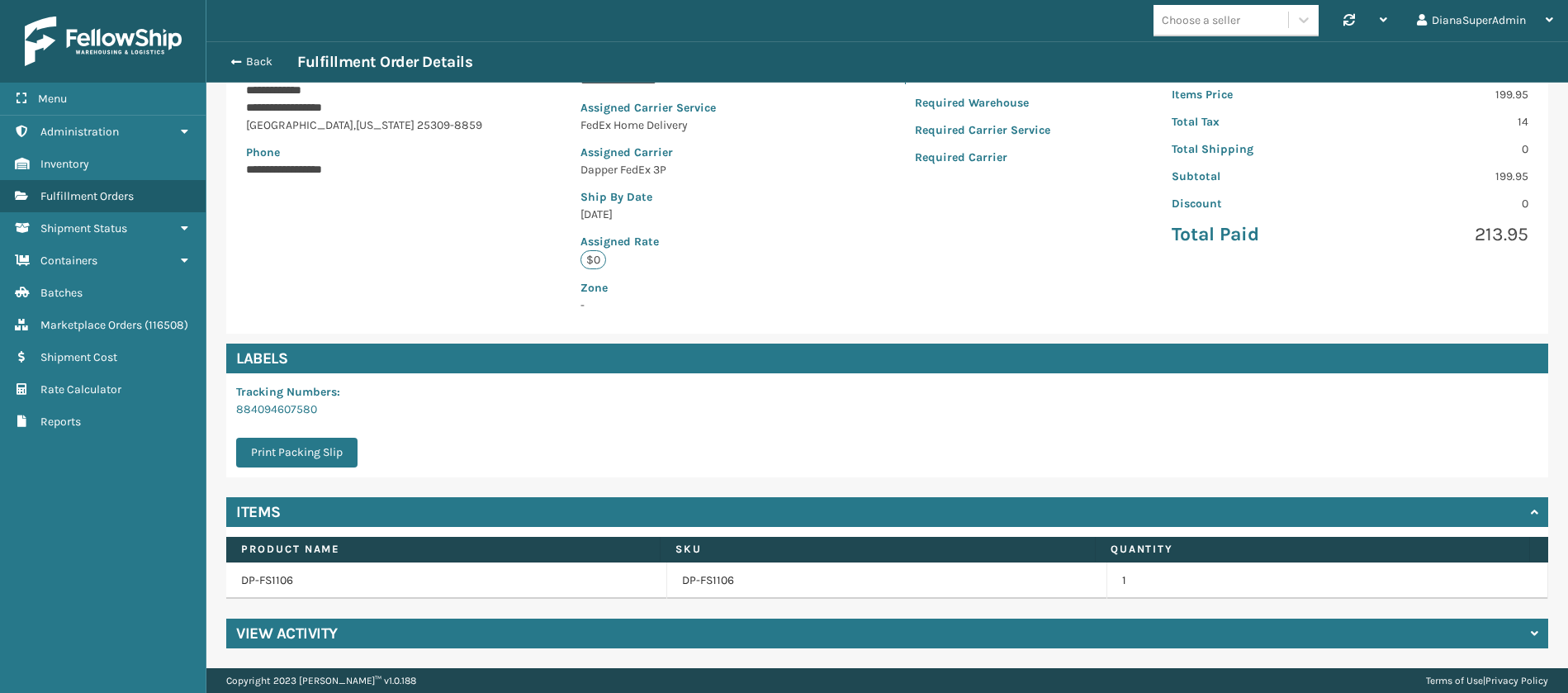
click at [660, 628] on div "View Activity" at bounding box center [888, 633] width 1322 height 30
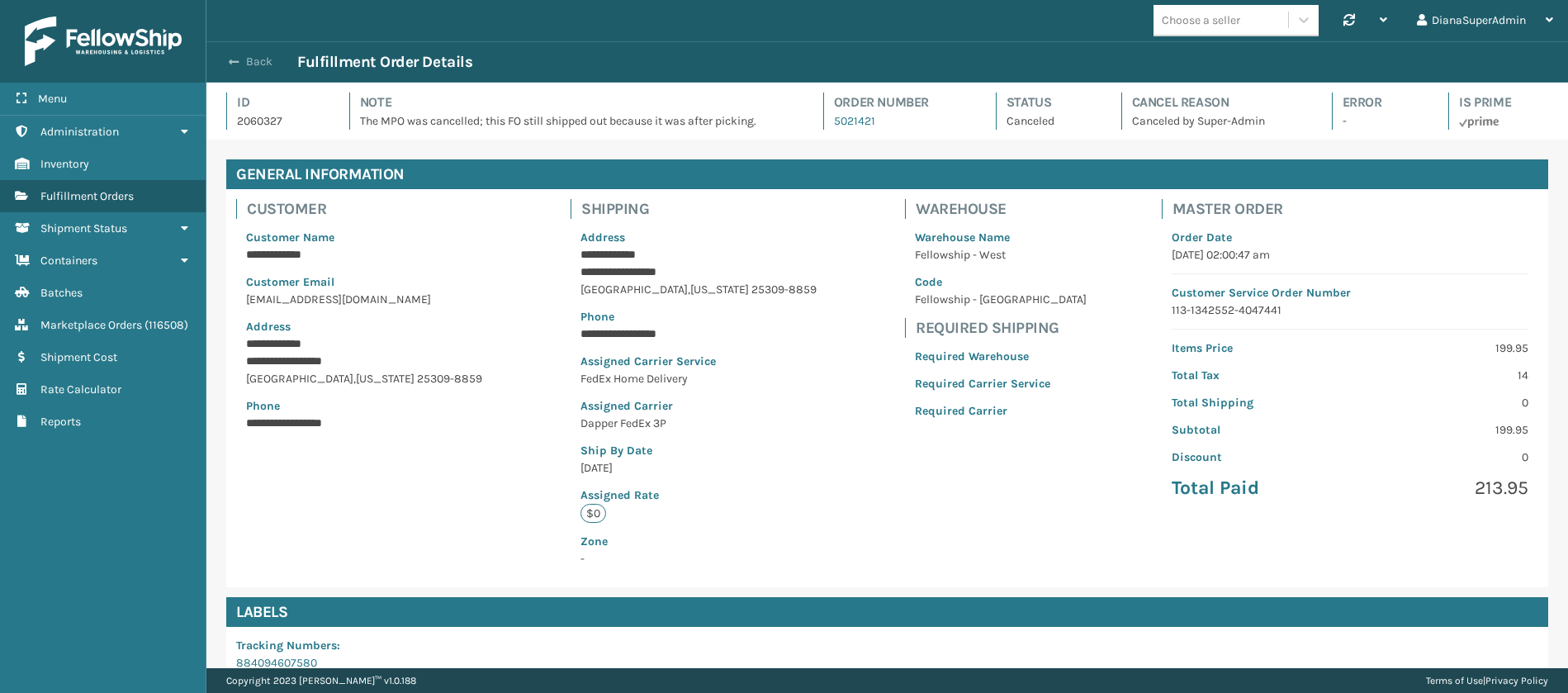
click at [230, 64] on span "button" at bounding box center [234, 62] width 10 height 12
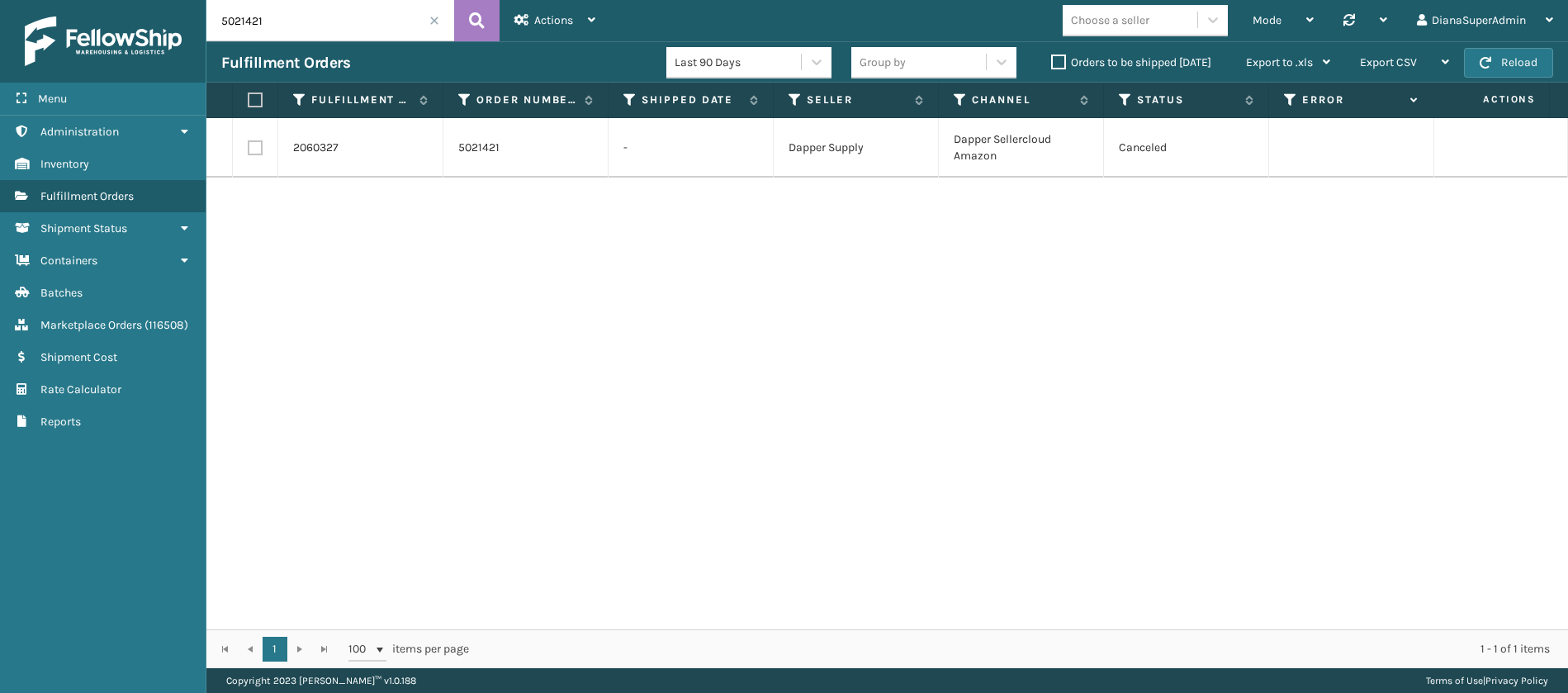
click at [435, 19] on span at bounding box center [434, 21] width 10 height 10
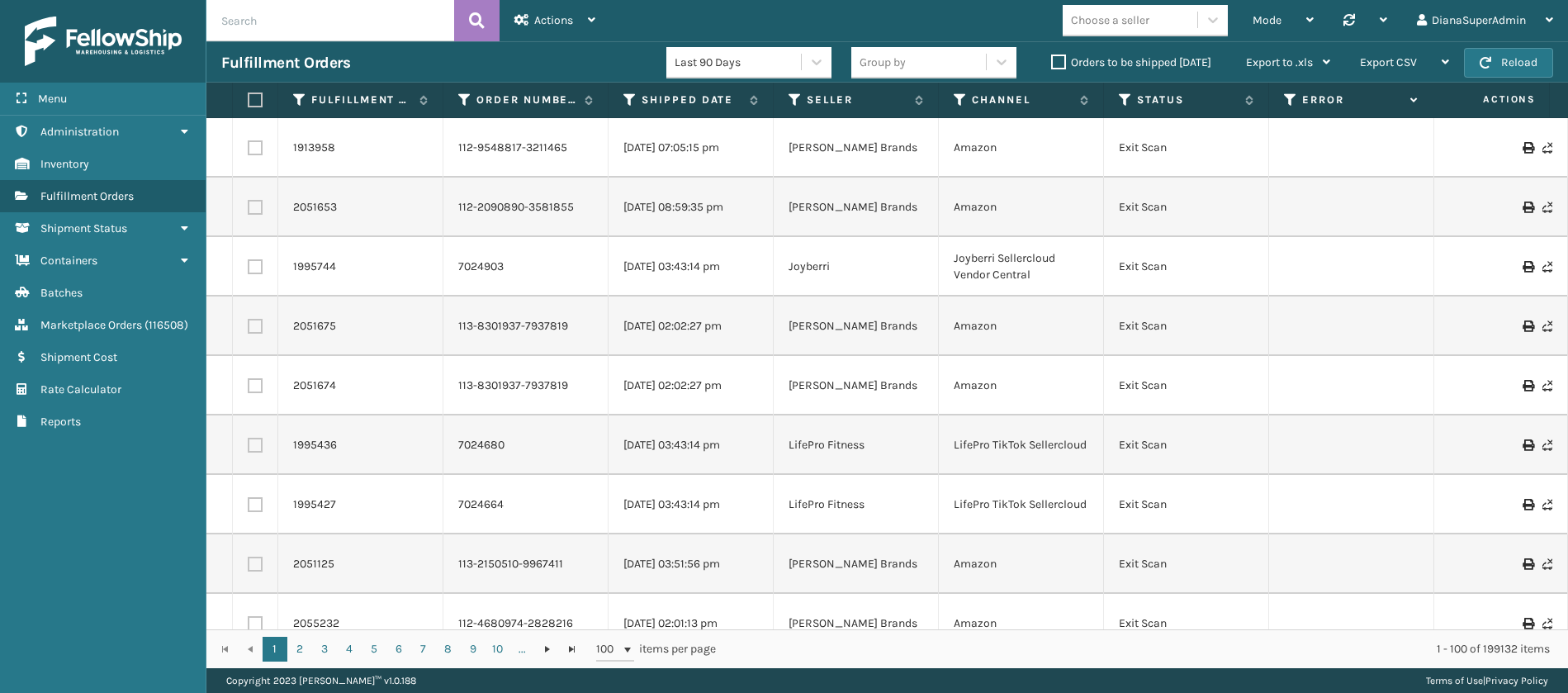
click at [1059, 60] on label "Orders to be shipped [DATE]" at bounding box center [1132, 62] width 161 height 14
click at [1052, 60] on input "Orders to be shipped [DATE]" at bounding box center [1052, 58] width 1 height 11
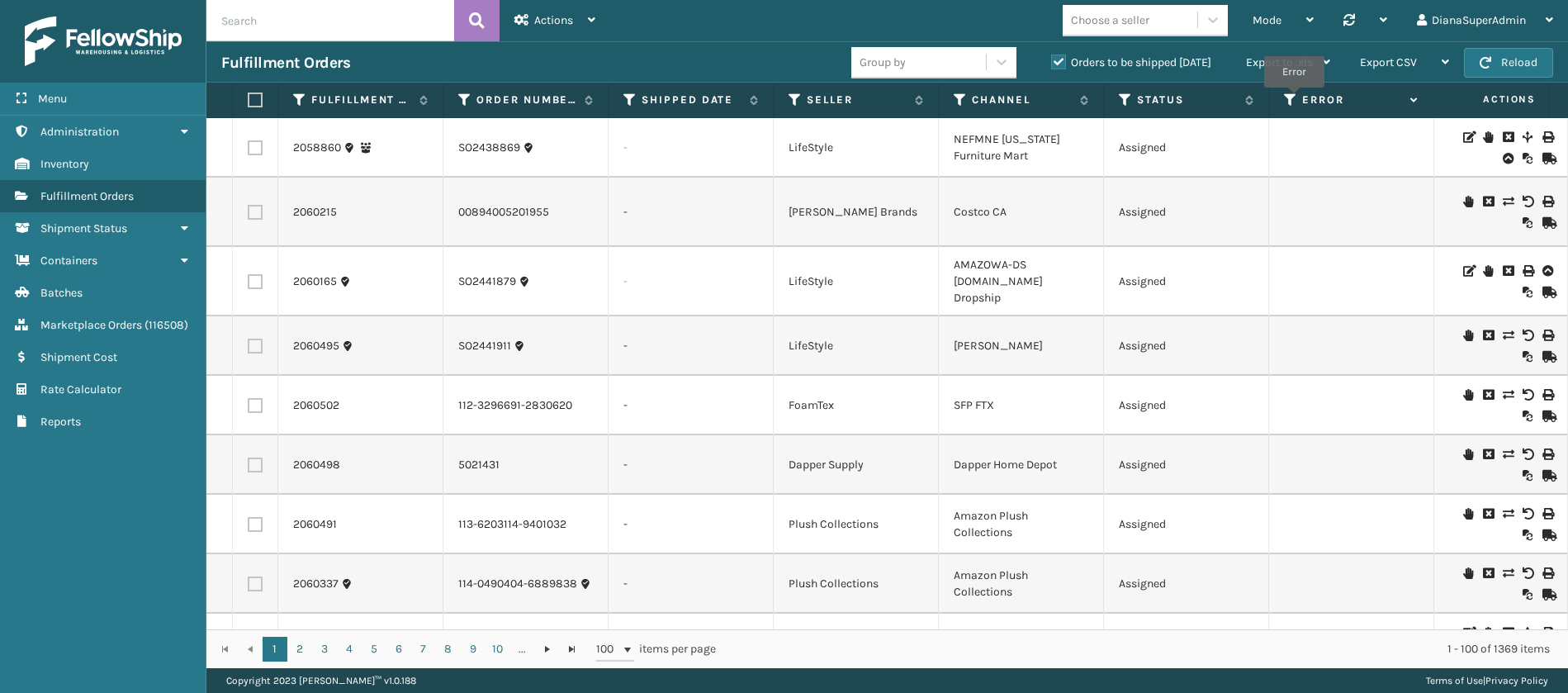
click at [1293, 99] on icon at bounding box center [1291, 100] width 14 height 15
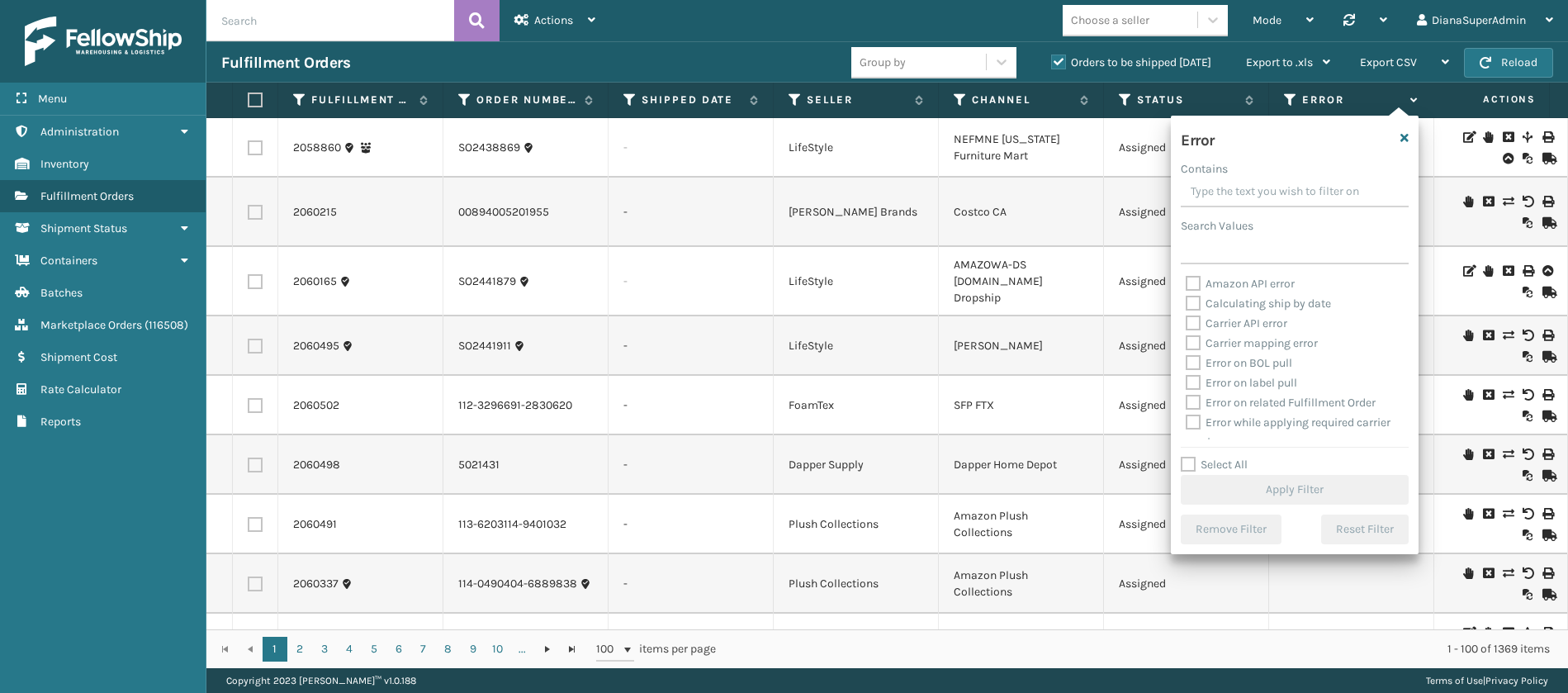
click at [1188, 464] on label "Select All" at bounding box center [1214, 464] width 67 height 14
click at [1188, 456] on input "Select All" at bounding box center [1304, 456] width 248 height 2
checkbox input "true"
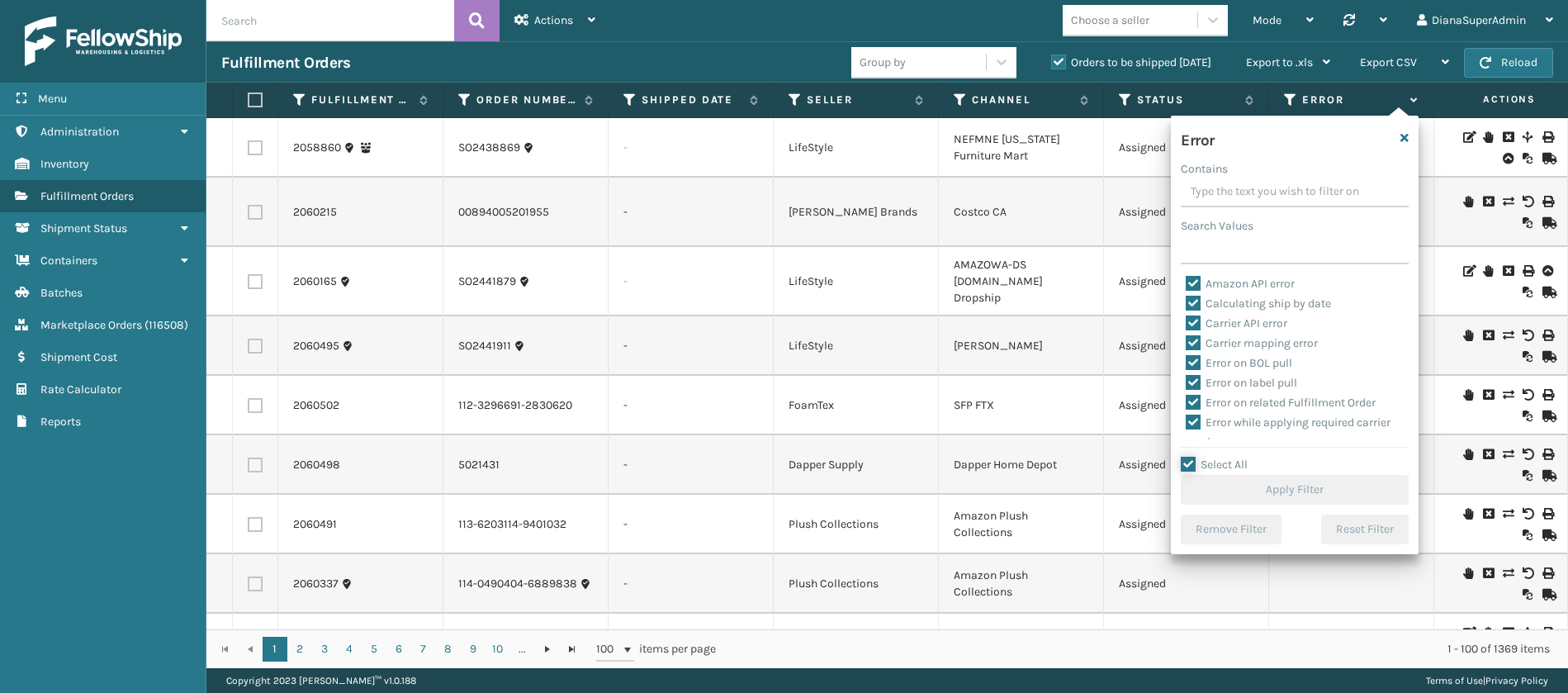
checkbox input "true"
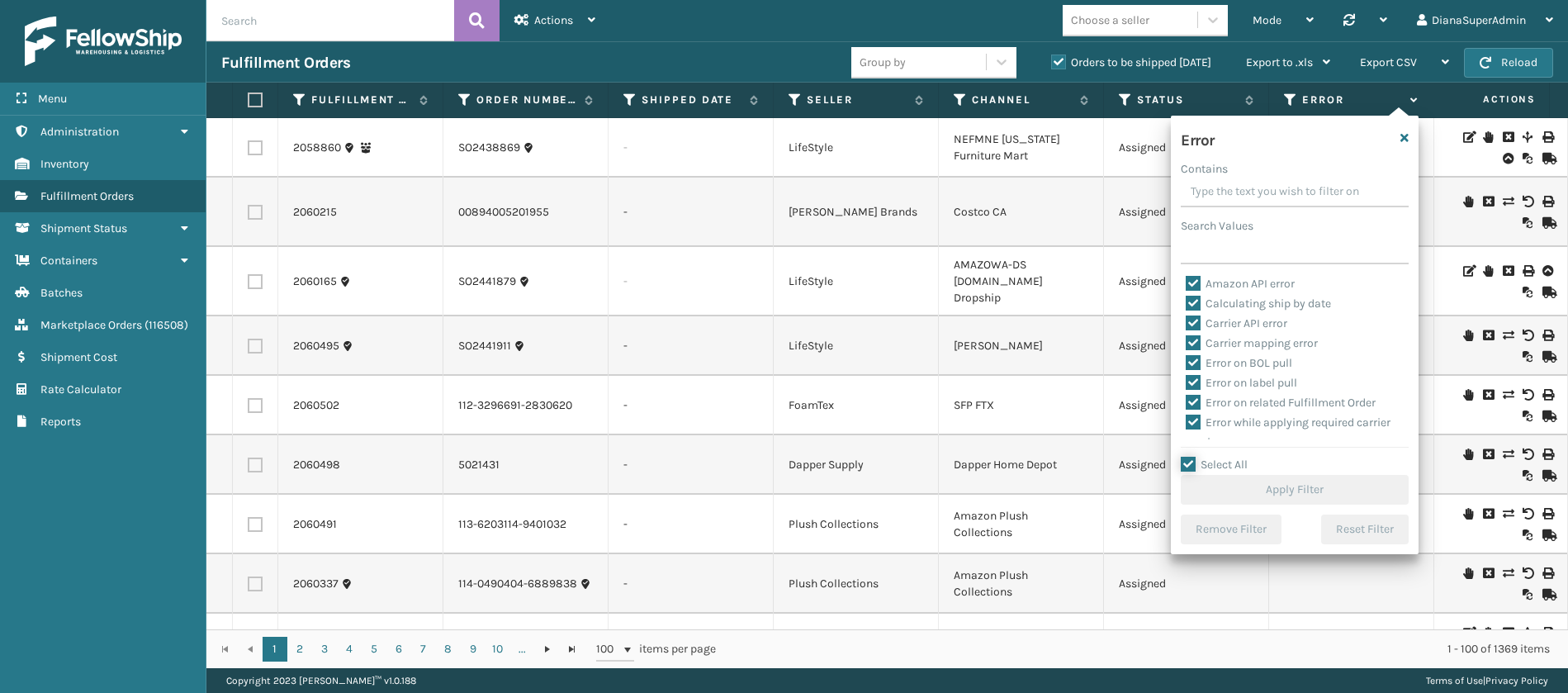
checkbox input "true"
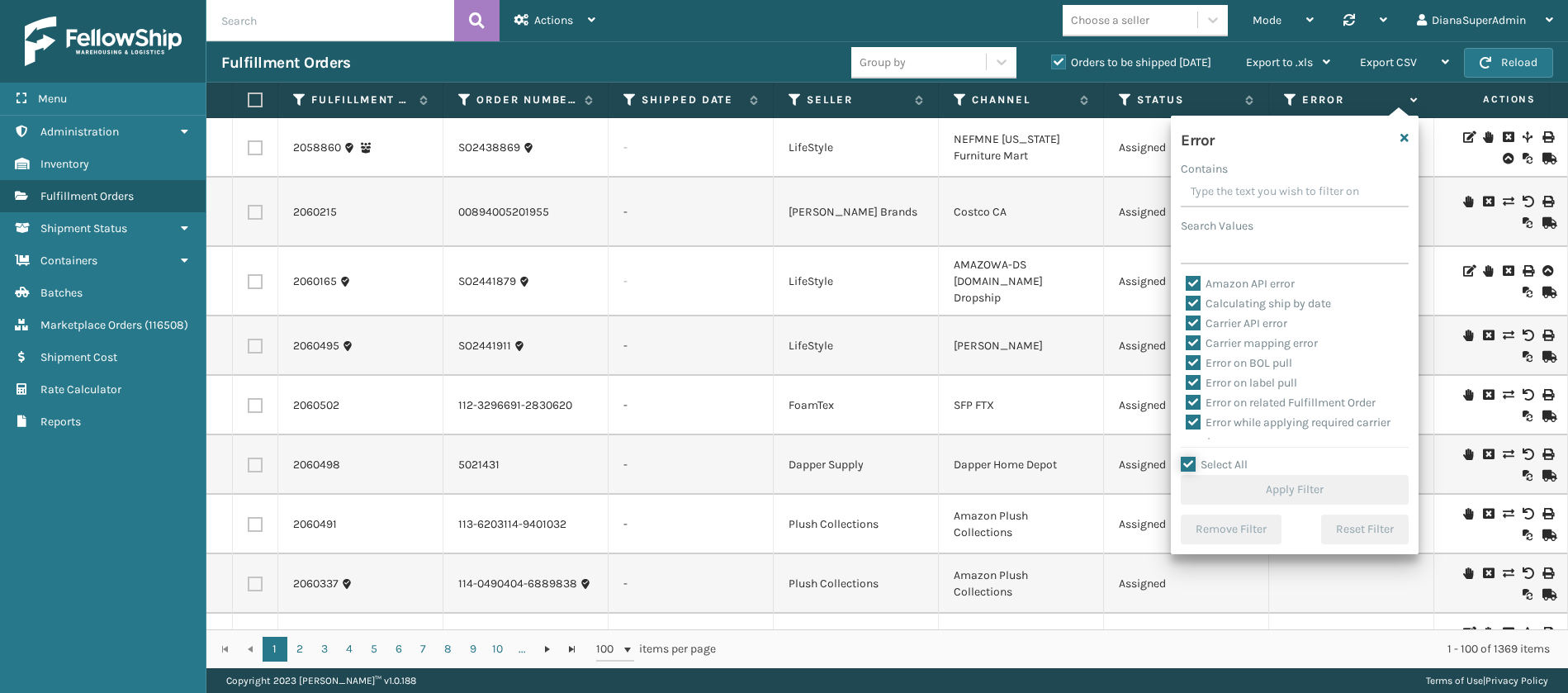
checkbox input "true"
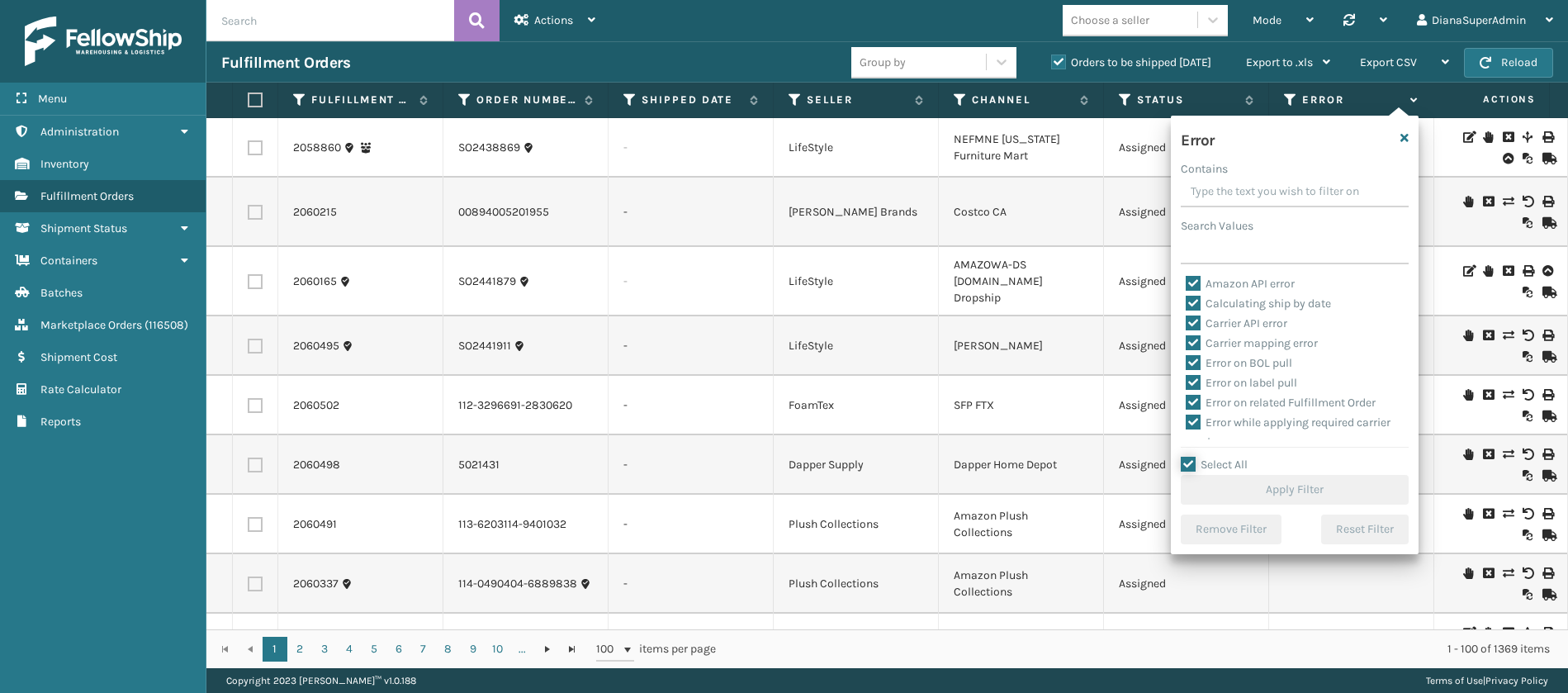
checkbox input "true"
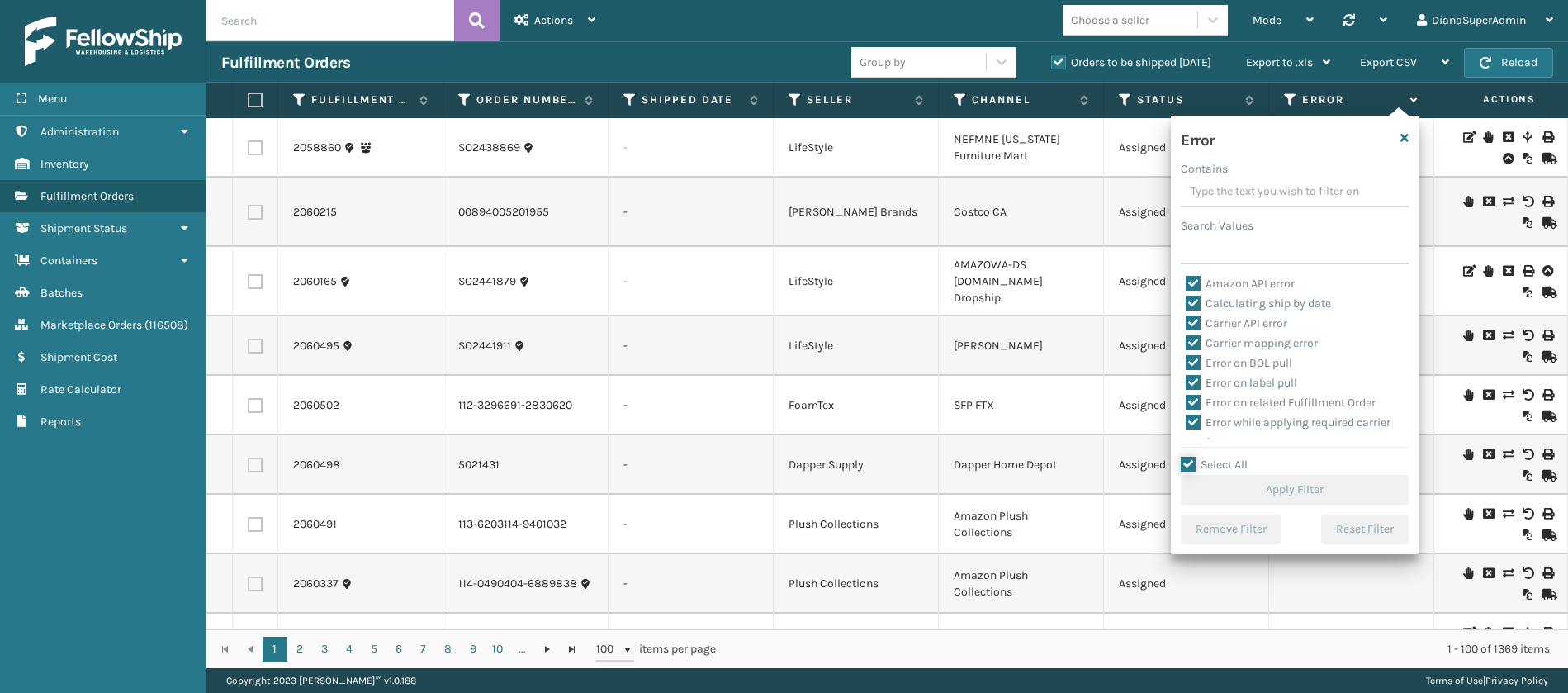
checkbox input "true"
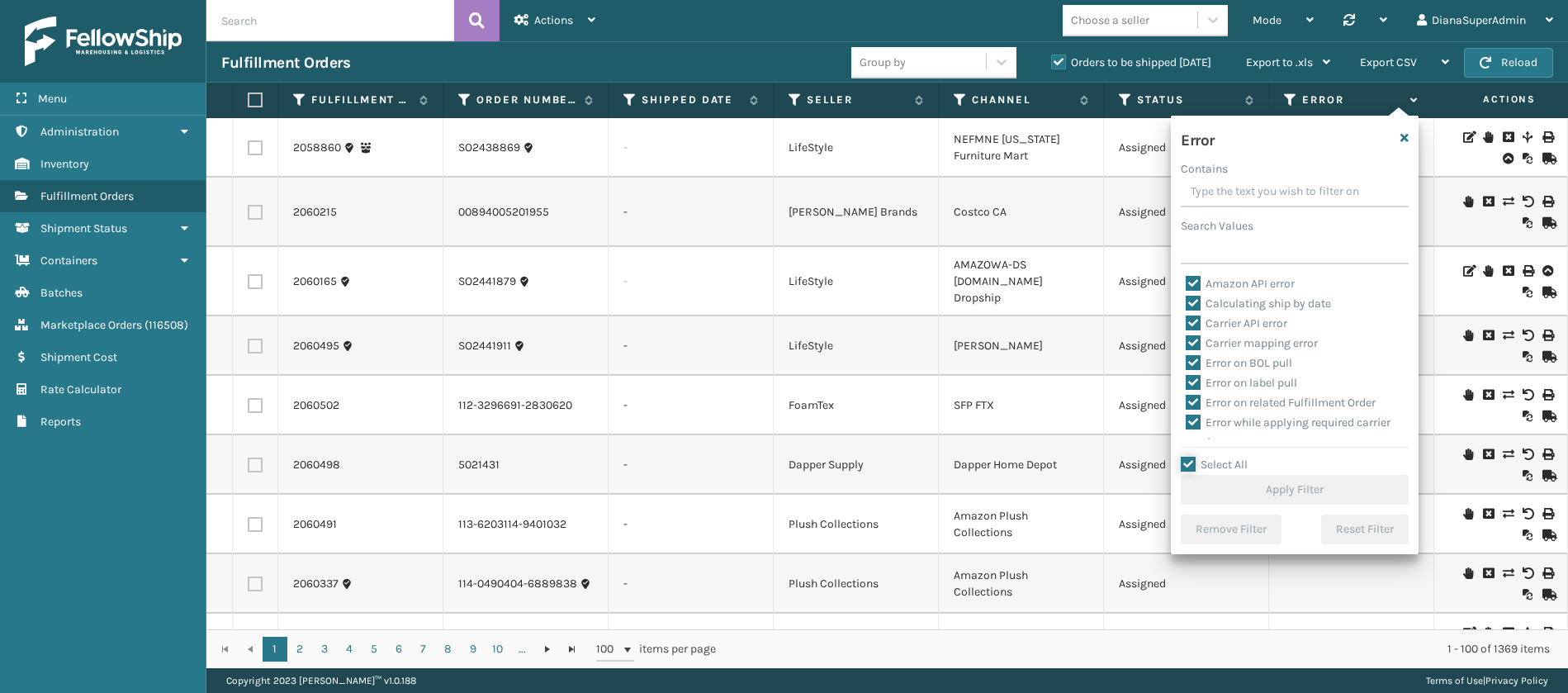
checkbox input "true"
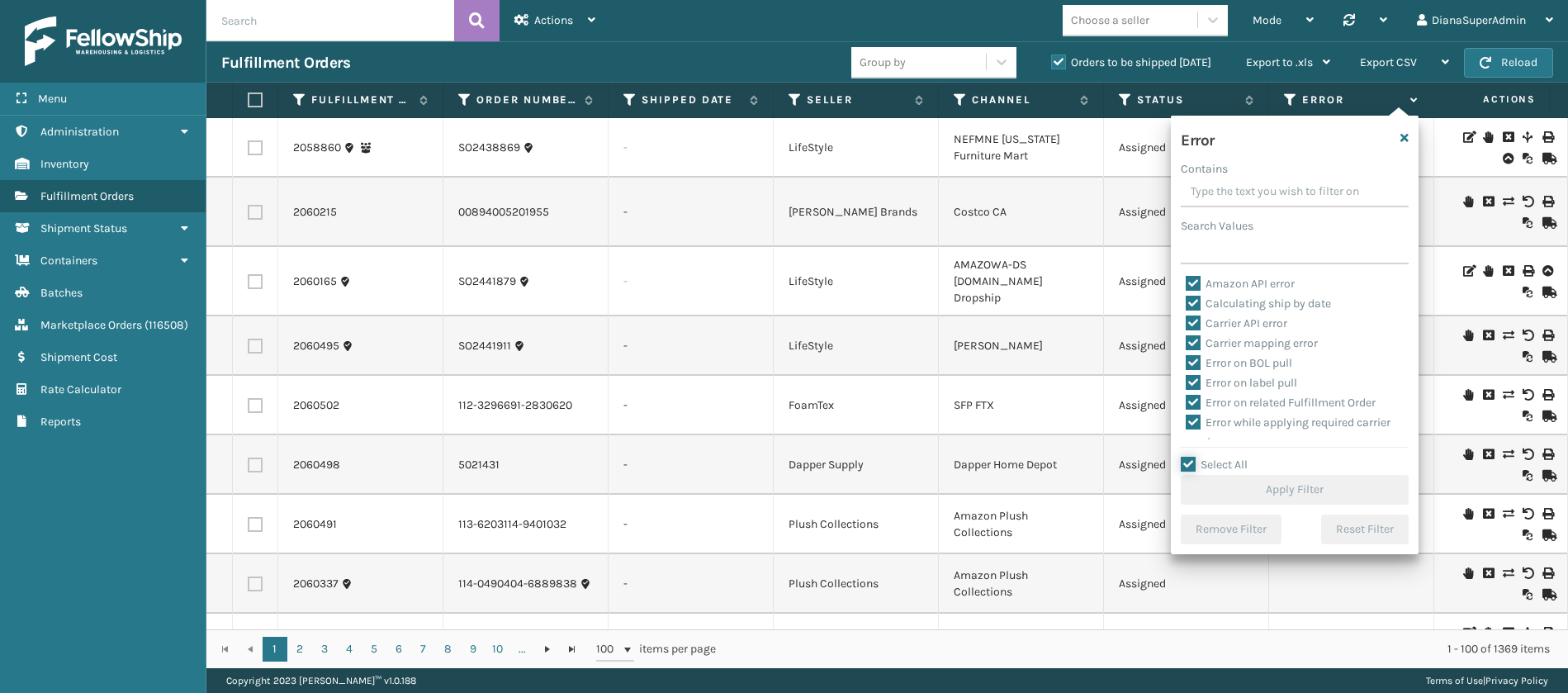
checkbox input "true"
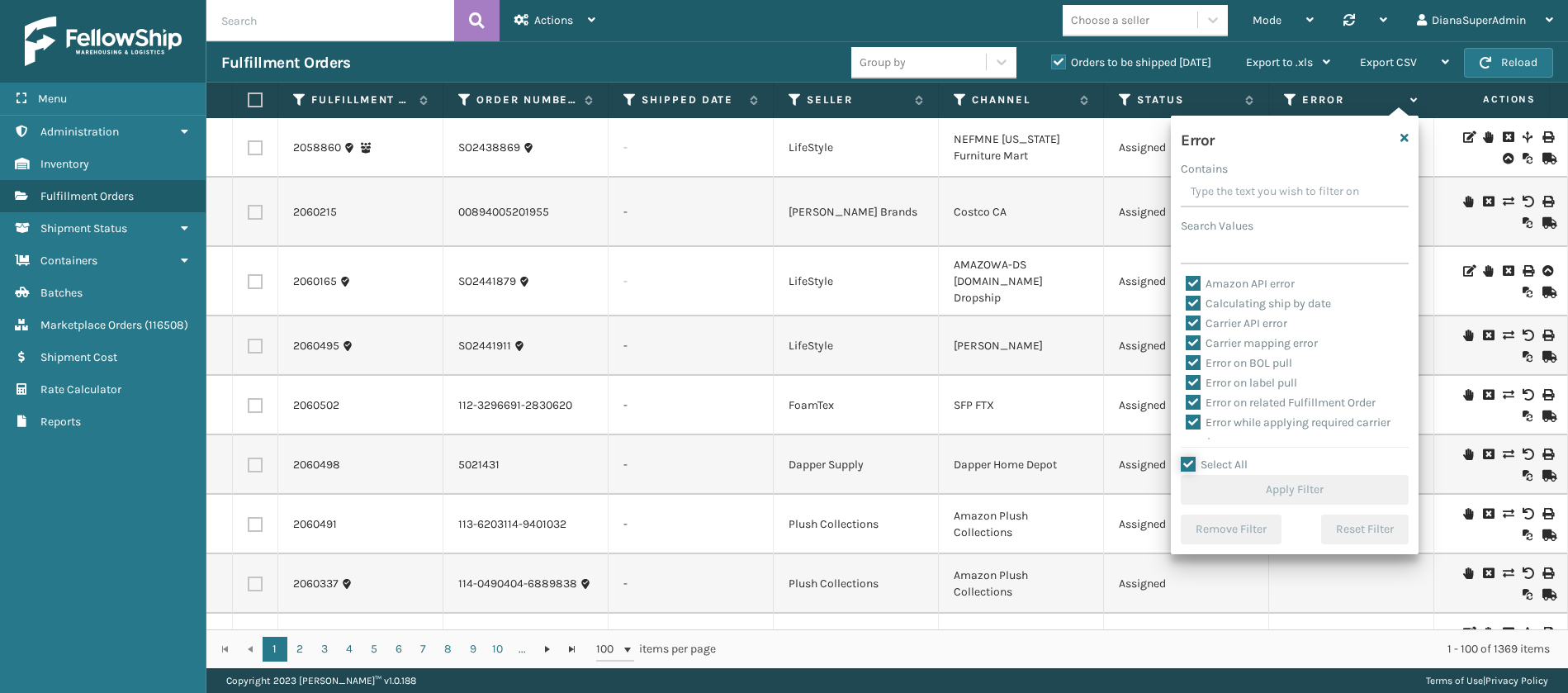
checkbox input "true"
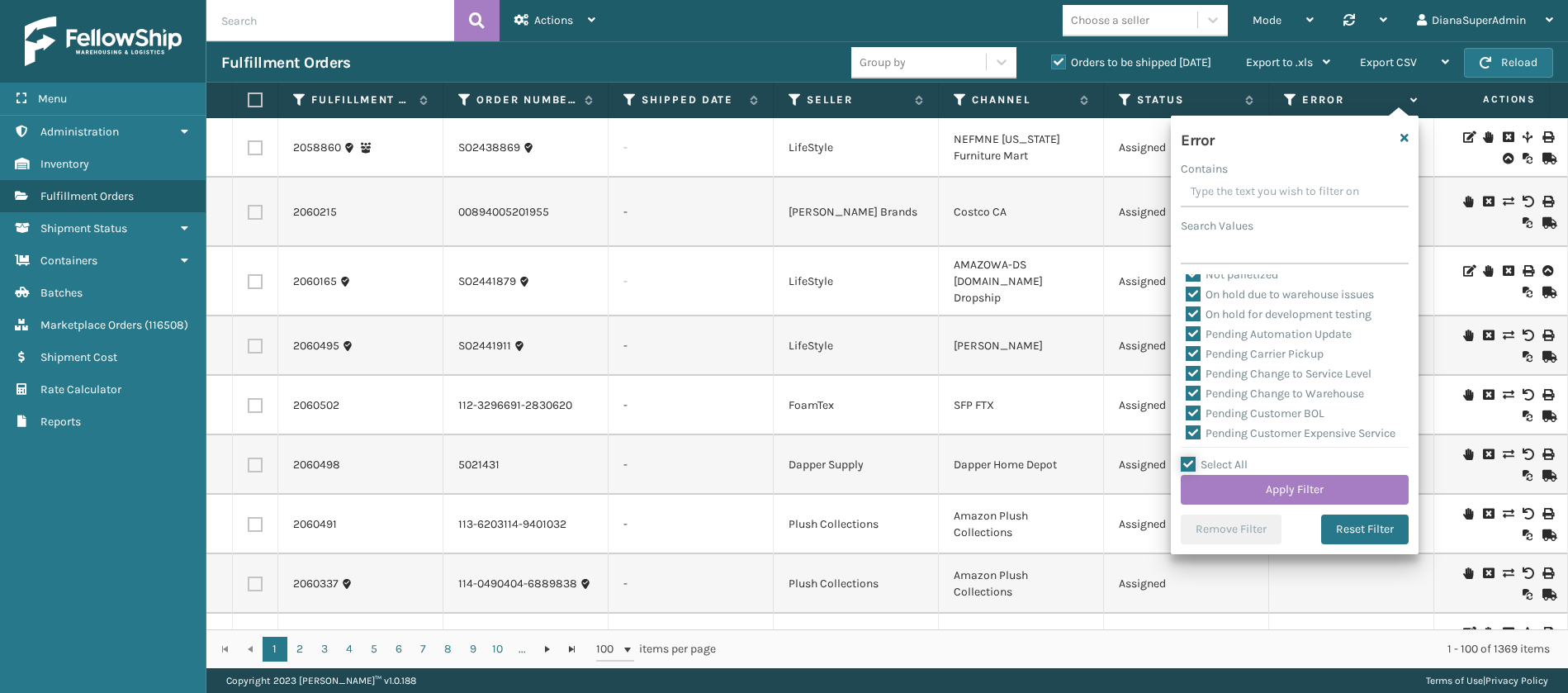
scroll to position [386, 0]
click at [1194, 350] on label "Pending Carrier Pickup" at bounding box center [1254, 352] width 138 height 14
click at [1187, 350] on input "Pending Carrier Pickup" at bounding box center [1186, 348] width 1 height 11
checkbox input "false"
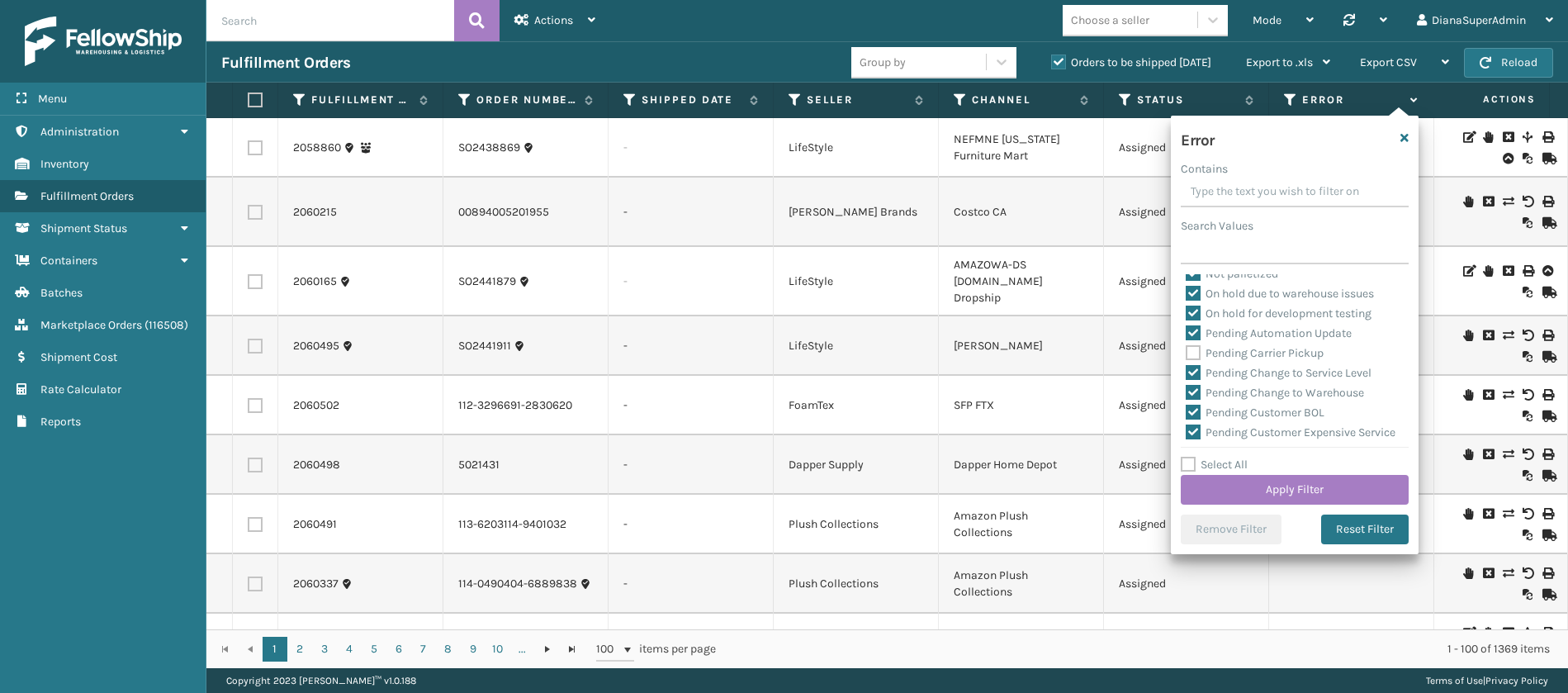
click at [1189, 374] on label "Pending Change to Service Level" at bounding box center [1279, 373] width 186 height 14
click at [1187, 374] on input "Pending Change to Service Level" at bounding box center [1186, 368] width 1 height 11
checkbox input "false"
click at [1191, 388] on label "Pending Change to Warehouse" at bounding box center [1275, 392] width 178 height 14
click at [1187, 388] on input "Pending Change to Warehouse" at bounding box center [1186, 388] width 1 height 11
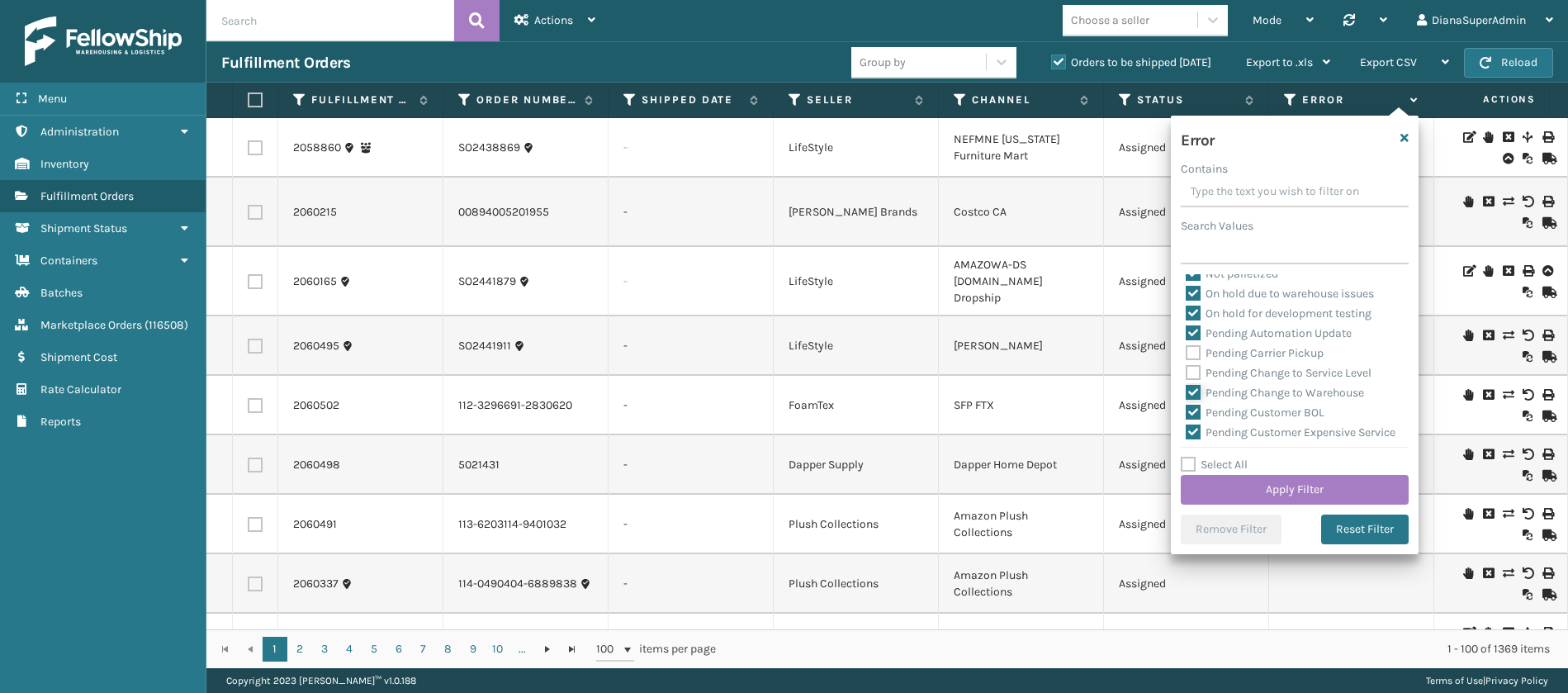
checkbox input "false"
click at [1191, 412] on label "Pending Customer BOL" at bounding box center [1255, 412] width 139 height 14
click at [1187, 412] on input "Pending Customer BOL" at bounding box center [1186, 408] width 1 height 11
checkbox input "false"
click at [1191, 430] on label "Pending Customer Expensive Service" at bounding box center [1291, 432] width 210 height 14
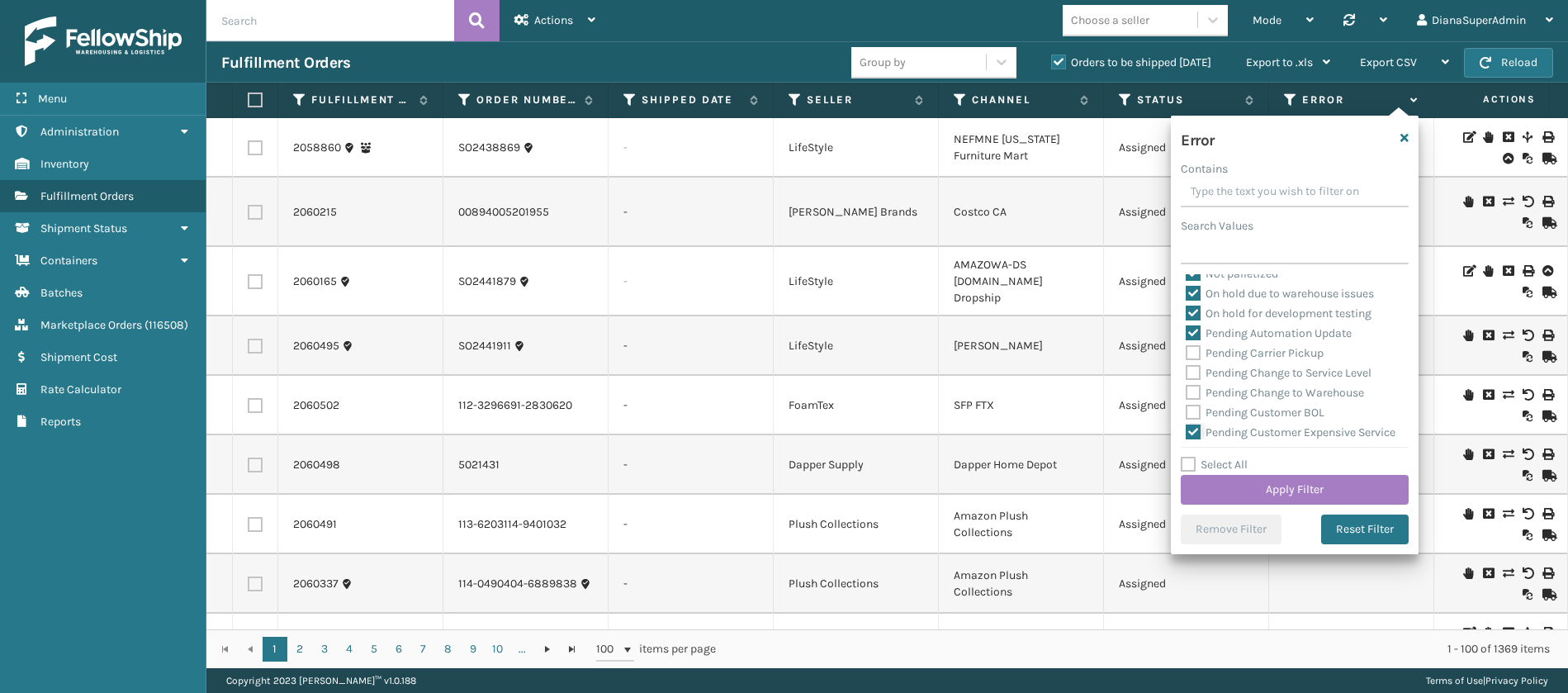
click at [1187, 430] on input "Pending Customer Expensive Service" at bounding box center [1186, 428] width 1 height 11
checkbox input "false"
click at [1190, 352] on label "Pending Customer Label Issue" at bounding box center [1274, 346] width 176 height 14
click at [1187, 346] on input "Pending Customer Label Issue" at bounding box center [1186, 341] width 1 height 11
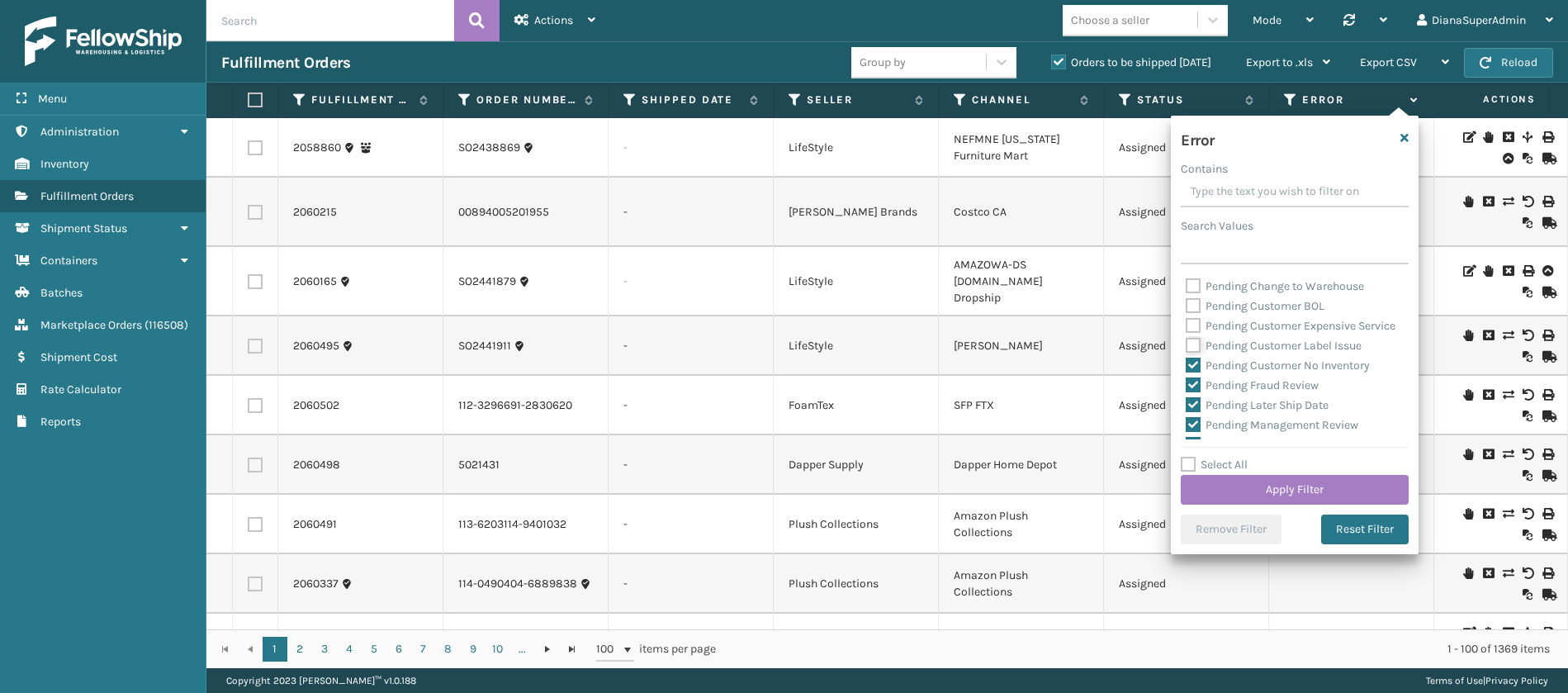
checkbox input "false"
click at [1194, 373] on label "Pending Customer No Inventory" at bounding box center [1278, 365] width 184 height 14
click at [1187, 367] on input "Pending Customer No Inventory" at bounding box center [1186, 361] width 1 height 11
checkbox input "false"
click at [1196, 392] on label "Pending Fraud Review" at bounding box center [1252, 385] width 133 height 14
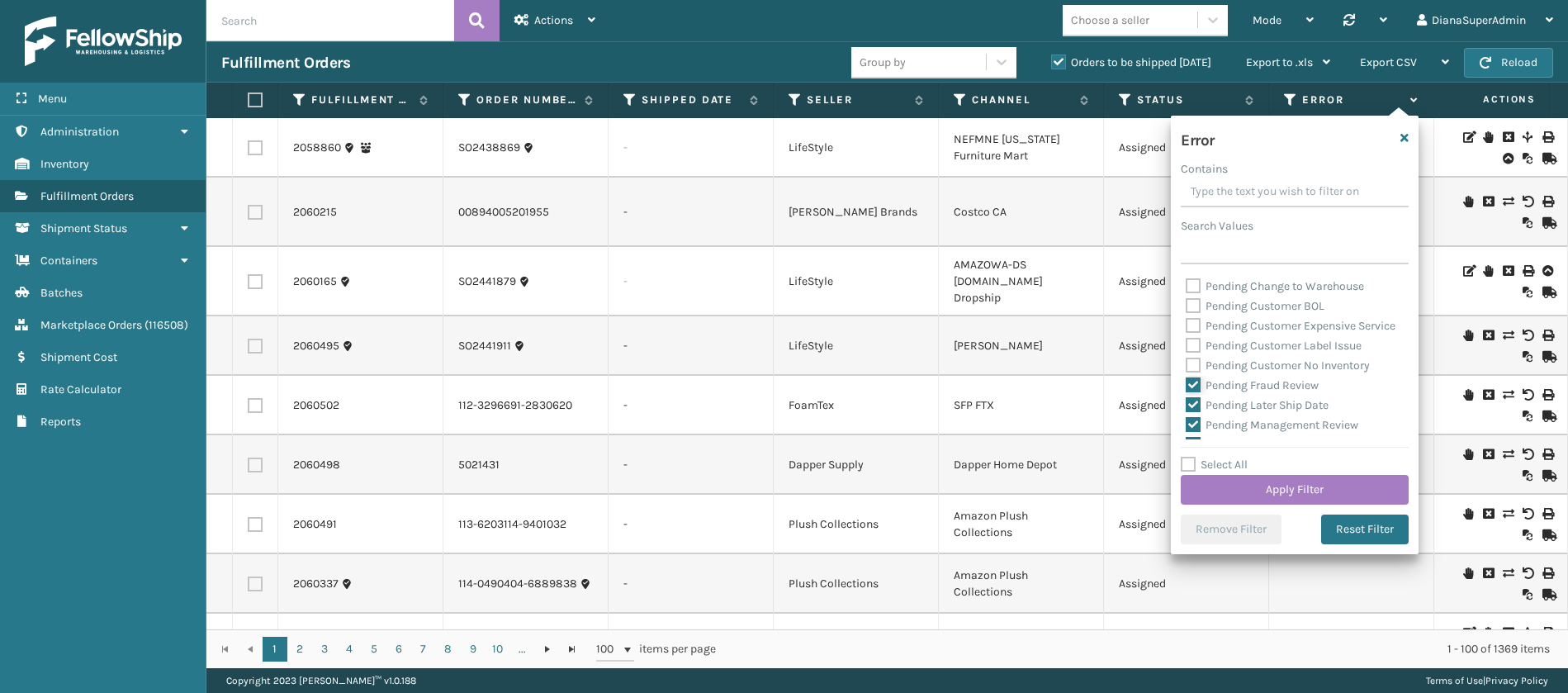
click at [1187, 386] on input "Pending Fraud Review" at bounding box center [1186, 380] width 1 height 11
checkbox input "false"
click at [1196, 412] on label "Pending Later Ship Date" at bounding box center [1257, 405] width 143 height 14
click at [1187, 407] on input "Pending Later Ship Date" at bounding box center [1186, 401] width 1 height 11
checkbox input "false"
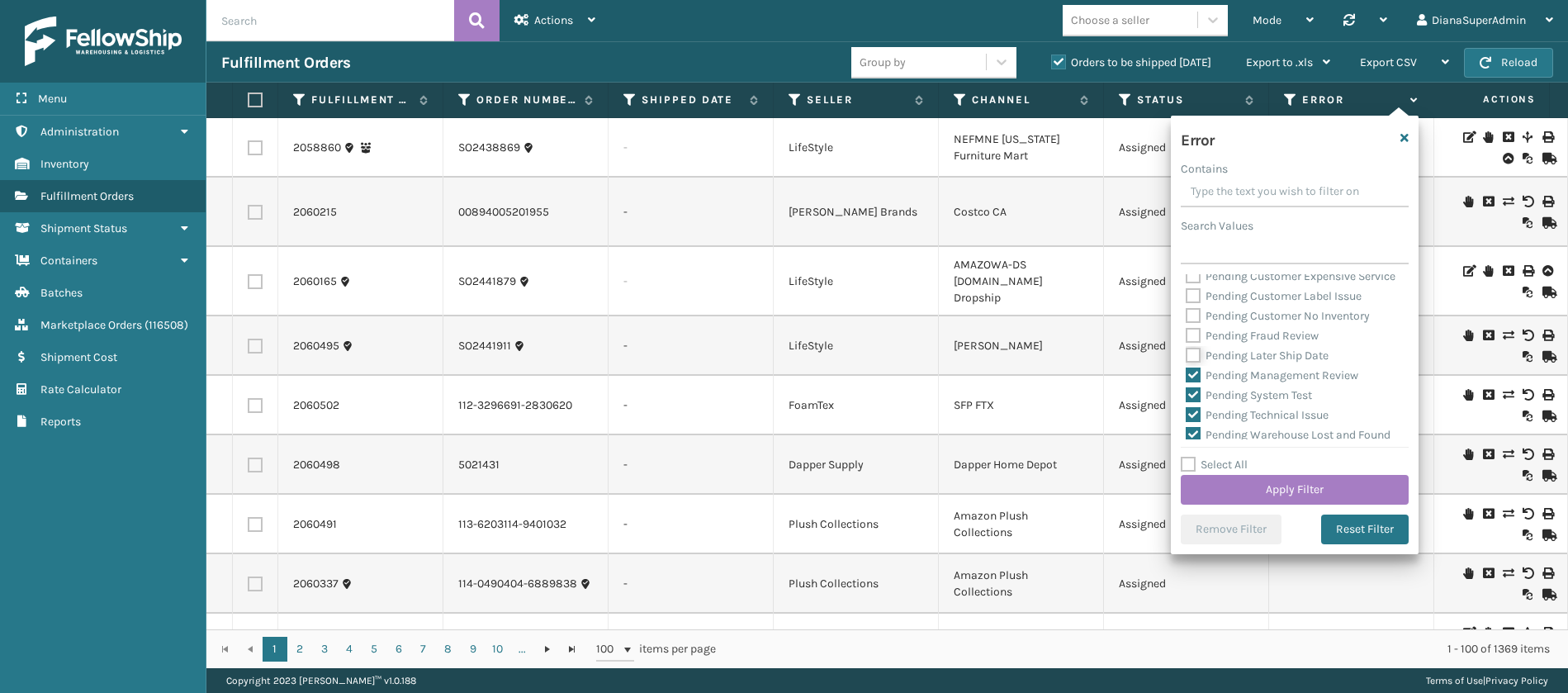
scroll to position [580, 0]
click at [1196, 345] on label "Pending Management Review" at bounding box center [1272, 338] width 172 height 14
click at [1187, 339] on input "Pending Management Review" at bounding box center [1186, 334] width 1 height 11
checkbox input "false"
click at [1196, 365] on label "Pending System Test" at bounding box center [1248, 357] width 126 height 14
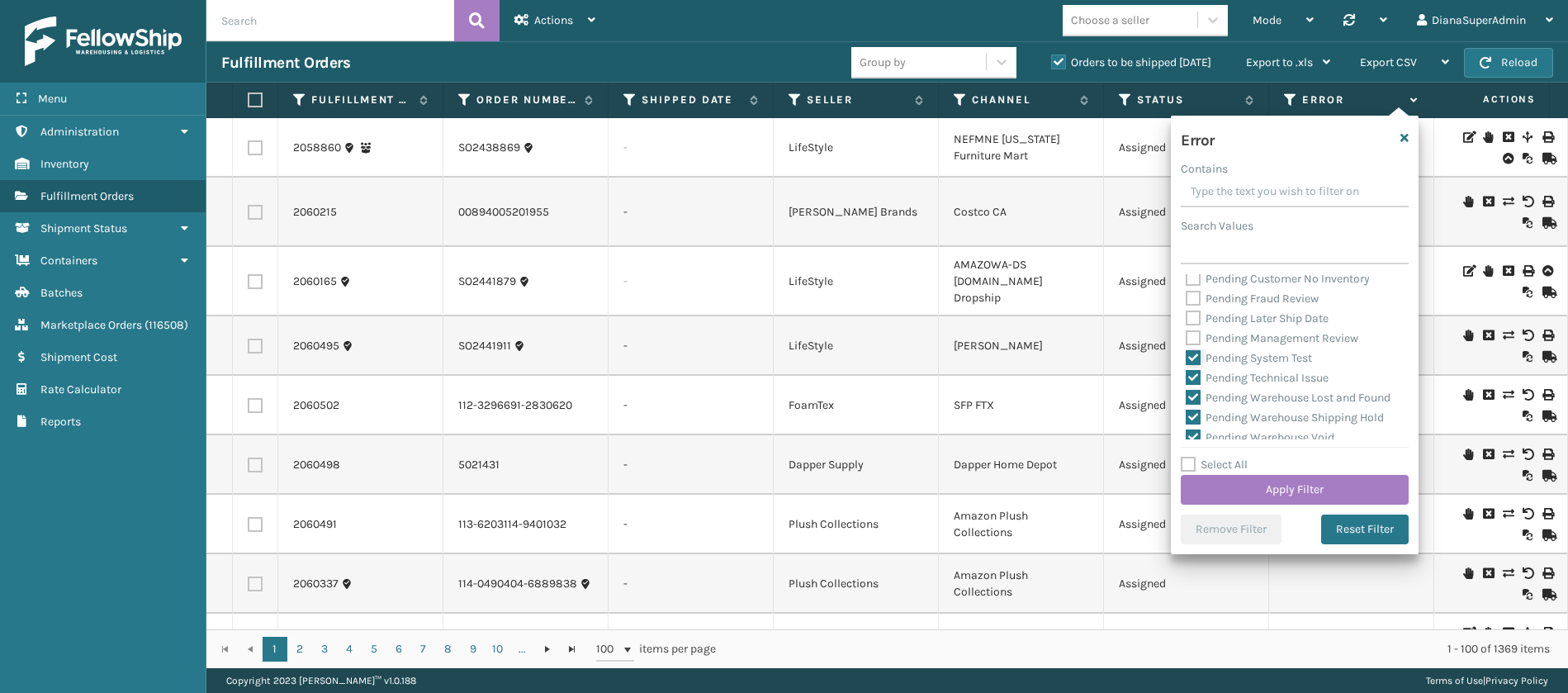
click at [1187, 359] on input "Pending System Test" at bounding box center [1186, 353] width 1 height 11
checkbox input "false"
click at [1195, 385] on label "Pending Technical Issue" at bounding box center [1257, 378] width 143 height 14
click at [1187, 379] on input "Pending Technical Issue" at bounding box center [1186, 374] width 1 height 11
checkbox input "false"
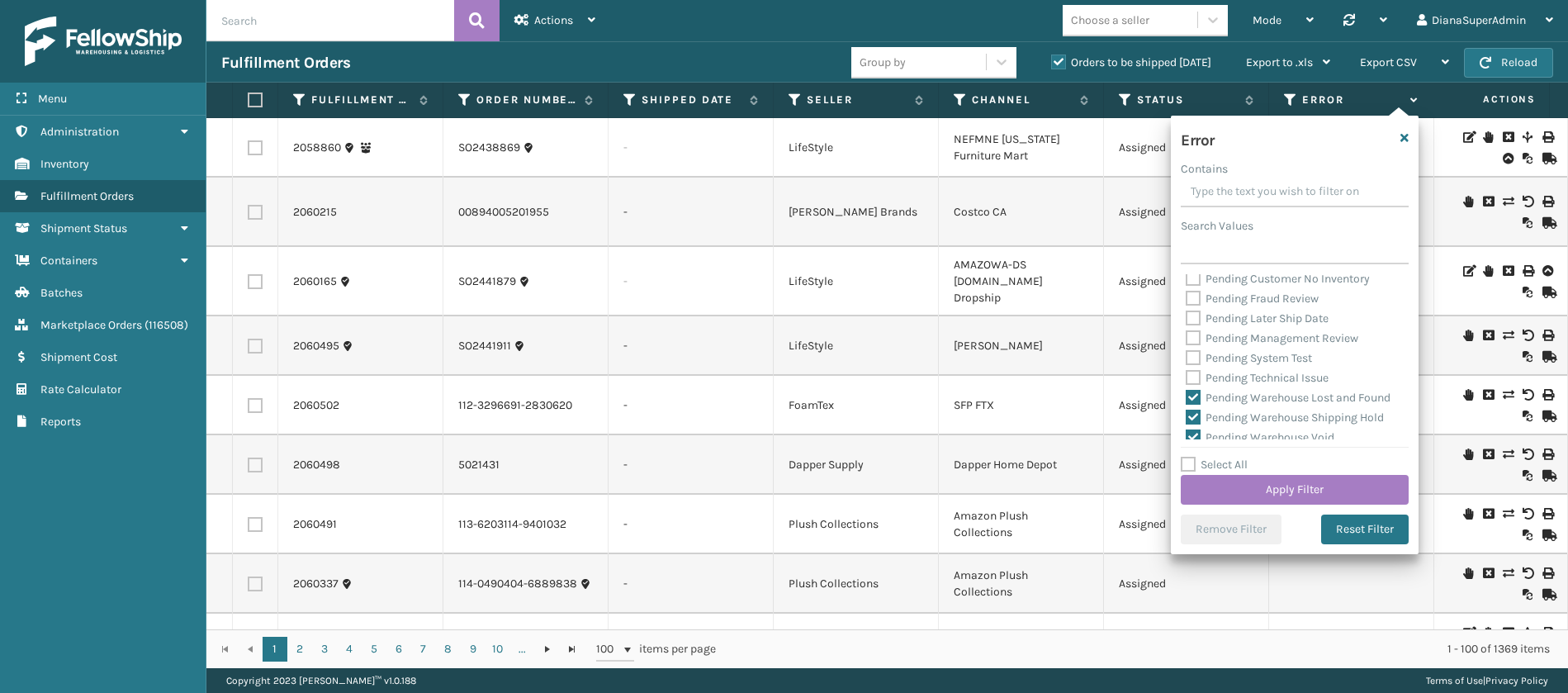
click at [1195, 405] on label "Pending Warehouse Lost and Found" at bounding box center [1288, 397] width 205 height 14
click at [1187, 399] on input "Pending Warehouse Lost and Found" at bounding box center [1186, 393] width 1 height 11
click at [1191, 318] on label "Pending Warehouse Lost and Found" at bounding box center [1288, 310] width 205 height 14
click at [1187, 312] on input "Pending Warehouse Lost and Found" at bounding box center [1186, 307] width 1 height 11
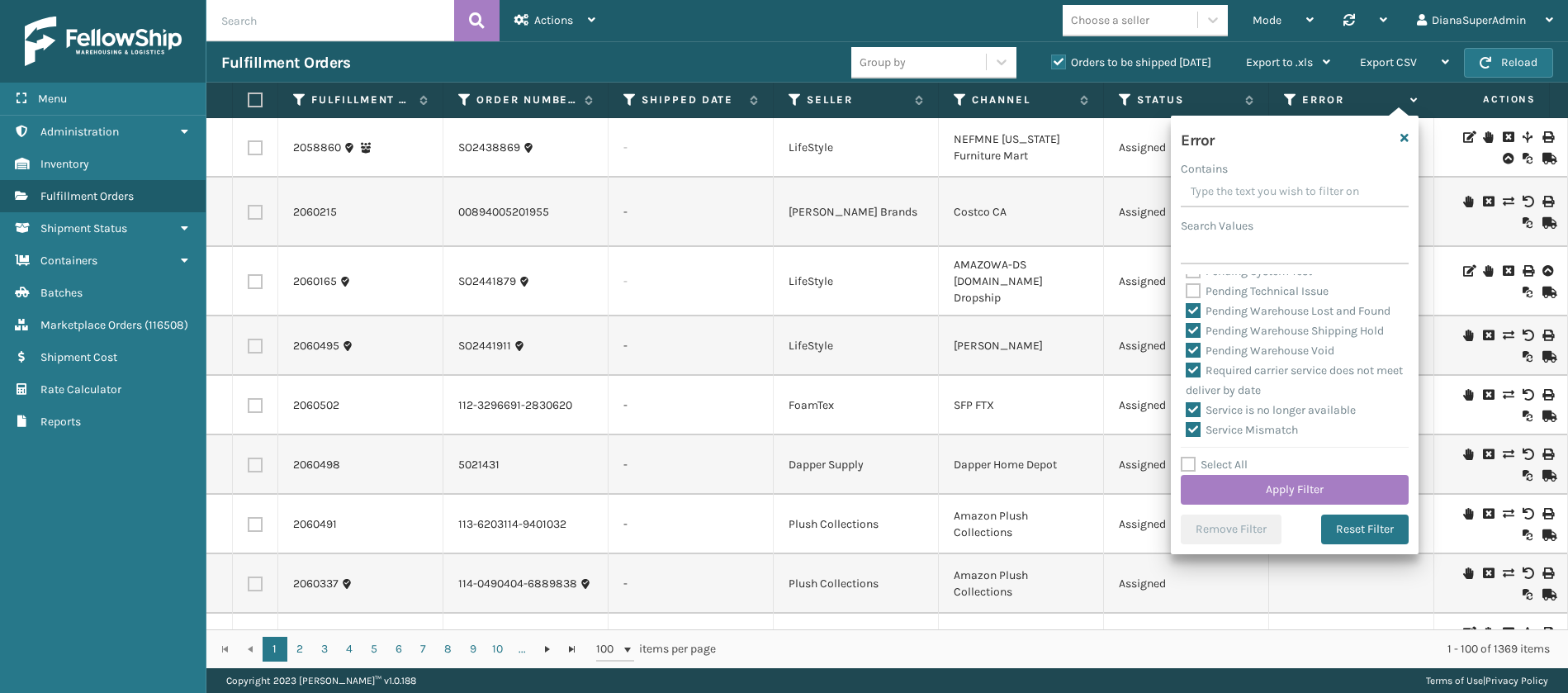
click at [1198, 318] on label "Pending Warehouse Lost and Found" at bounding box center [1288, 310] width 205 height 14
click at [1187, 312] on input "Pending Warehouse Lost and Found" at bounding box center [1186, 307] width 1 height 11
checkbox input "false"
click at [1196, 338] on label "Pending Warehouse Shipping Hold" at bounding box center [1285, 330] width 198 height 14
click at [1187, 332] on input "Pending Warehouse Shipping Hold" at bounding box center [1186, 326] width 1 height 11
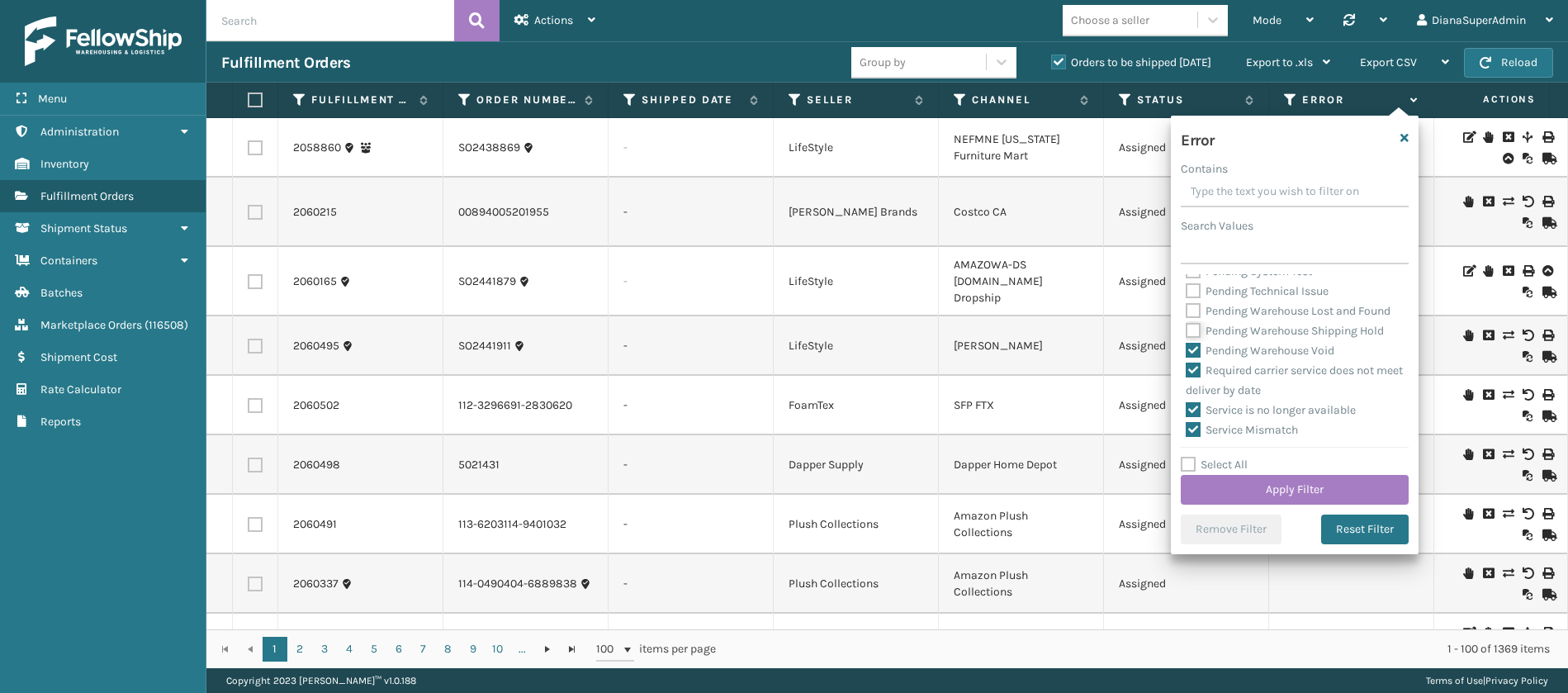
checkbox input "false"
click at [1196, 357] on label "Pending Warehouse Void" at bounding box center [1260, 350] width 149 height 14
click at [1187, 352] on input "Pending Warehouse Void" at bounding box center [1186, 346] width 1 height 11
checkbox input "false"
click at [1287, 479] on button "Apply Filter" at bounding box center [1295, 489] width 228 height 30
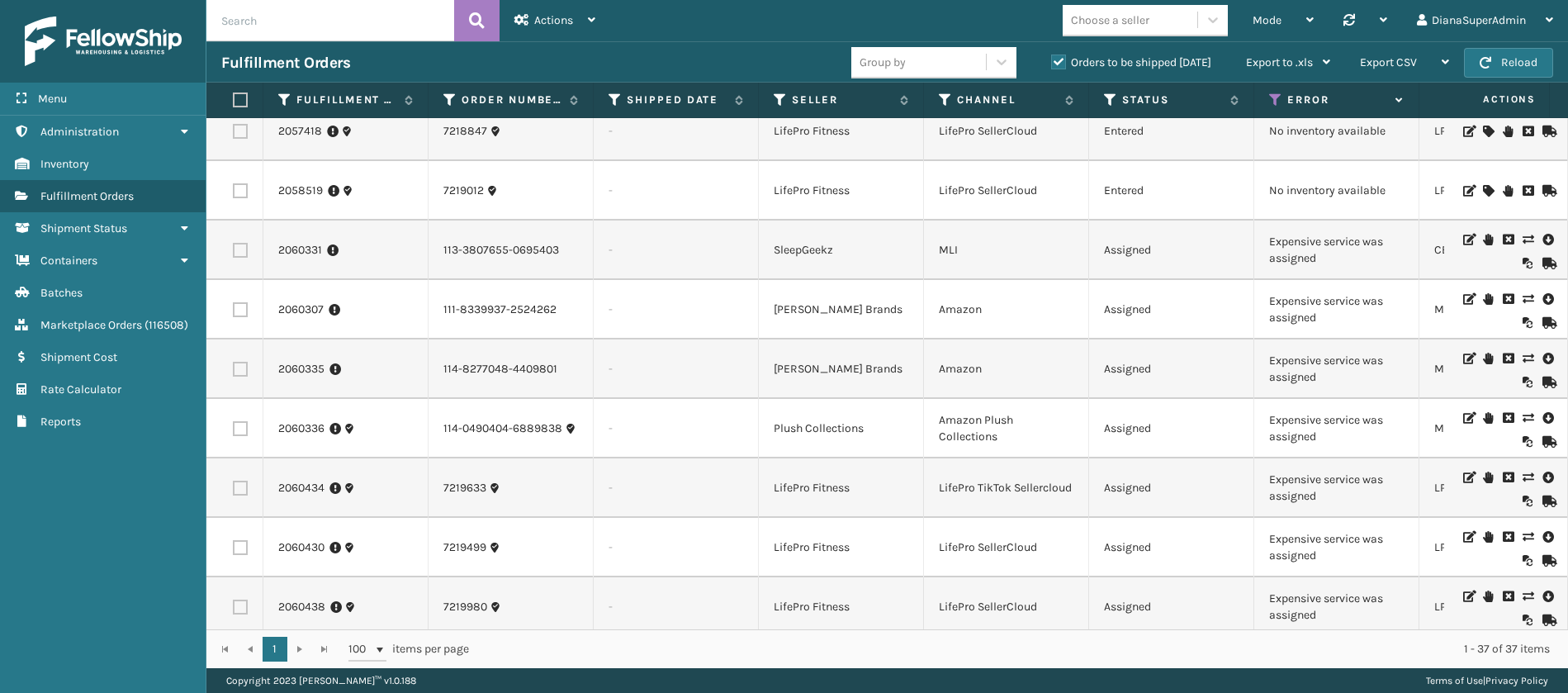
scroll to position [0, 19]
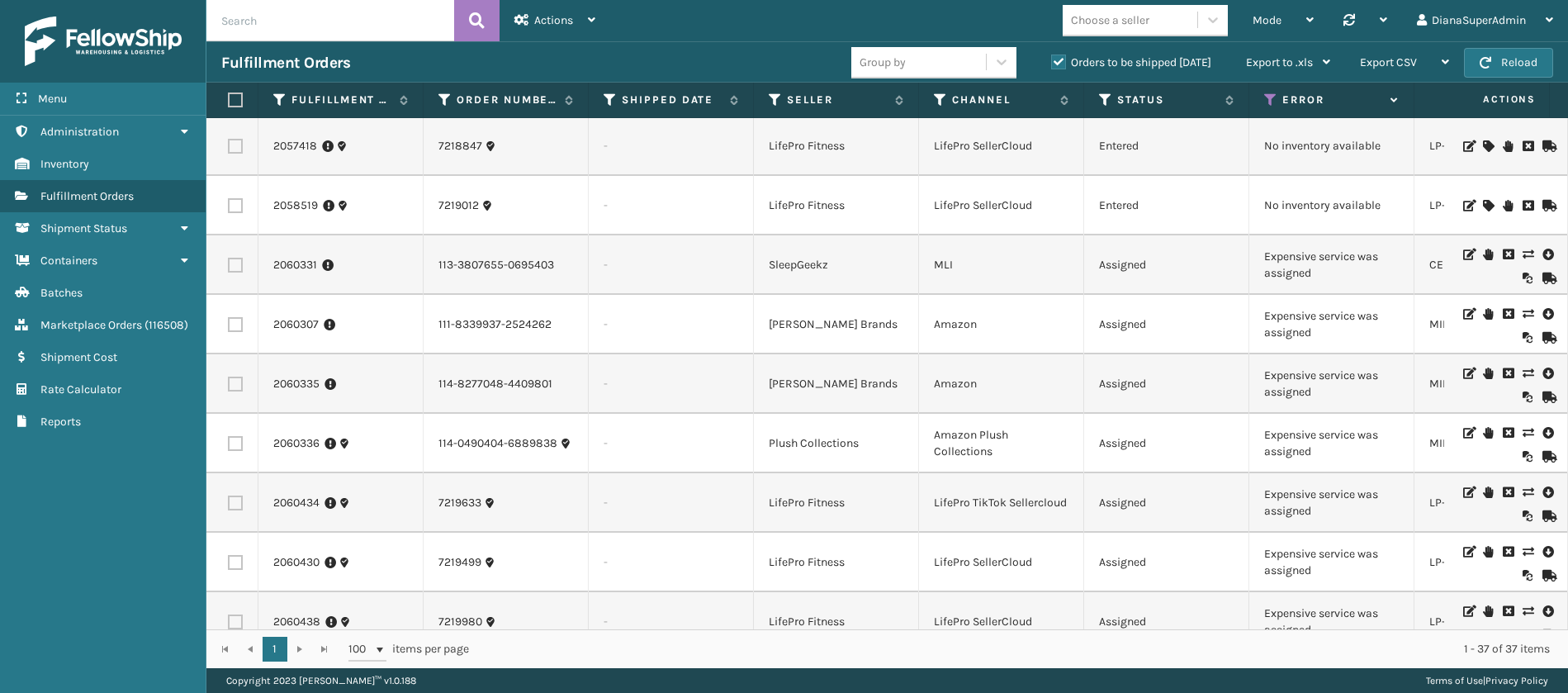
click at [1522, 255] on icon at bounding box center [1527, 254] width 10 height 12
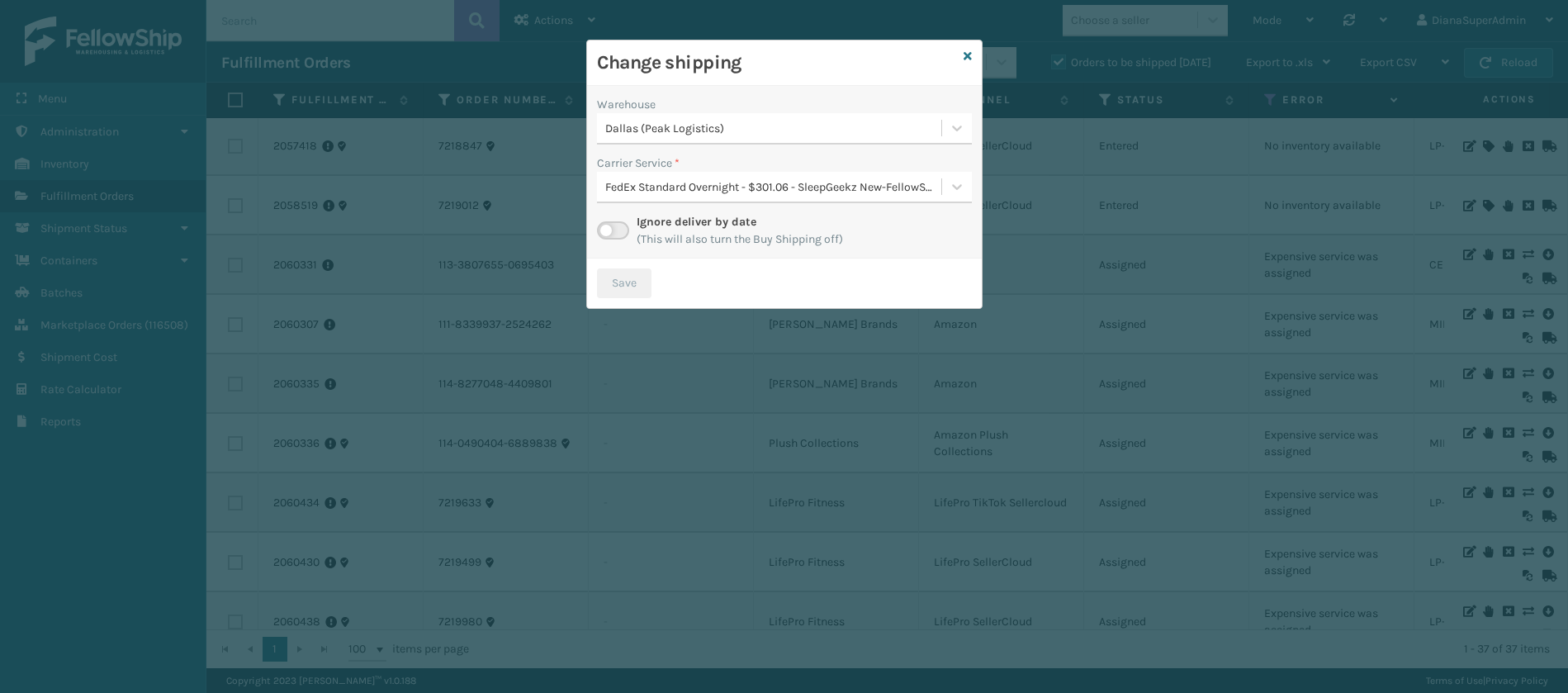
click at [614, 225] on label at bounding box center [613, 230] width 32 height 18
click at [608, 225] on input "checkbox" at bounding box center [602, 226] width 11 height 11
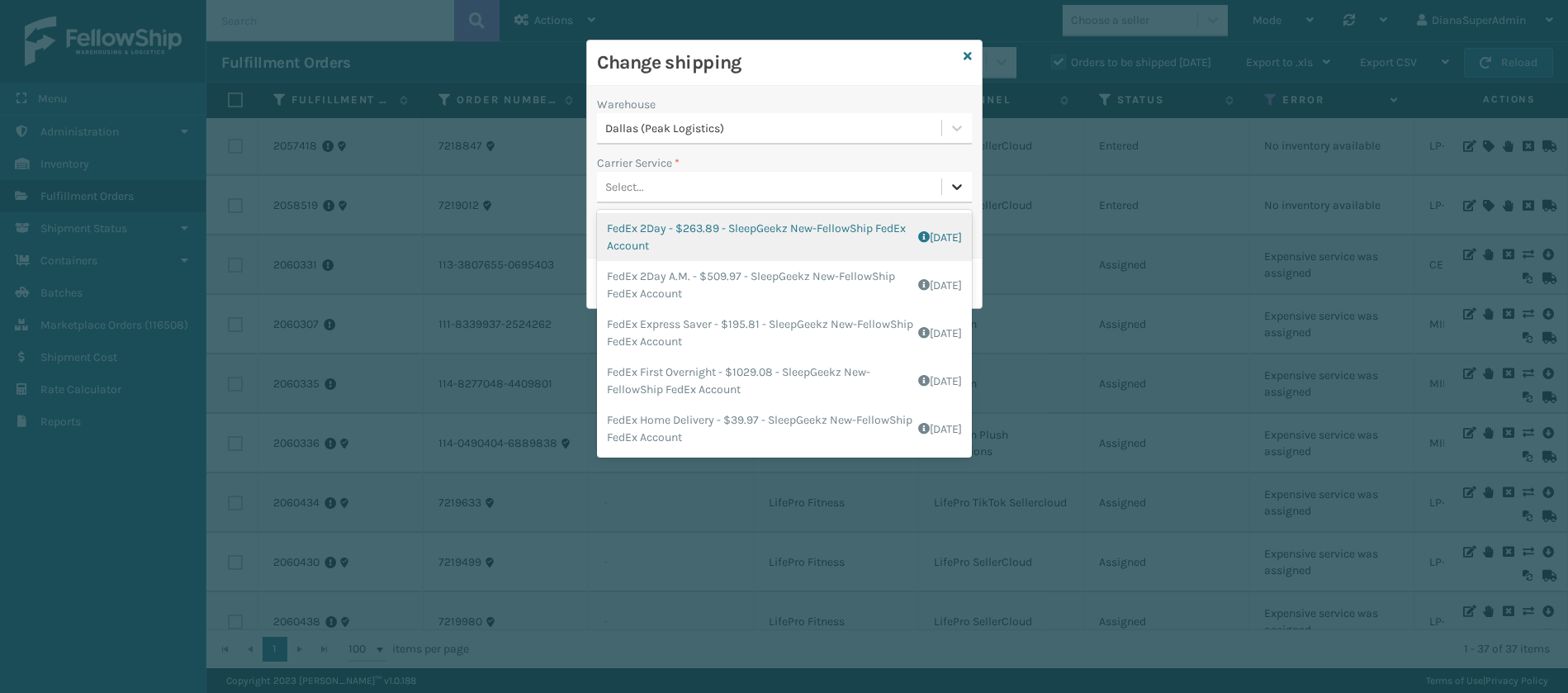
click at [958, 183] on icon at bounding box center [957, 187] width 17 height 17
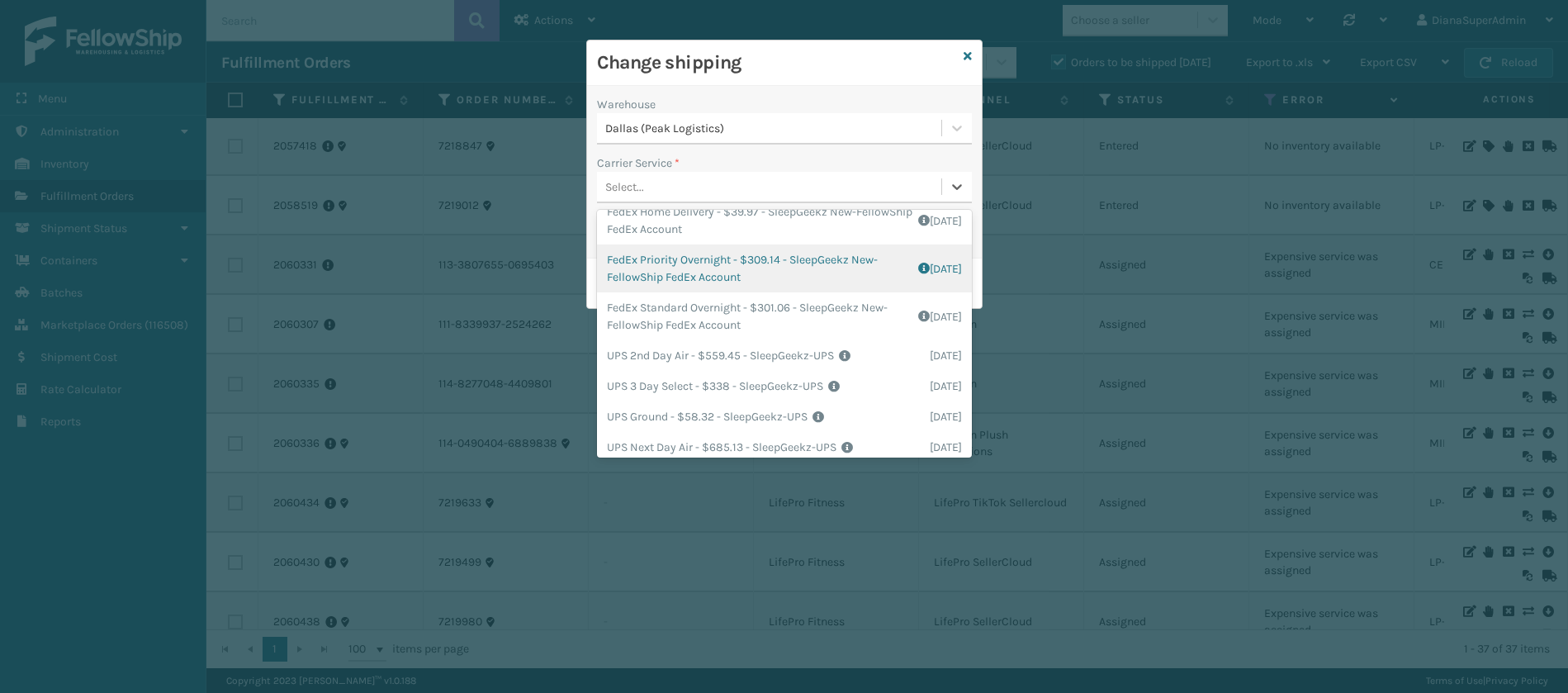
scroll to position [210, 0]
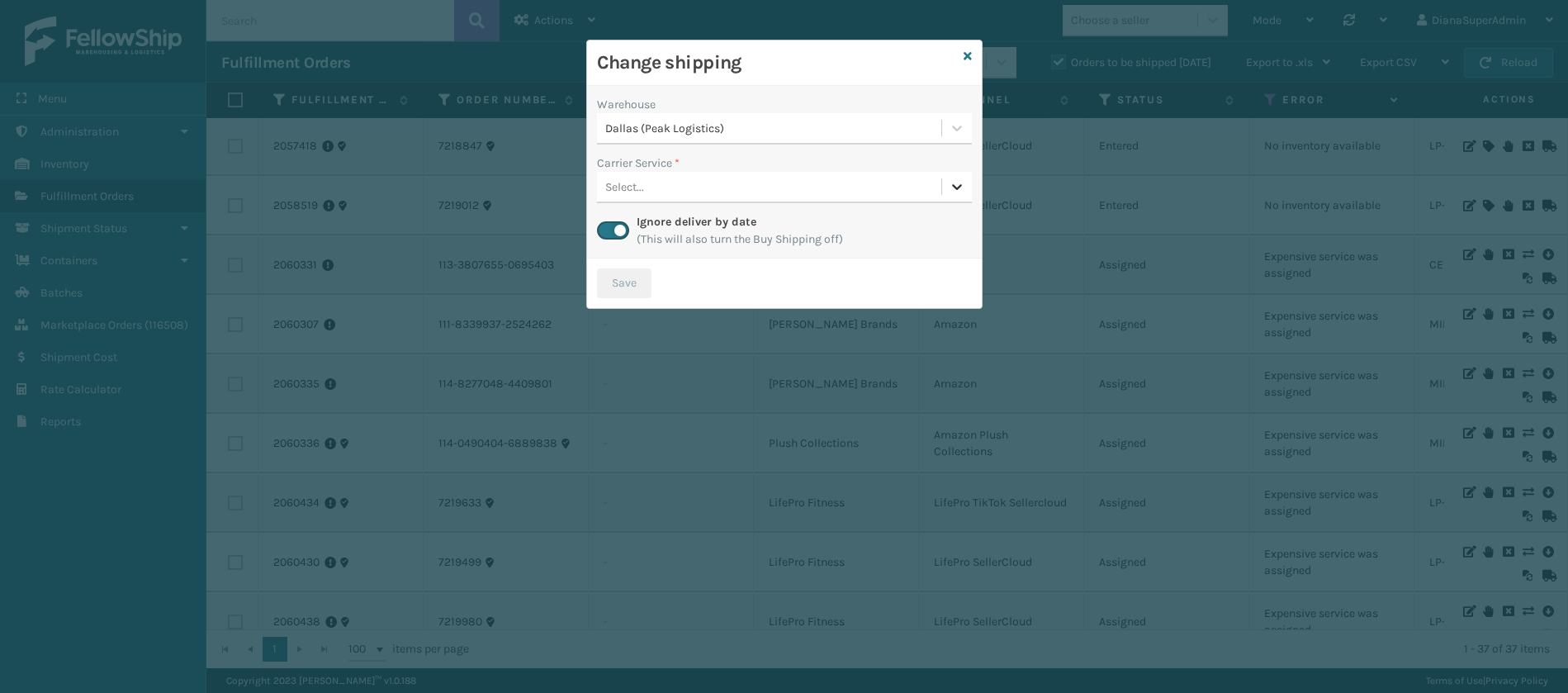
click at [955, 193] on icon at bounding box center [957, 187] width 17 height 17
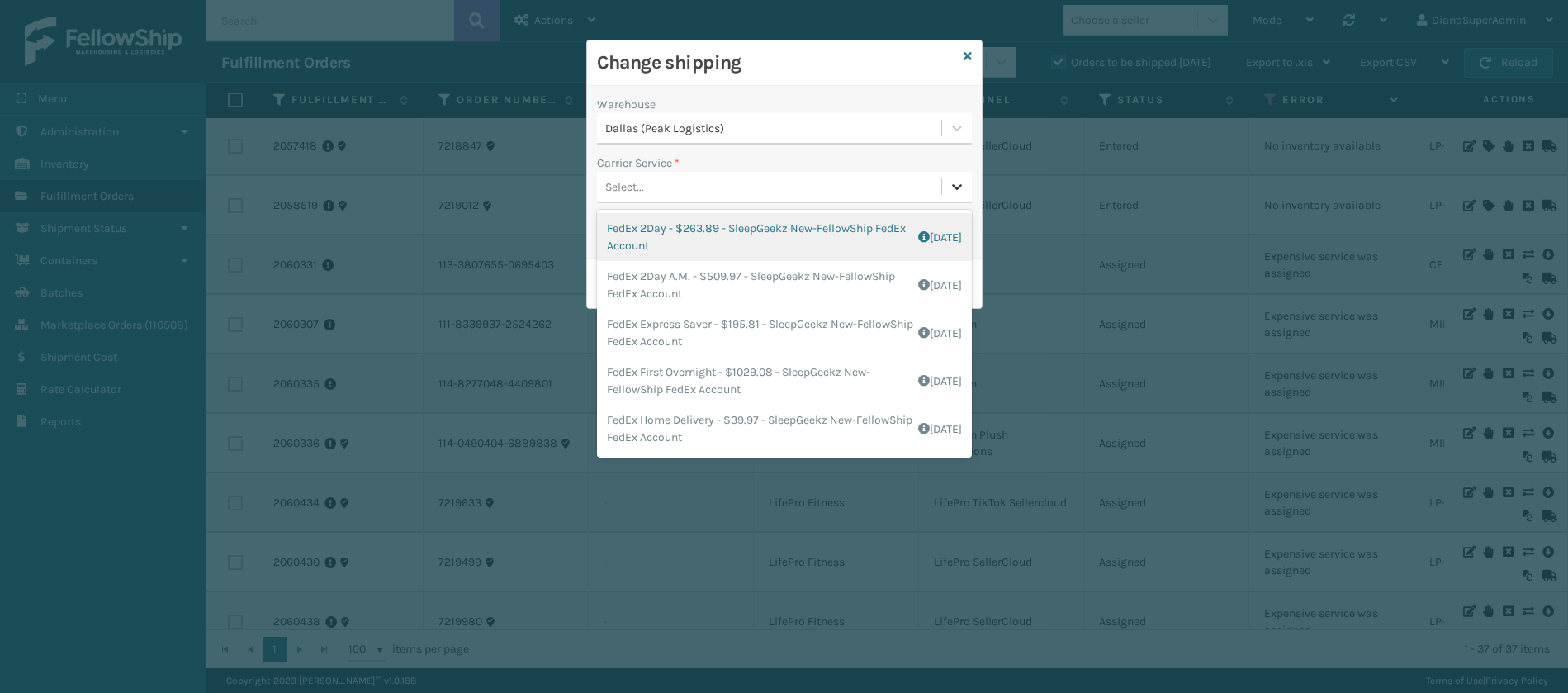
click at [955, 193] on icon at bounding box center [957, 187] width 17 height 17
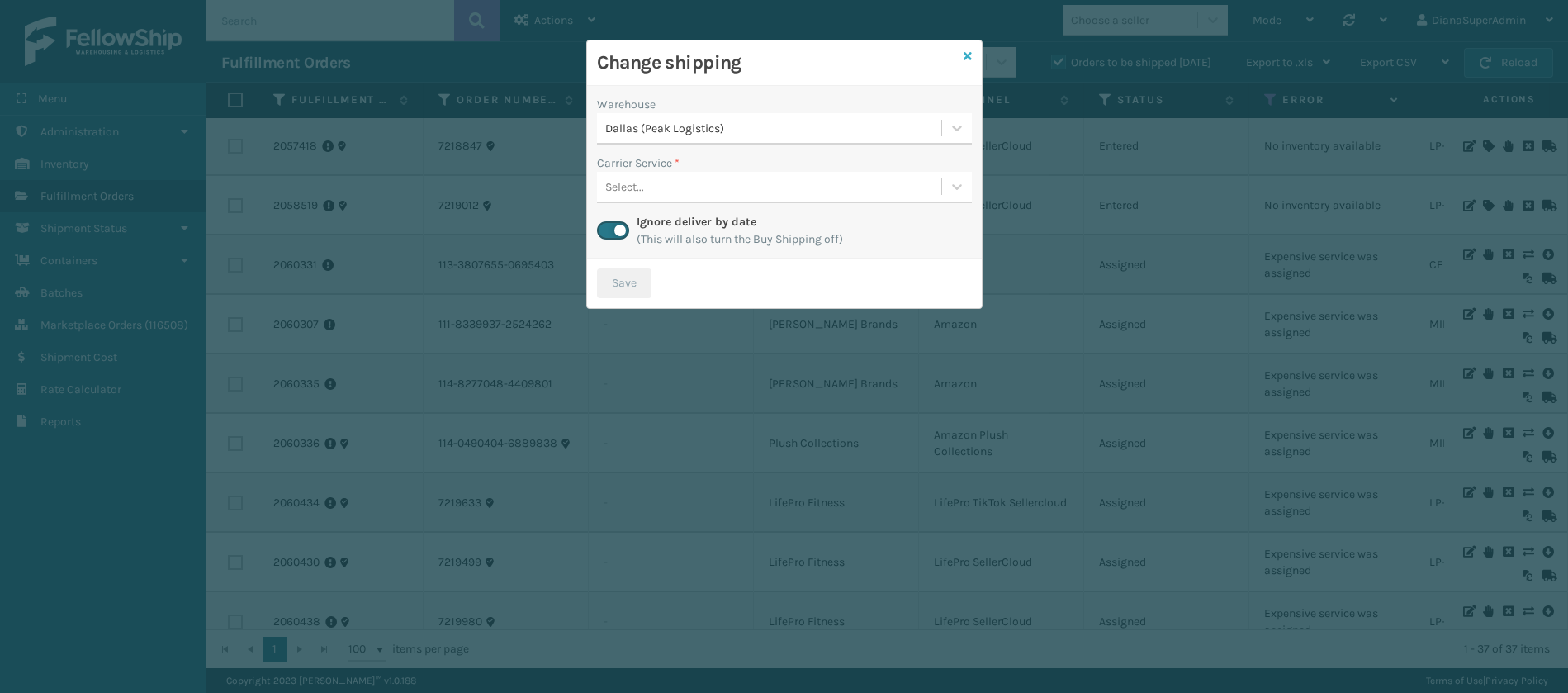
click at [965, 53] on icon at bounding box center [968, 57] width 8 height 12
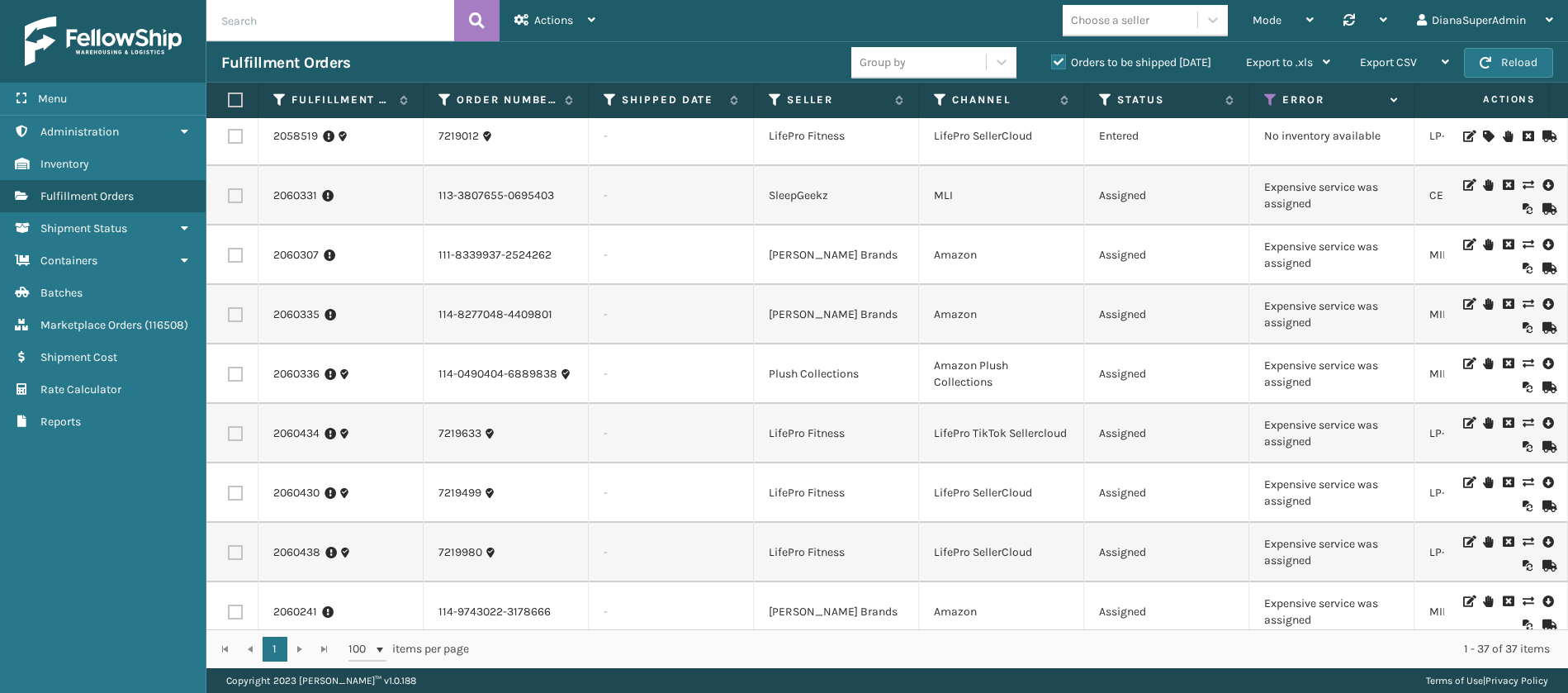
scroll to position [487, 19]
click at [642, 204] on td "-" at bounding box center [671, 195] width 165 height 59
click at [1522, 73] on button "Reload" at bounding box center [1509, 63] width 90 height 30
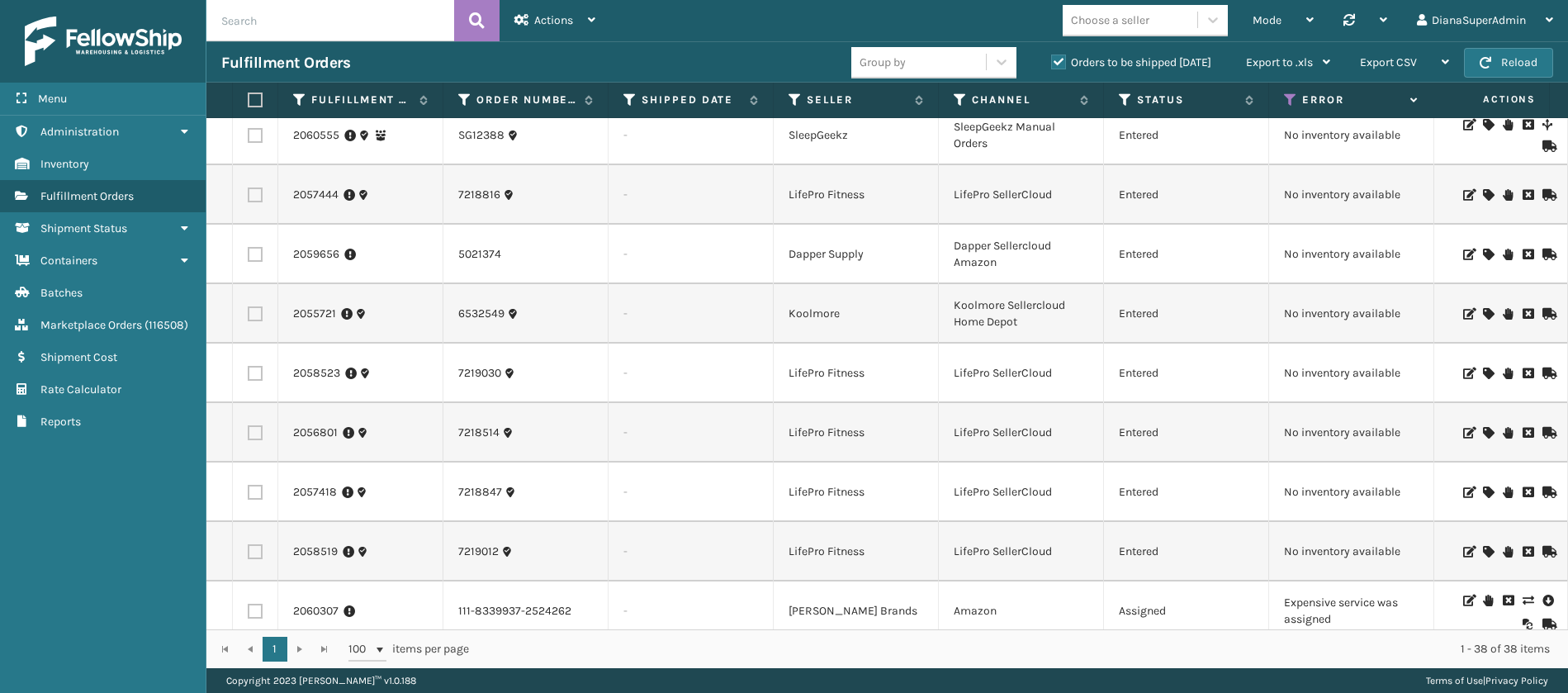
scroll to position [0, 0]
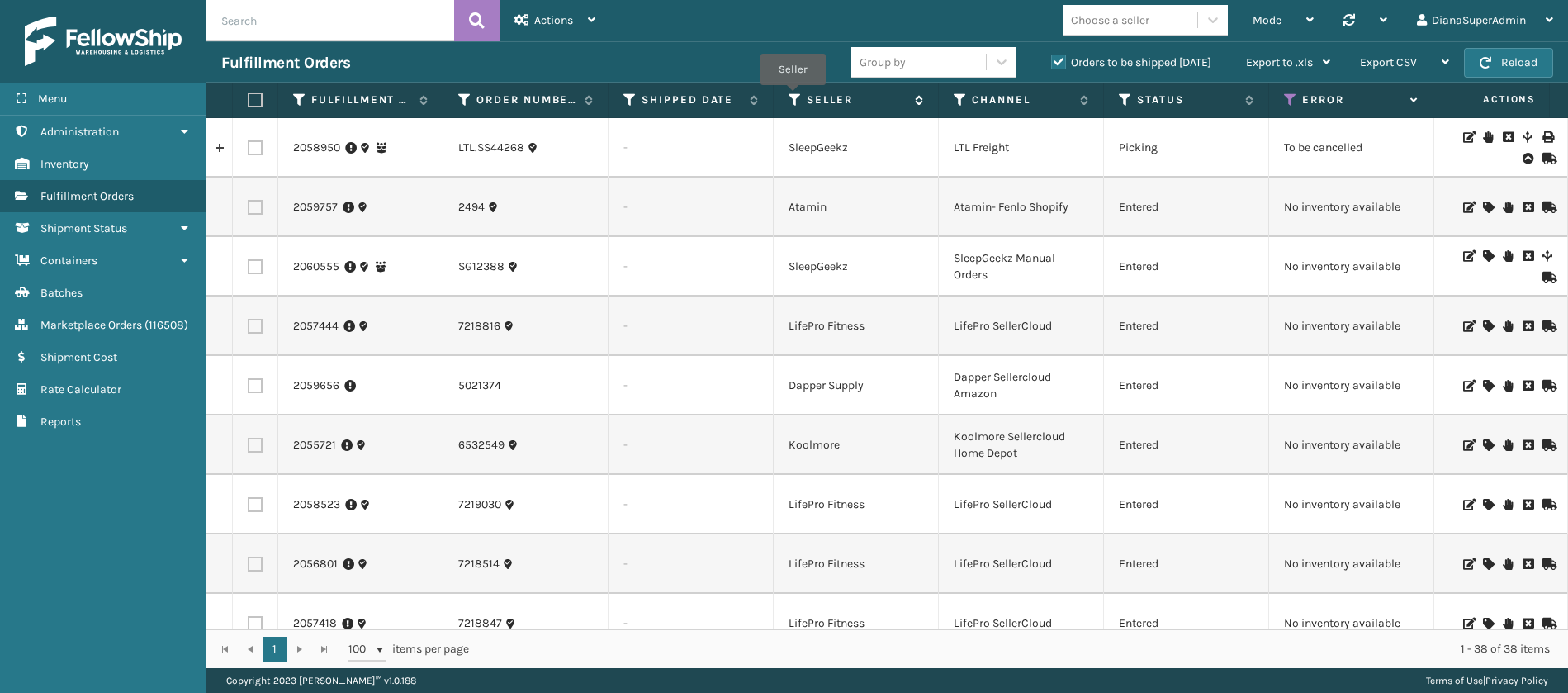
click at [793, 96] on icon at bounding box center [795, 100] width 14 height 15
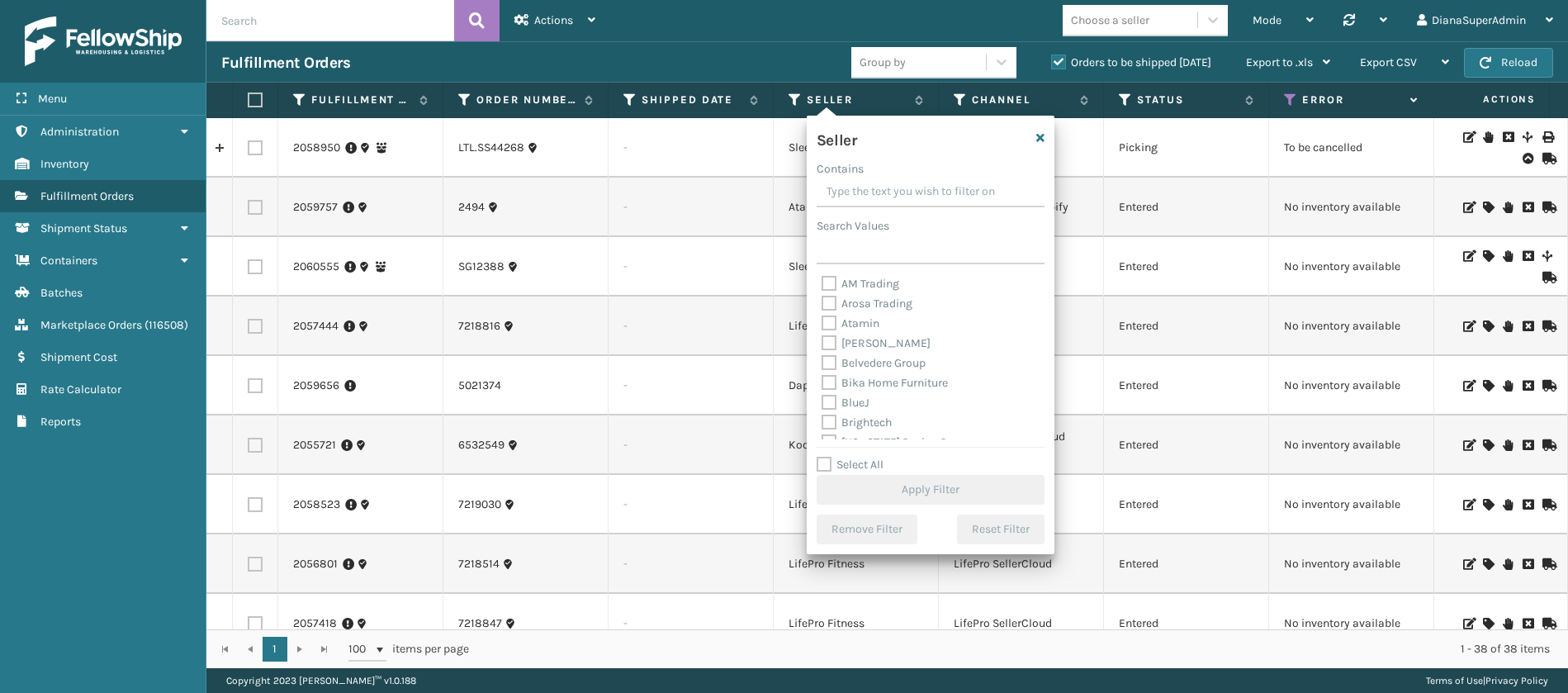
click at [828, 461] on label "Select All" at bounding box center [850, 464] width 67 height 14
click at [828, 456] on input "Select All" at bounding box center [940, 456] width 248 height 2
checkbox input "true"
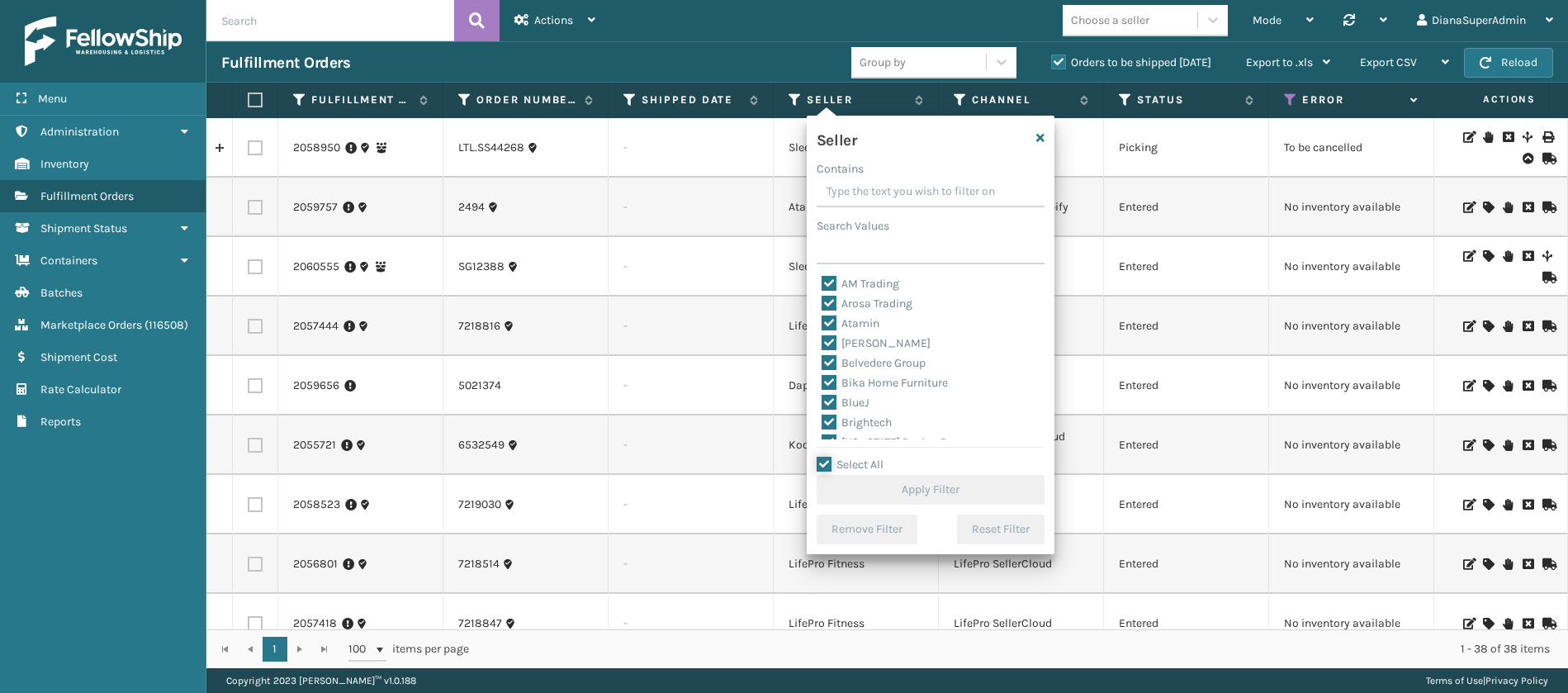
checkbox input "true"
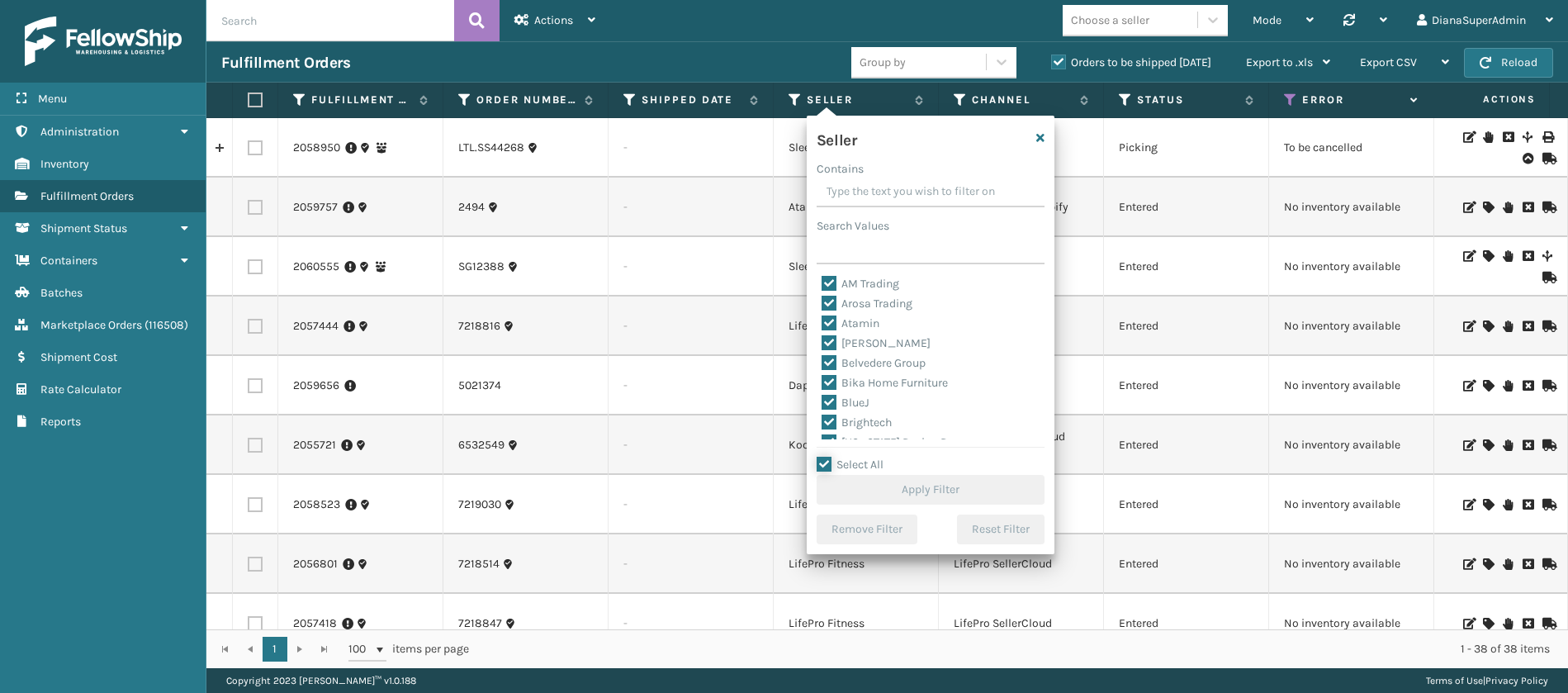
checkbox input "true"
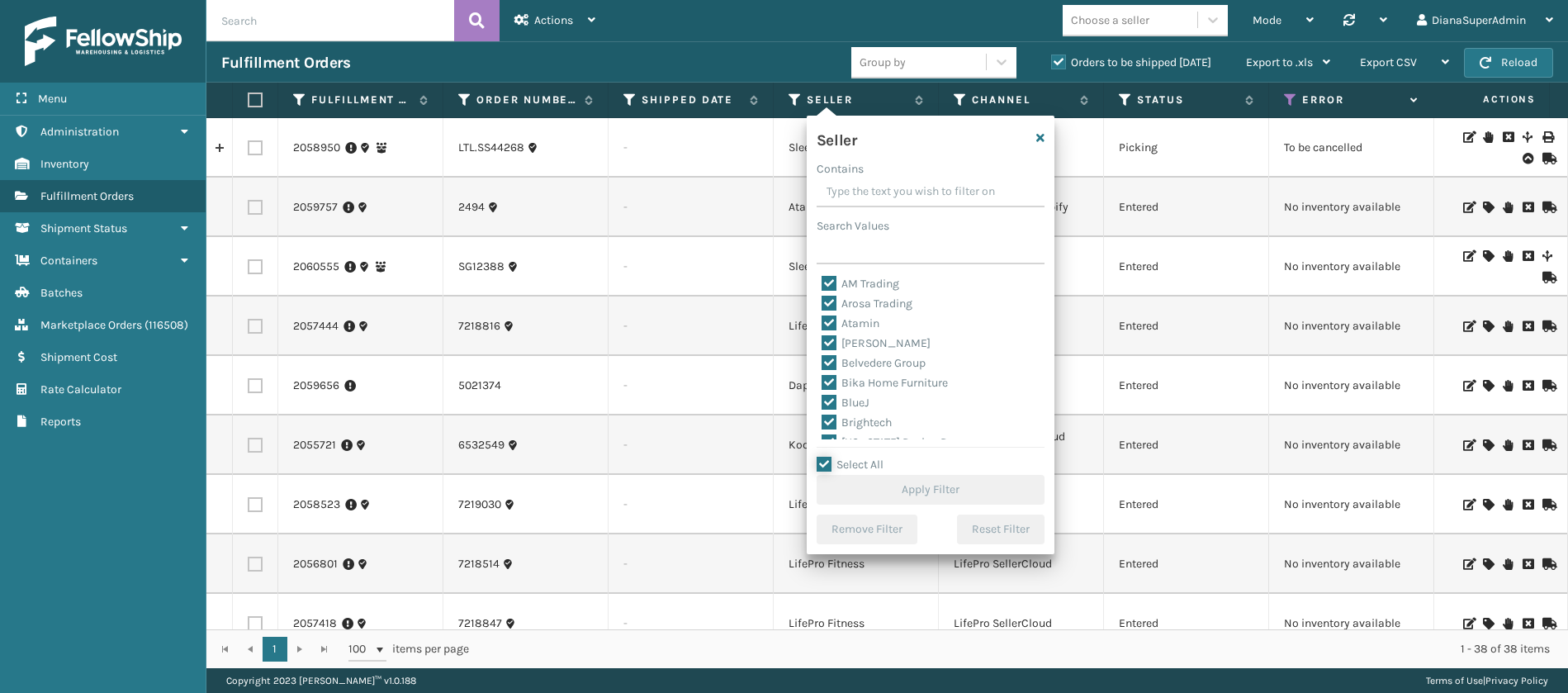
checkbox input "true"
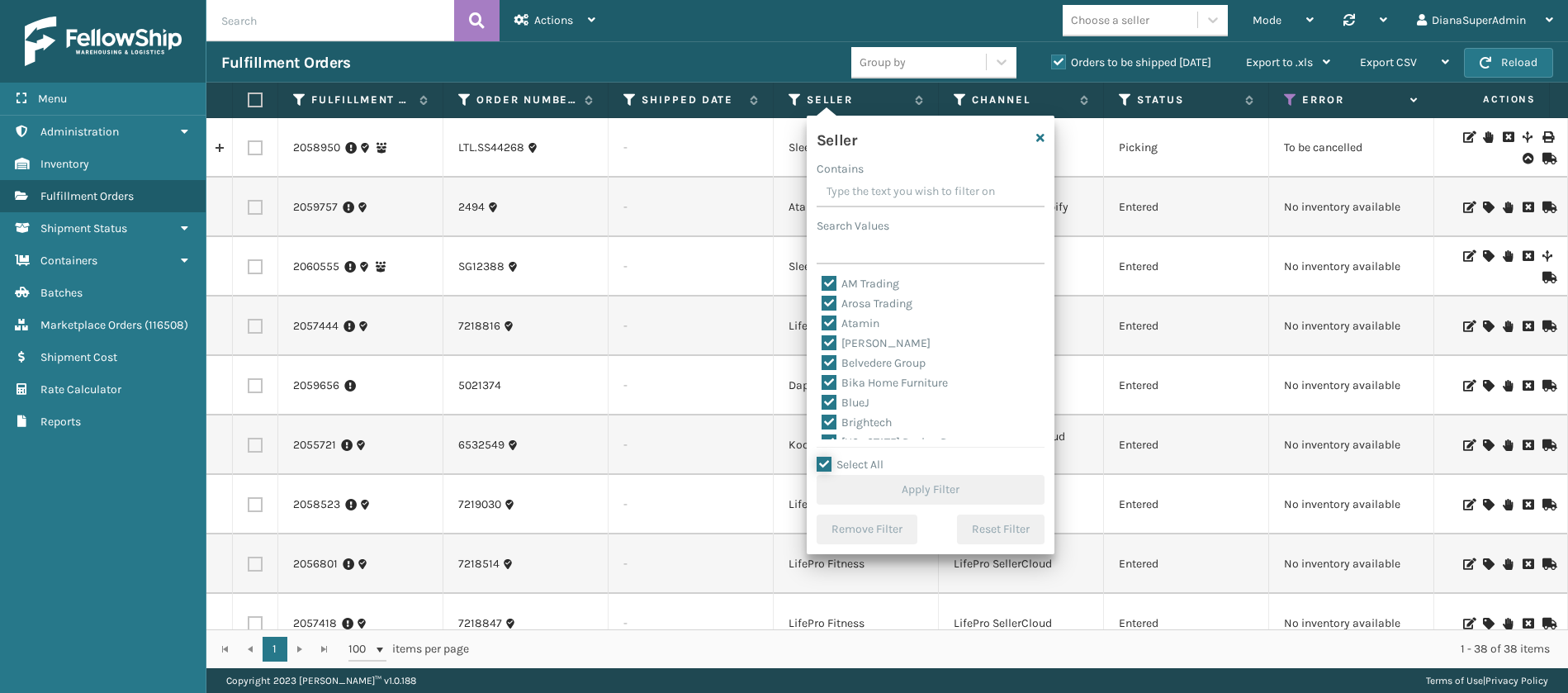
checkbox input "true"
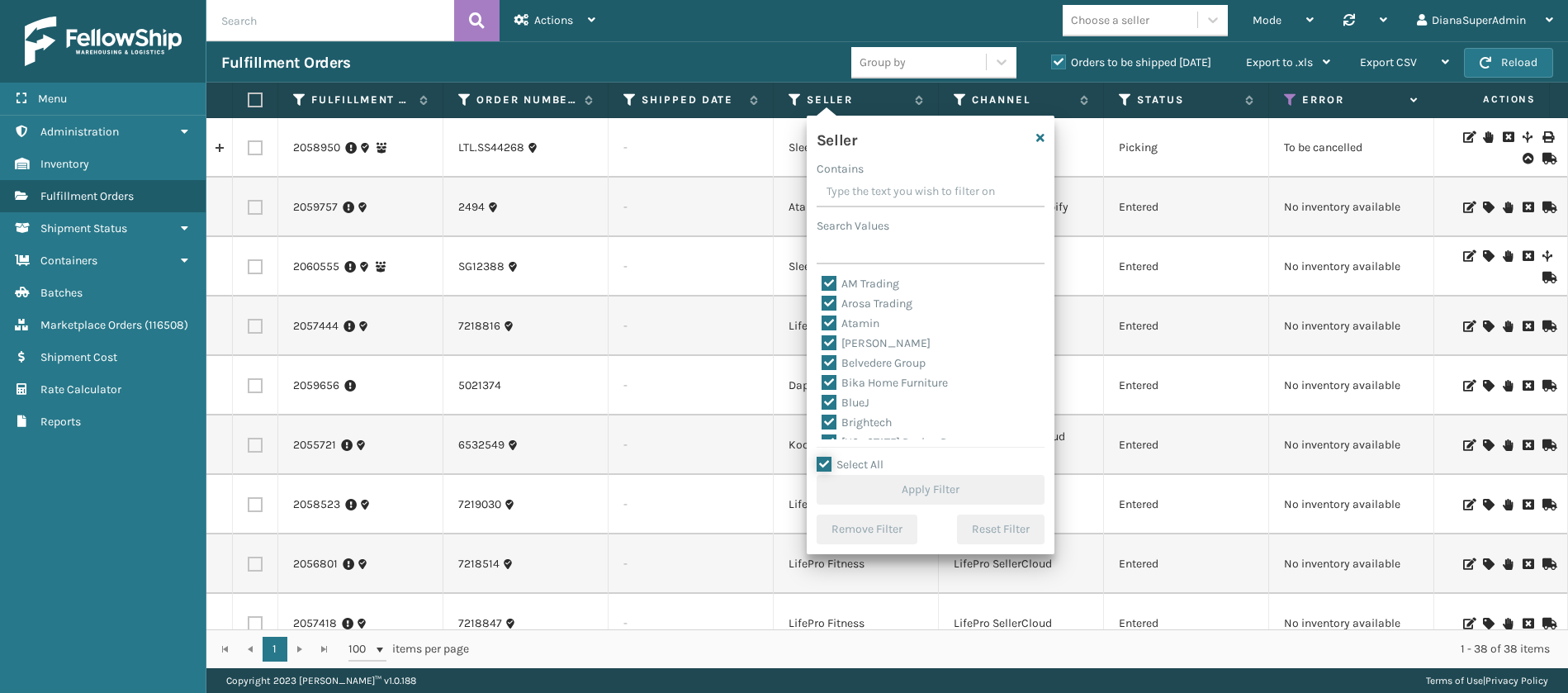
checkbox input "true"
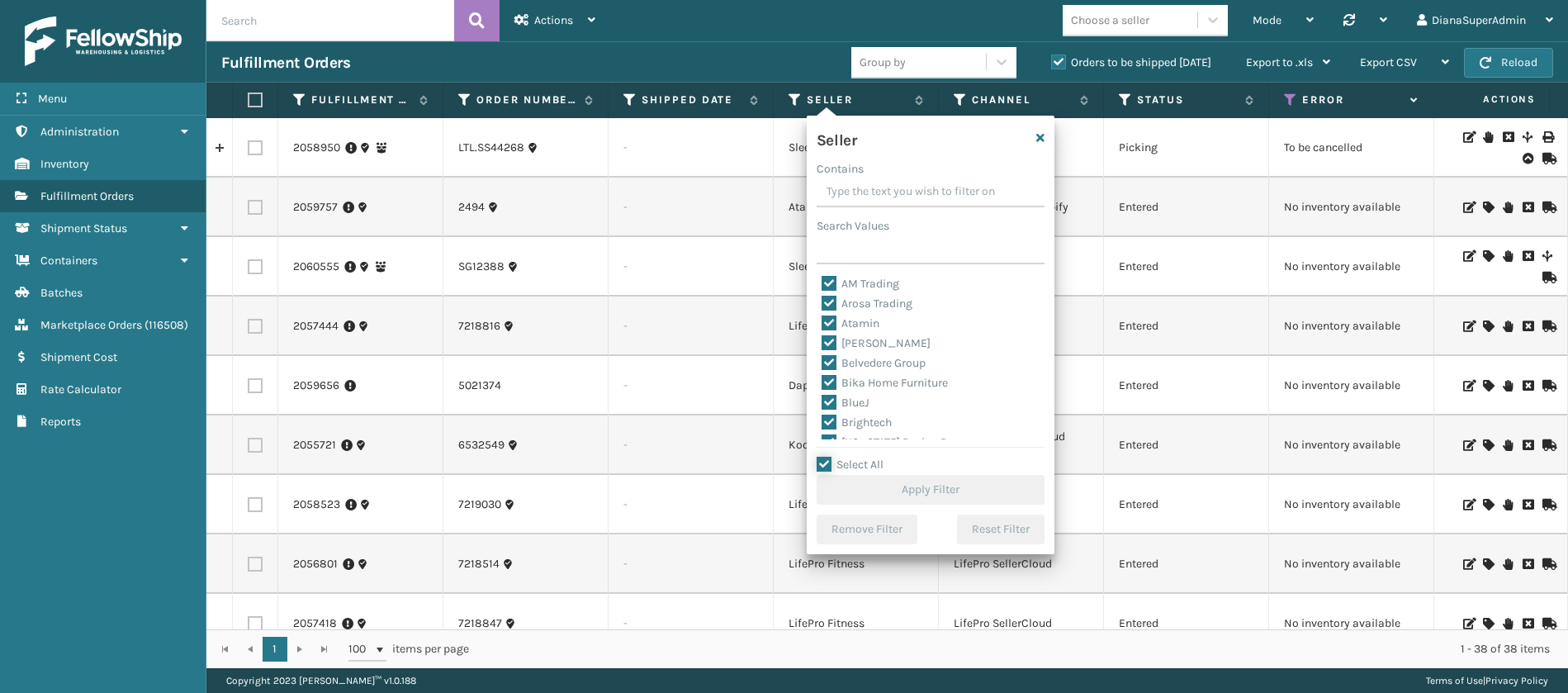
checkbox input "true"
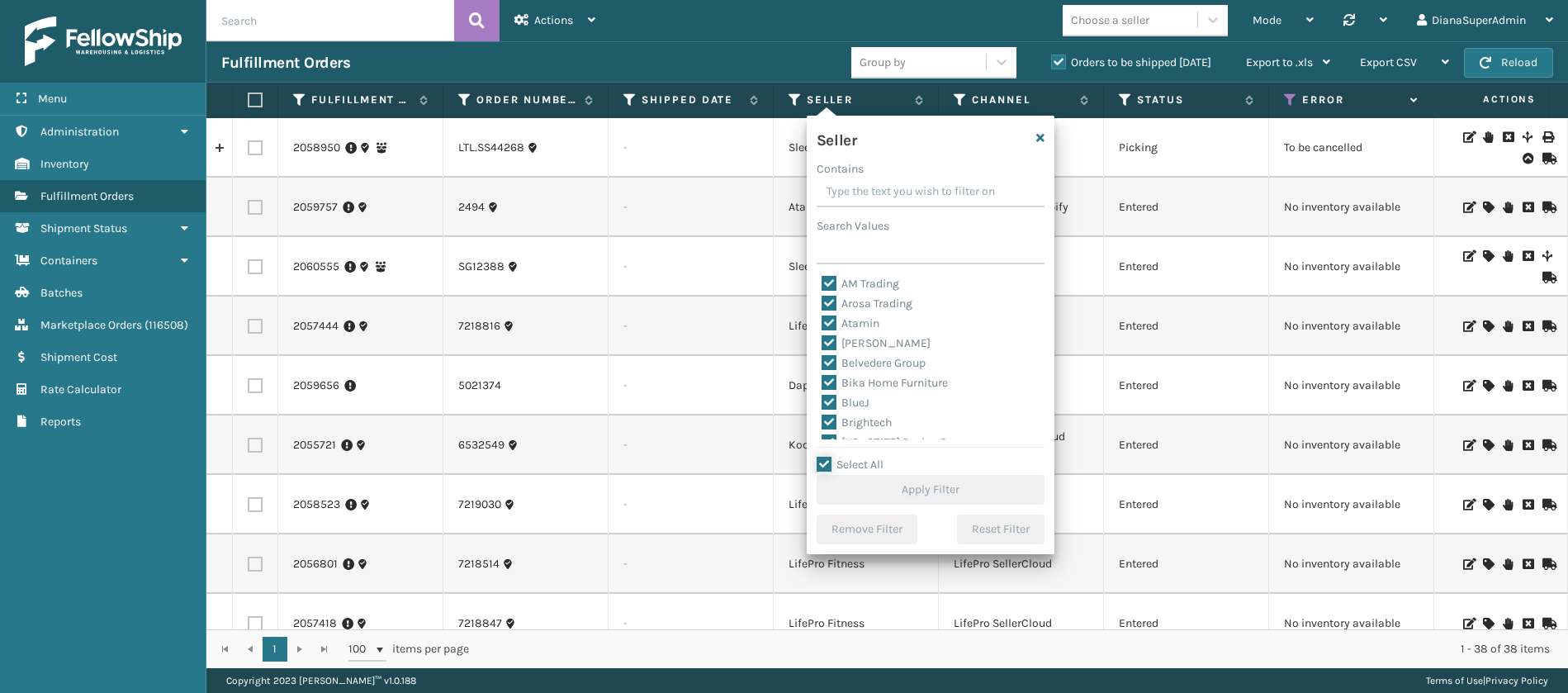
checkbox input "true"
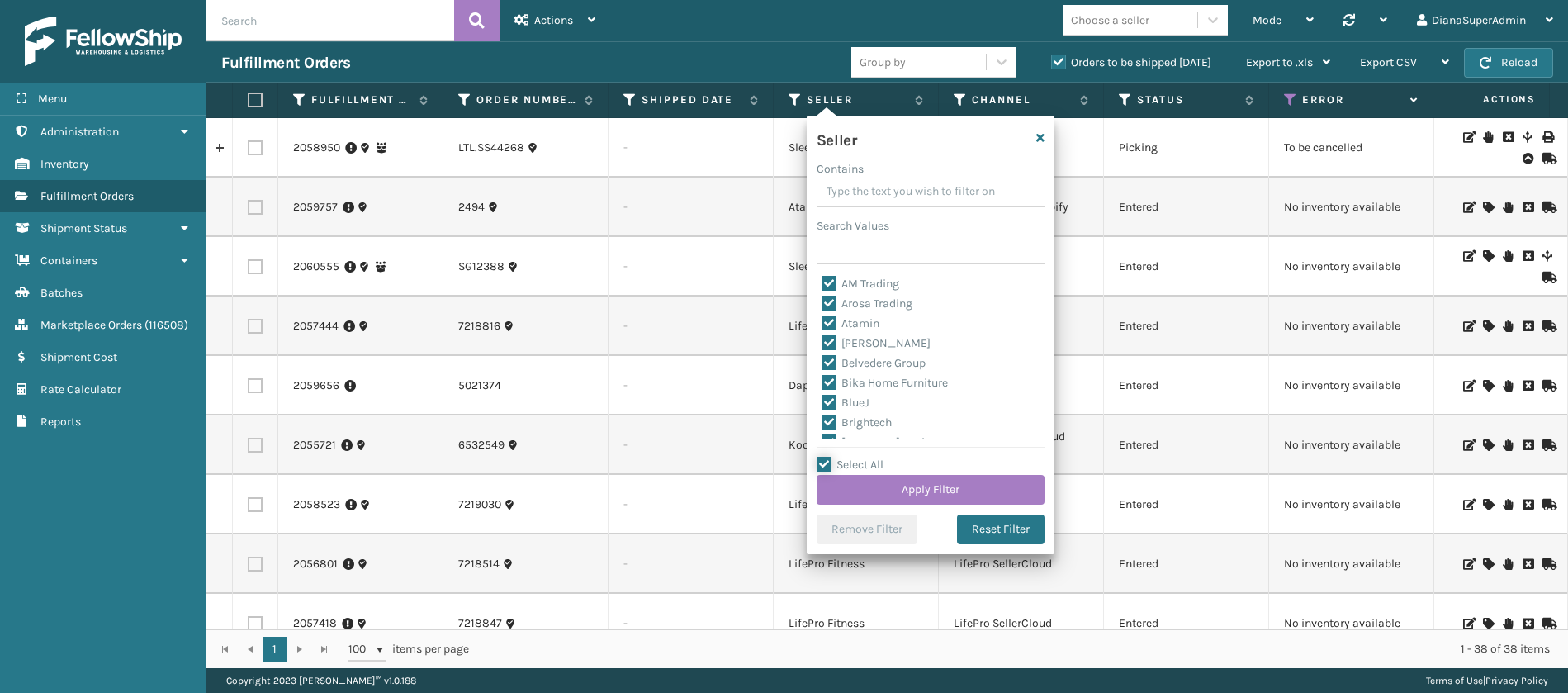
scroll to position [509, 0]
click at [827, 412] on label "SleepGeekz" at bounding box center [861, 409] width 79 height 14
click at [822, 411] on input "SleepGeekz" at bounding box center [822, 405] width 1 height 11
checkbox input "false"
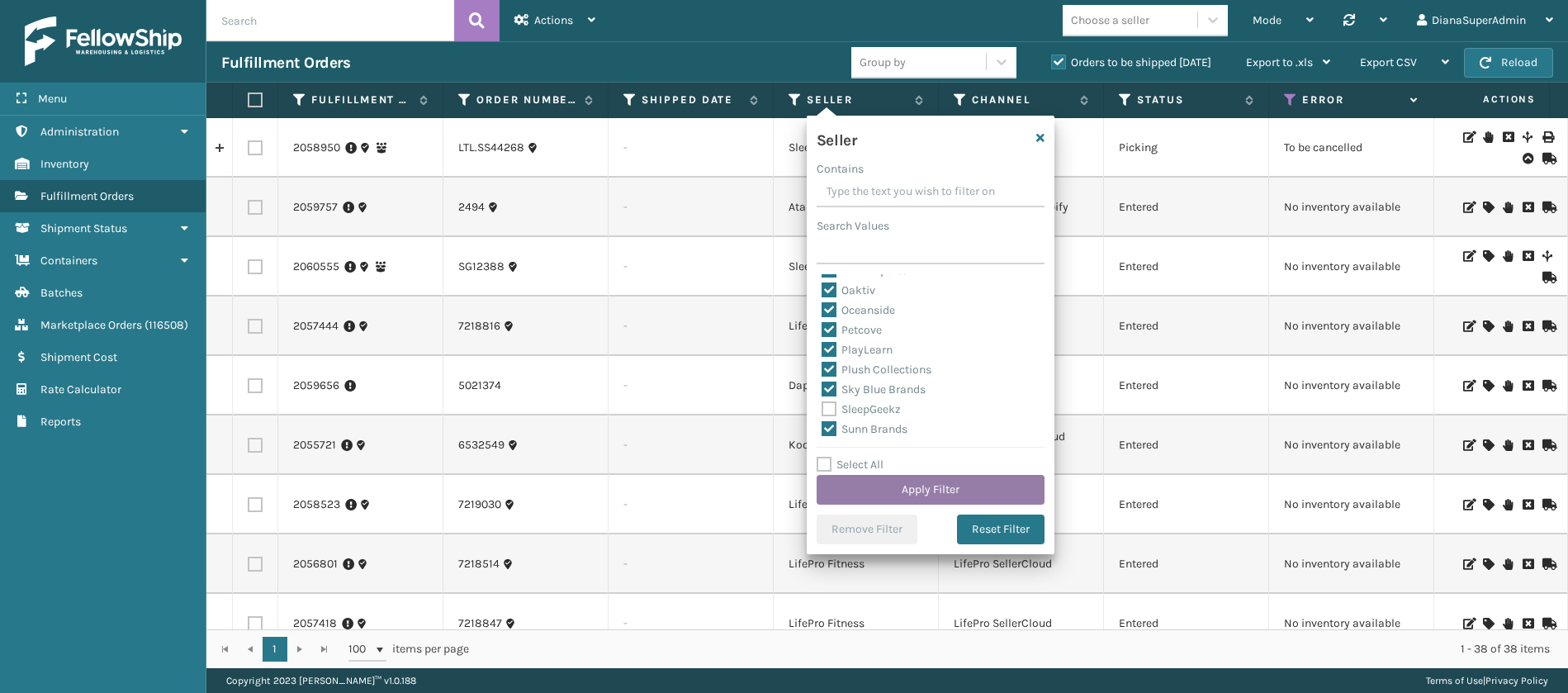
click at [920, 488] on button "Apply Filter" at bounding box center [931, 489] width 228 height 30
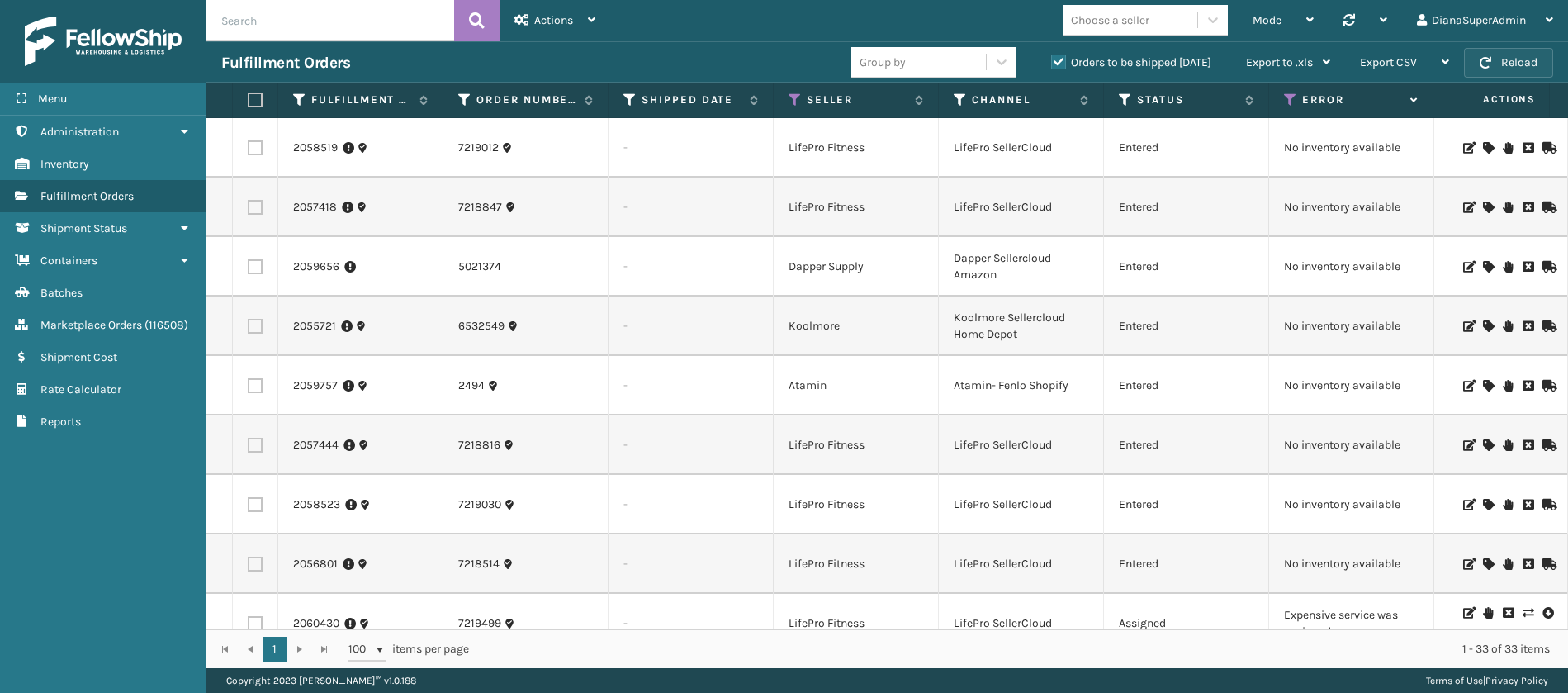
click at [1518, 56] on button "Reload" at bounding box center [1509, 63] width 90 height 30
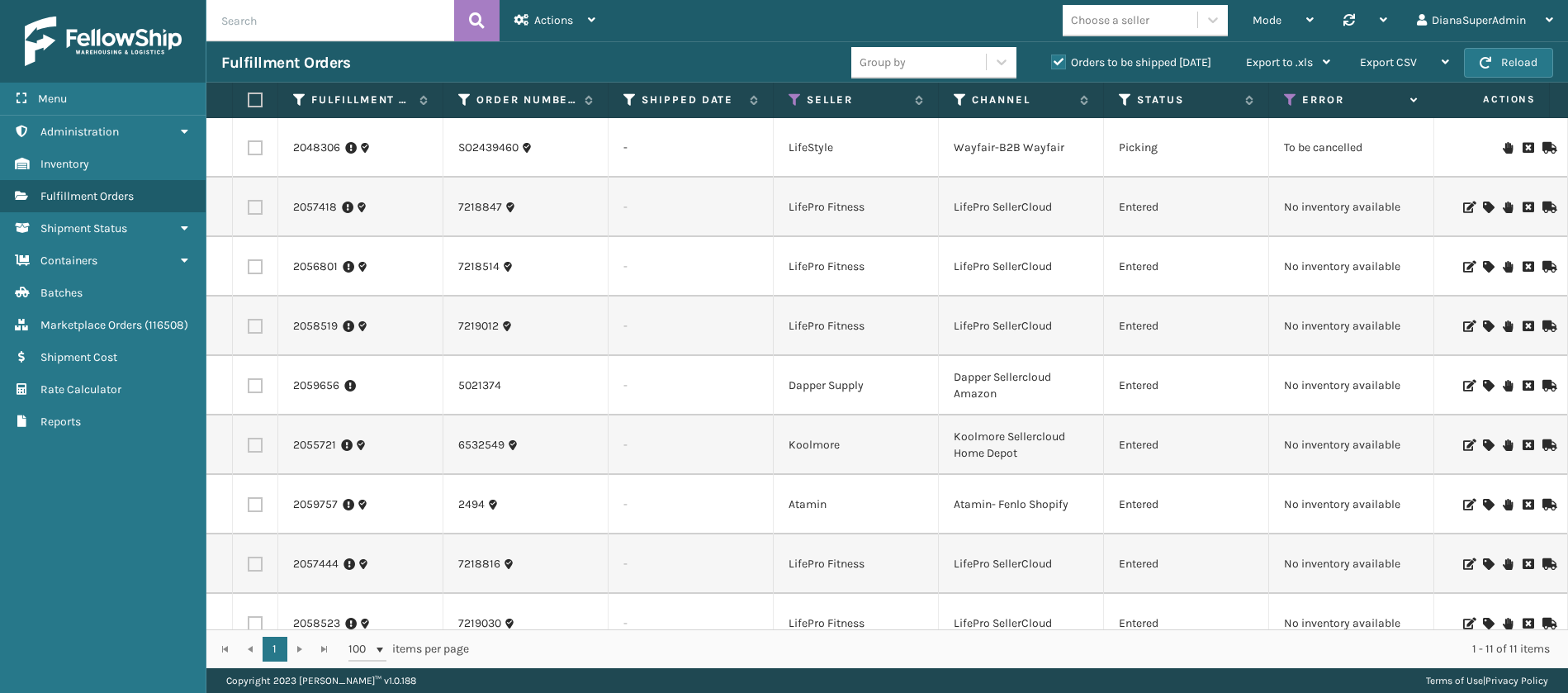
scroll to position [161, 0]
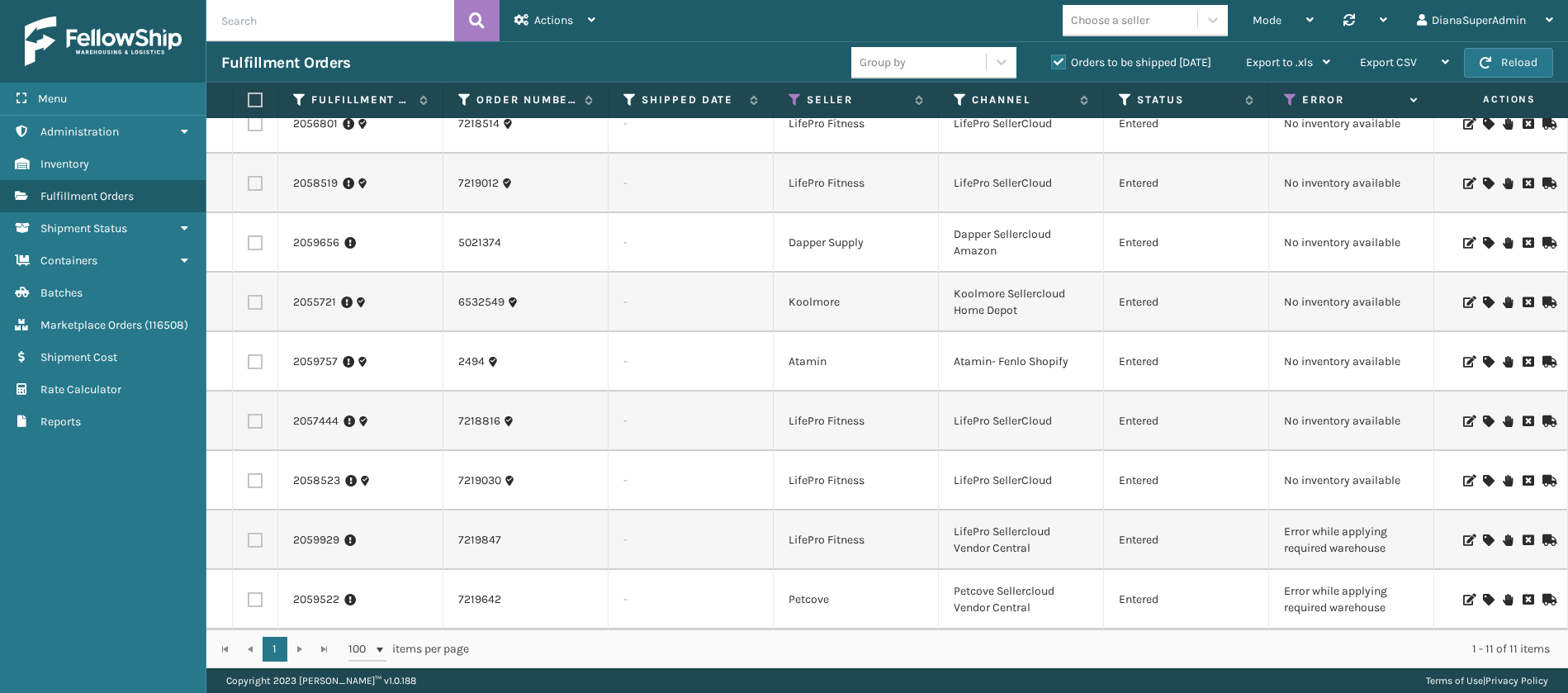
click at [1483, 593] on icon at bounding box center [1488, 599] width 10 height 12
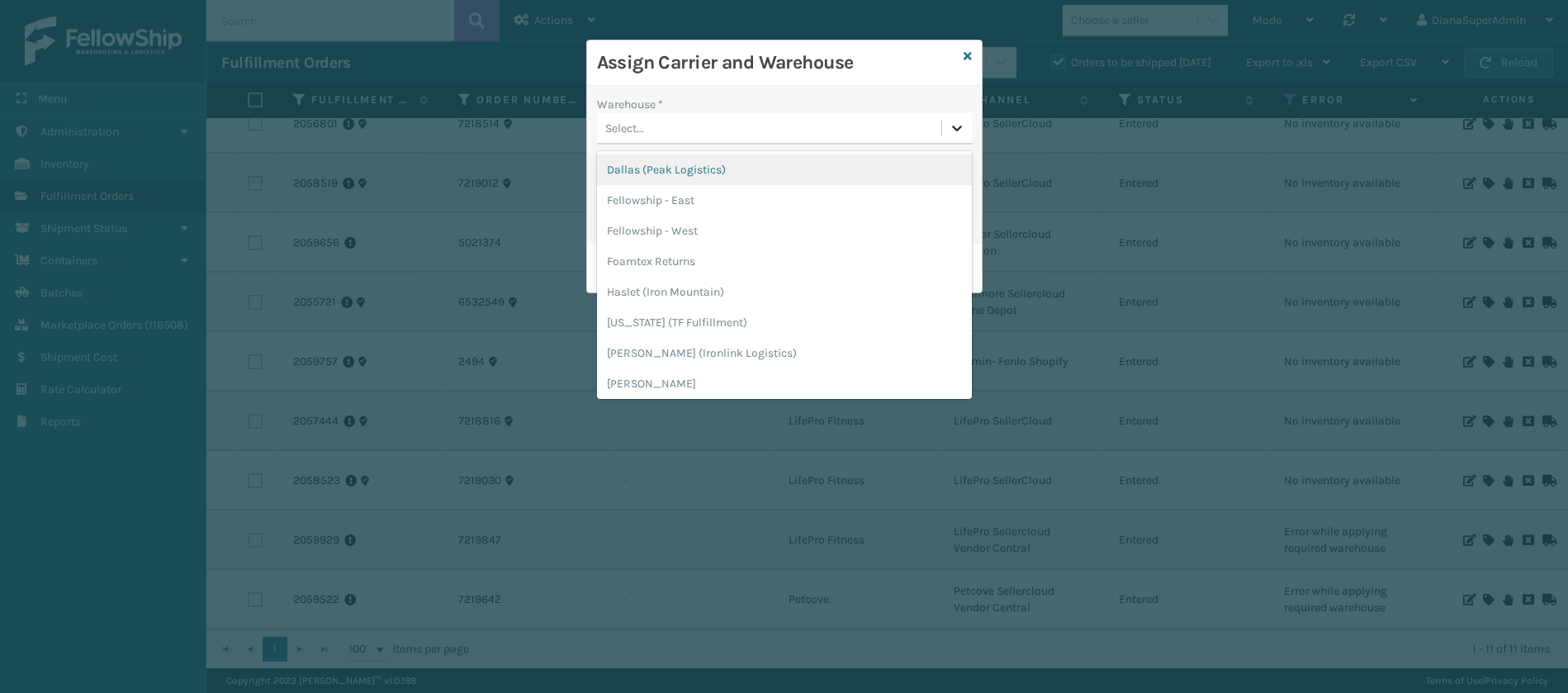
click at [960, 128] on icon at bounding box center [957, 128] width 17 height 17
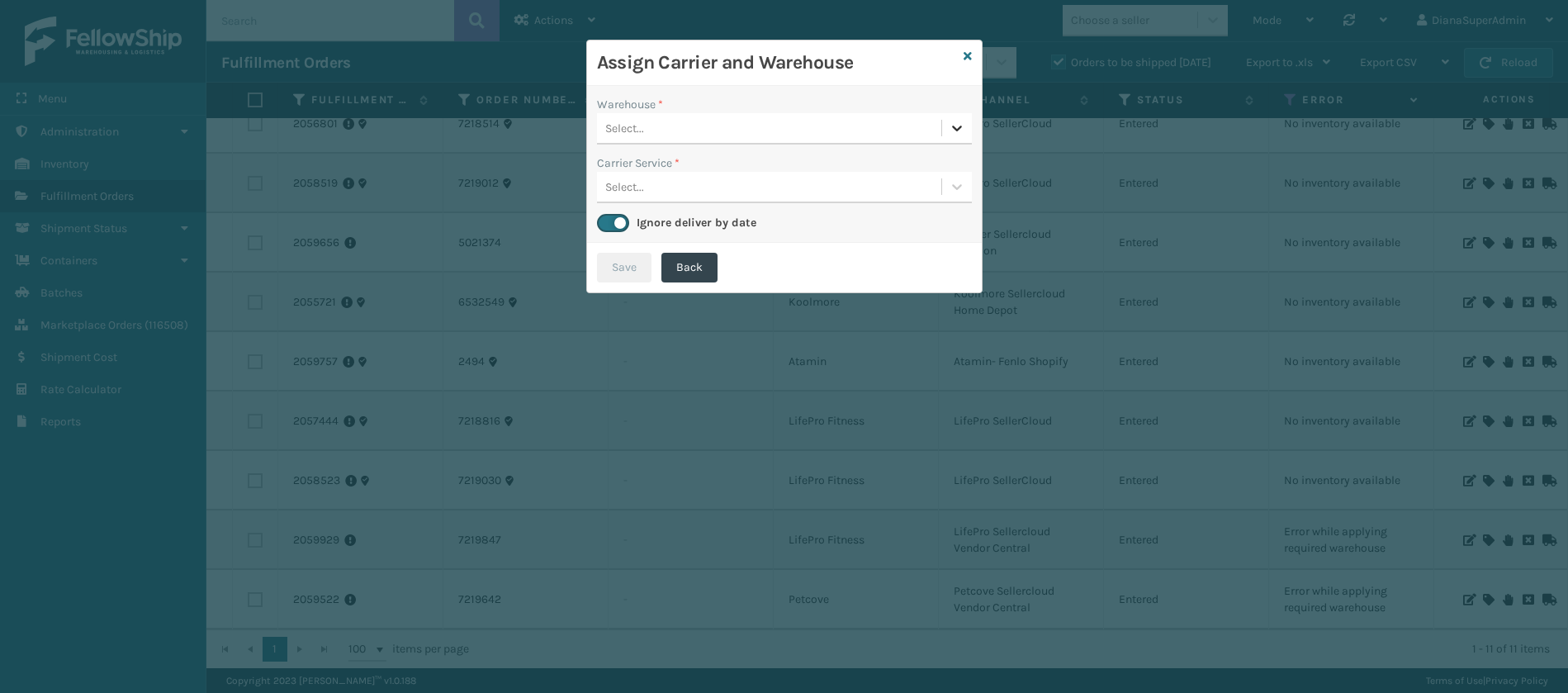
click at [960, 128] on icon at bounding box center [957, 128] width 17 height 17
click at [964, 62] on link at bounding box center [968, 57] width 8 height 18
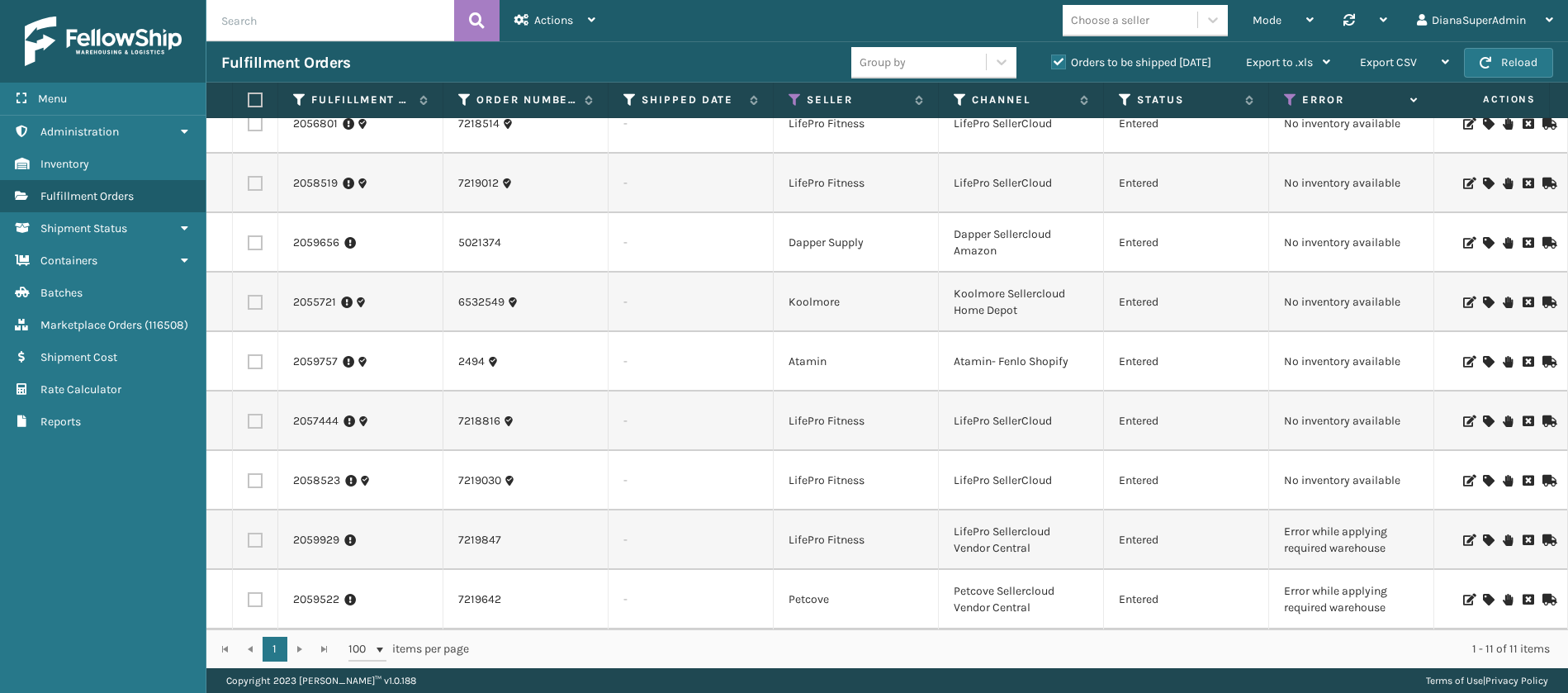
click at [1483, 534] on icon at bounding box center [1488, 540] width 10 height 12
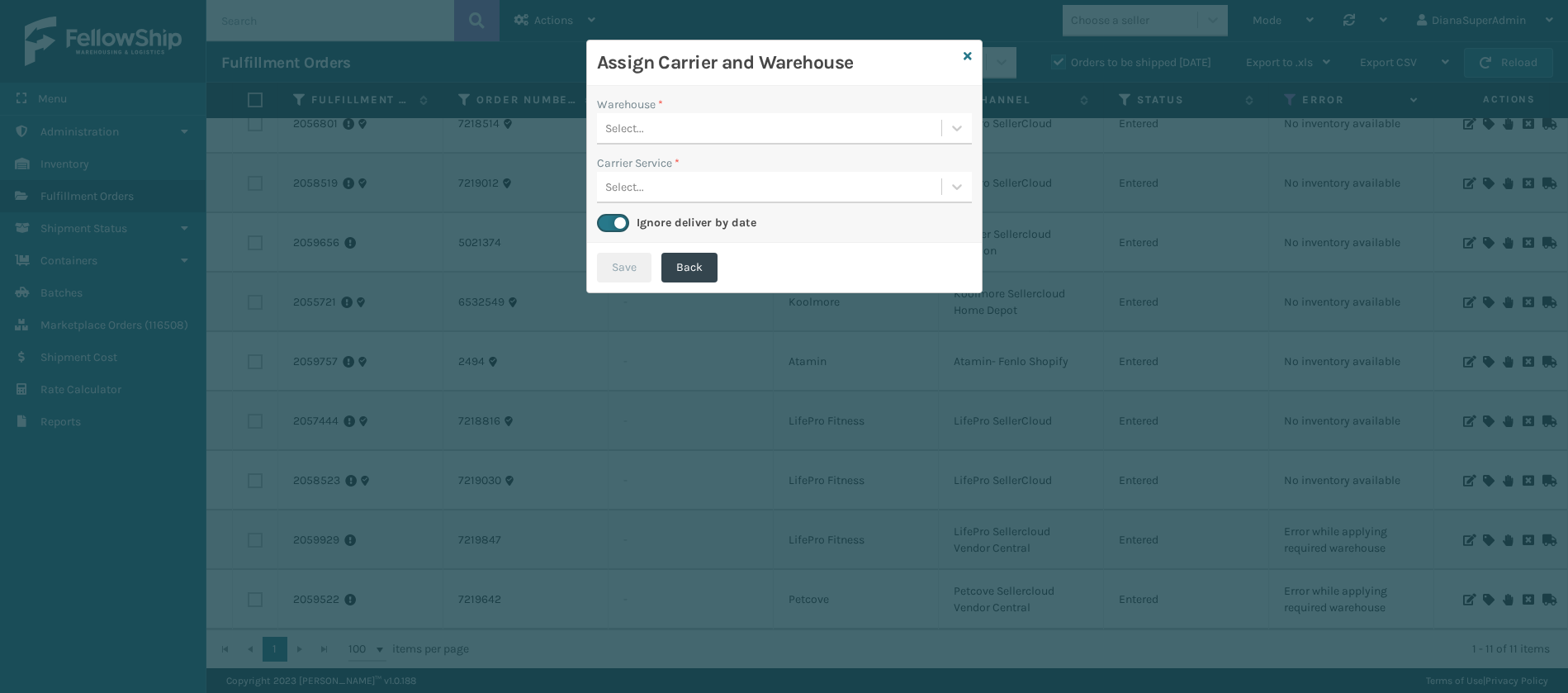
click at [953, 110] on div "Warehouse *" at bounding box center [784, 104] width 375 height 18
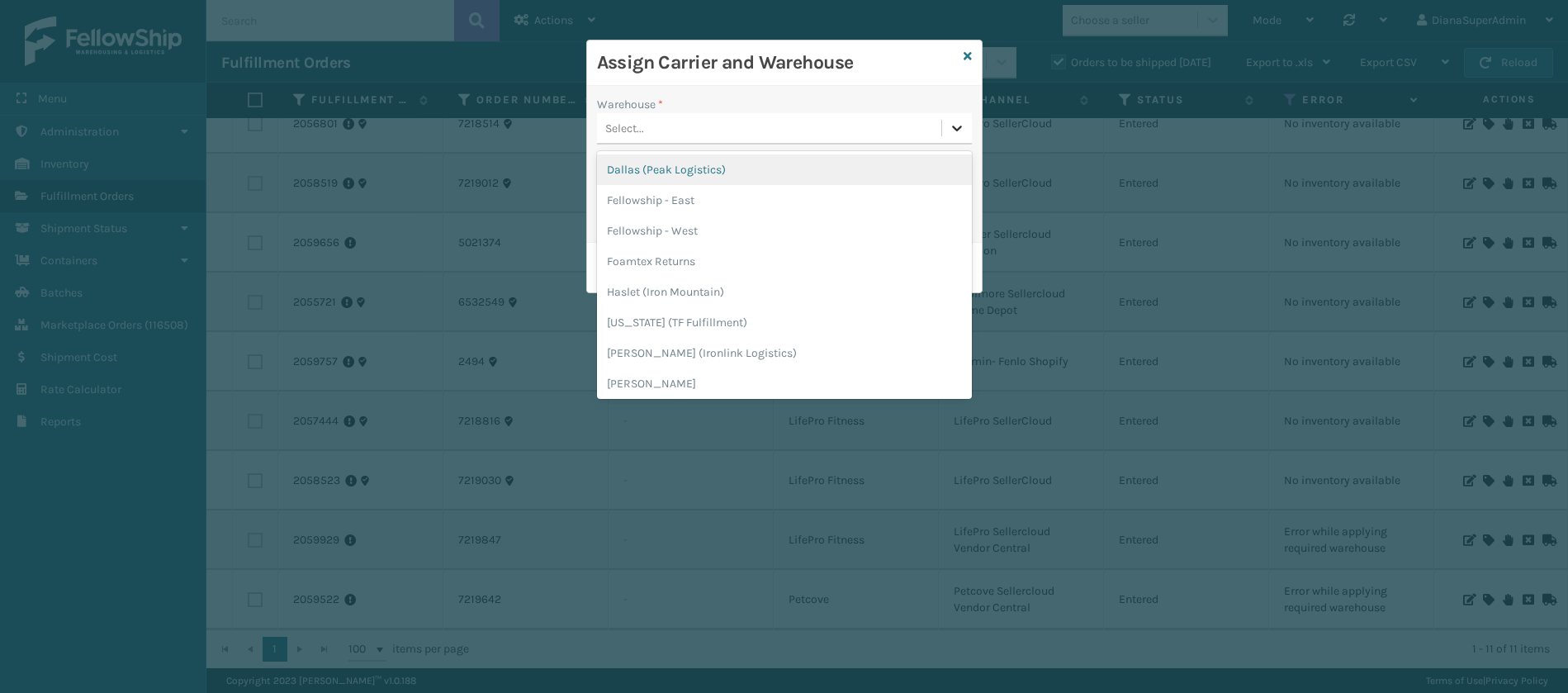
click at [955, 126] on icon at bounding box center [957, 128] width 17 height 17
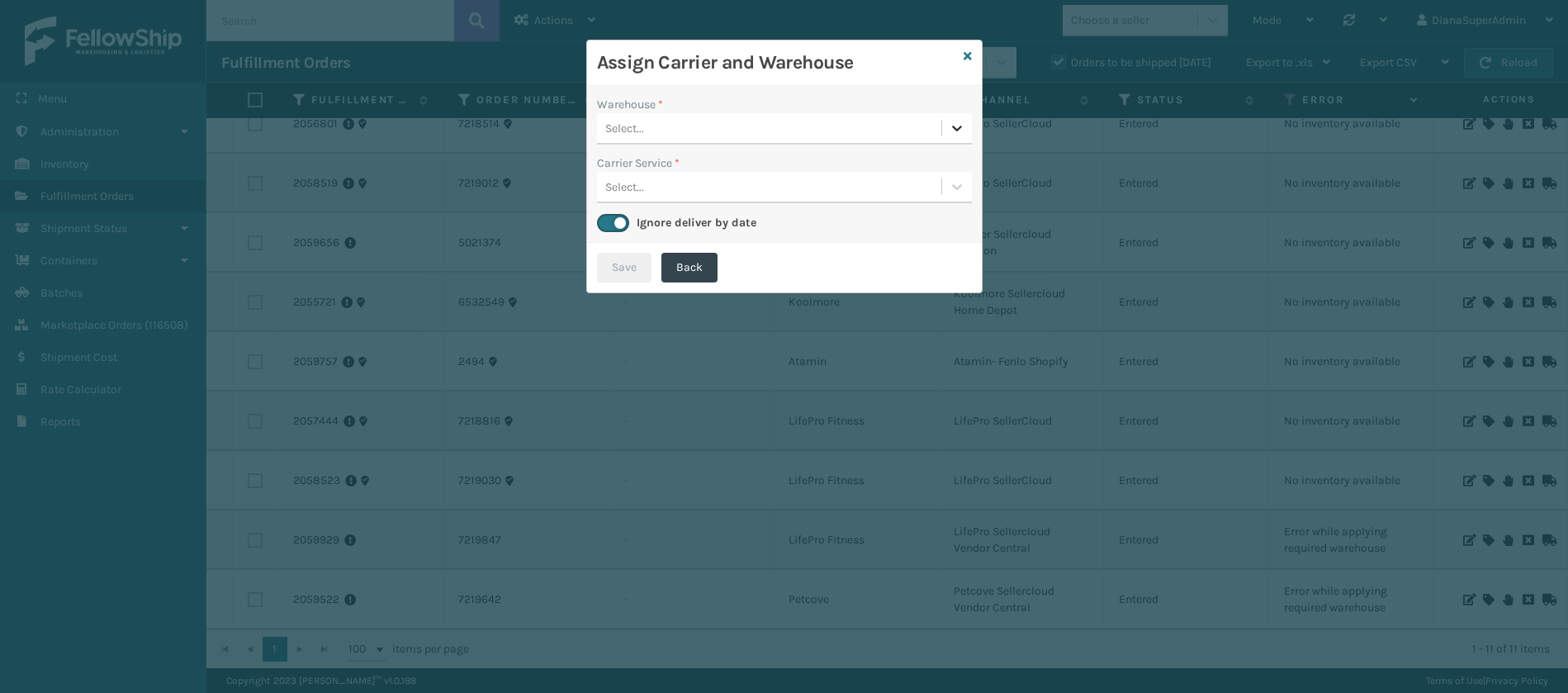
click at [955, 126] on icon at bounding box center [957, 128] width 17 height 17
click at [964, 53] on icon at bounding box center [968, 57] width 8 height 12
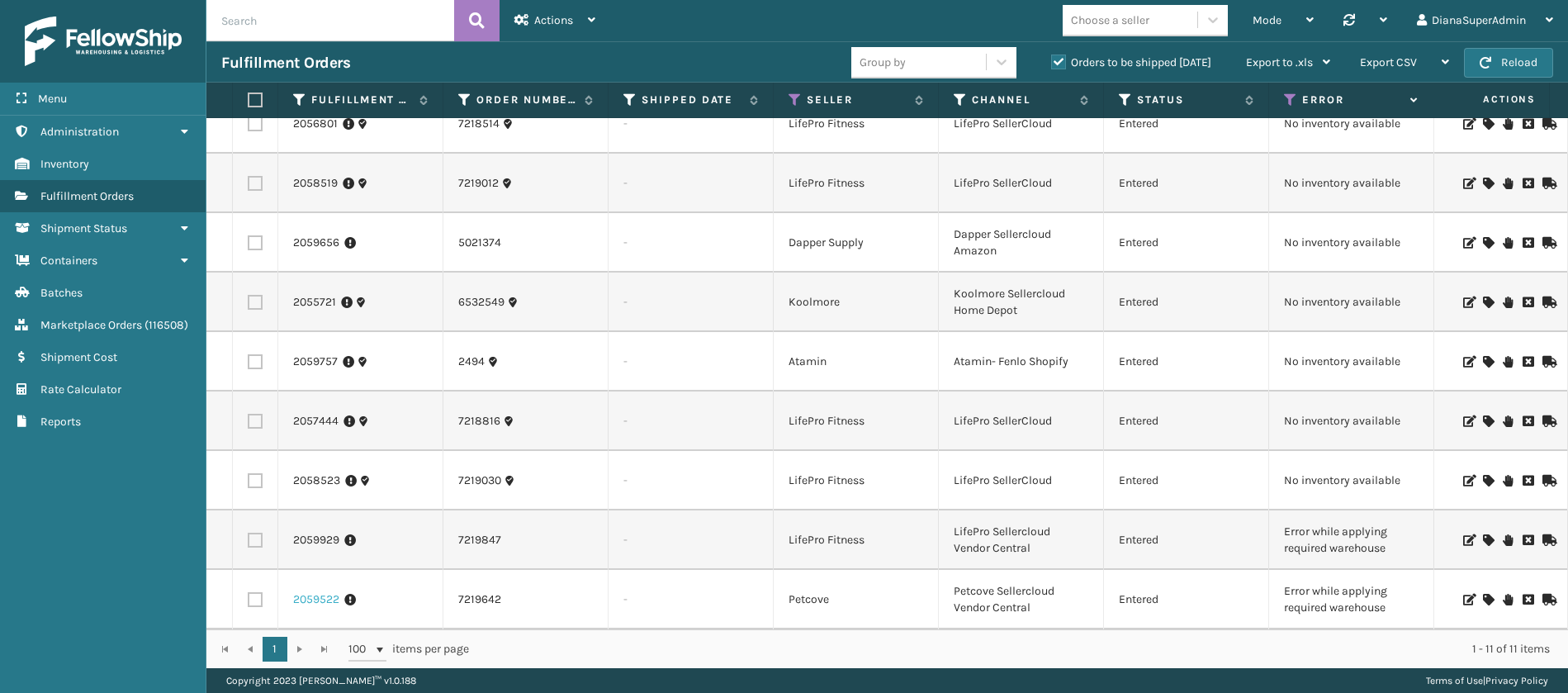
click at [320, 591] on link "2059522" at bounding box center [316, 599] width 46 height 17
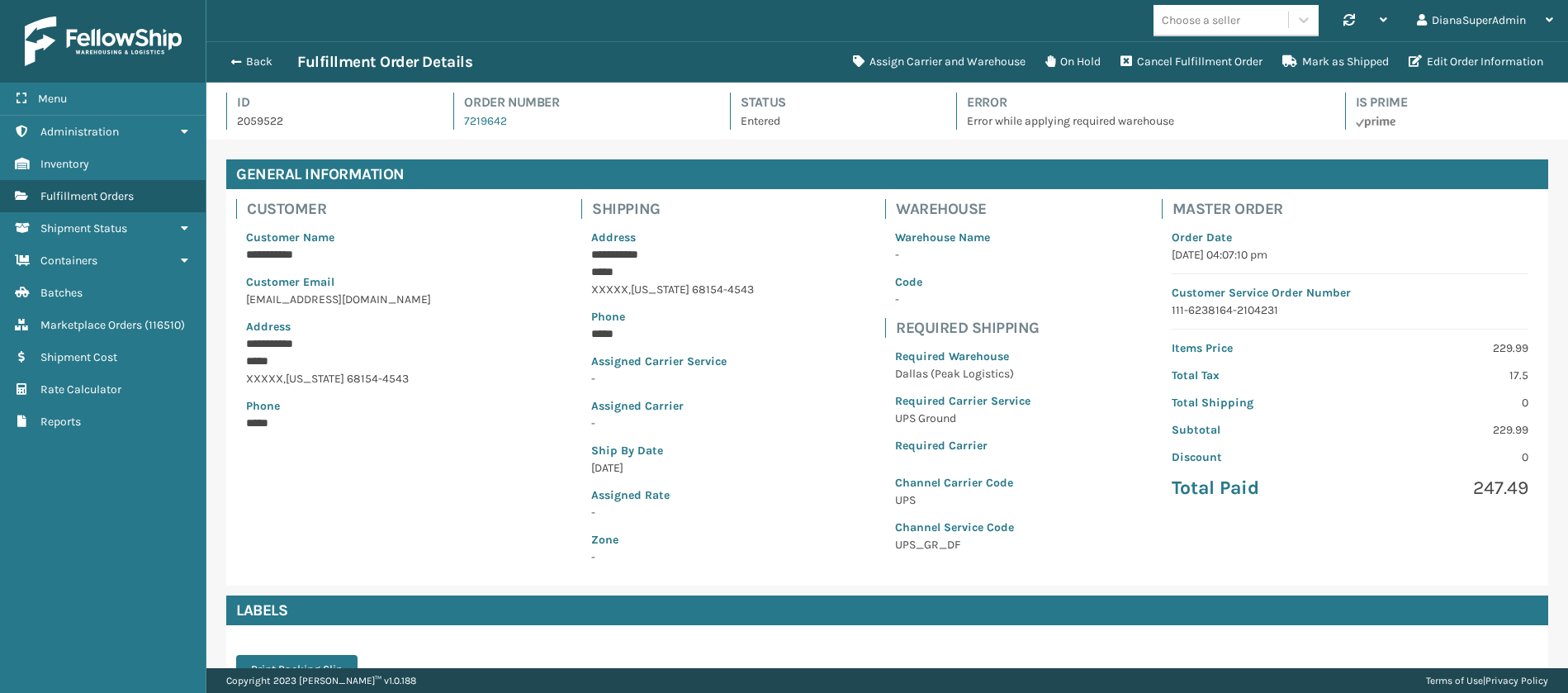
scroll to position [40, 1362]
click at [929, 56] on button "Assign Carrier and Warehouse" at bounding box center [939, 62] width 193 height 33
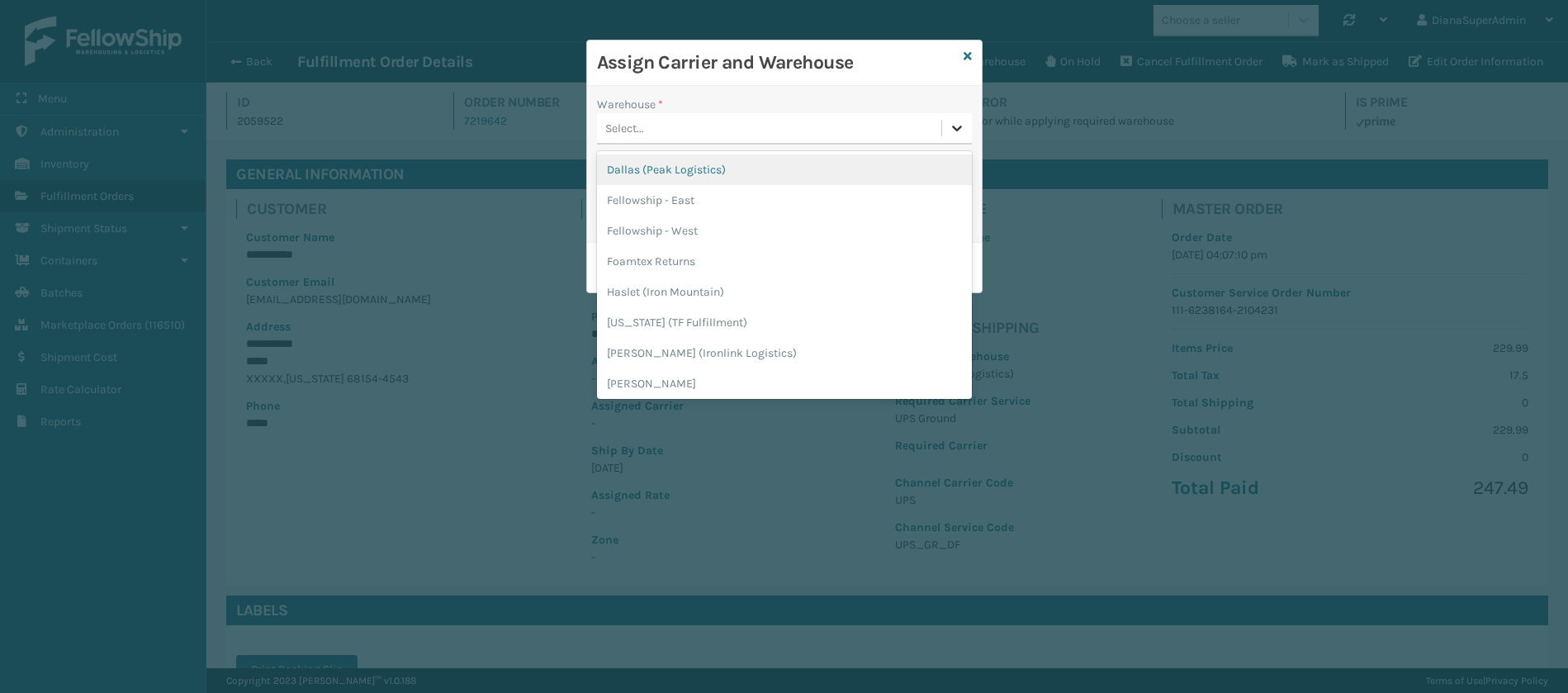
click at [959, 132] on icon at bounding box center [957, 128] width 17 height 17
click at [832, 157] on div "Dallas (Peak Logistics)" at bounding box center [784, 170] width 375 height 30
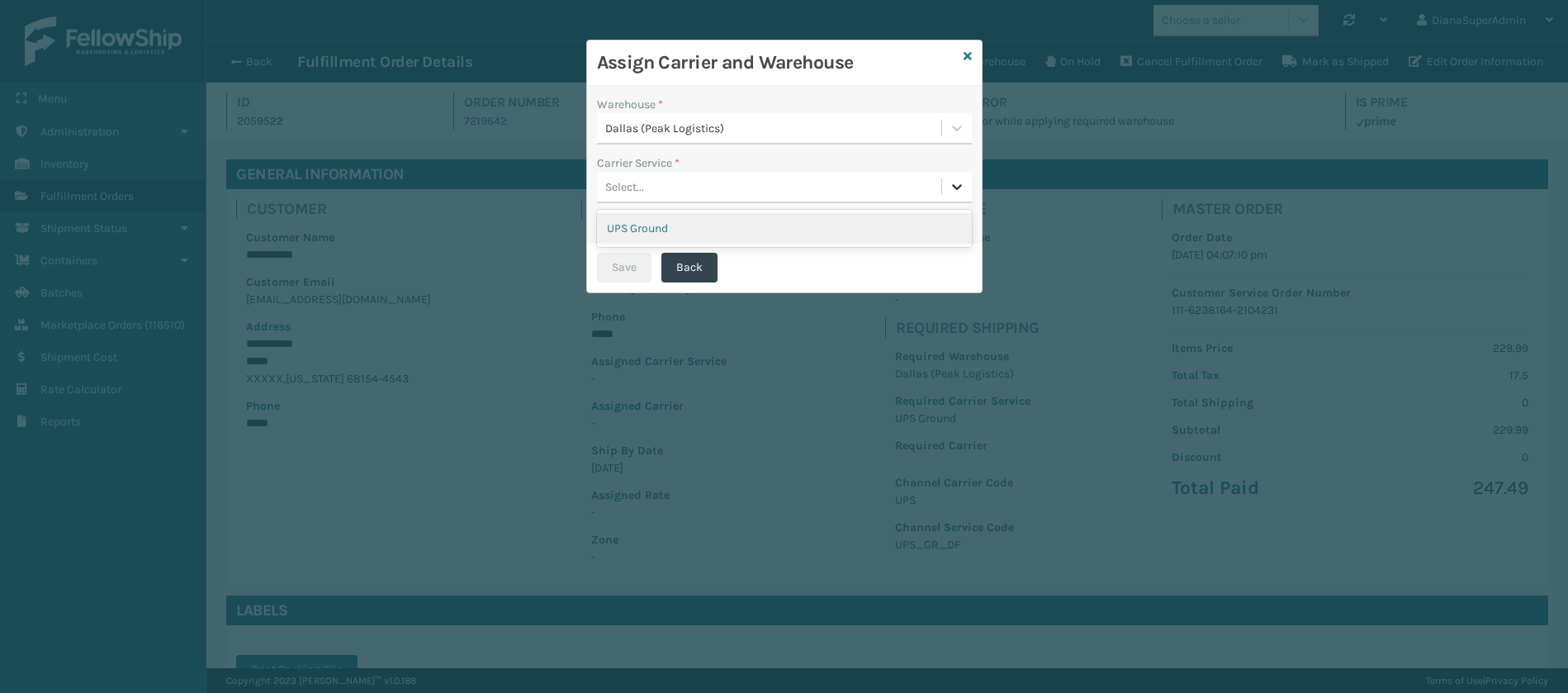
click at [959, 185] on icon at bounding box center [957, 187] width 17 height 17
click at [823, 226] on div "UPS Ground" at bounding box center [784, 228] width 375 height 30
click at [622, 265] on button "Save" at bounding box center [624, 267] width 54 height 30
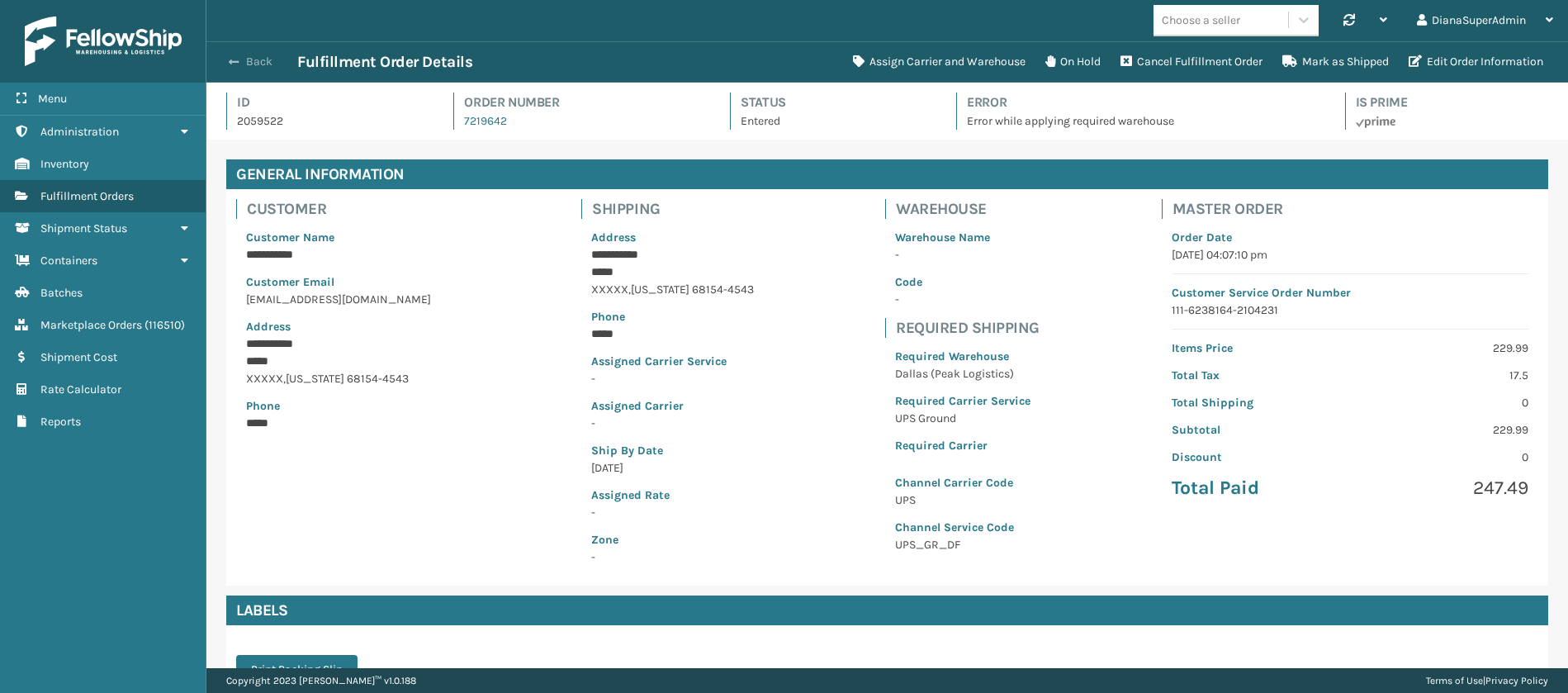
click at [232, 63] on span "button" at bounding box center [234, 62] width 10 height 12
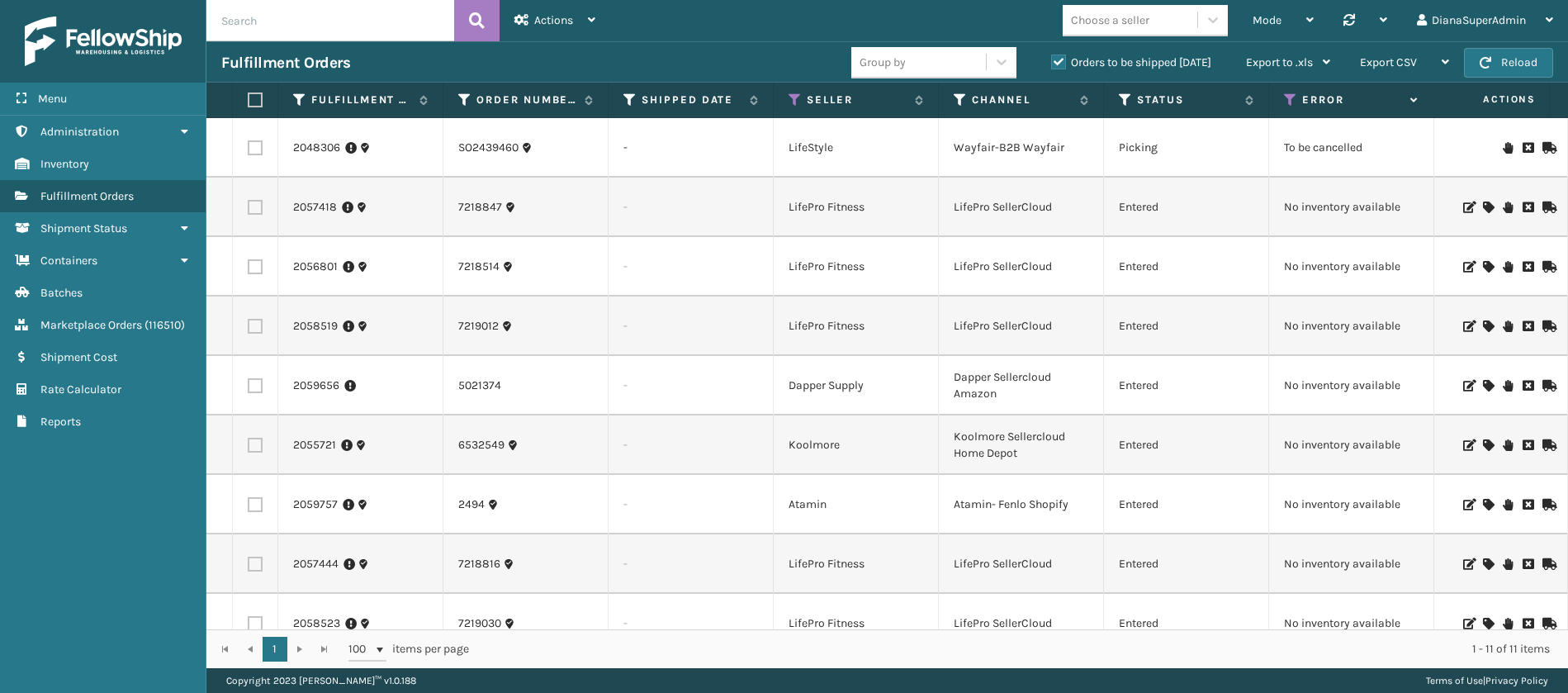
click at [1483, 211] on icon at bounding box center [1488, 207] width 10 height 12
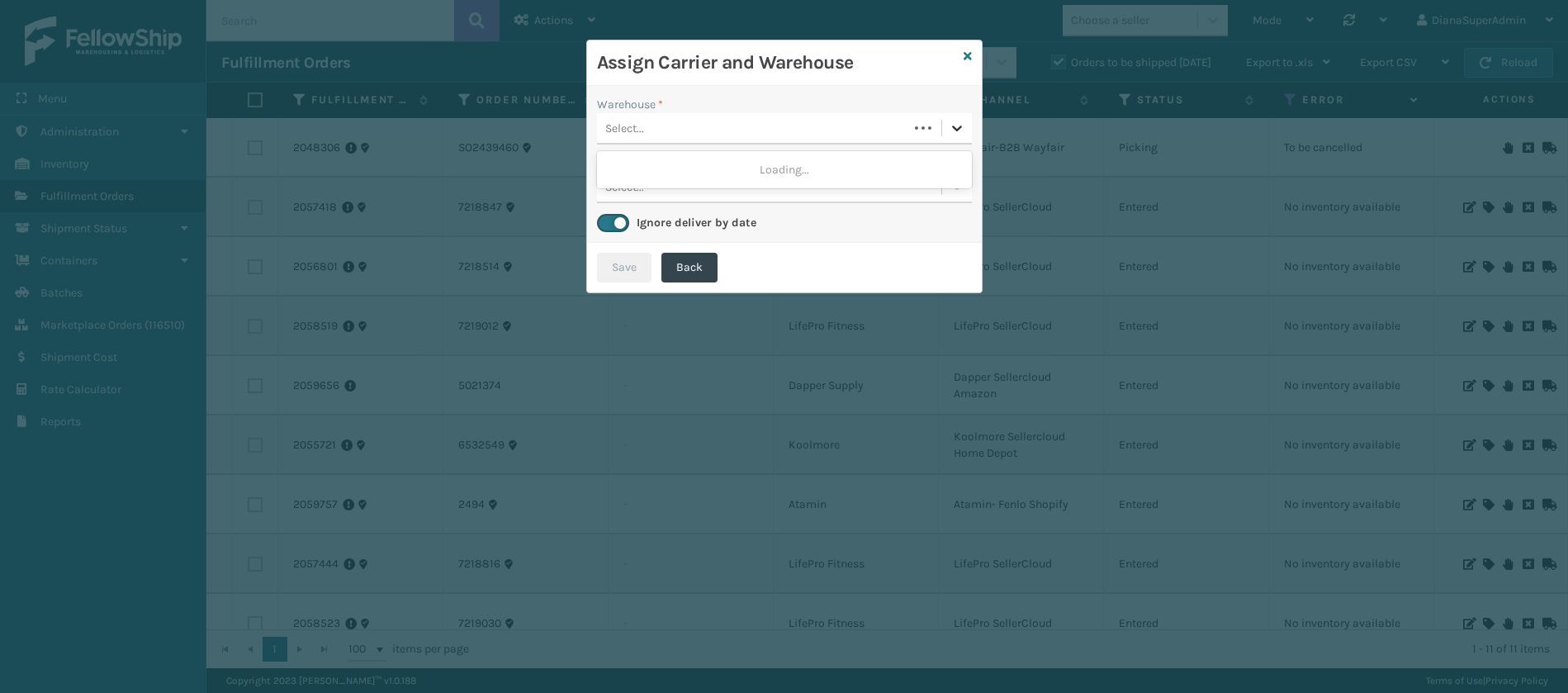
click at [950, 133] on icon at bounding box center [957, 128] width 17 height 17
click at [869, 167] on div "Fellowship - West" at bounding box center [784, 170] width 375 height 30
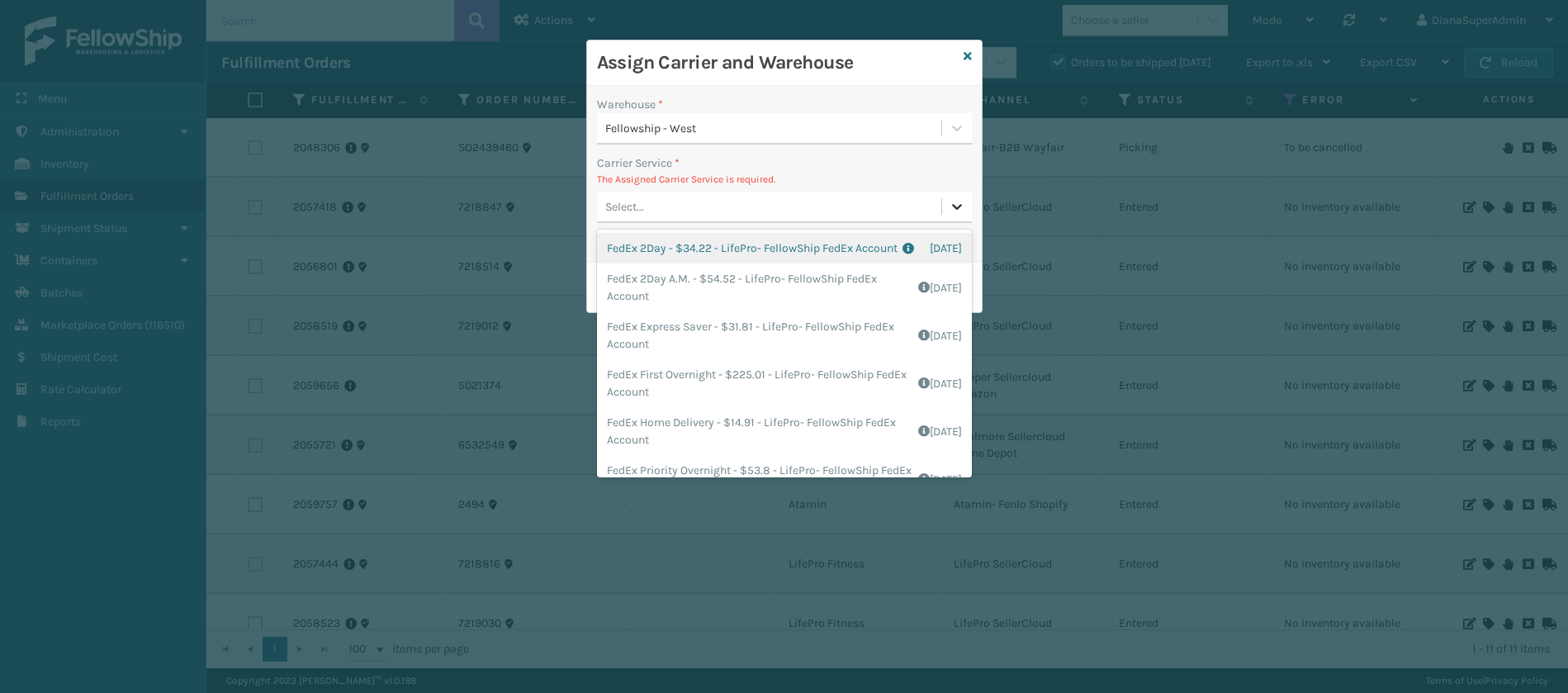
click at [949, 207] on icon at bounding box center [957, 206] width 17 height 17
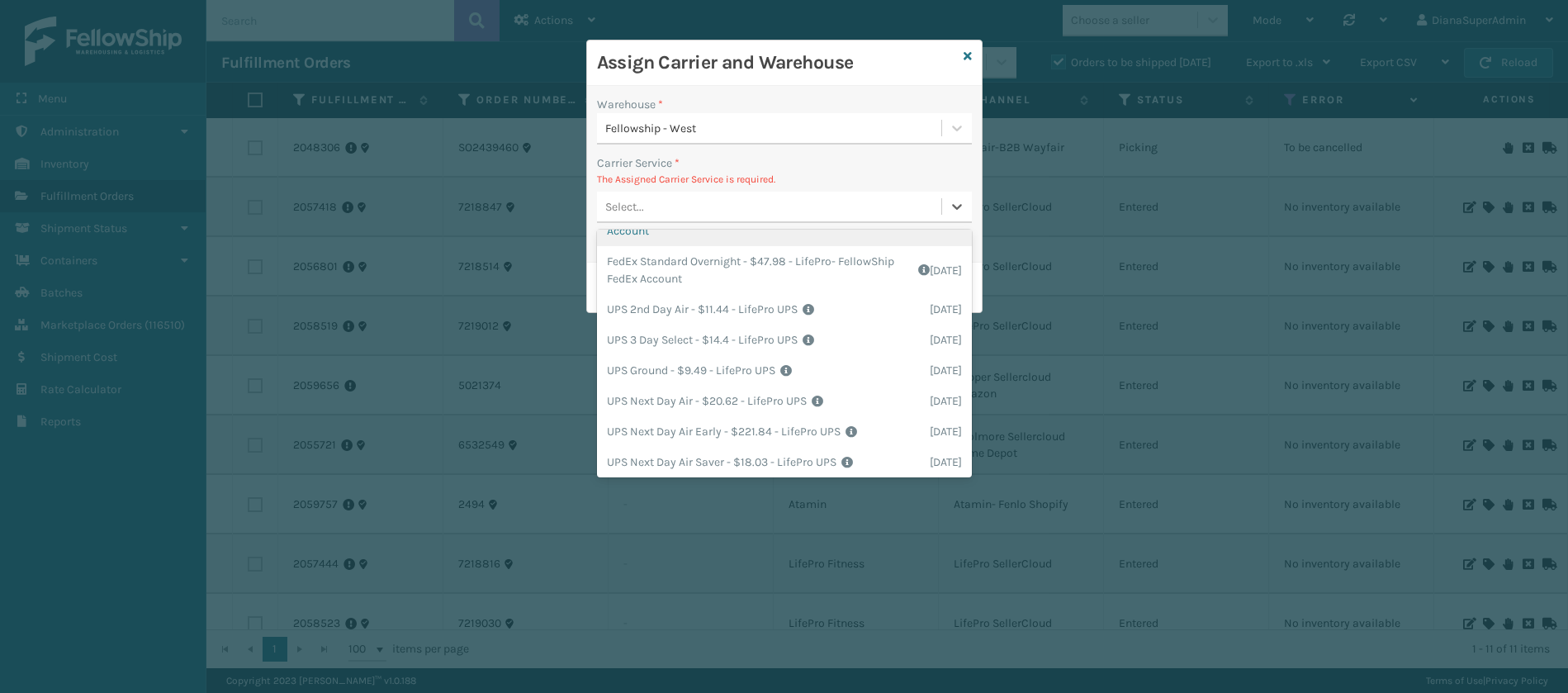
scroll to position [277, 0]
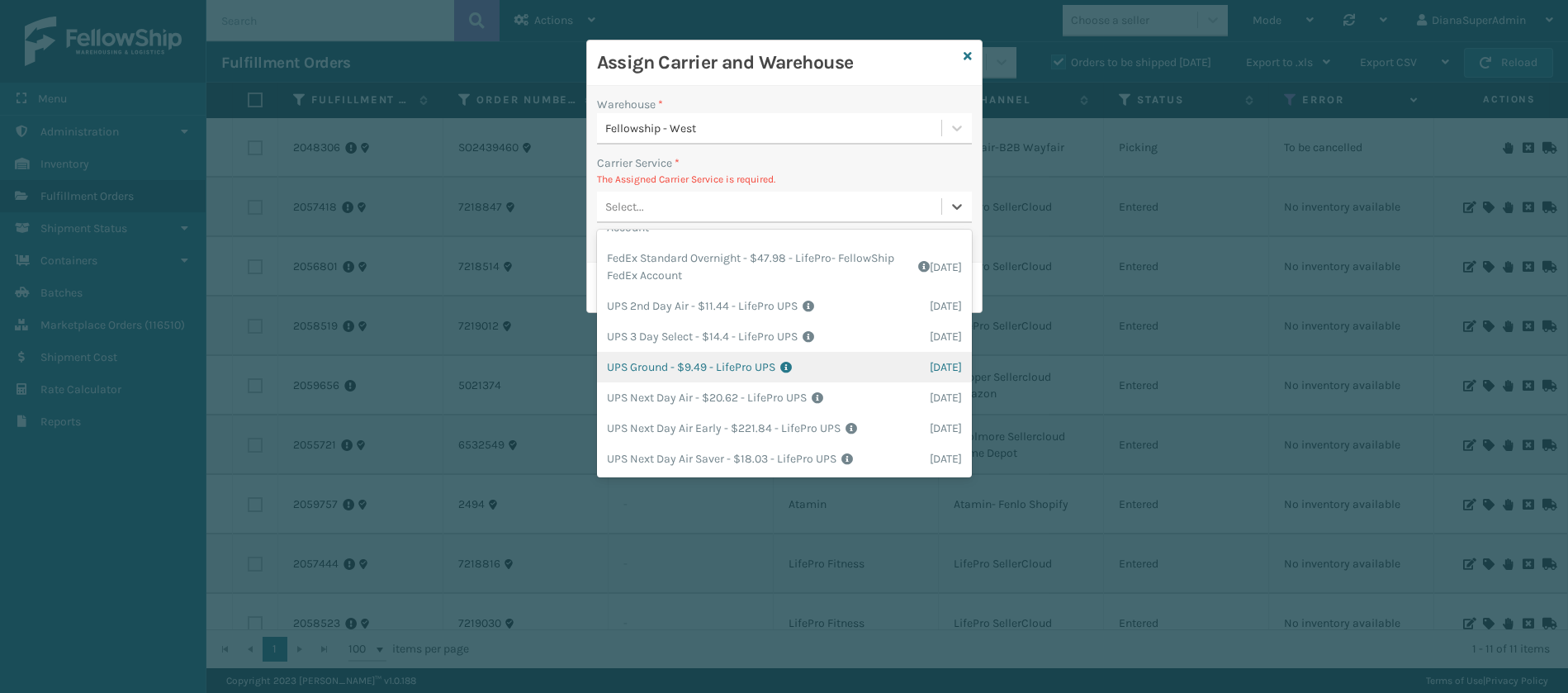
click at [646, 365] on div "UPS Ground - $9.49 - LifePro UPS Shipping Cost $8.25 Surplus Cost $1.2375 Total…" at bounding box center [784, 367] width 375 height 30
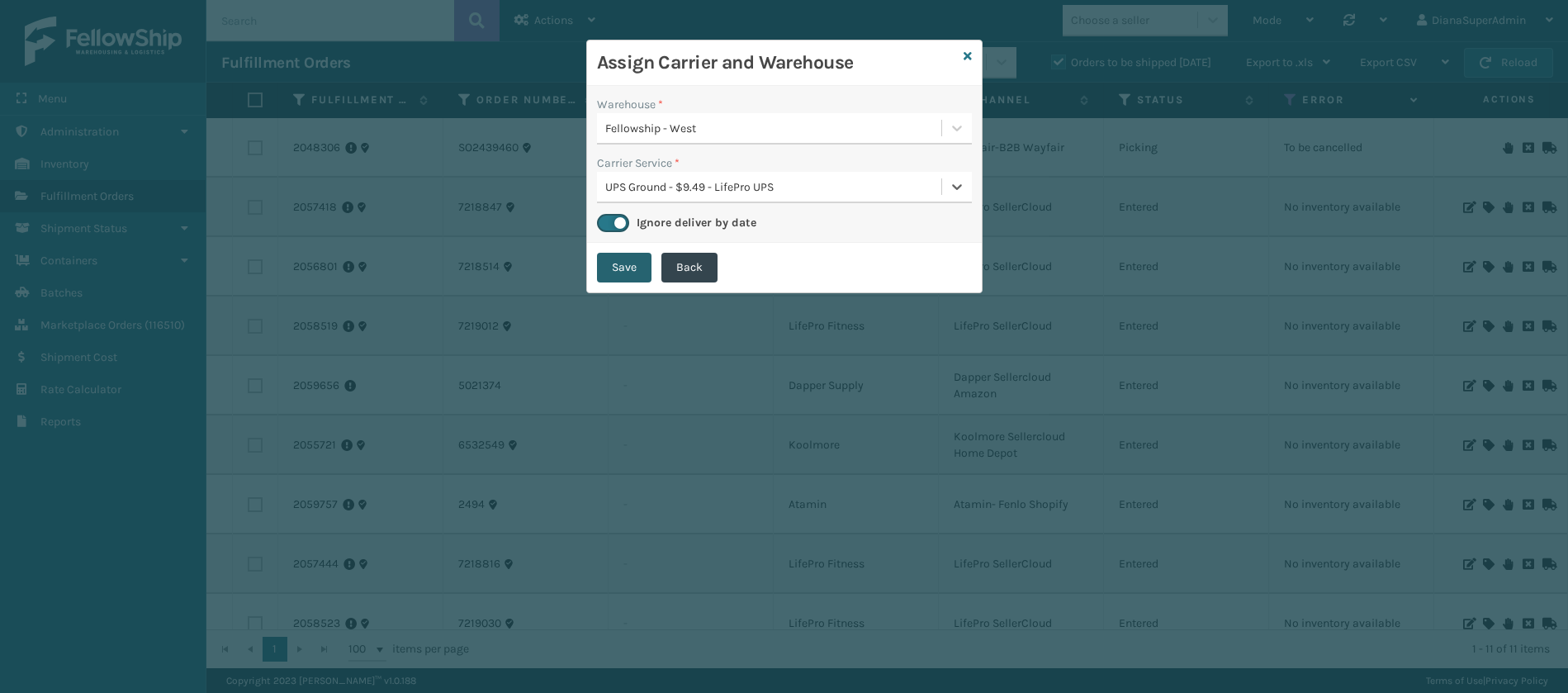
click at [615, 274] on button "Save" at bounding box center [624, 267] width 54 height 30
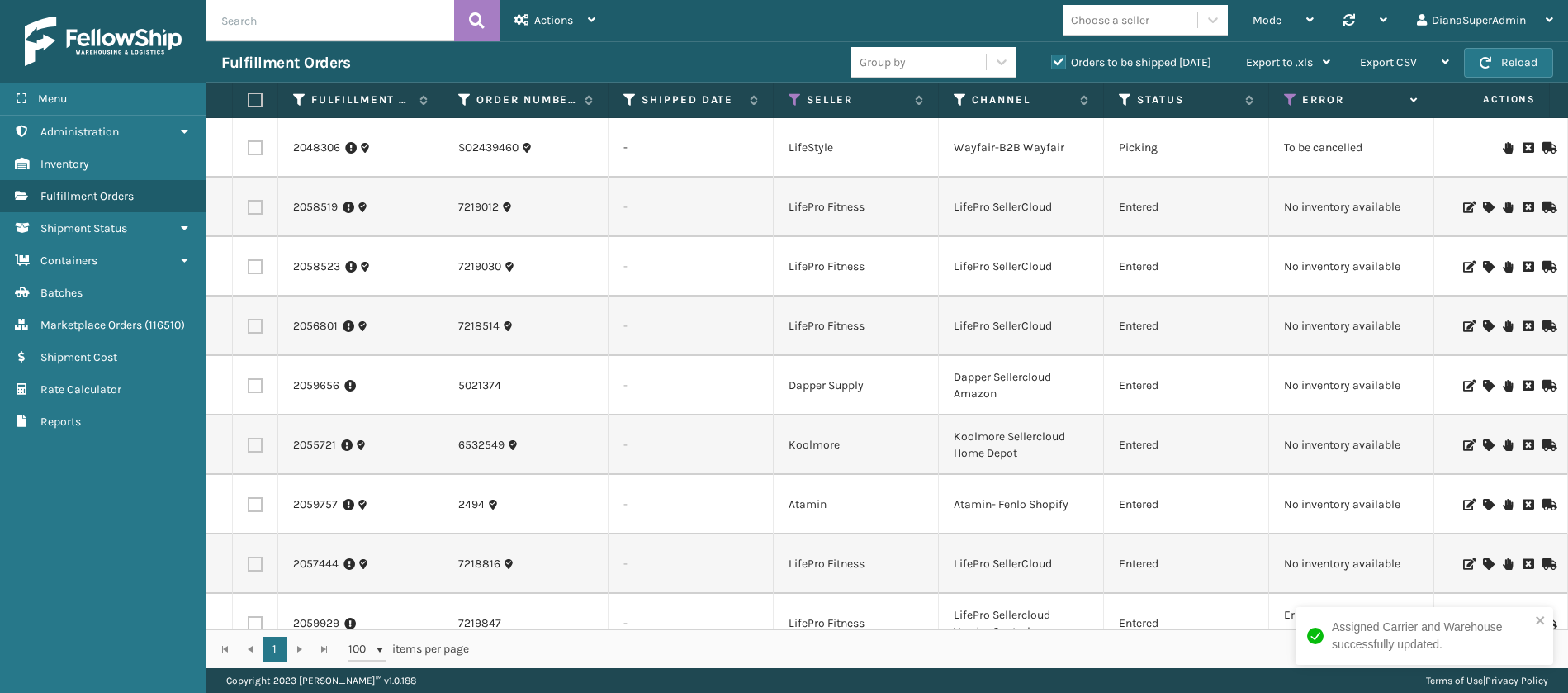
click at [1483, 209] on icon at bounding box center [1488, 207] width 10 height 12
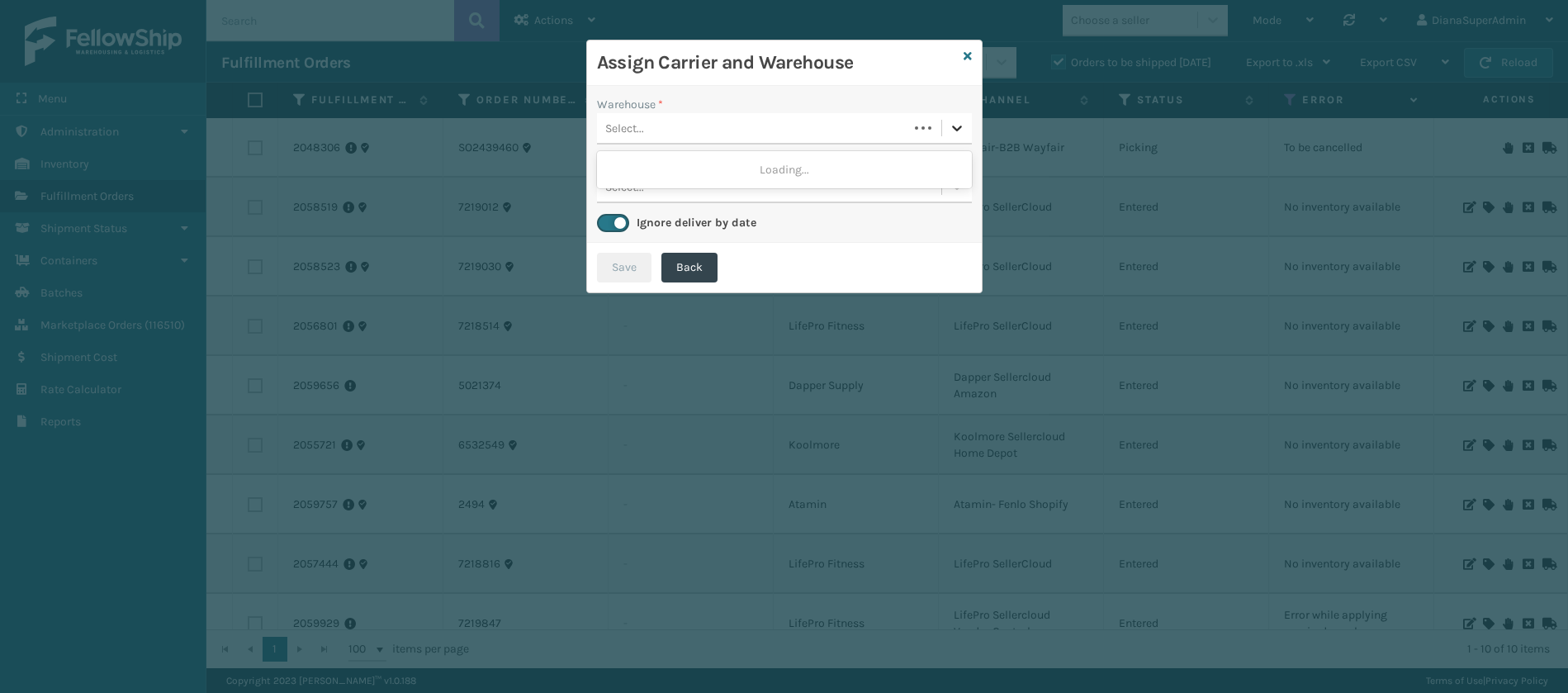
click at [947, 132] on div at bounding box center [957, 128] width 30 height 30
click at [964, 49] on link at bounding box center [968, 57] width 8 height 18
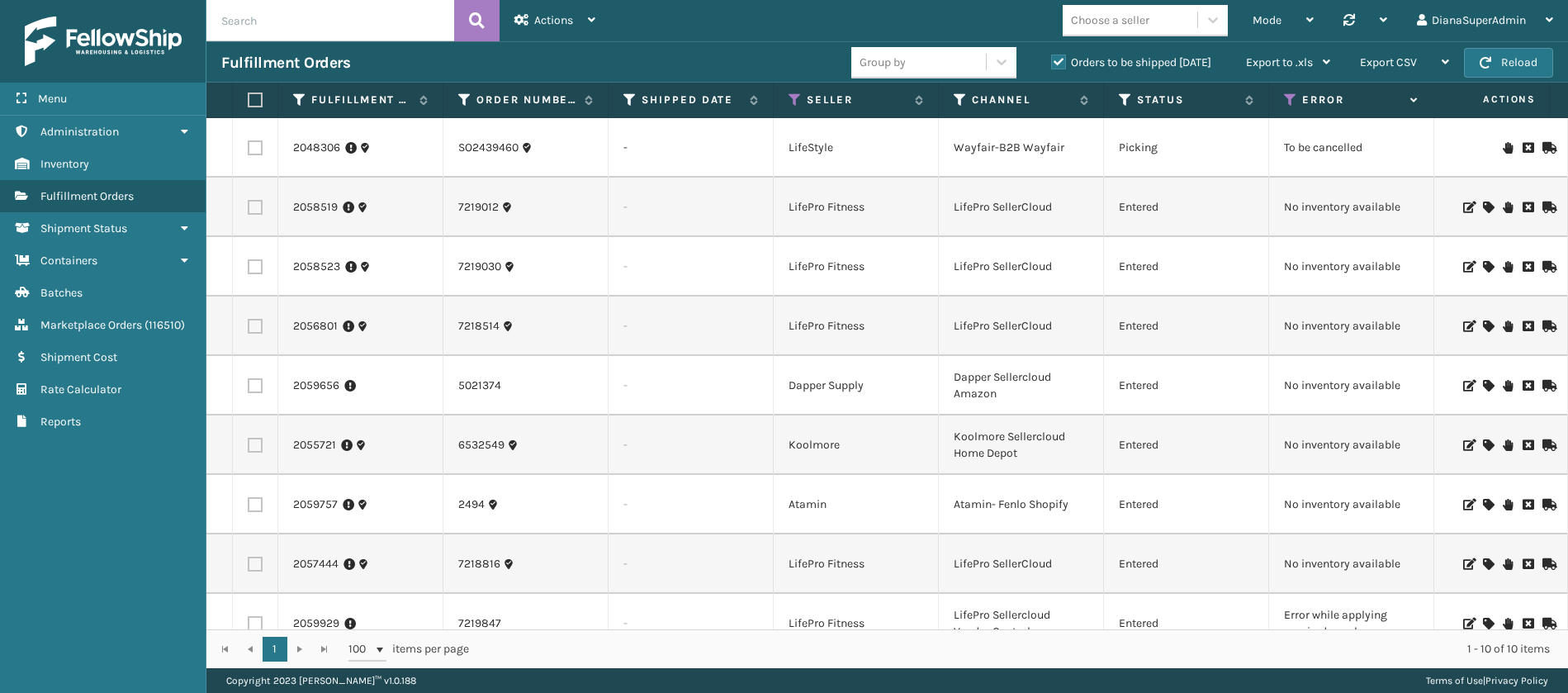
click at [1483, 266] on icon at bounding box center [1488, 267] width 10 height 12
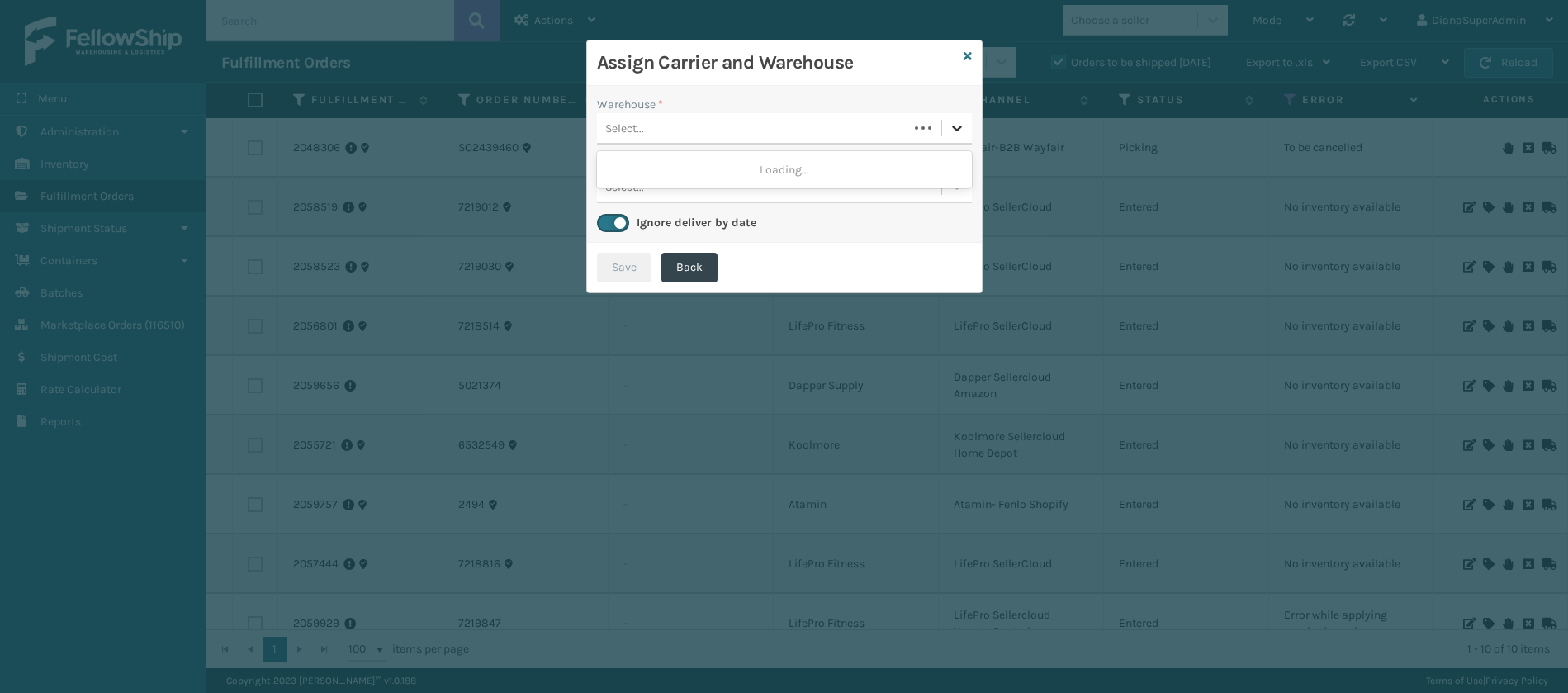
click at [960, 123] on icon at bounding box center [957, 128] width 17 height 17
click at [966, 53] on icon at bounding box center [968, 57] width 8 height 12
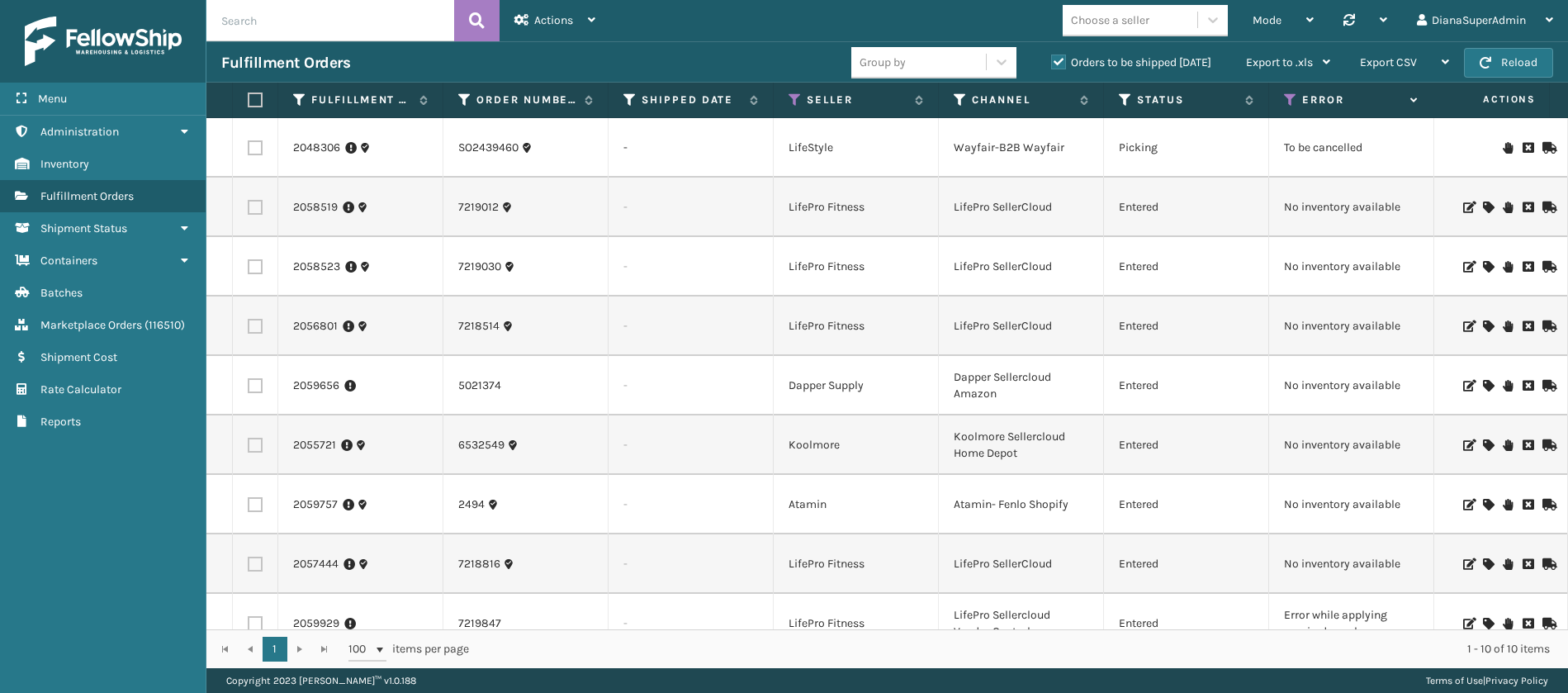
click at [1483, 325] on icon at bounding box center [1488, 326] width 10 height 12
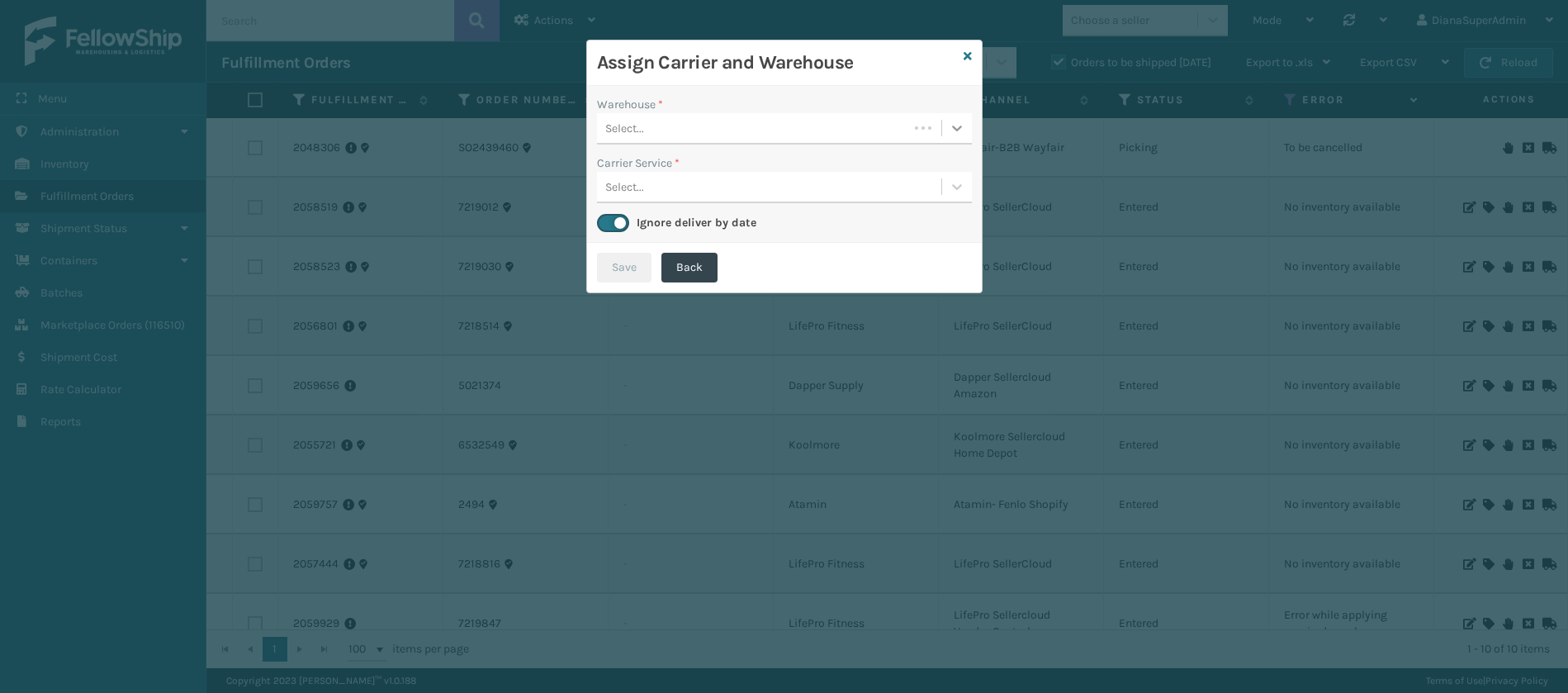
click at [961, 128] on icon at bounding box center [957, 128] width 17 height 17
click at [964, 57] on icon at bounding box center [968, 57] width 8 height 12
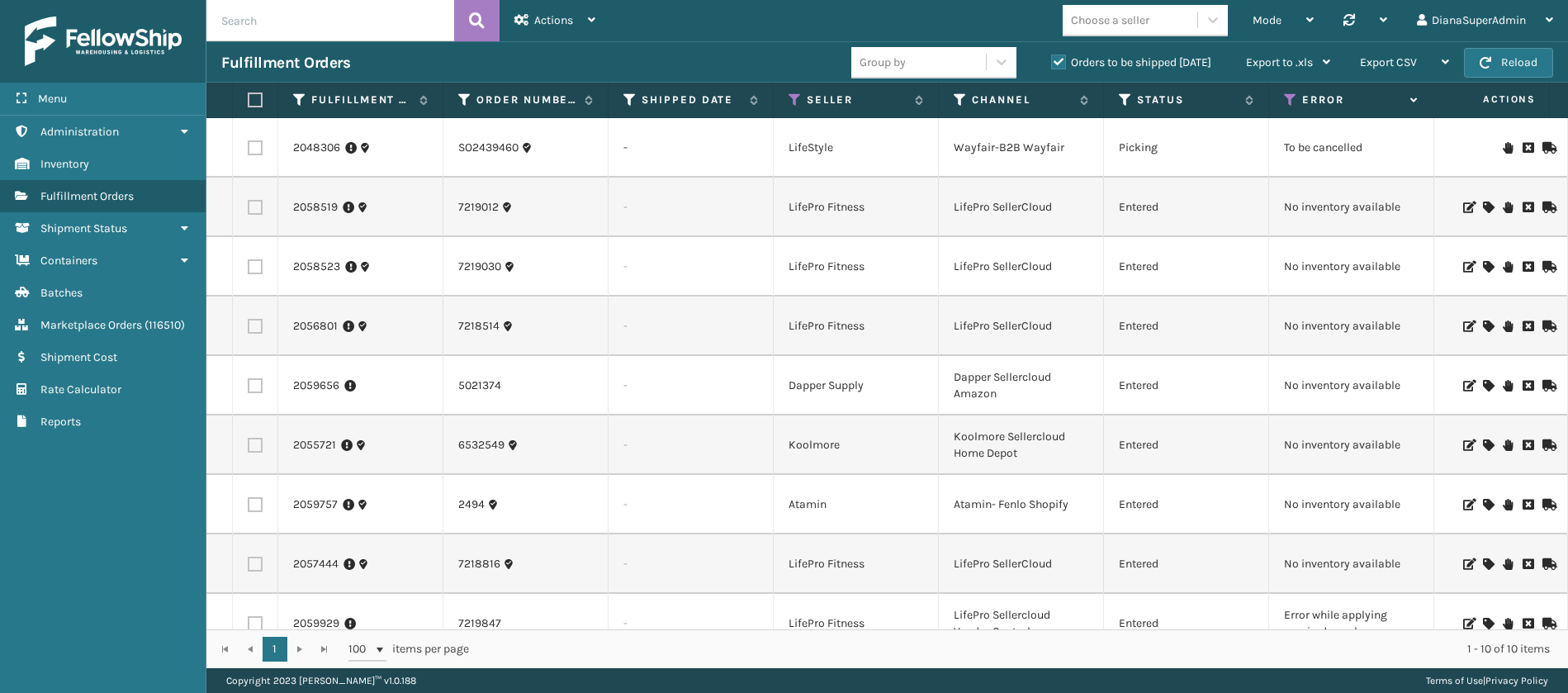
click at [1483, 384] on icon at bounding box center [1488, 385] width 10 height 12
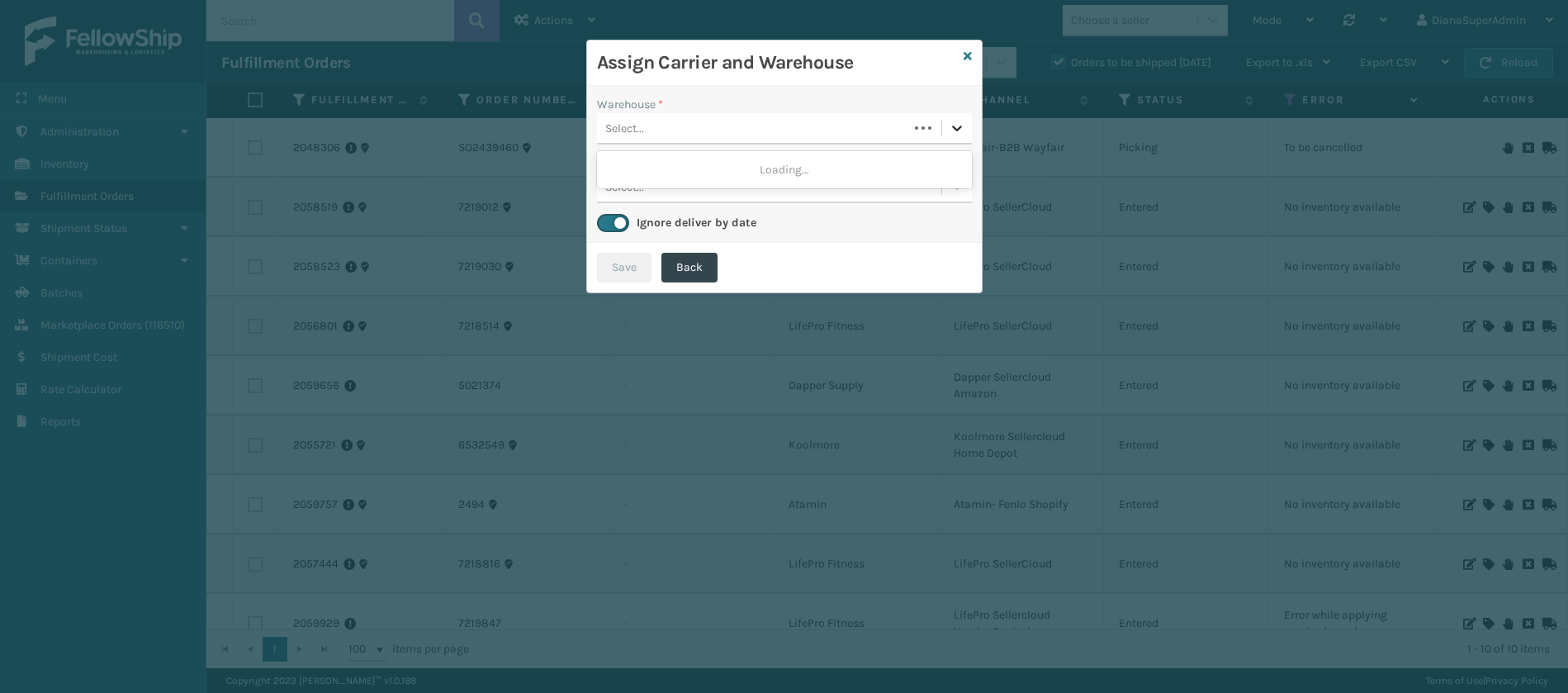
click at [958, 127] on icon at bounding box center [957, 128] width 17 height 17
click at [964, 57] on icon at bounding box center [968, 57] width 8 height 12
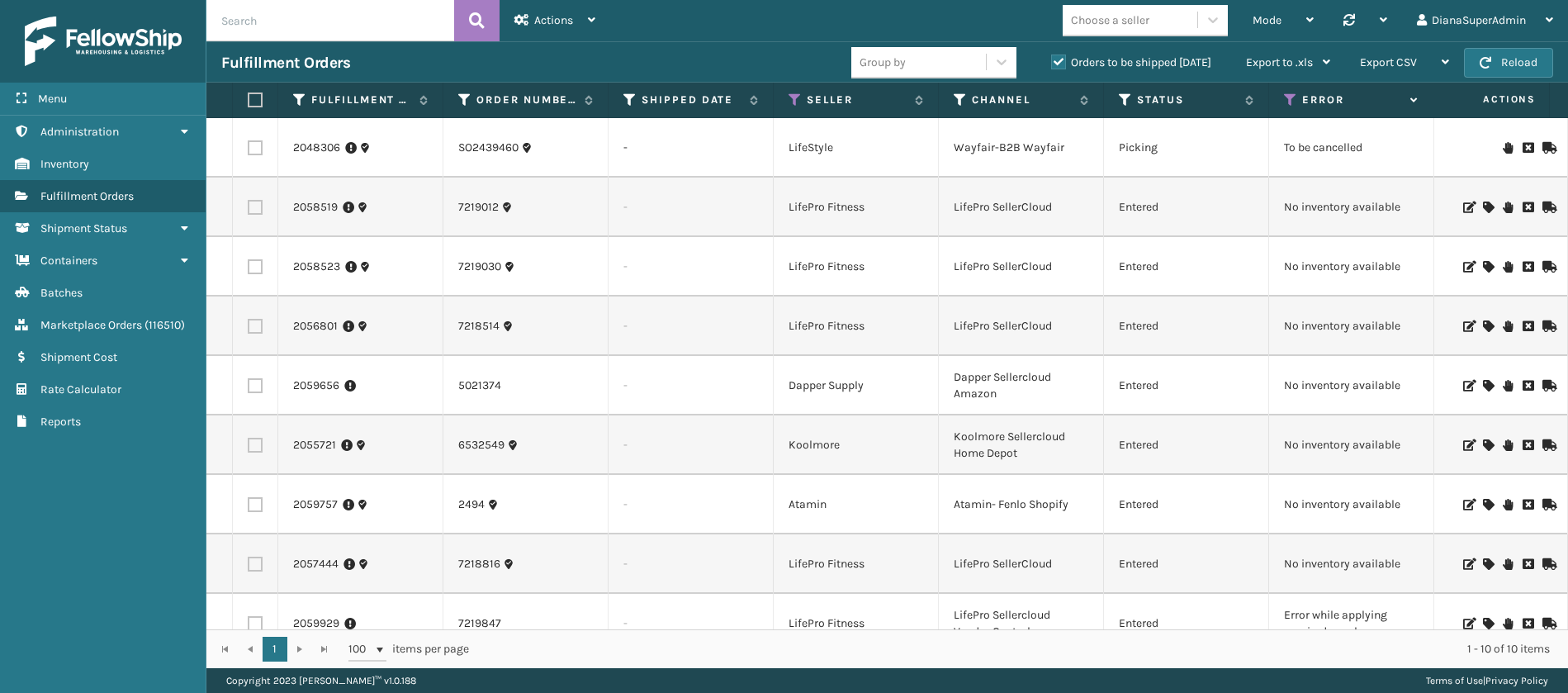
click at [1483, 449] on icon at bounding box center [1488, 445] width 10 height 12
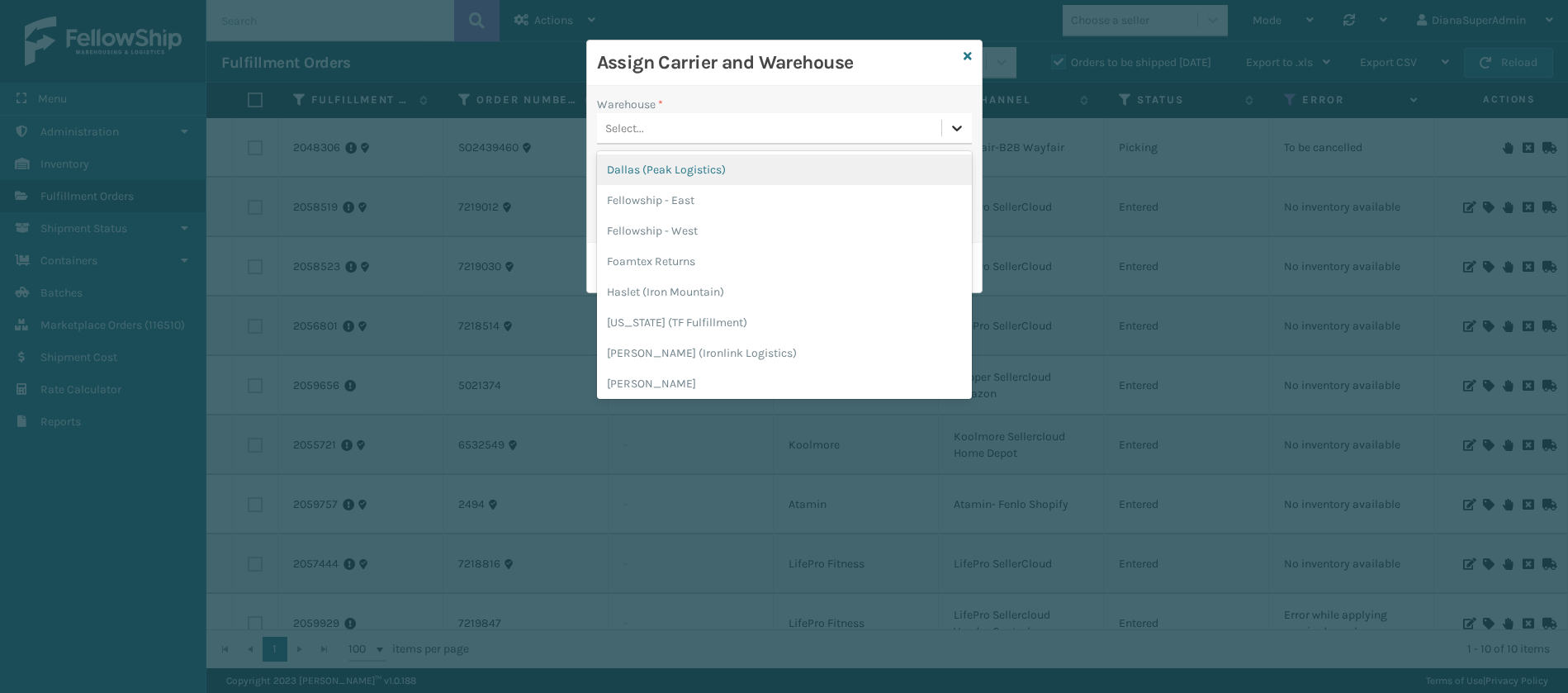
click at [951, 125] on icon at bounding box center [957, 128] width 17 height 17
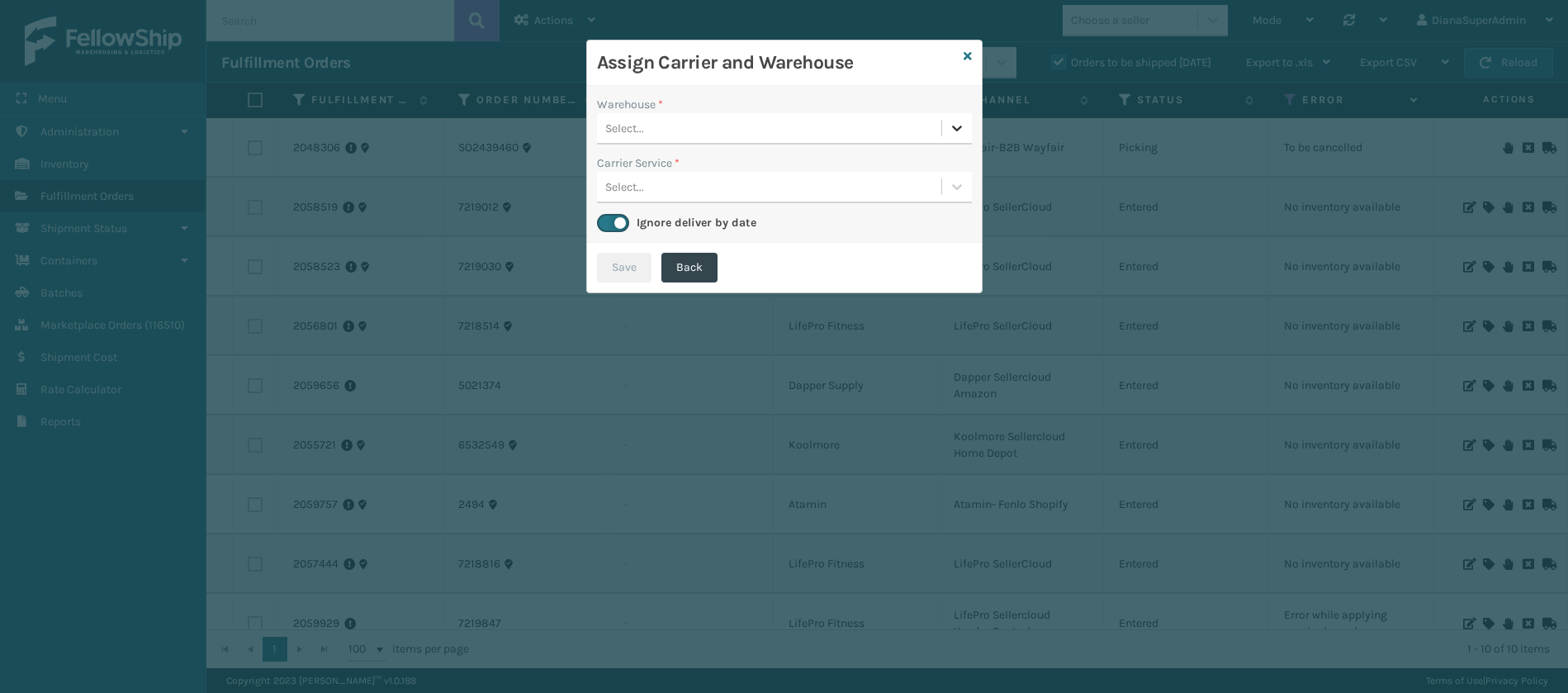
click at [951, 125] on icon at bounding box center [957, 128] width 17 height 17
click at [969, 57] on icon at bounding box center [968, 57] width 8 height 12
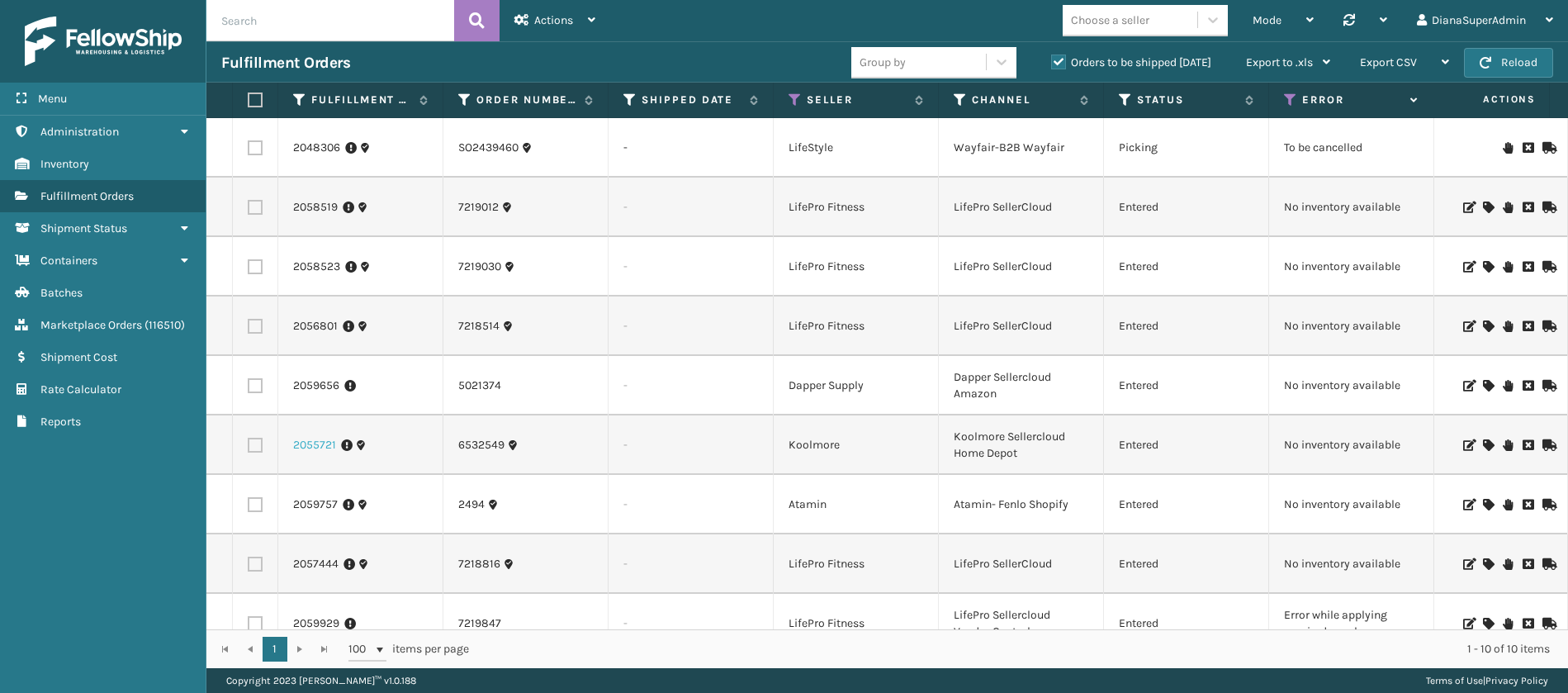
click at [305, 443] on link "2055721" at bounding box center [314, 445] width 43 height 17
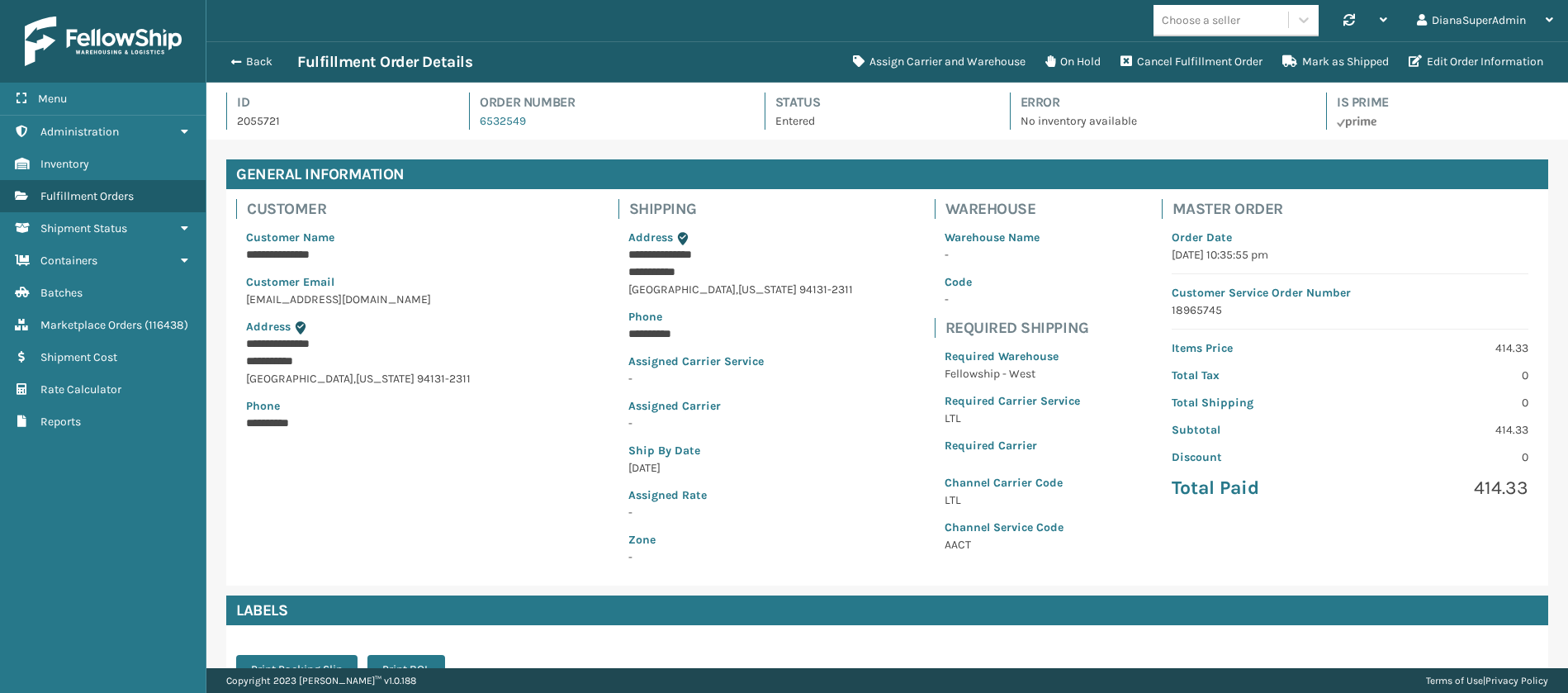
scroll to position [40, 1362]
click at [954, 68] on button "Assign Carrier and Warehouse" at bounding box center [939, 62] width 193 height 33
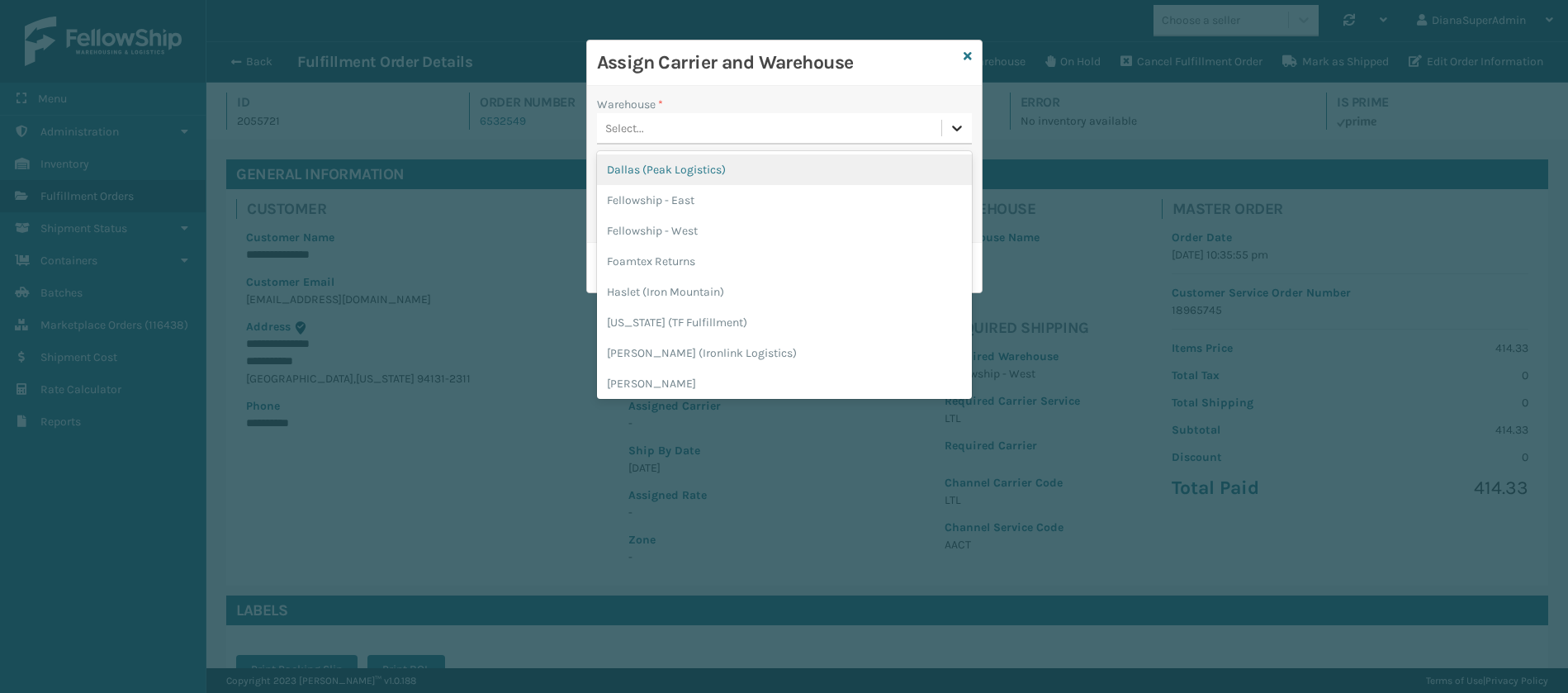
click at [957, 131] on icon at bounding box center [957, 128] width 17 height 17
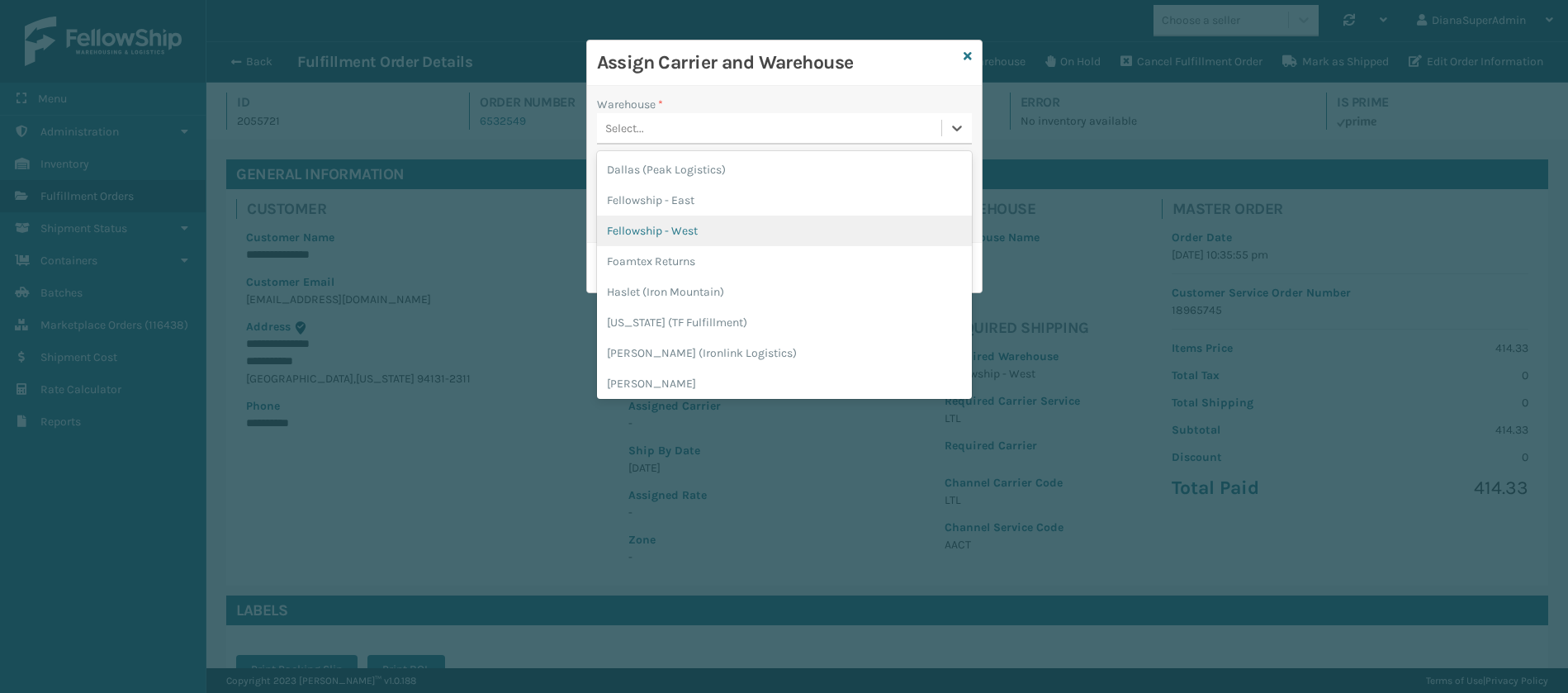
click at [697, 216] on div "Fellowship - West" at bounding box center [784, 231] width 375 height 30
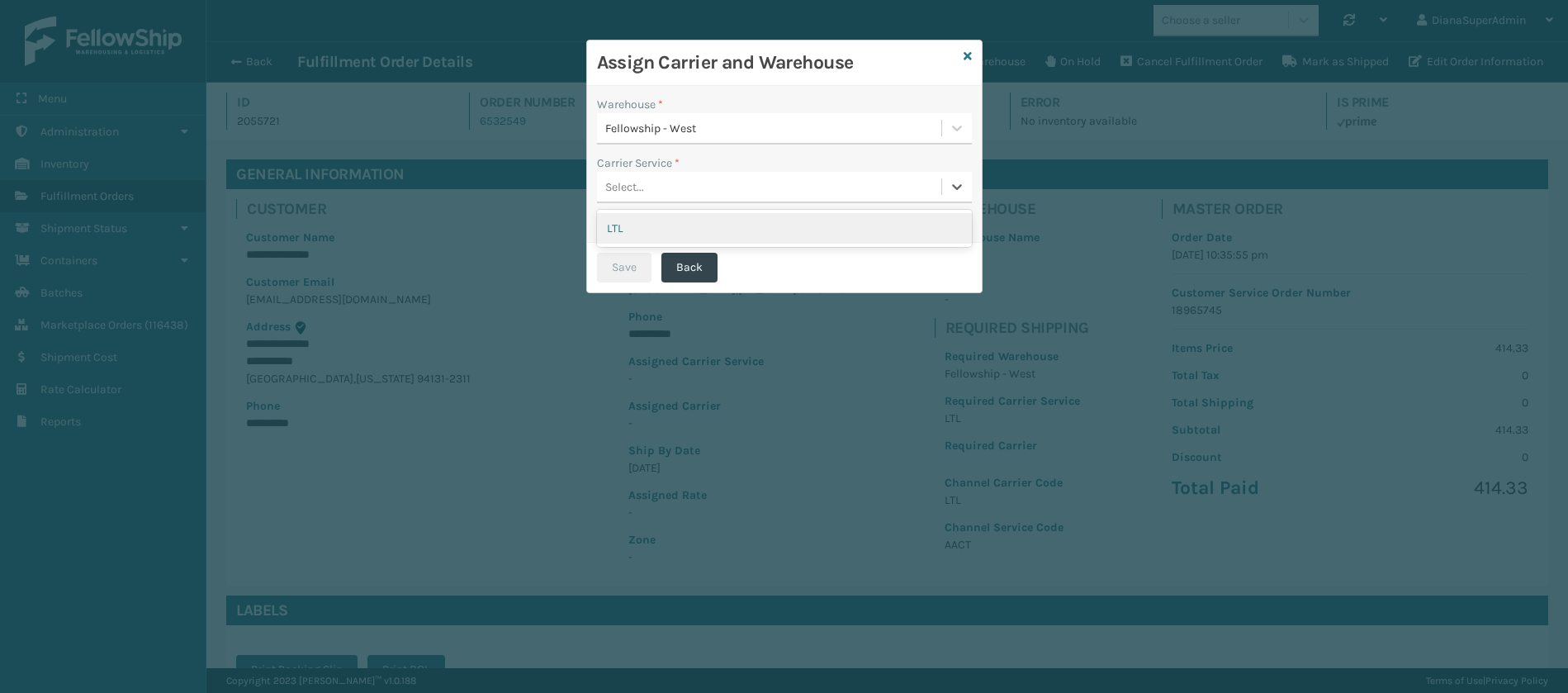
click at [746, 173] on div "Select..." at bounding box center [768, 187] width 344 height 27
click at [702, 231] on div "LTL" at bounding box center [784, 228] width 375 height 30
click at [628, 264] on button "Save" at bounding box center [624, 267] width 54 height 30
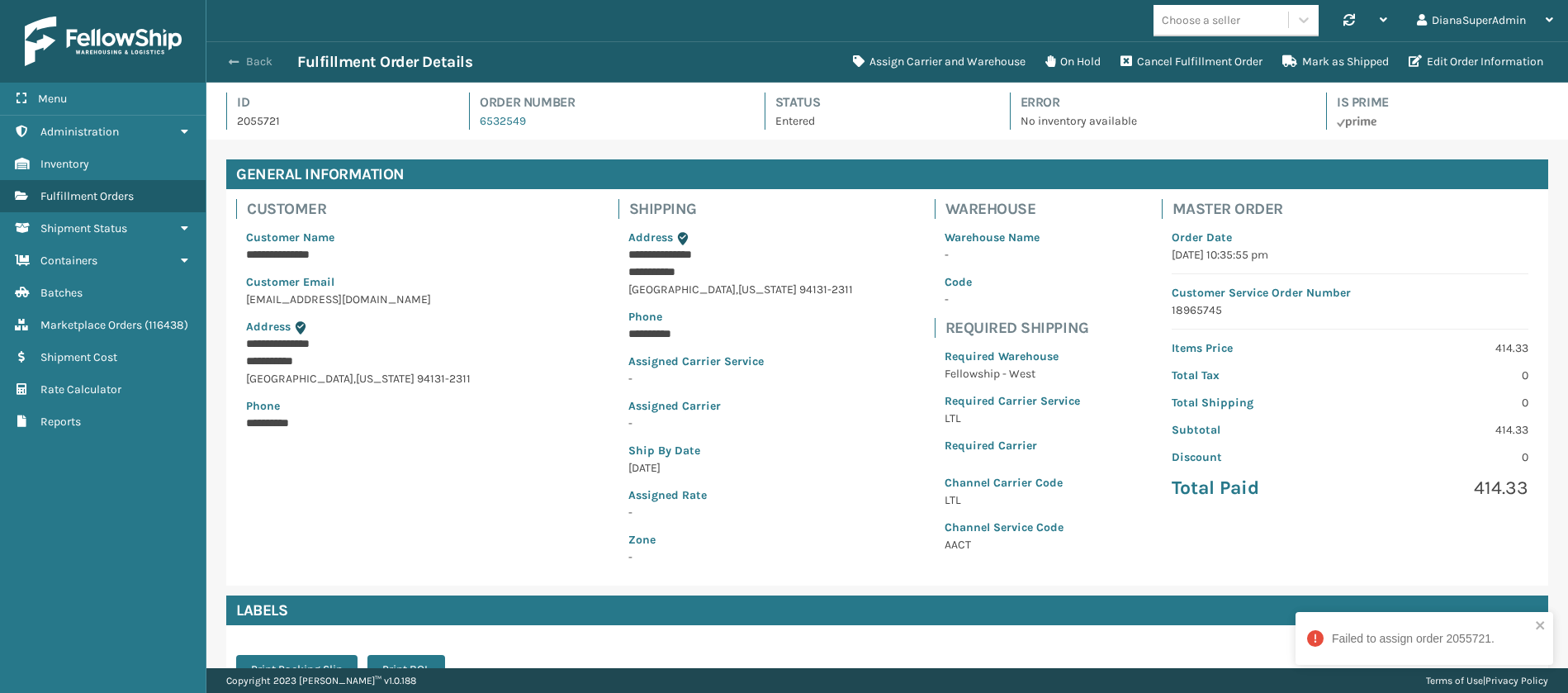
click at [241, 66] on button "Back" at bounding box center [260, 62] width 76 height 15
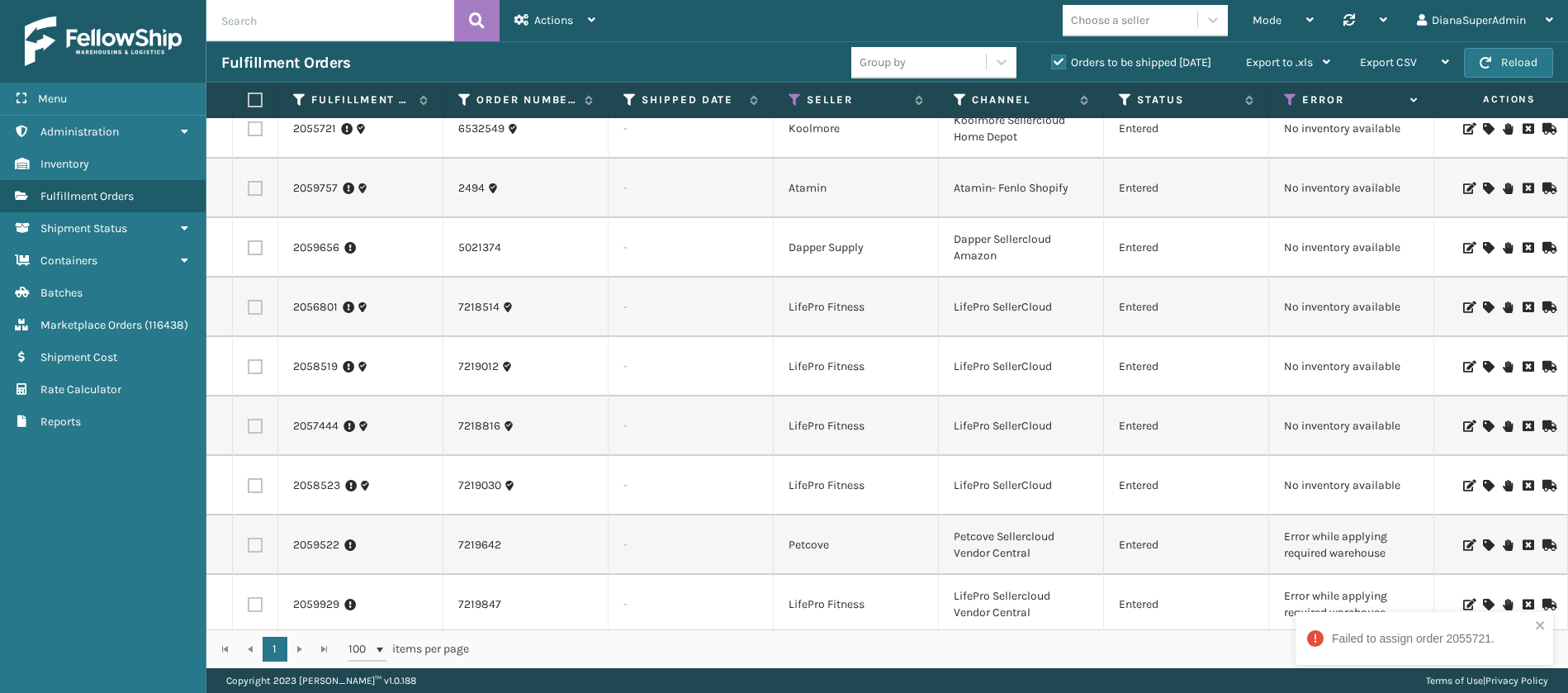
scroll to position [161, 0]
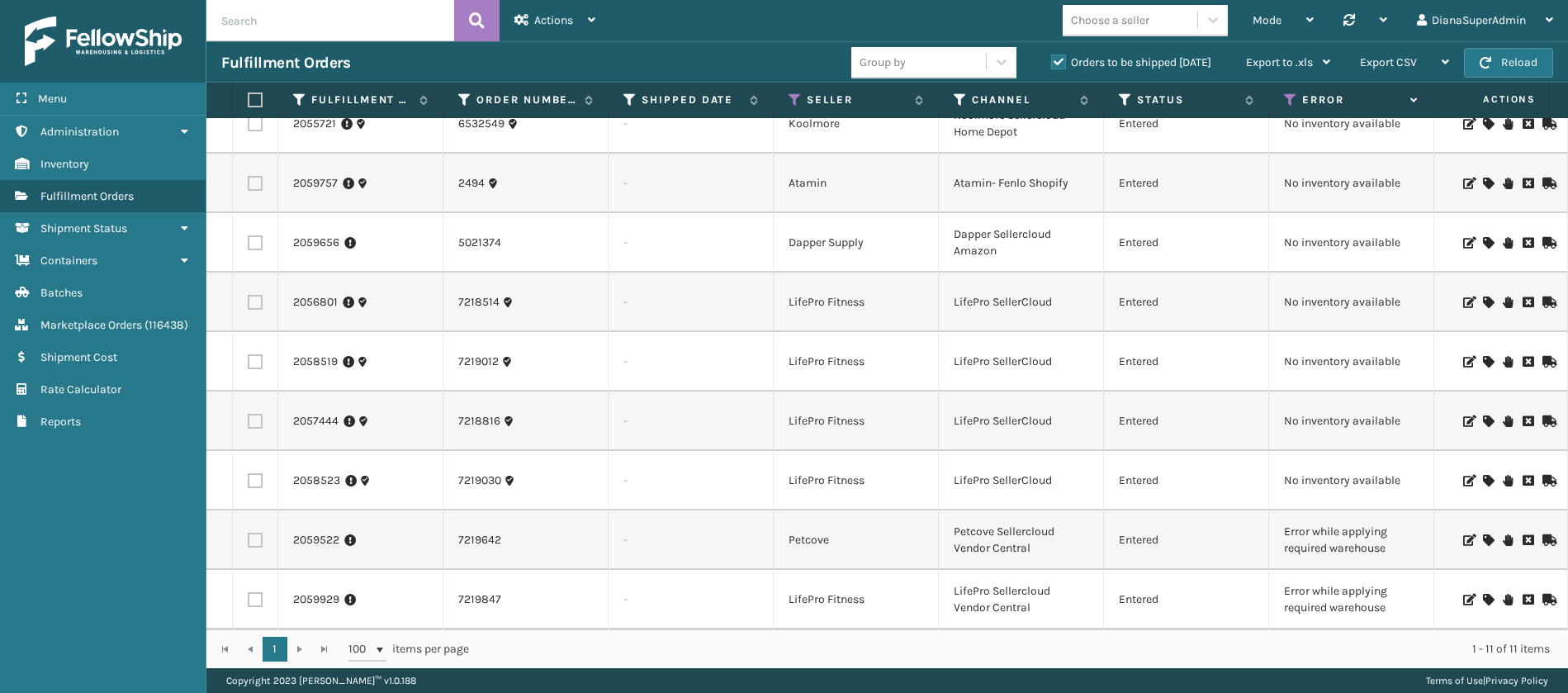
click at [1483, 415] on icon at bounding box center [1488, 421] width 10 height 12
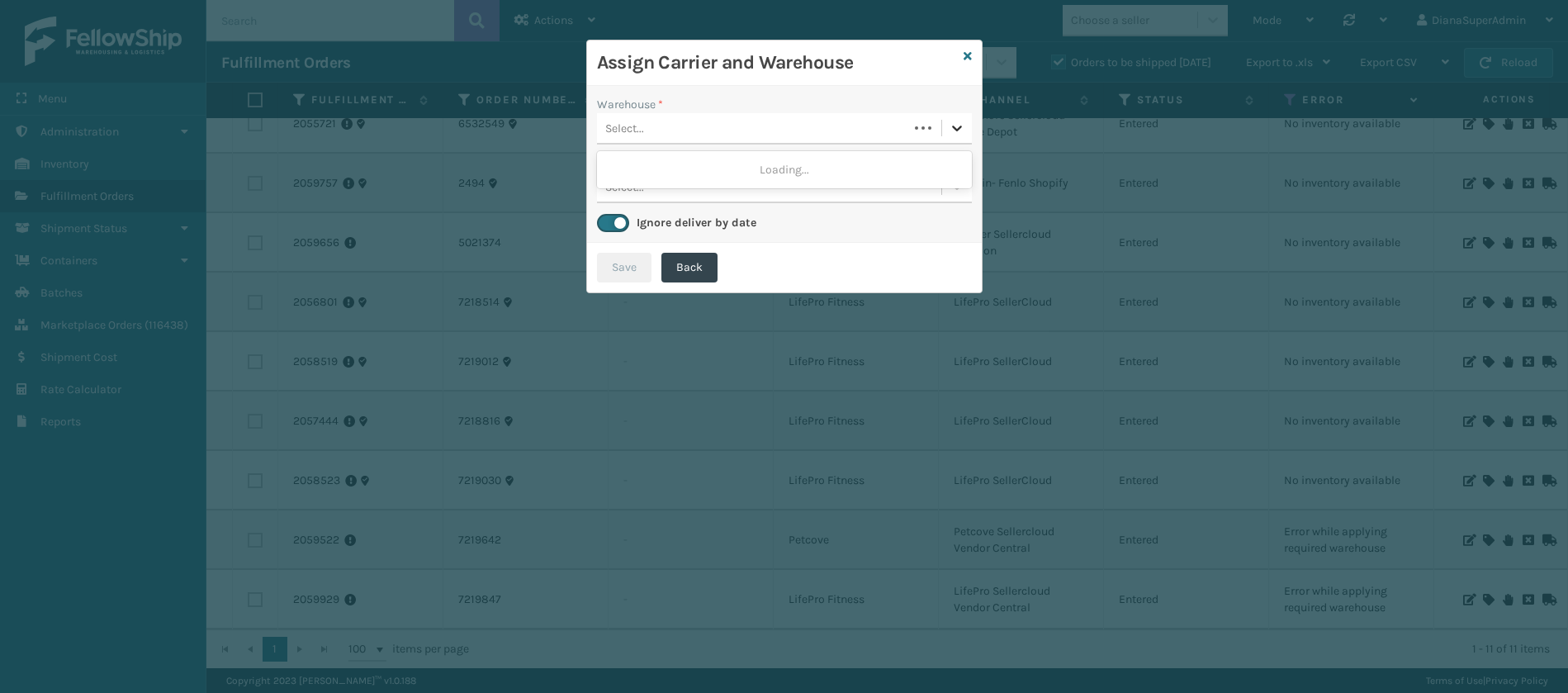
click at [963, 130] on icon at bounding box center [957, 128] width 17 height 17
click at [888, 164] on div "Fellowship - West" at bounding box center [784, 170] width 375 height 30
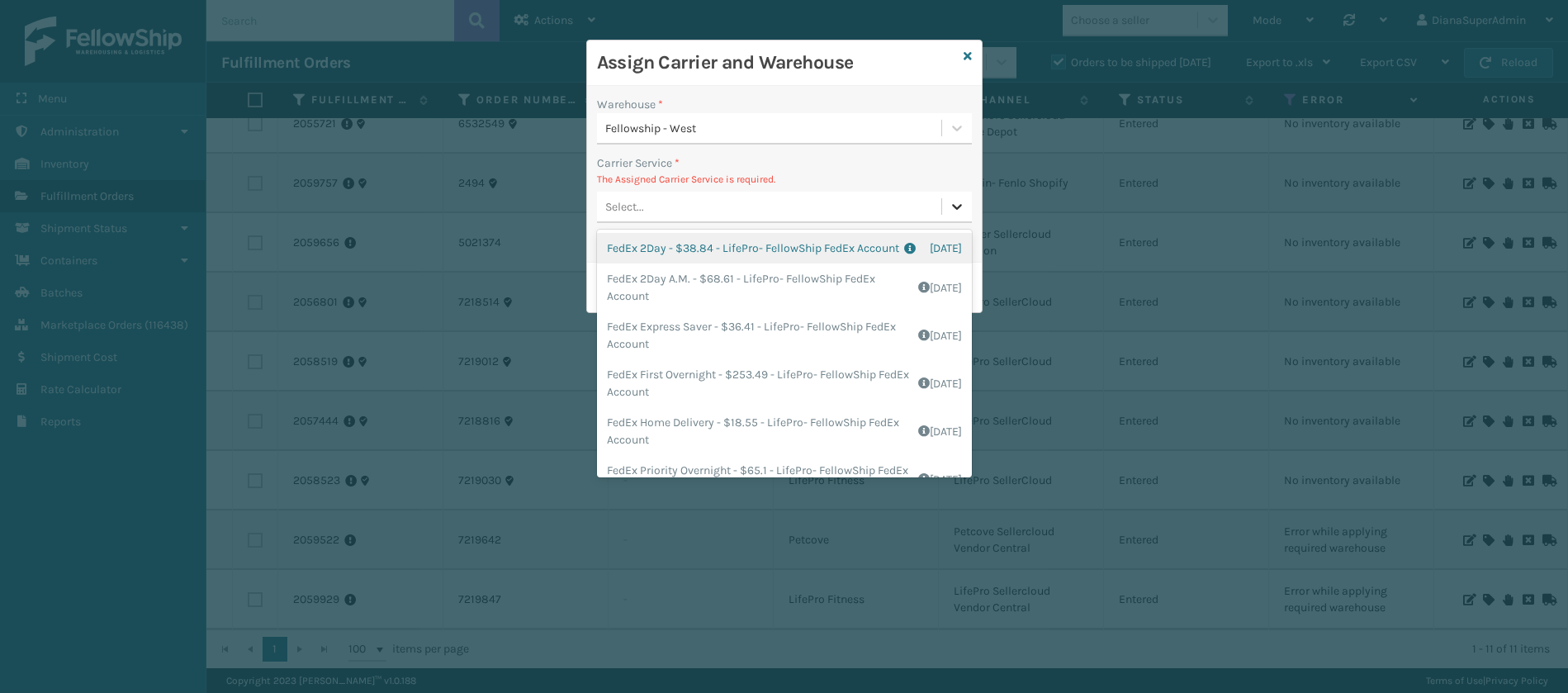
click at [960, 212] on icon at bounding box center [957, 206] width 17 height 17
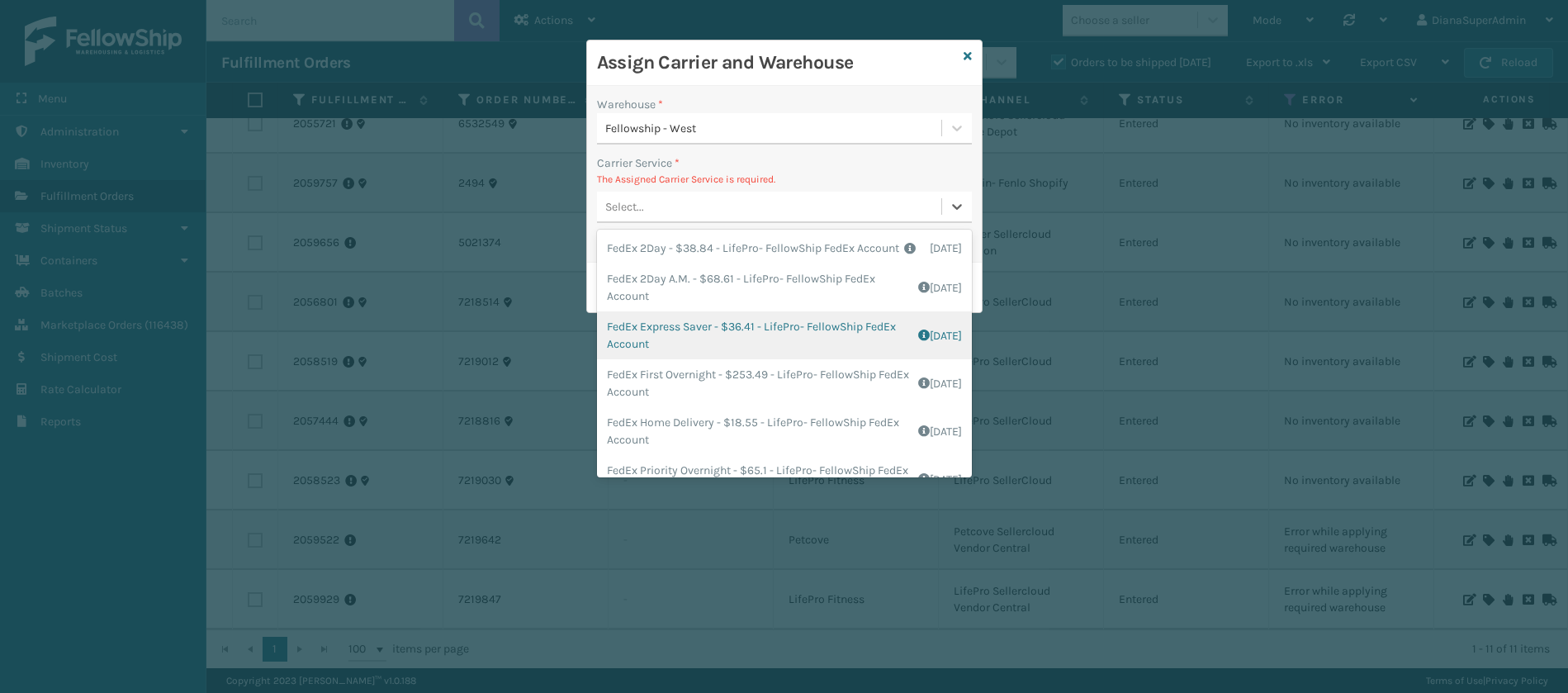
scroll to position [277, 0]
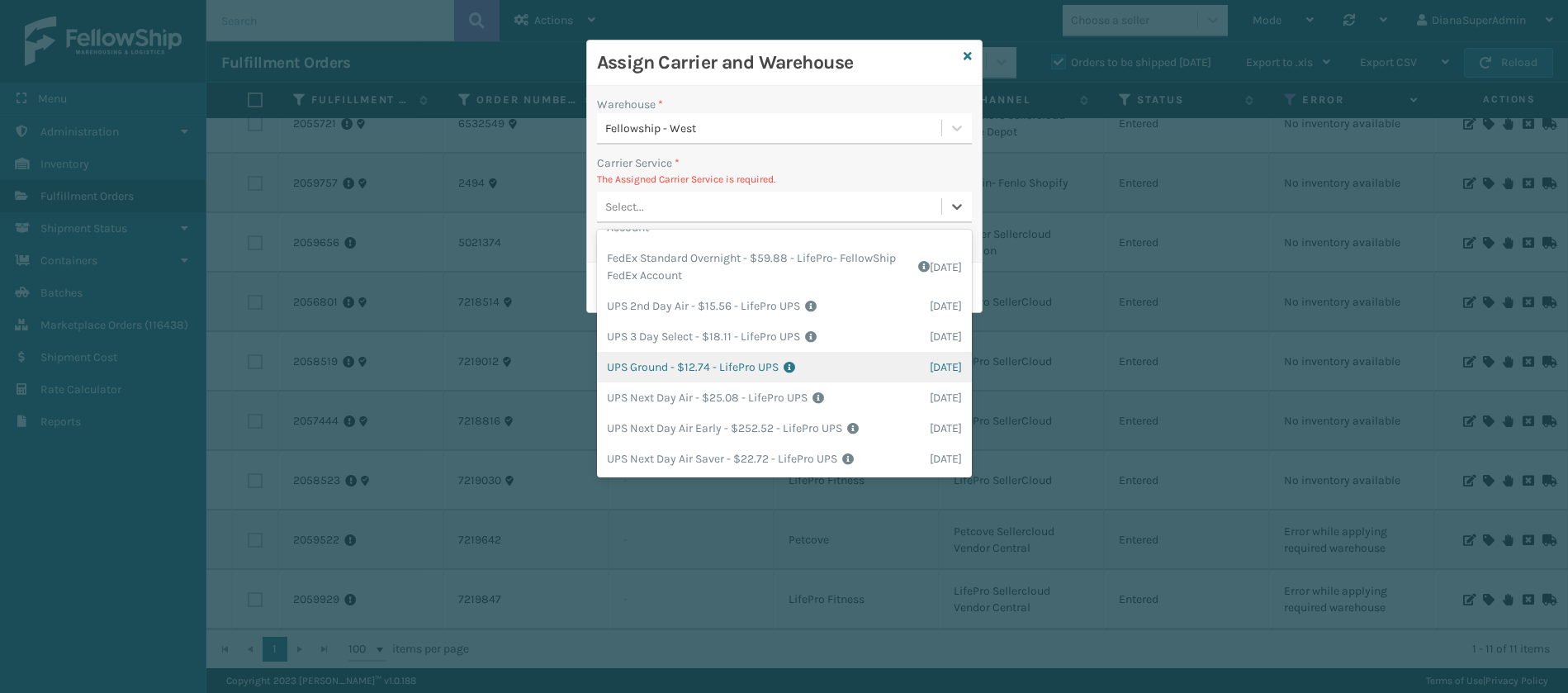
click at [686, 376] on div "UPS Ground - $12.74 - LifePro UPS Shipping Cost $11.08 Surplus Cost $1.662 Tota…" at bounding box center [784, 367] width 375 height 30
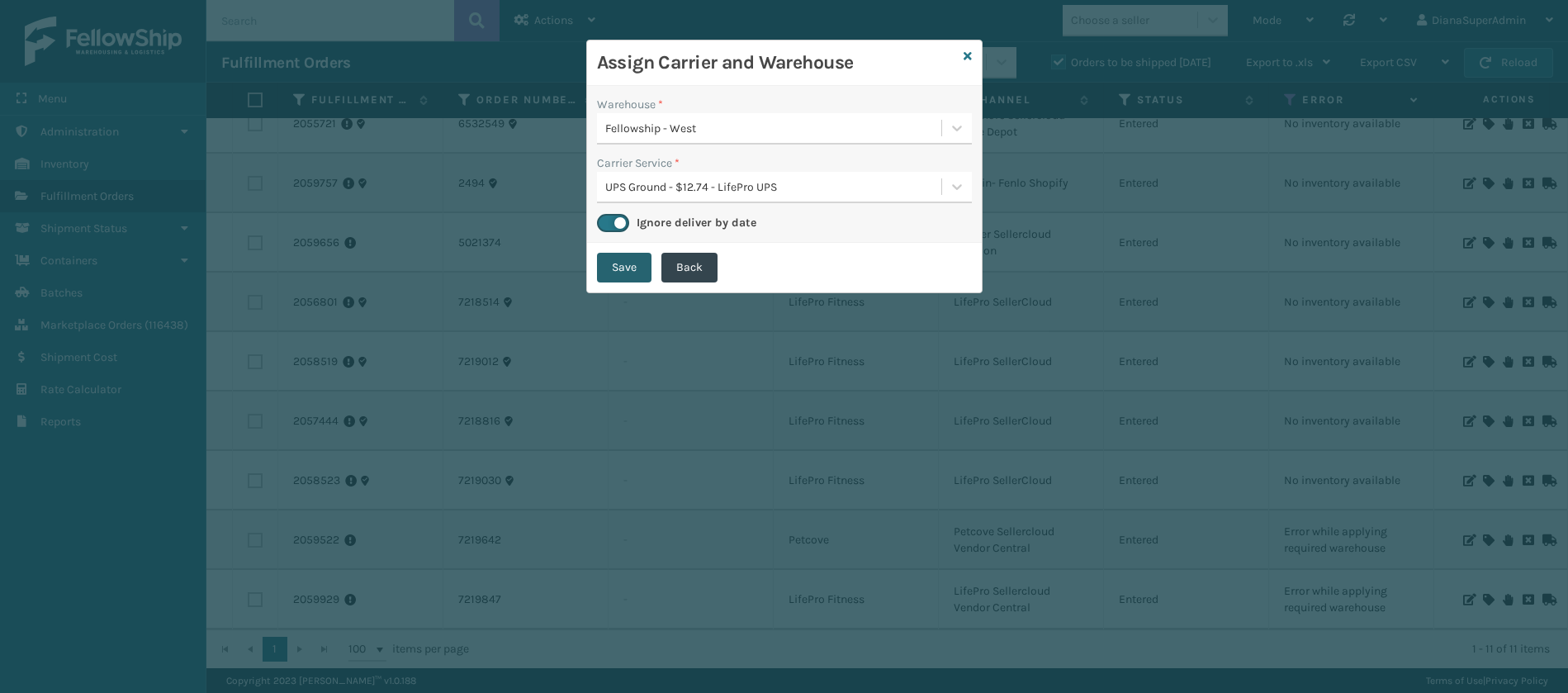
click at [621, 269] on button "Save" at bounding box center [624, 267] width 54 height 30
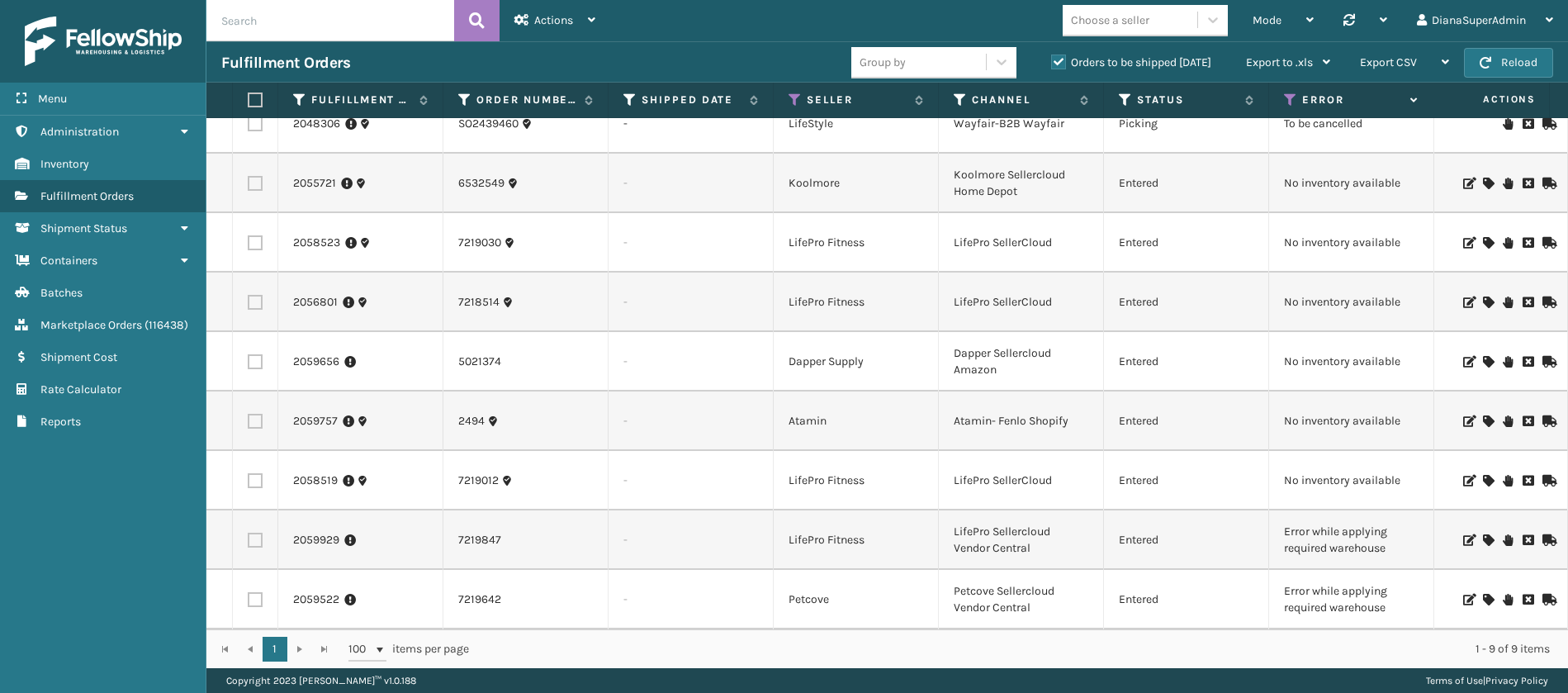
scroll to position [43, 0]
click at [1483, 475] on icon at bounding box center [1488, 481] width 10 height 12
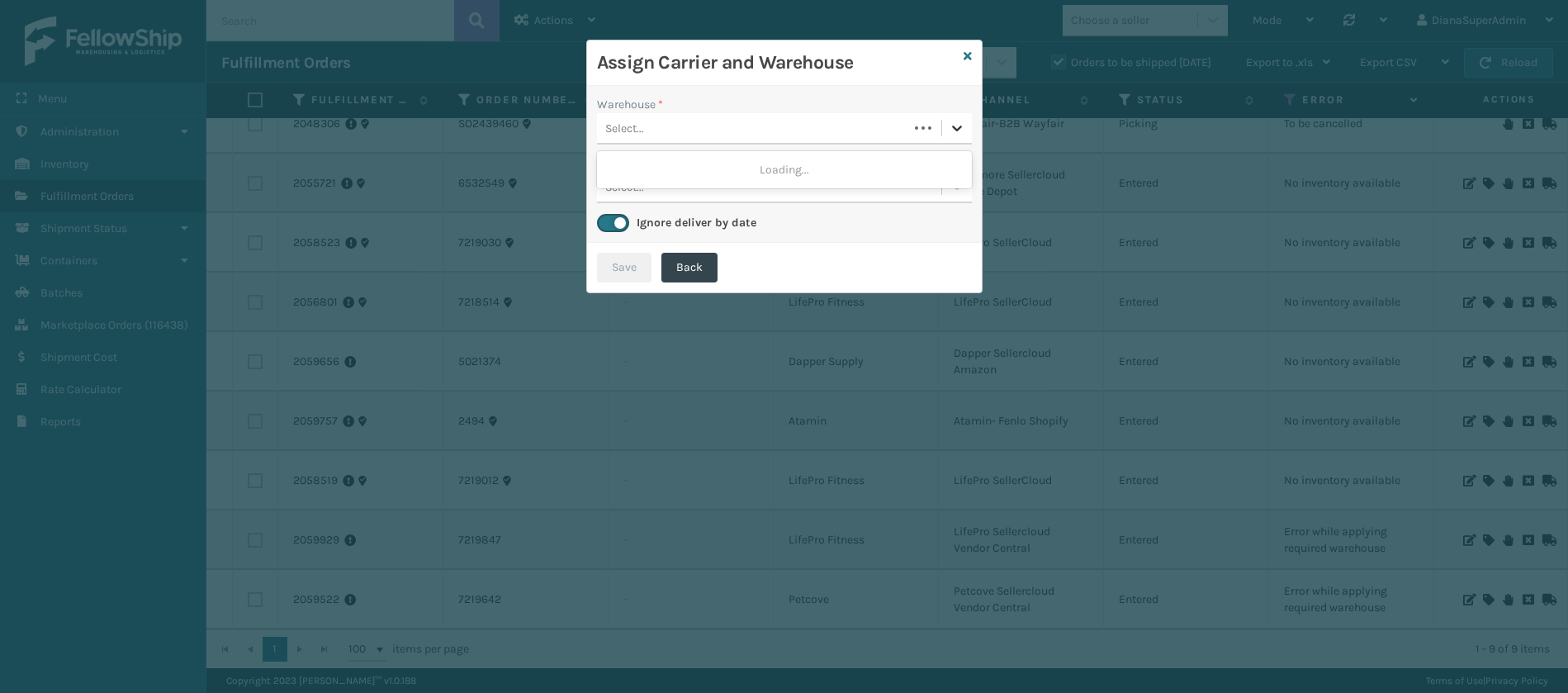
click at [959, 125] on icon at bounding box center [957, 128] width 17 height 17
click at [967, 52] on icon at bounding box center [968, 57] width 8 height 12
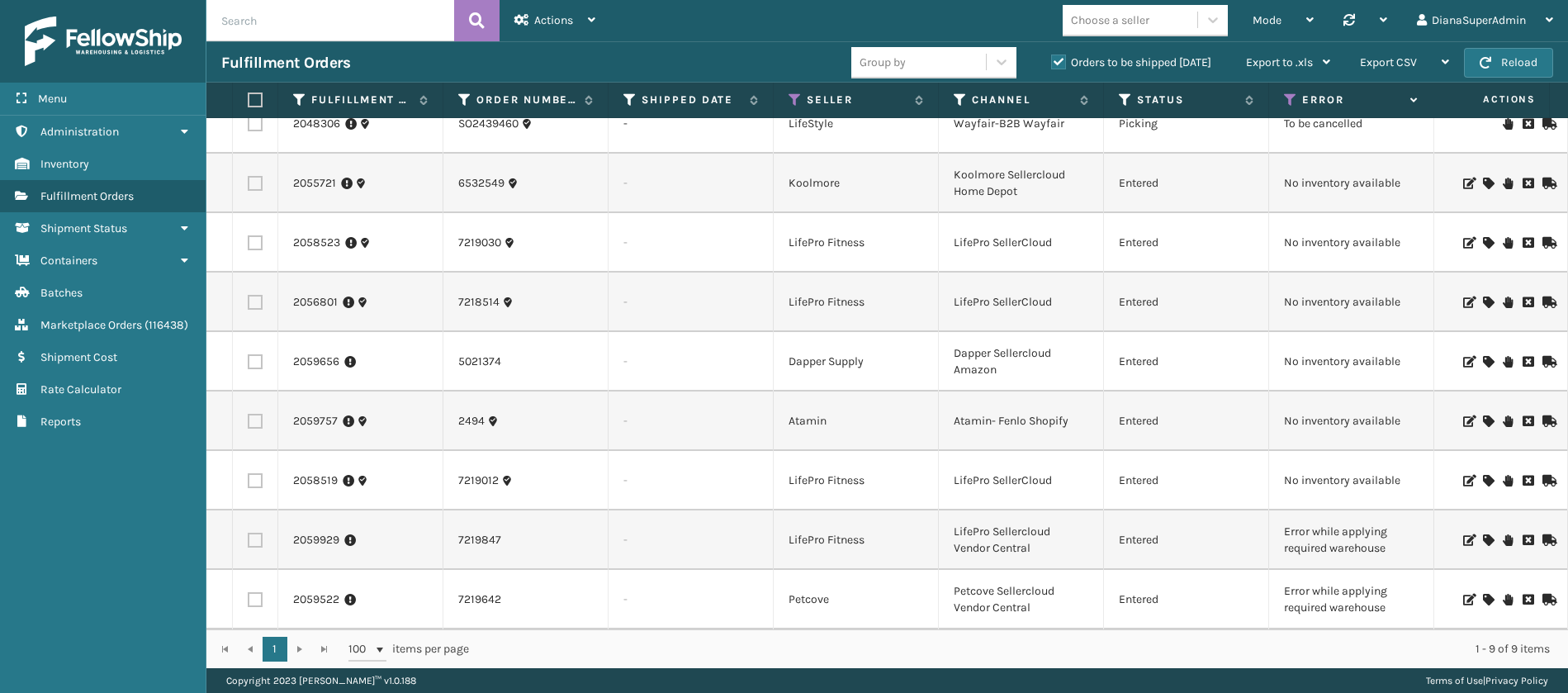
scroll to position [0, 0]
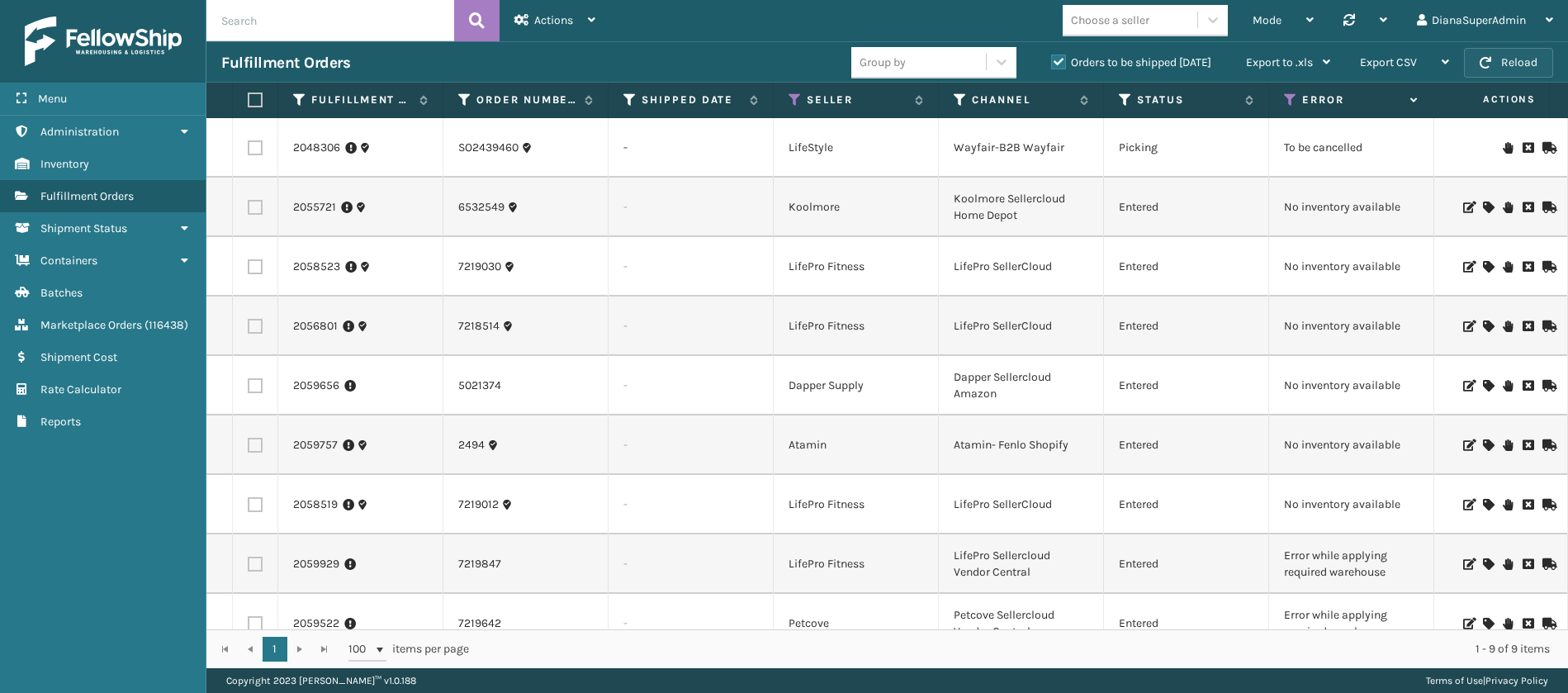
click at [1511, 64] on button "Reload" at bounding box center [1509, 63] width 90 height 30
